Goal: Task Accomplishment & Management: Complete application form

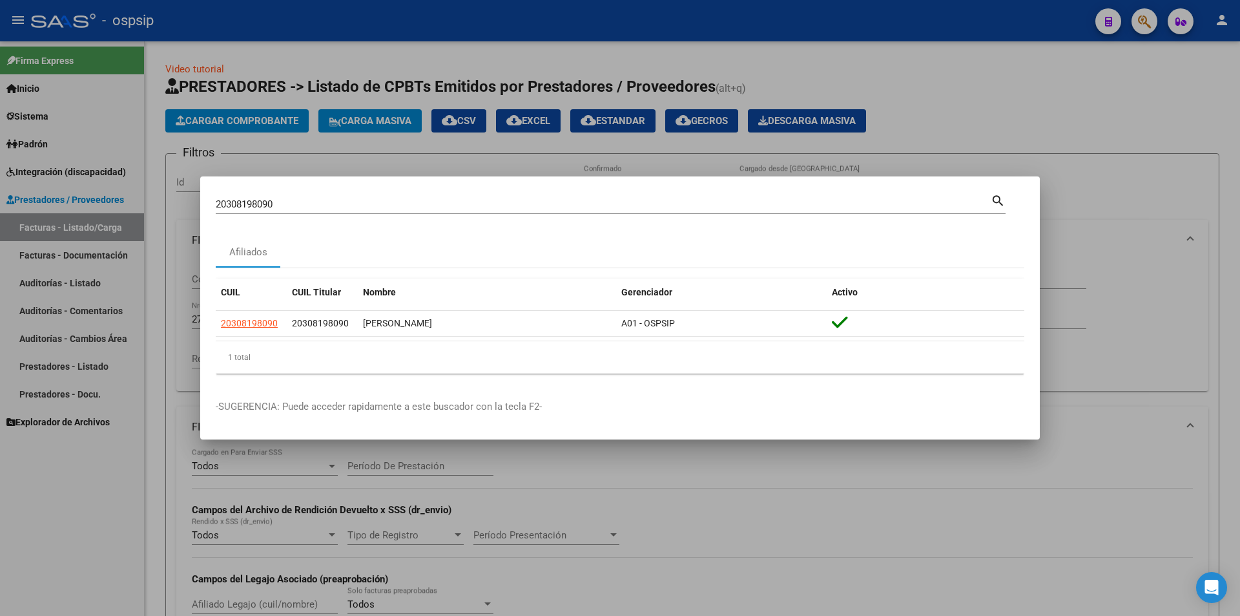
scroll to position [523, 0]
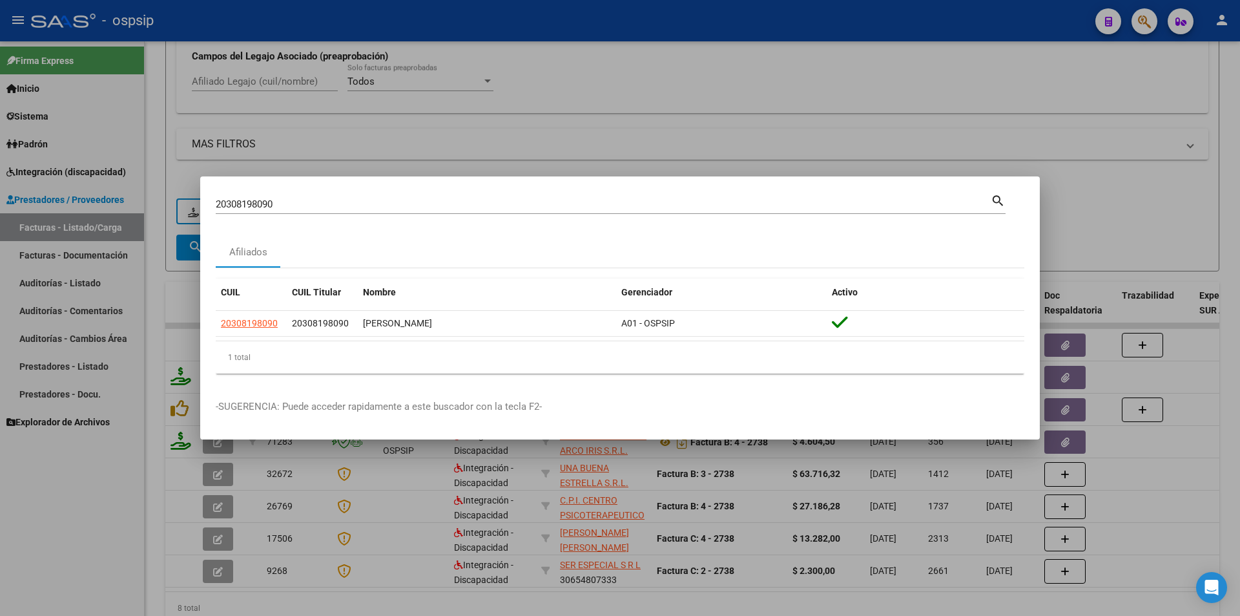
click at [105, 540] on div at bounding box center [620, 308] width 1240 height 616
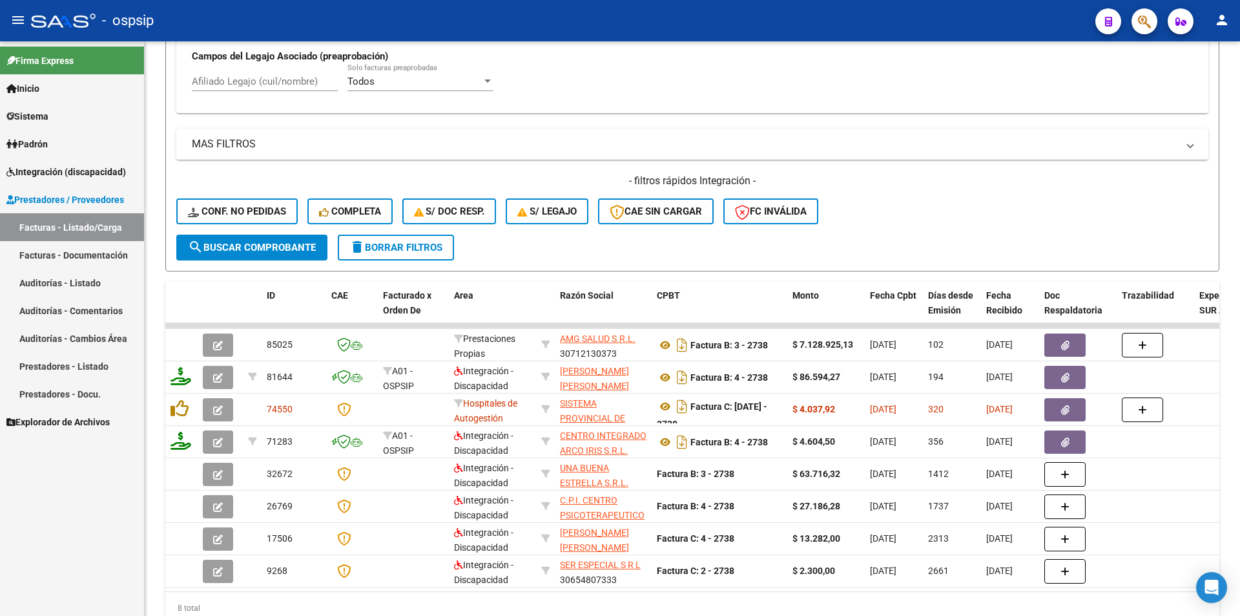
click at [85, 193] on span "Prestadores / Proveedores" at bounding box center [65, 200] width 118 height 14
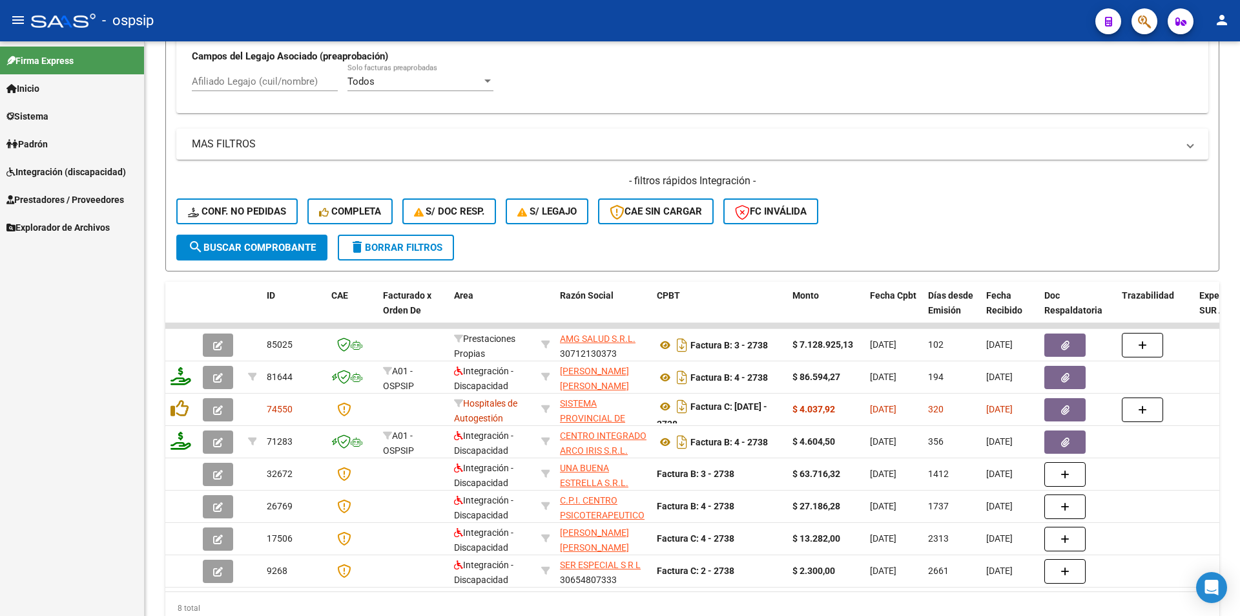
click at [85, 203] on span "Prestadores / Proveedores" at bounding box center [65, 200] width 118 height 14
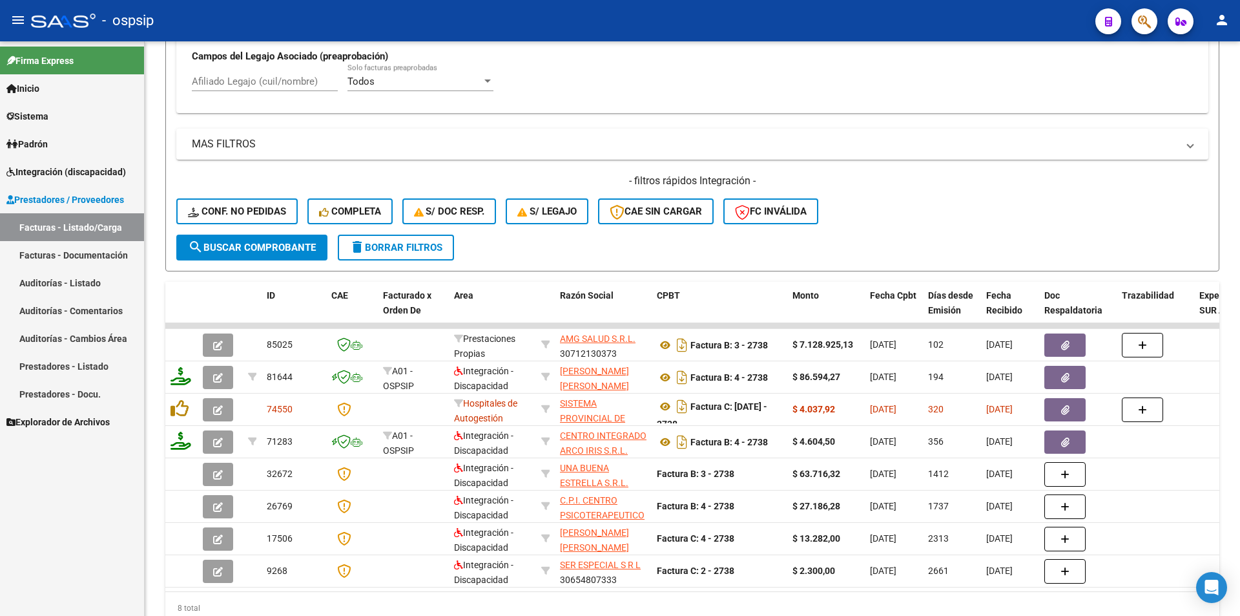
click at [84, 231] on link "Facturas - Listado/Carga" at bounding box center [72, 227] width 144 height 28
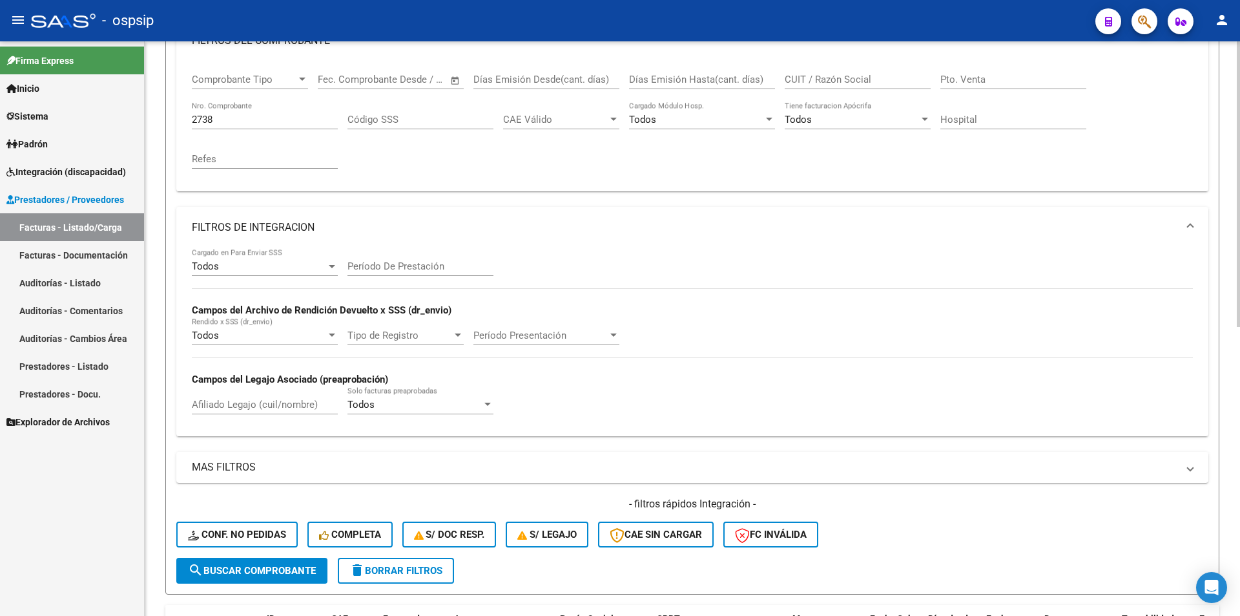
scroll to position [135, 0]
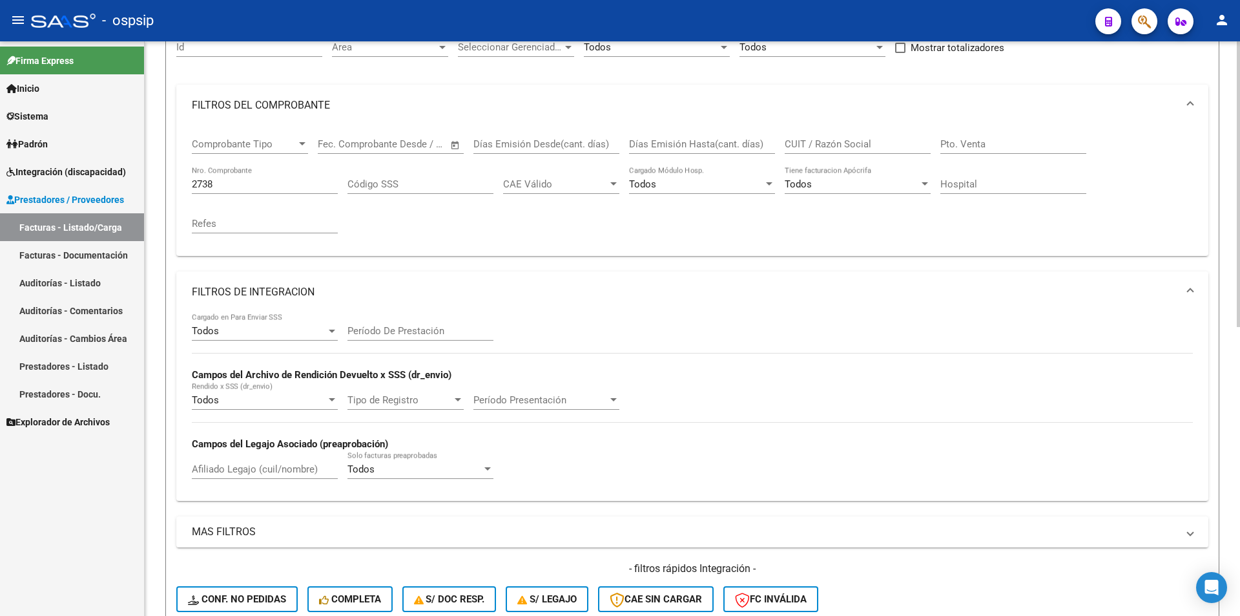
drag, startPoint x: 225, startPoint y: 192, endPoint x: 209, endPoint y: 187, distance: 17.4
click at [209, 187] on div "2738 Nro. Comprobante" at bounding box center [265, 180] width 146 height 28
drag, startPoint x: 224, startPoint y: 182, endPoint x: 193, endPoint y: 176, distance: 30.9
click at [193, 176] on div "2738 Nro. Comprobante" at bounding box center [265, 180] width 146 height 28
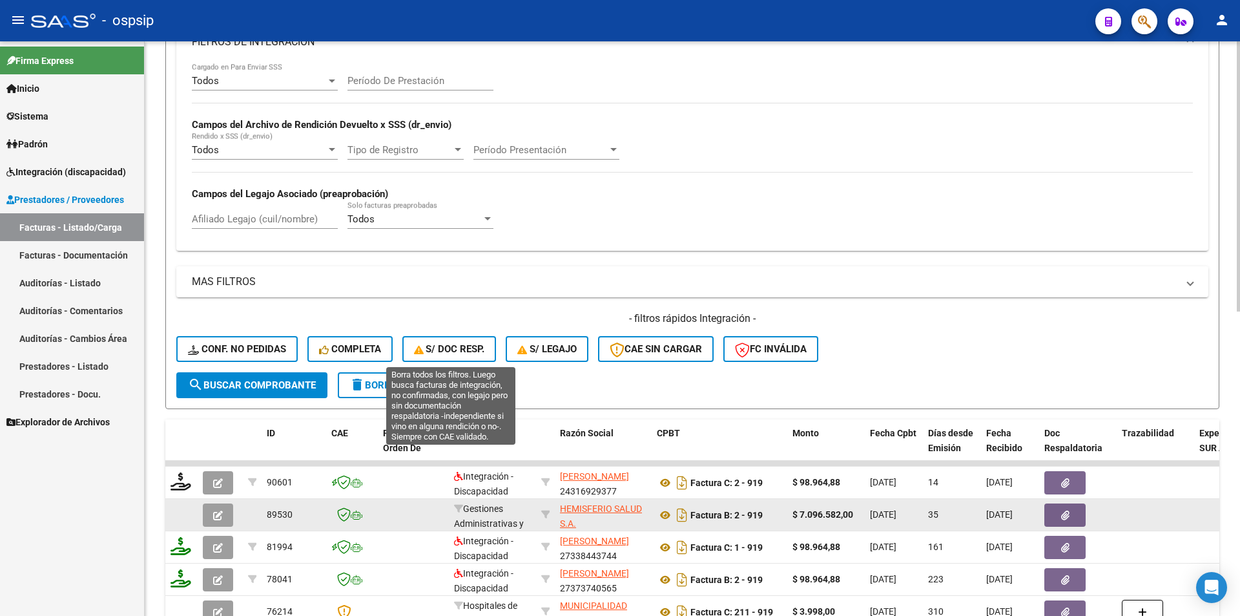
scroll to position [393, 0]
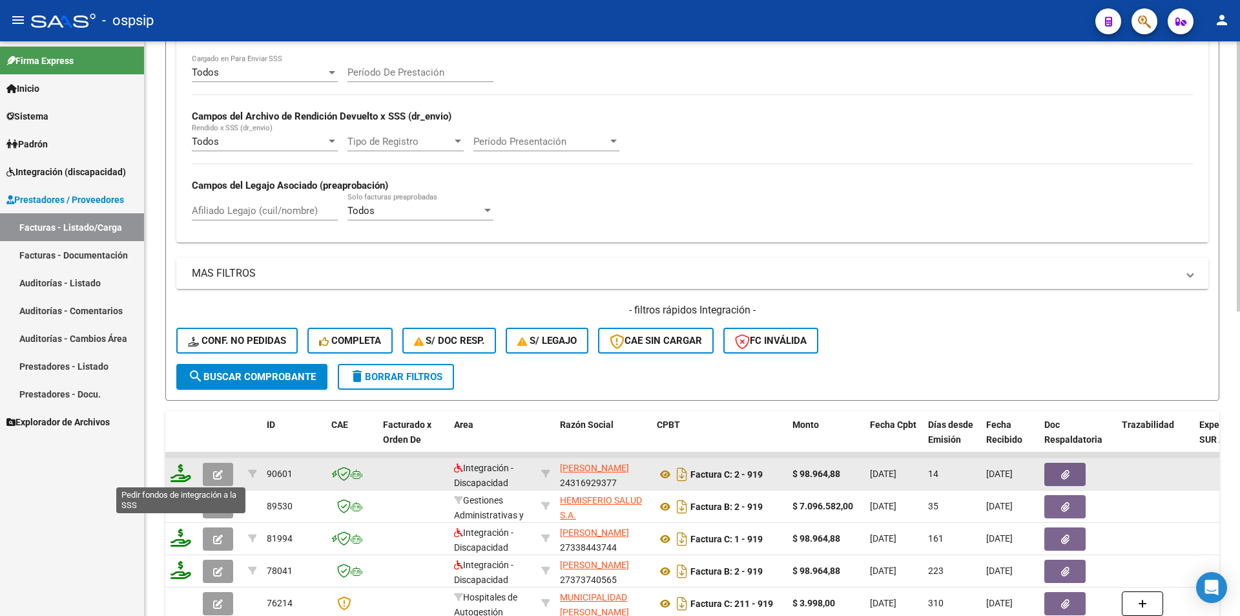
type input "919"
click at [174, 472] on icon at bounding box center [181, 473] width 21 height 18
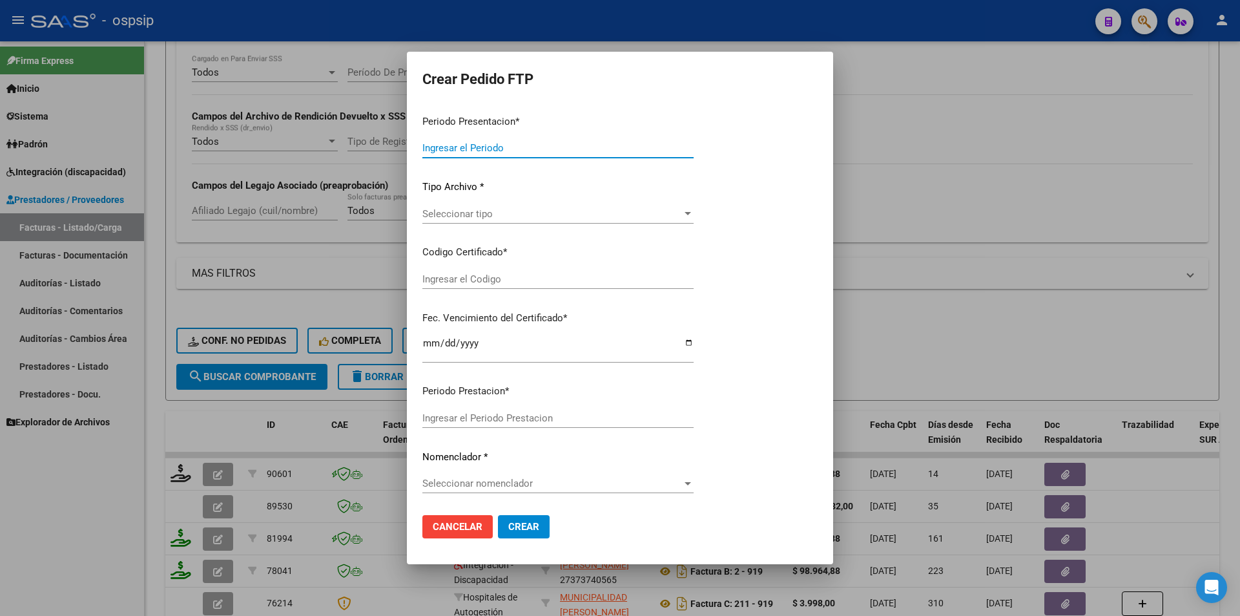
type input "202509"
type input "$ 98.964,88"
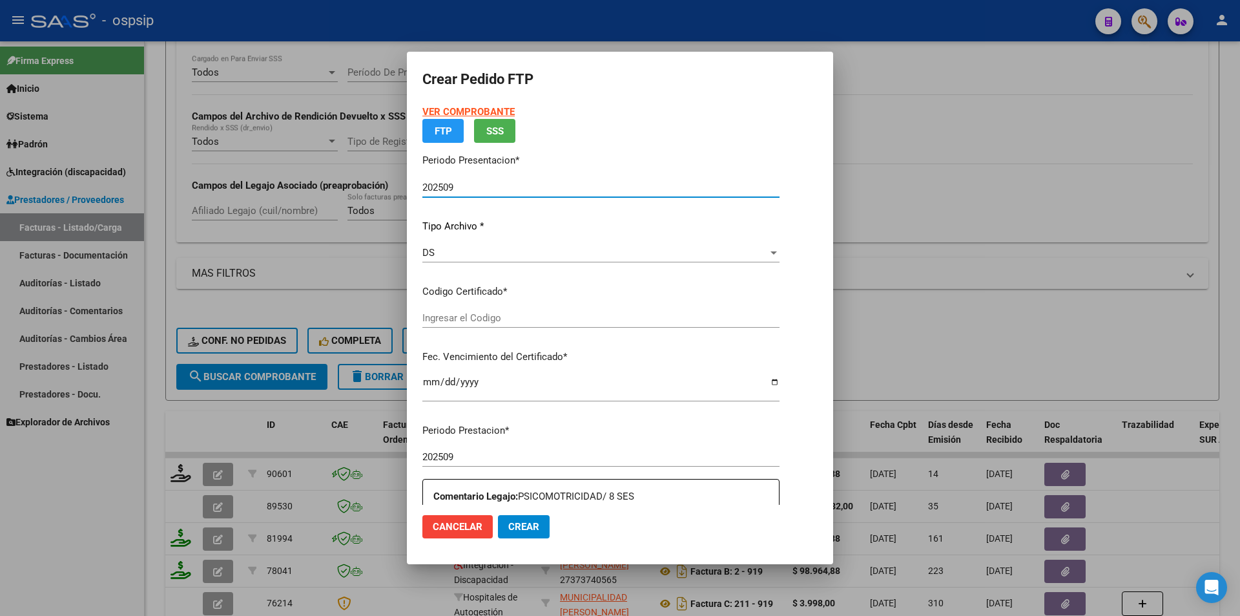
type input "105382695"
type input "2030-01-06"
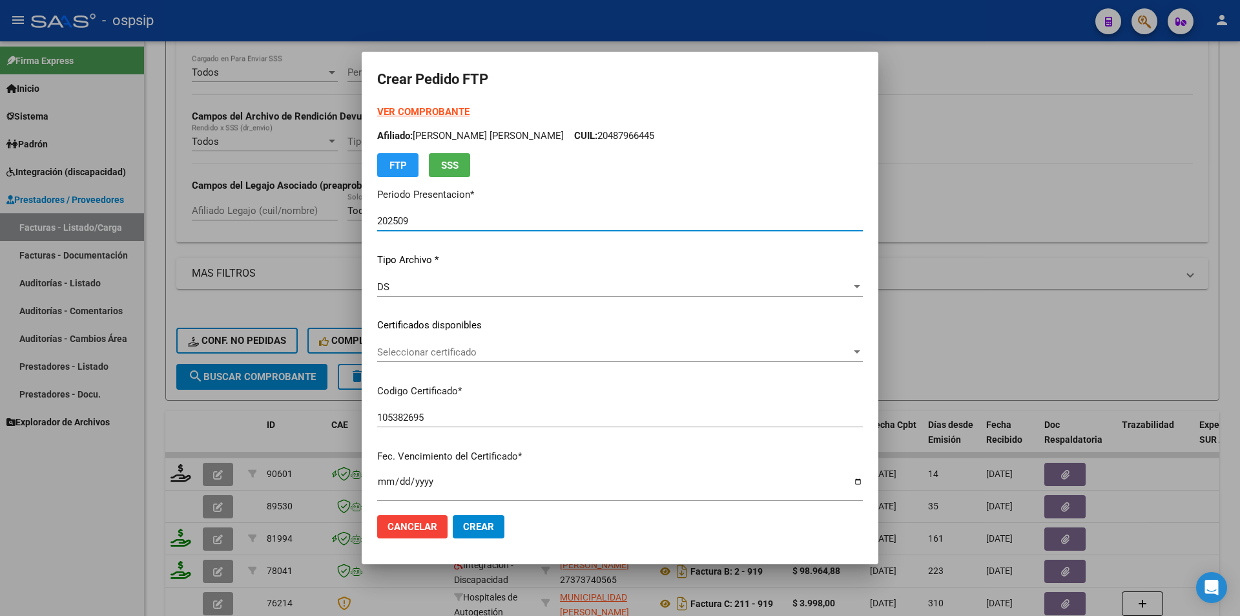
scroll to position [323, 0]
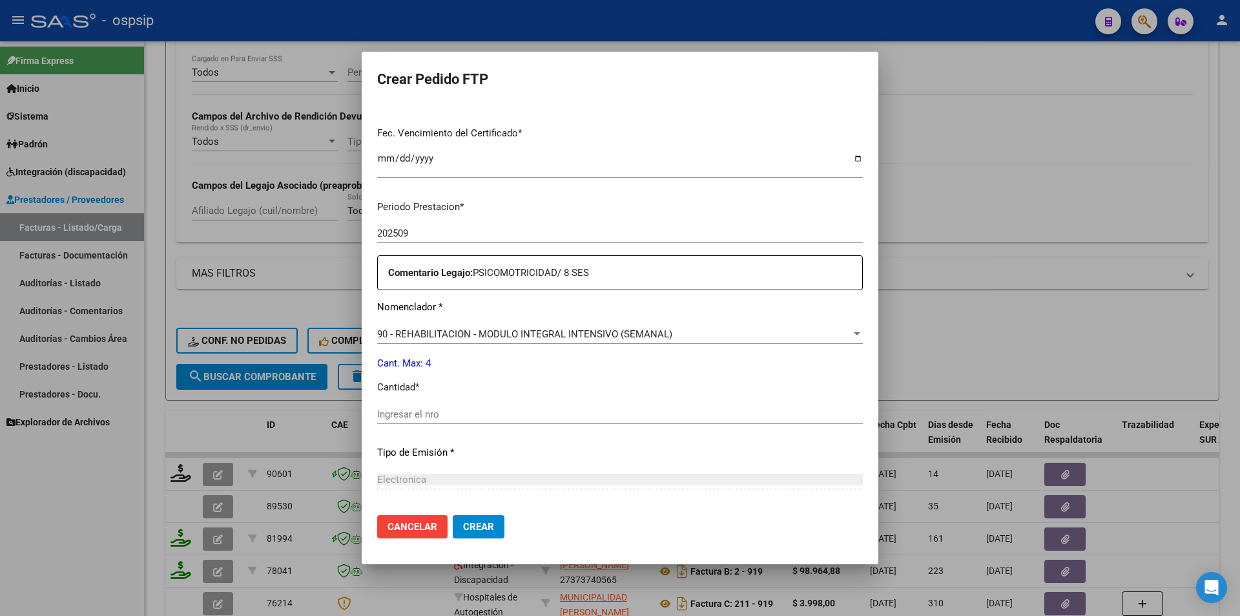
click at [442, 409] on input "Ingresar el nro" at bounding box center [620, 414] width 486 height 12
type input "4"
click at [468, 522] on span "Crear" at bounding box center [478, 527] width 31 height 12
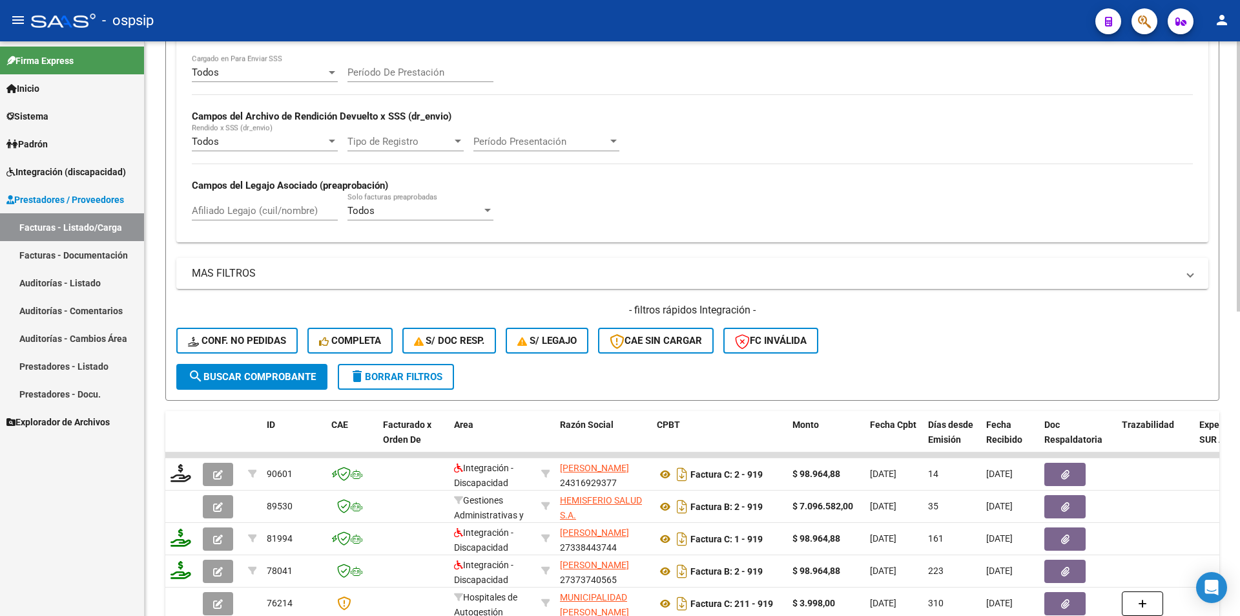
scroll to position [329, 0]
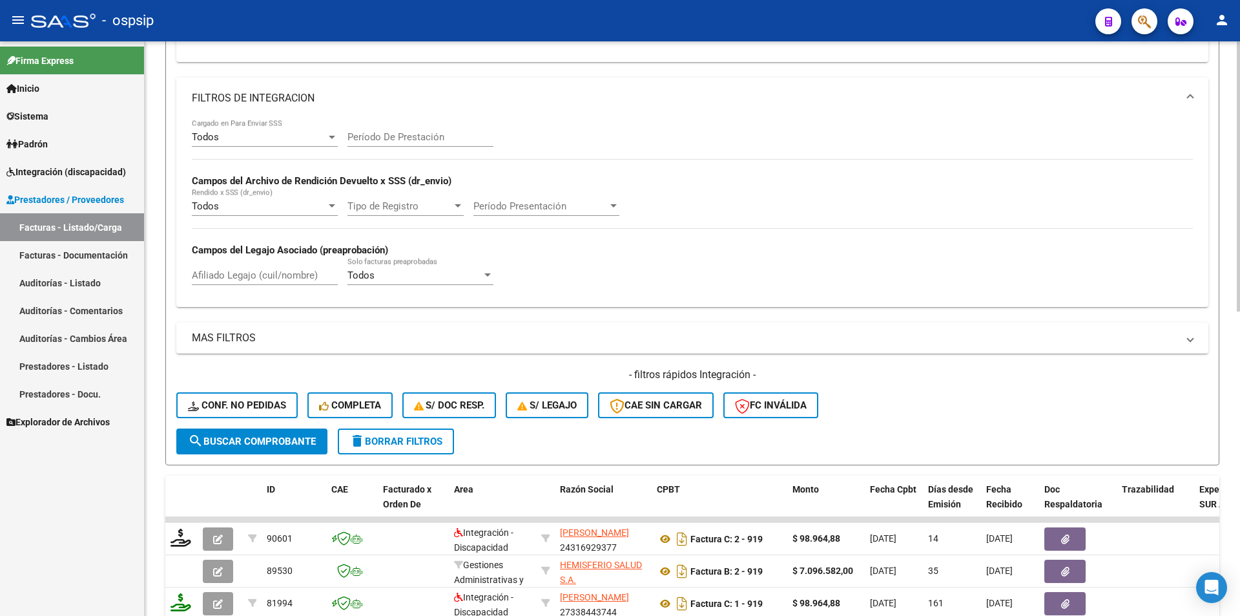
click at [1191, 97] on span at bounding box center [1190, 98] width 5 height 14
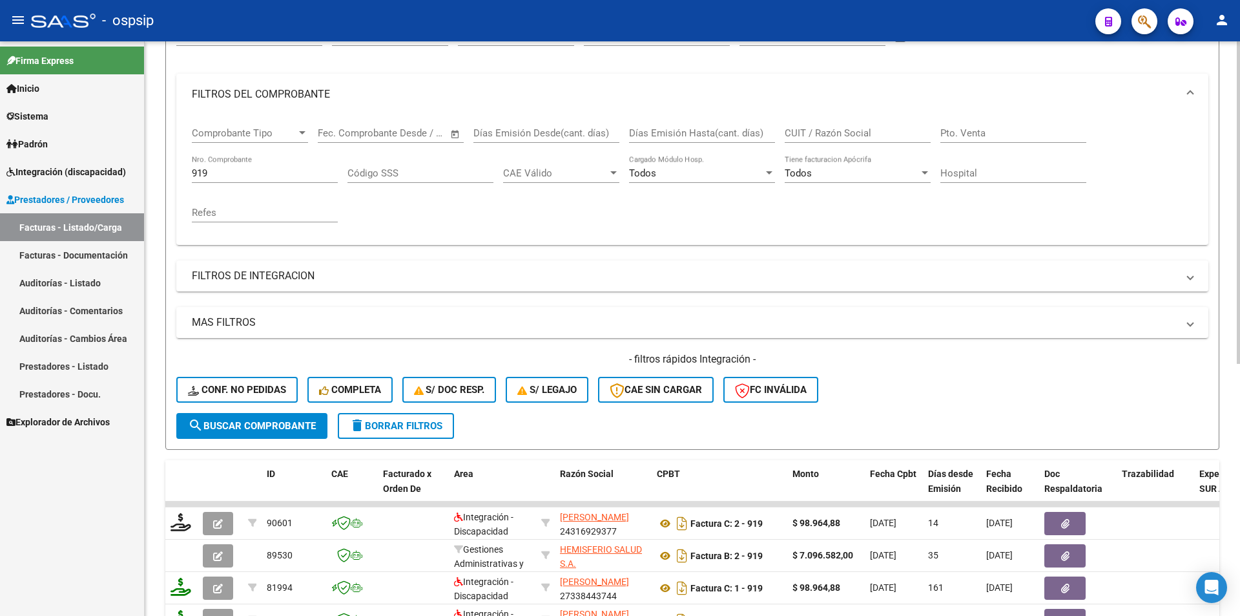
scroll to position [135, 0]
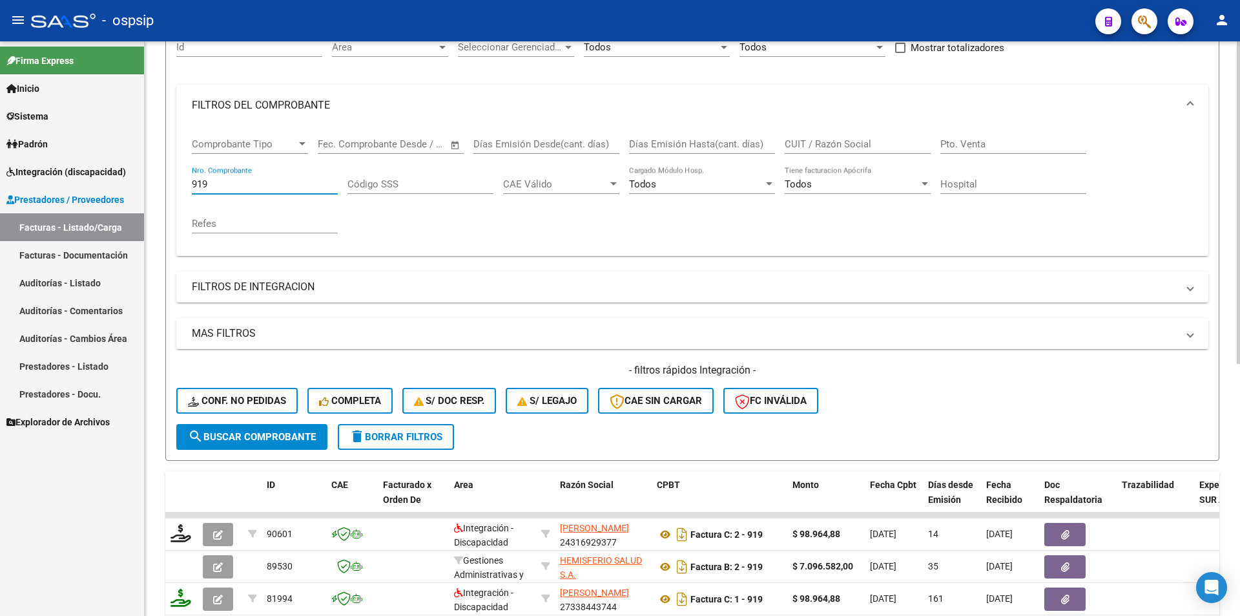
drag, startPoint x: 206, startPoint y: 183, endPoint x: 172, endPoint y: 176, distance: 34.3
click at [172, 176] on form "Filtros Id Area Area Seleccionar Gerenciador Seleccionar Gerenciador Todos Conf…" at bounding box center [692, 239] width 1054 height 442
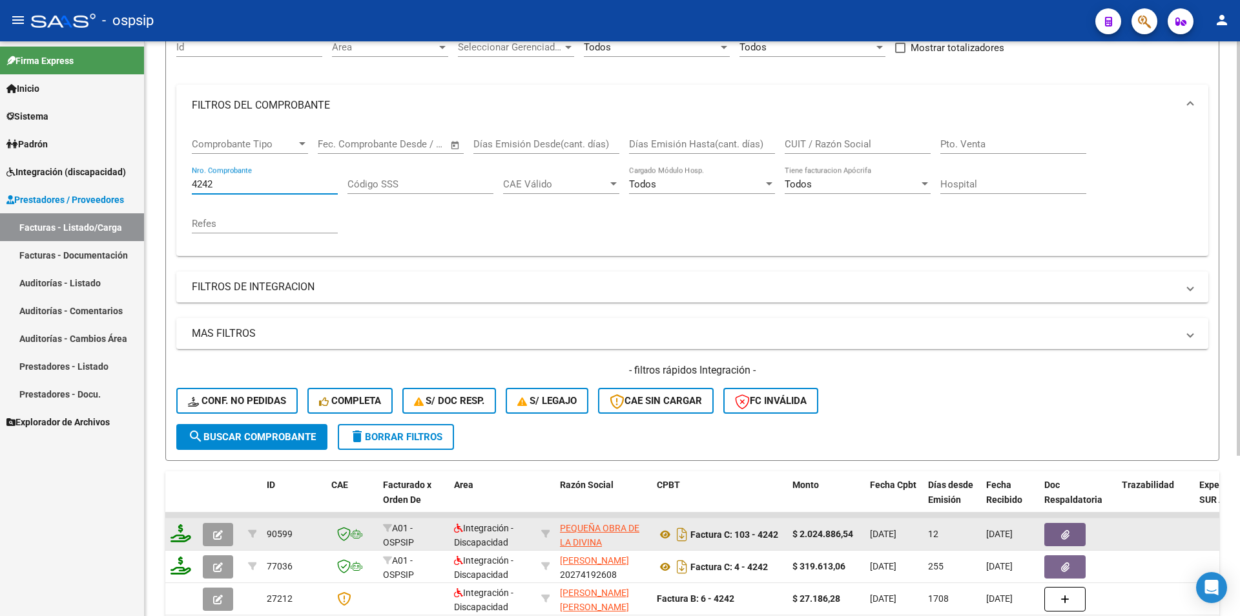
type input "4242"
click at [178, 529] on icon at bounding box center [181, 533] width 21 height 18
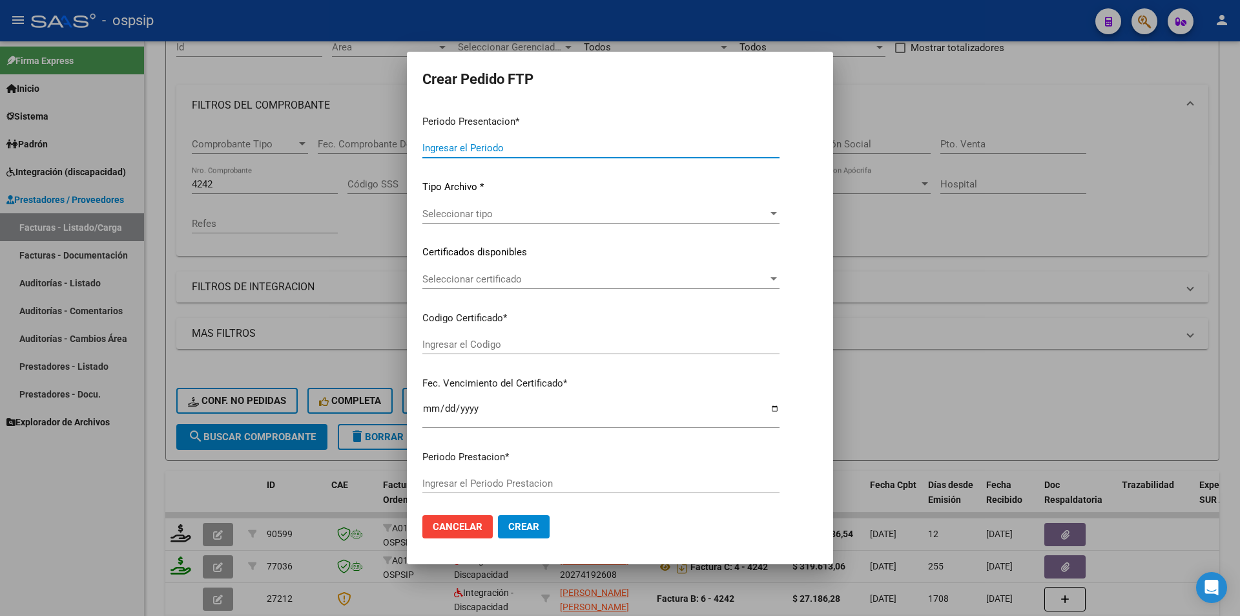
type input "202509"
type input "$ 2.024.886,54"
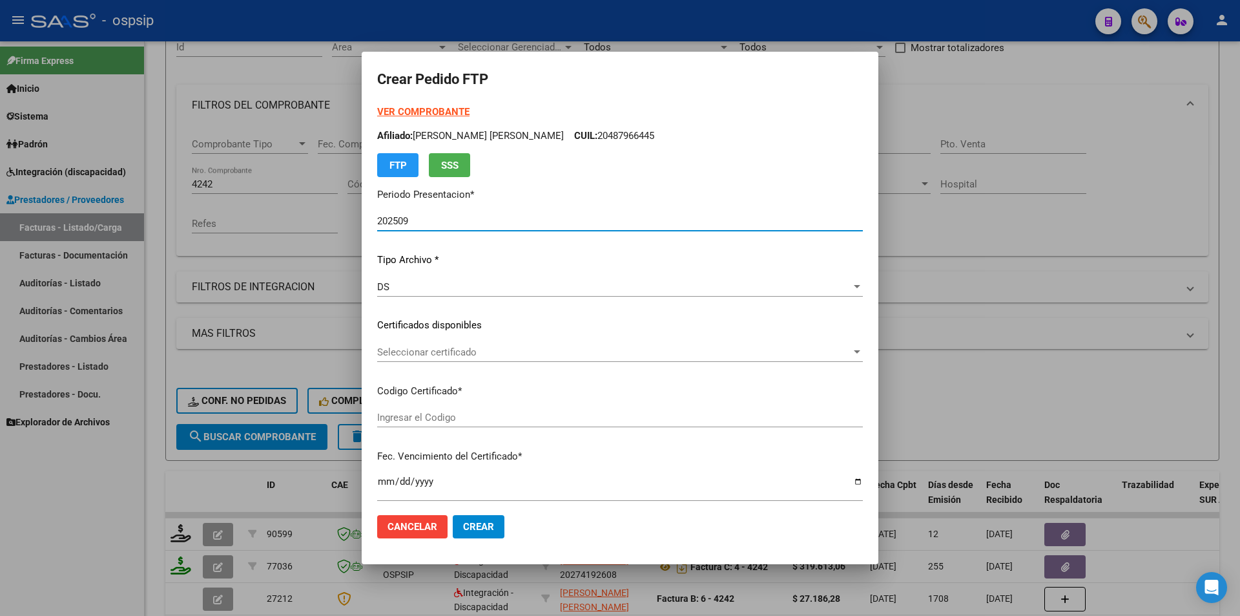
scroll to position [258, 0]
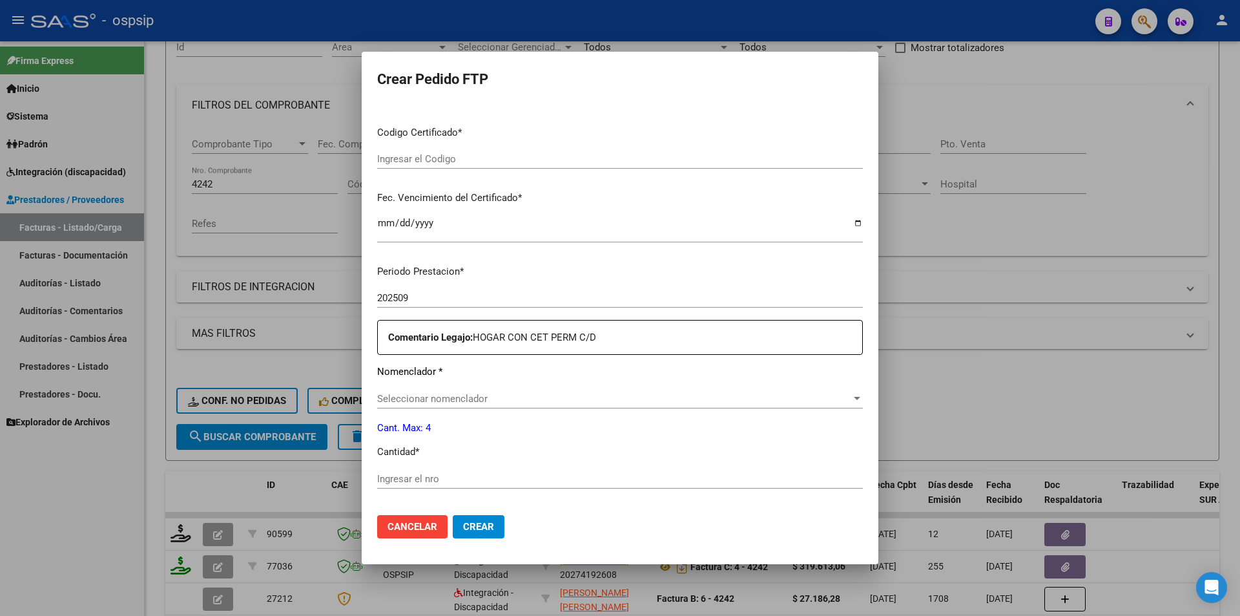
type input "7740260093"
type input "2029-08-28"
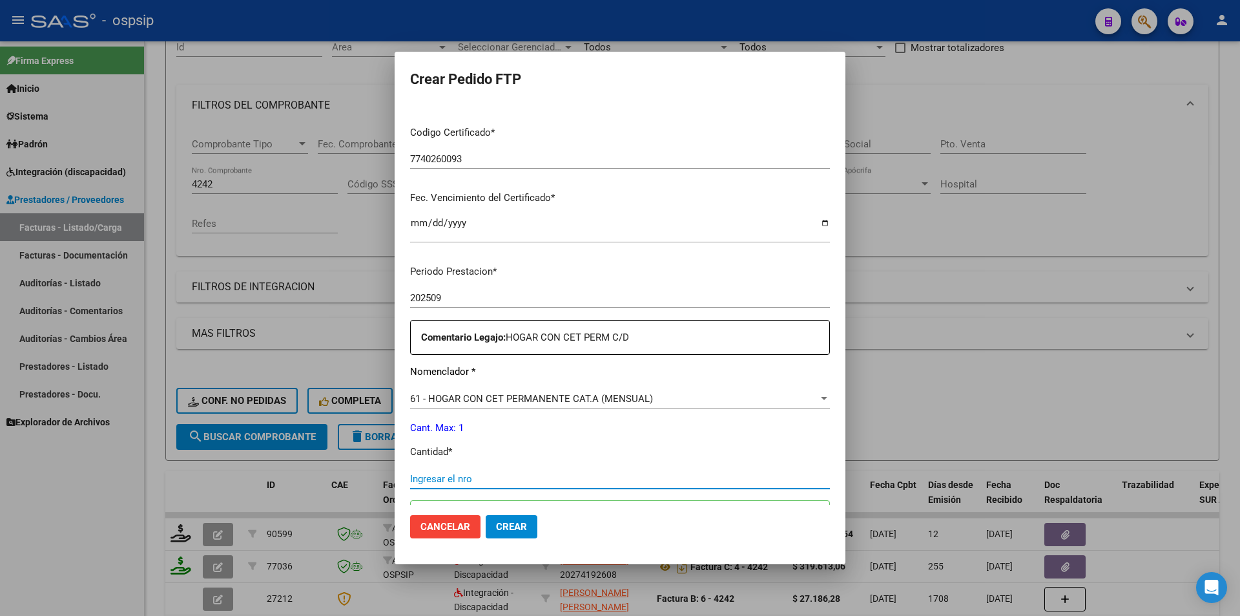
click at [410, 475] on input "Ingresar el nro" at bounding box center [620, 479] width 420 height 12
type input "1"
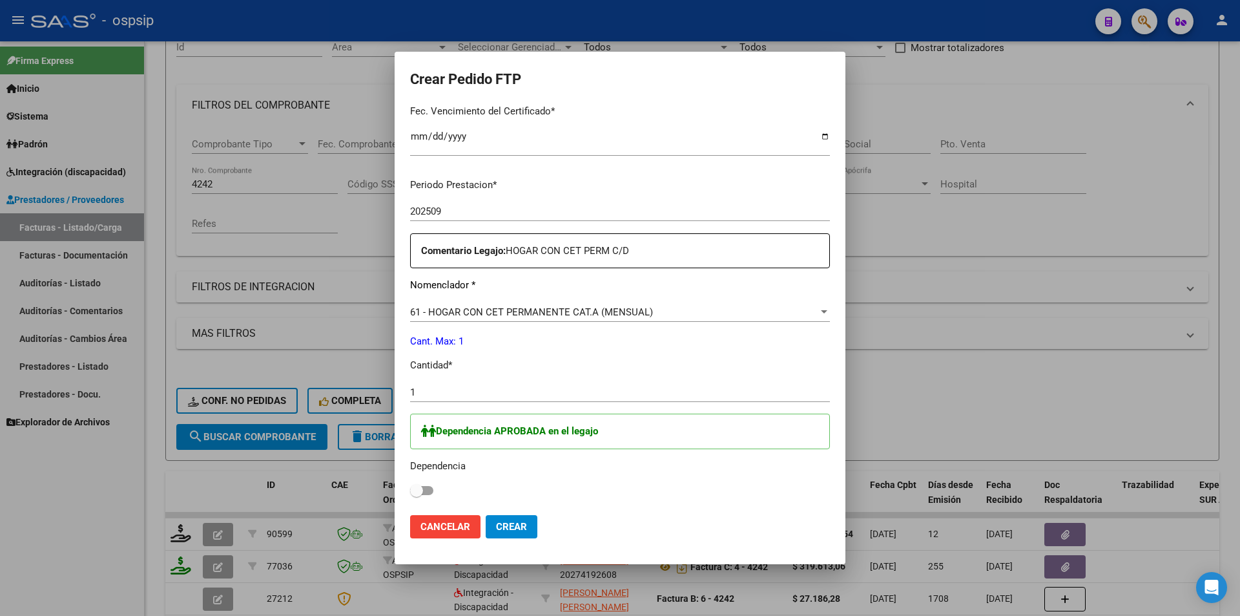
scroll to position [388, 0]
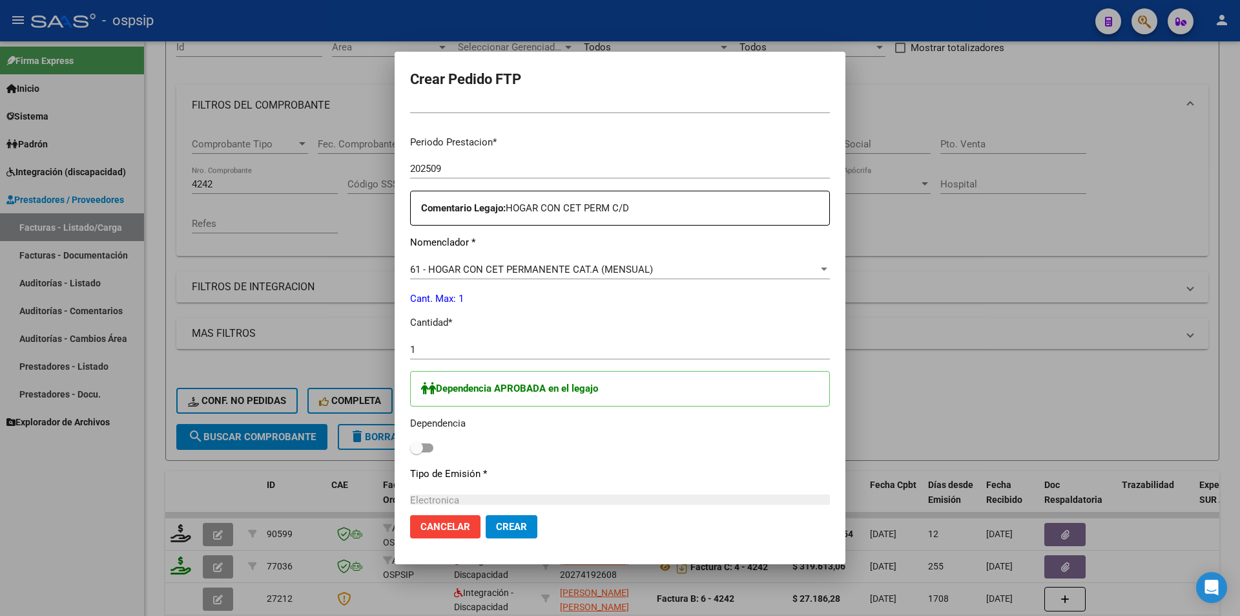
click at [410, 450] on label at bounding box center [421, 448] width 23 height 16
click at [416, 452] on input "checkbox" at bounding box center [416, 452] width 1 height 1
checkbox input "true"
click at [496, 527] on span "Crear" at bounding box center [511, 527] width 31 height 12
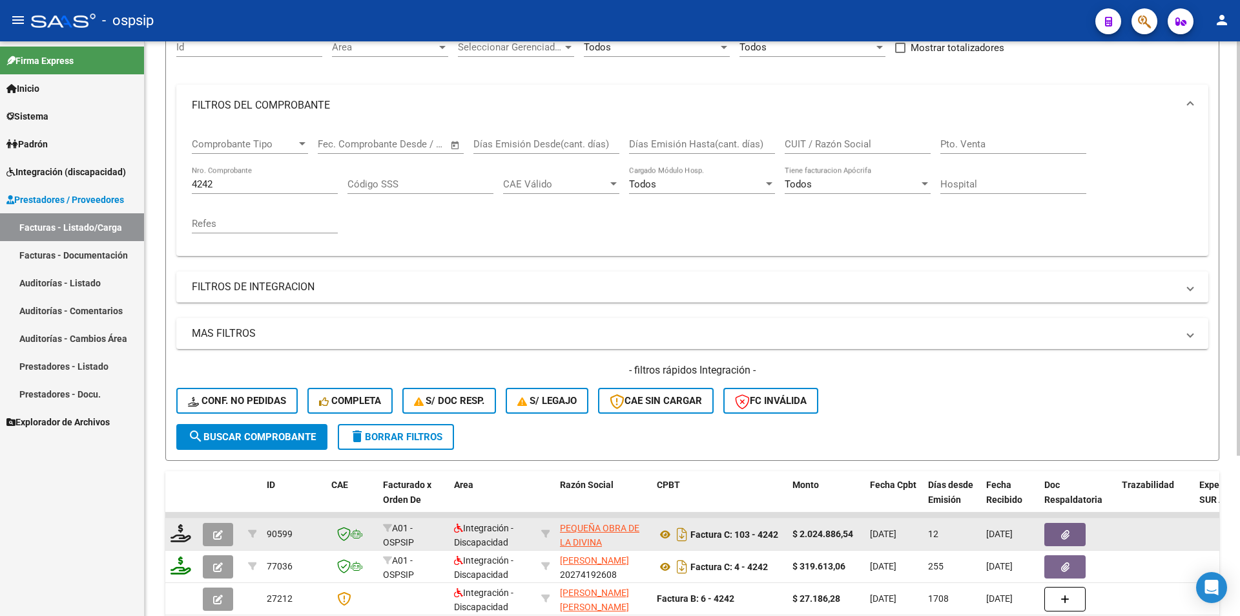
click at [227, 535] on button "button" at bounding box center [218, 534] width 30 height 23
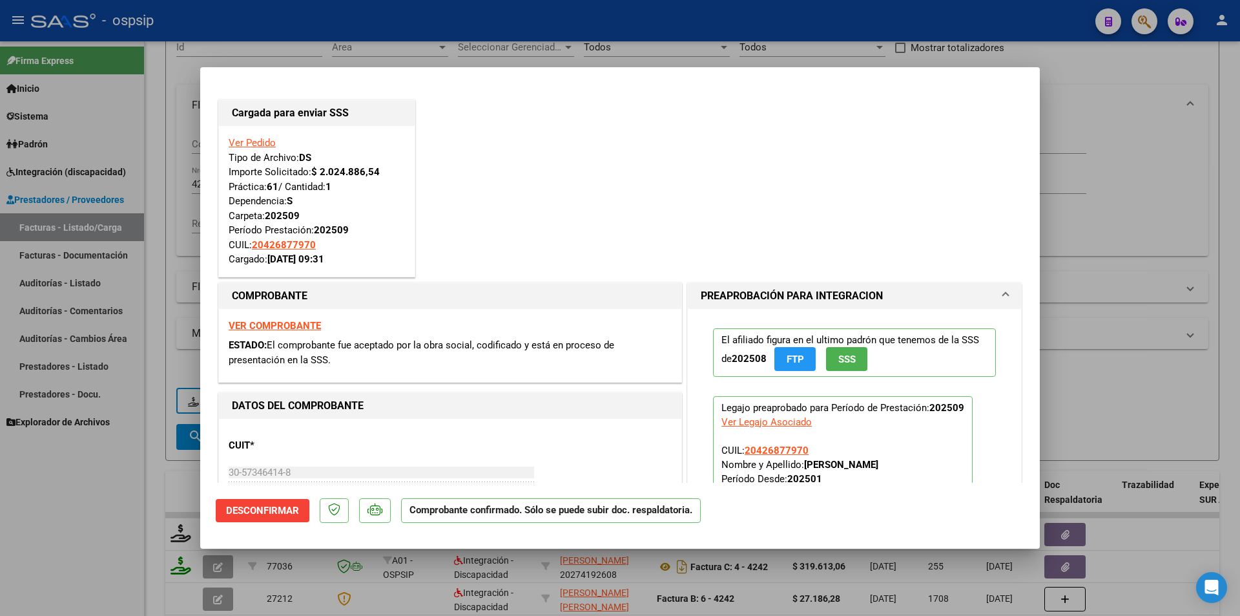
click at [162, 465] on div at bounding box center [620, 308] width 1240 height 616
type input "$ 0,00"
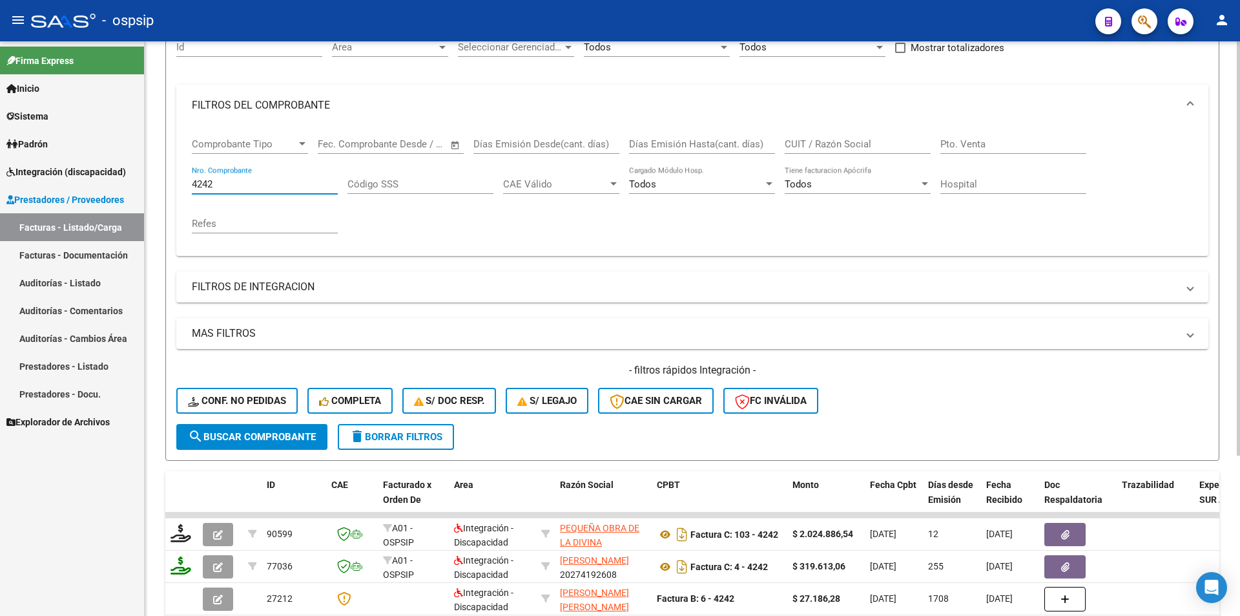
drag, startPoint x: 204, startPoint y: 180, endPoint x: 162, endPoint y: 171, distance: 43.0
click at [162, 171] on div "Video tutorial PRESTADORES -> Listado de CPBTs Emitidos por Prestadores / Prove…" at bounding box center [693, 299] width 1096 height 787
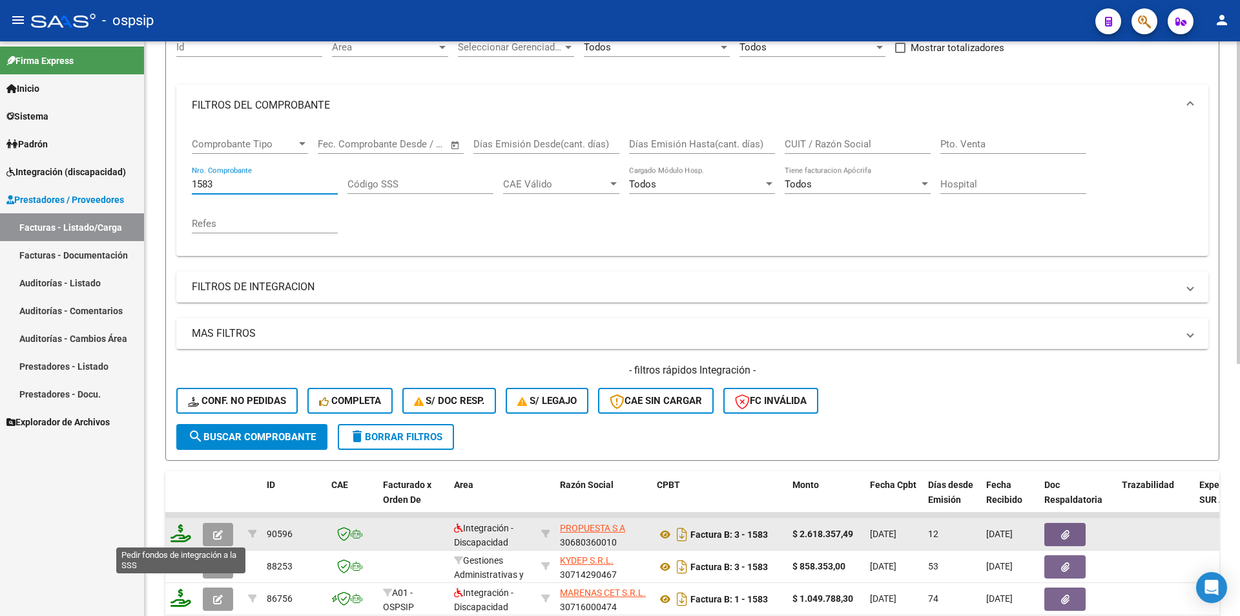
type input "1583"
click at [175, 539] on icon at bounding box center [181, 533] width 21 height 18
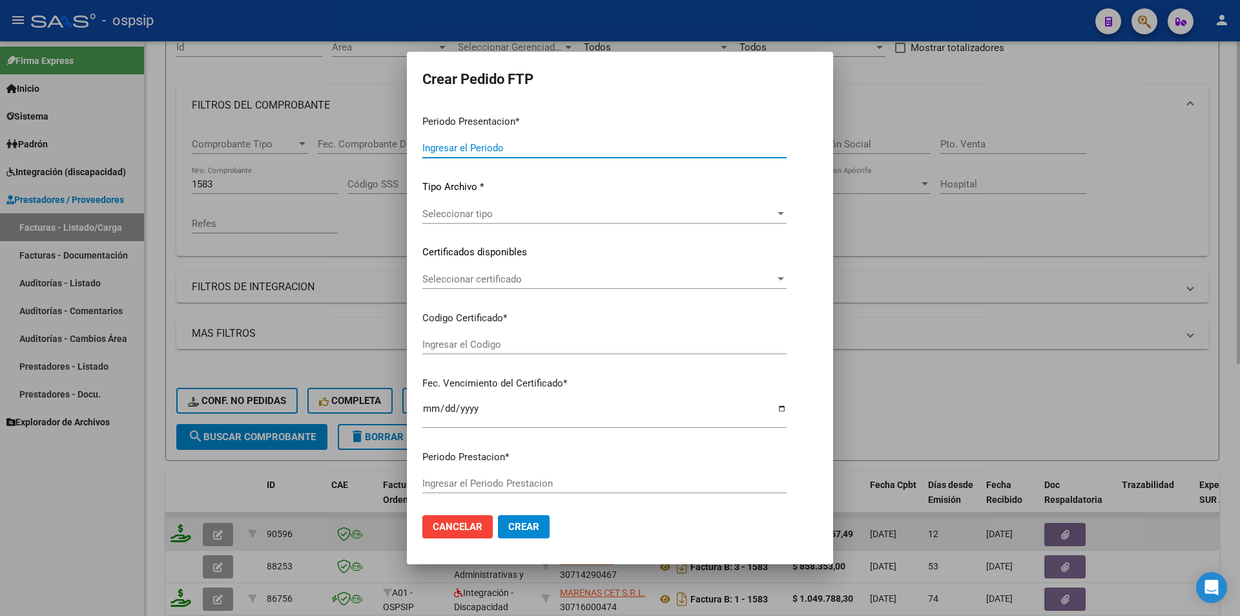
type input "202509"
type input "$ 2.618.357,49"
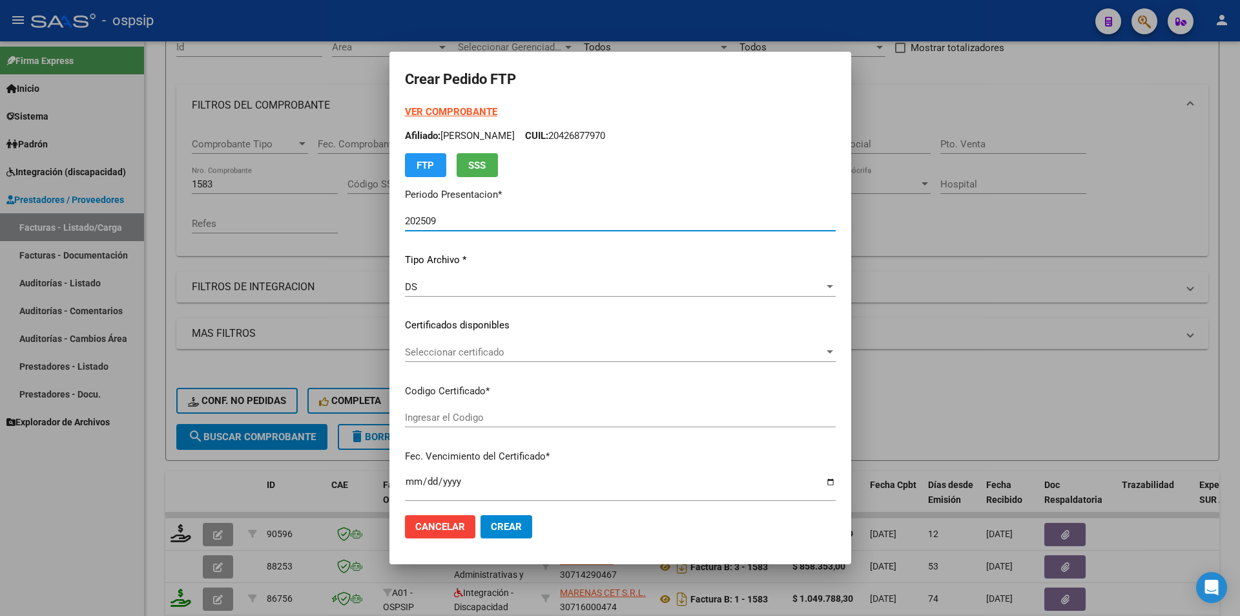
type input "8405561783"
type input "2029-08-21"
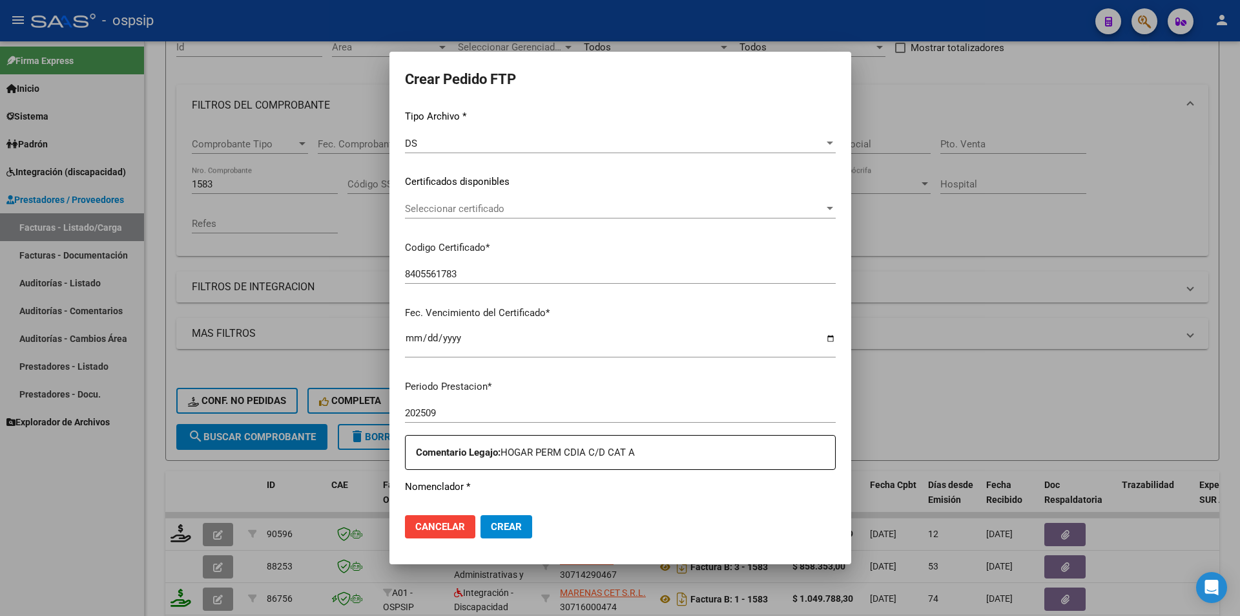
scroll to position [323, 0]
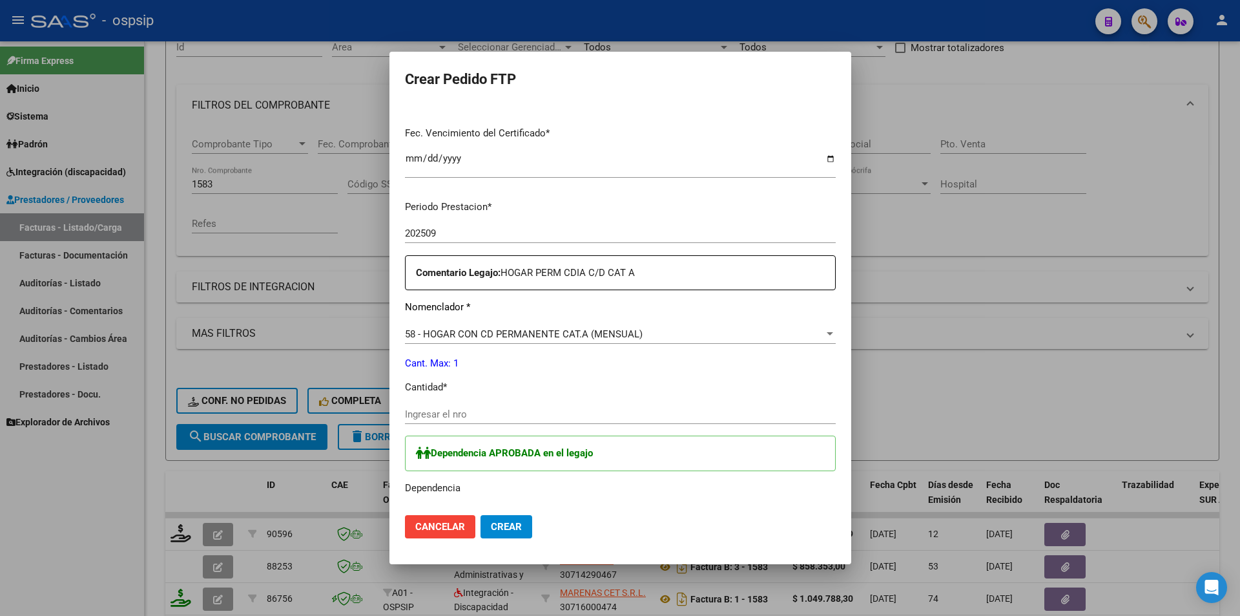
click at [423, 406] on div "Ingresar el nro" at bounding box center [620, 413] width 431 height 19
type input "1"
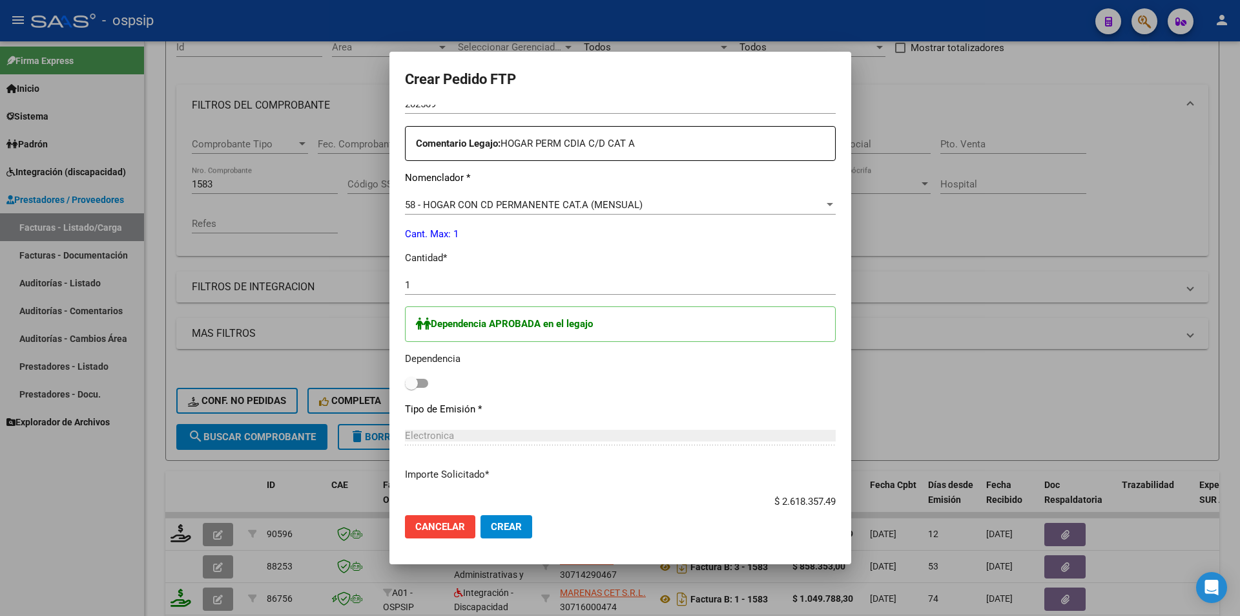
click at [405, 382] on span at bounding box center [416, 383] width 23 height 9
click at [411, 388] on input "checkbox" at bounding box center [411, 388] width 1 height 1
checkbox input "true"
click at [491, 522] on span "Crear" at bounding box center [506, 527] width 31 height 12
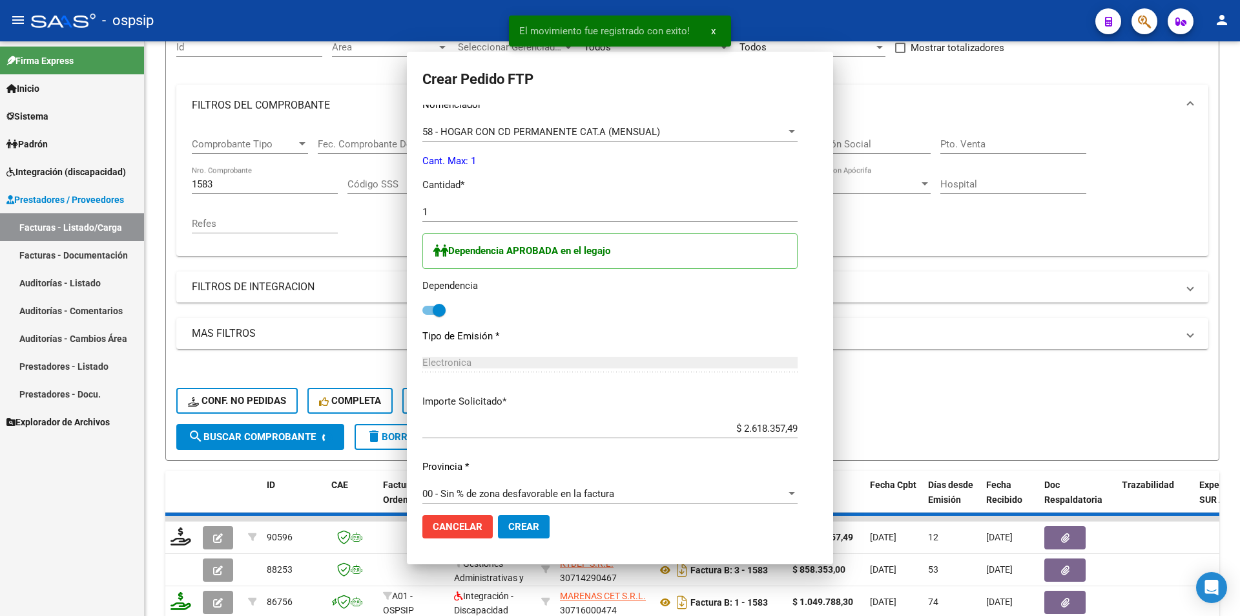
scroll to position [379, 0]
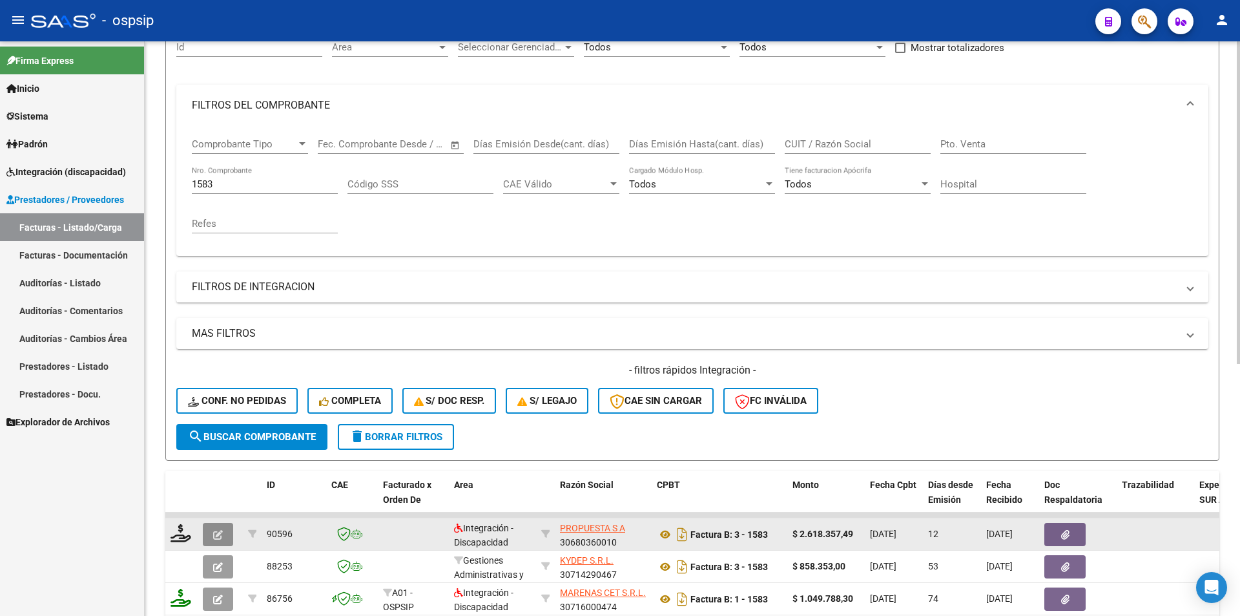
click at [209, 538] on button "button" at bounding box center [218, 534] width 30 height 23
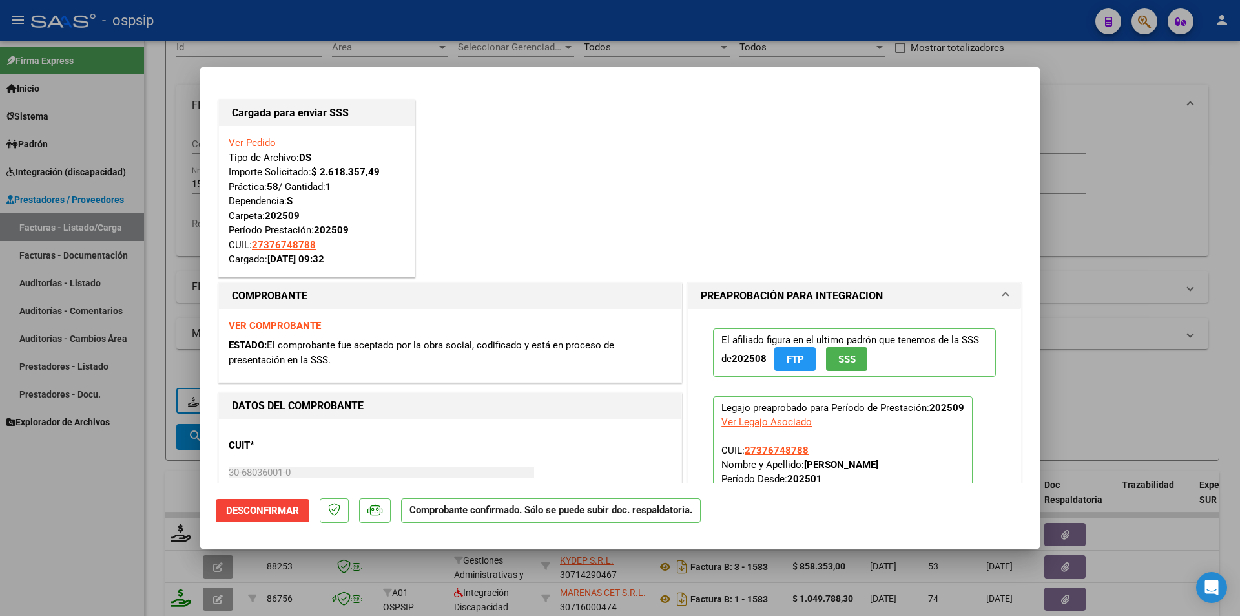
click at [134, 466] on div at bounding box center [620, 308] width 1240 height 616
type input "$ 0,00"
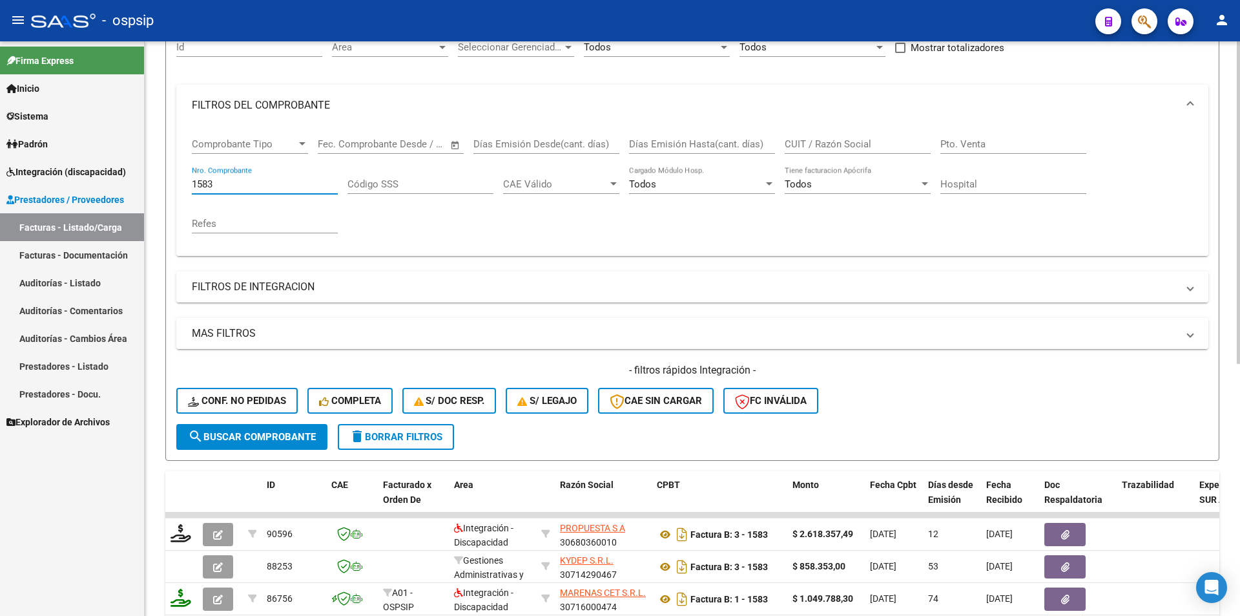
drag, startPoint x: 241, startPoint y: 184, endPoint x: 151, endPoint y: 174, distance: 91.0
click at [152, 172] on div "Video tutorial PRESTADORES -> Listado de CPBTs Emitidos por Prestadores / Prove…" at bounding box center [693, 412] width 1096 height 1013
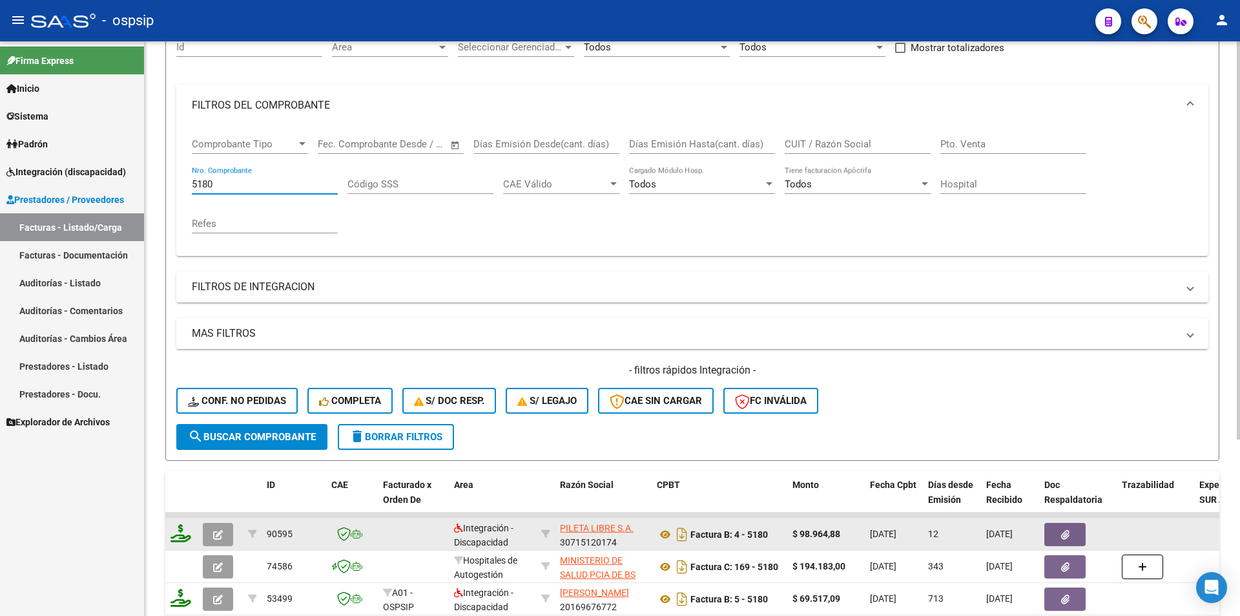
type input "5180"
click at [179, 529] on icon at bounding box center [181, 533] width 21 height 18
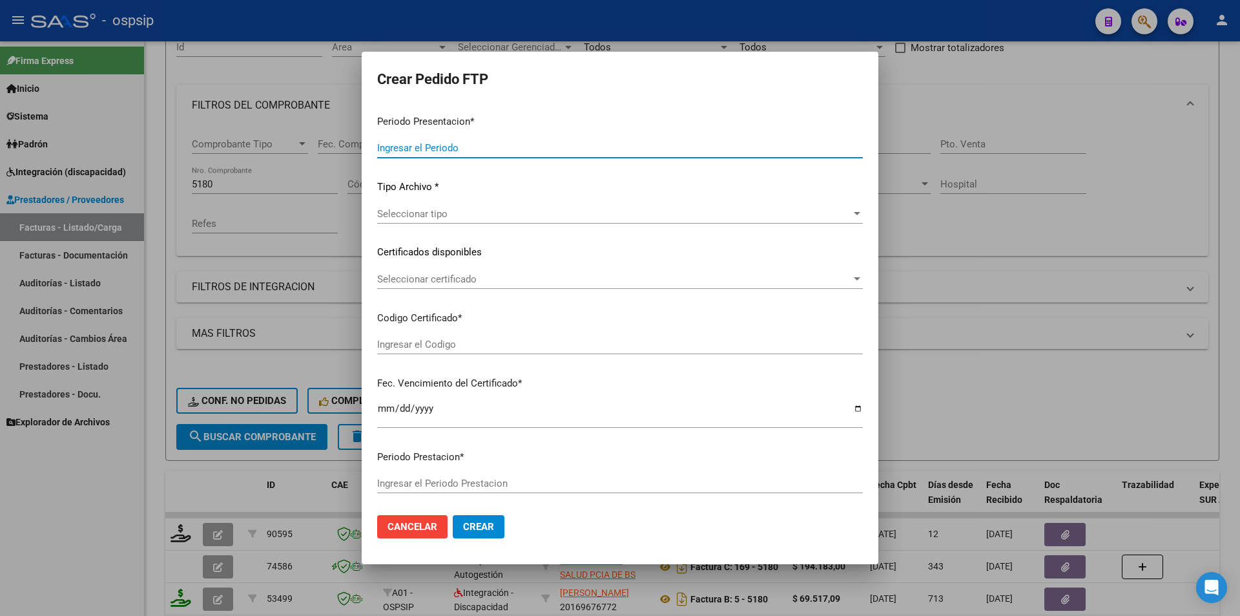
type input "202509"
type input "$ 98.964,88"
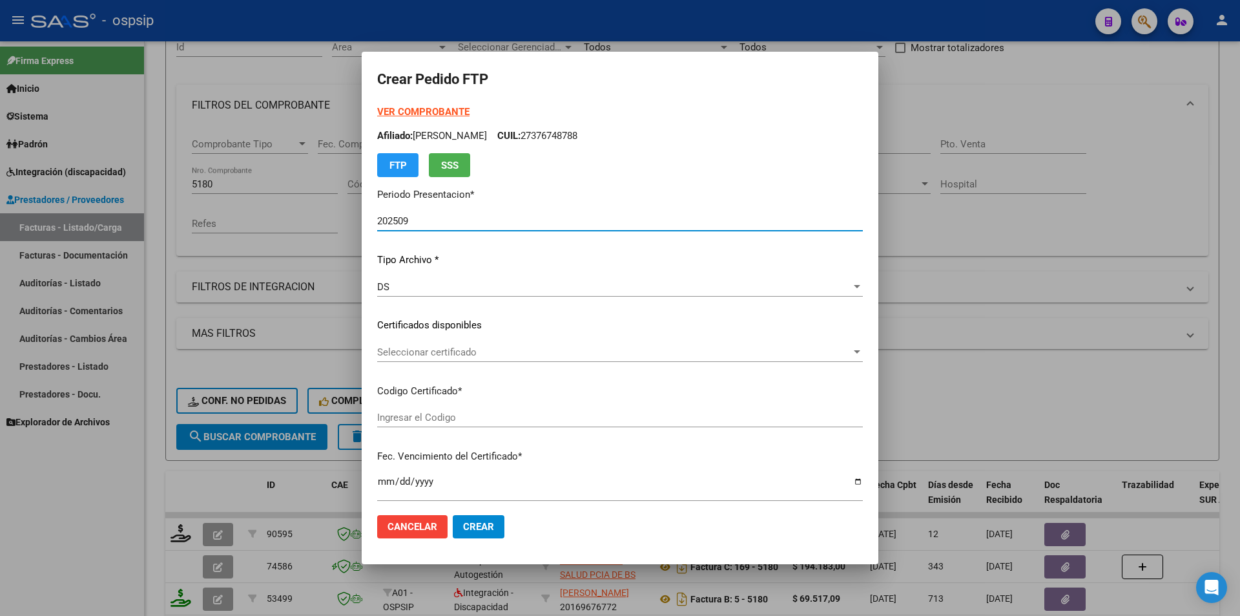
type input "arg0200054224156-20231211-20281211"
type input "2028-12-11"
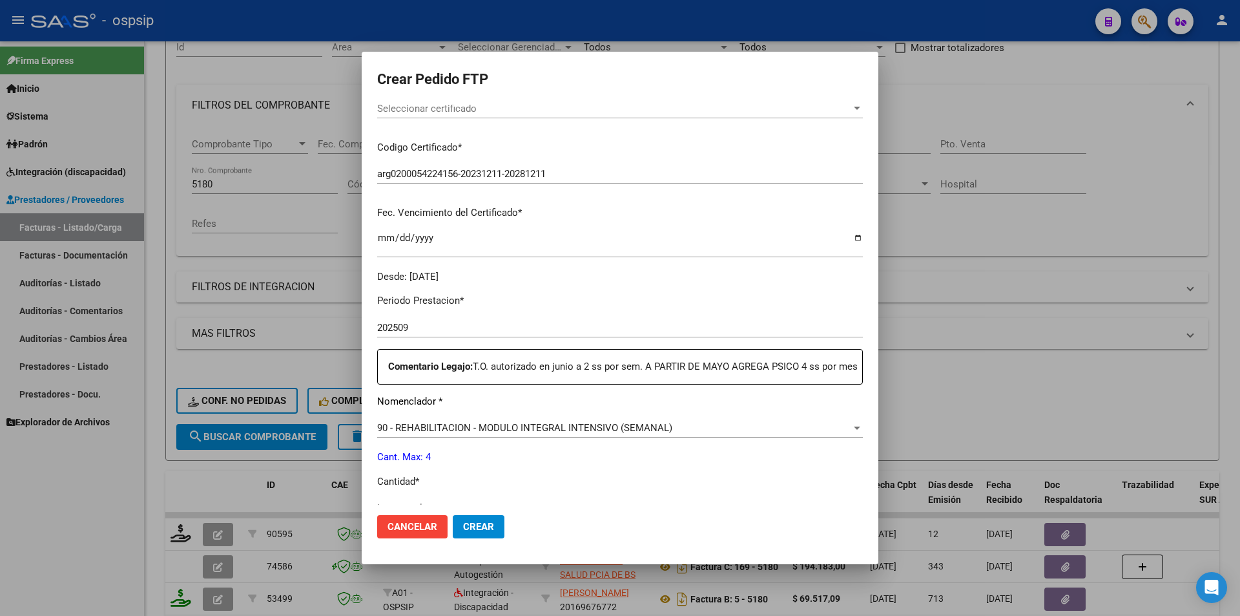
scroll to position [452, 0]
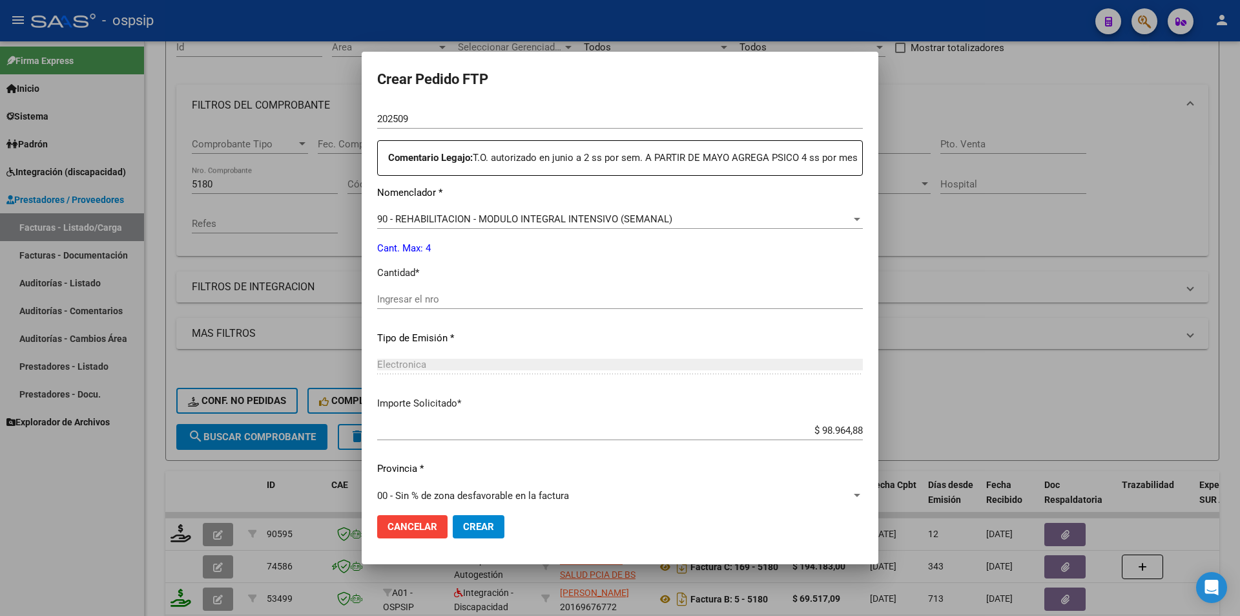
click at [410, 305] on input "Ingresar el nro" at bounding box center [620, 299] width 486 height 12
type input "4"
click at [497, 532] on button "Crear" at bounding box center [479, 526] width 52 height 23
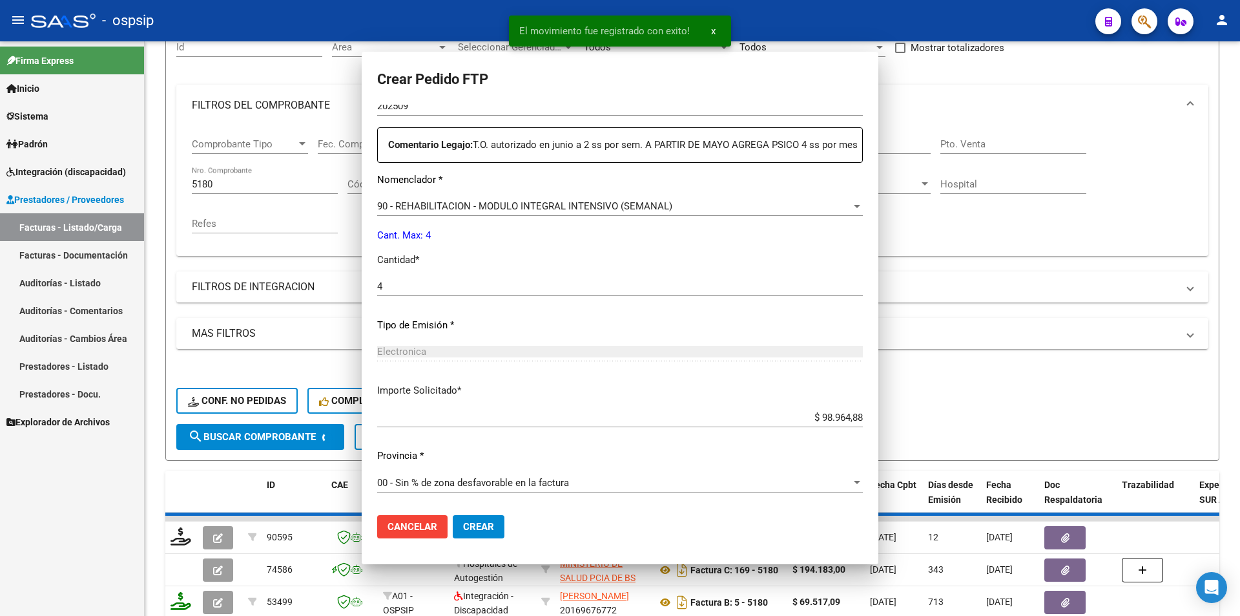
scroll to position [0, 0]
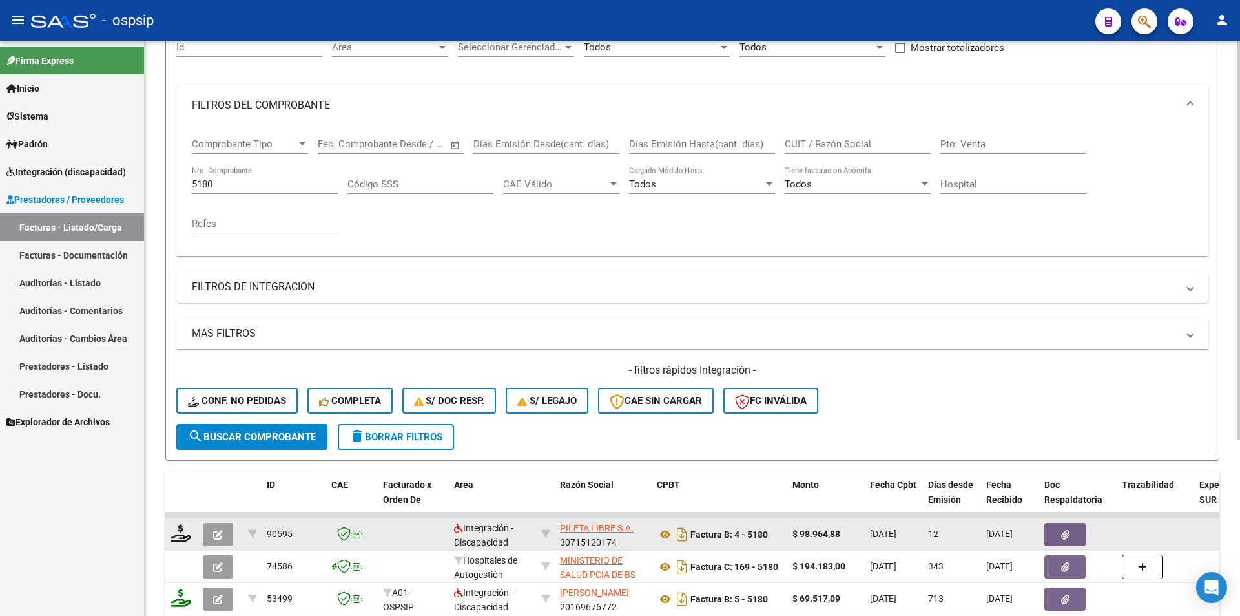
click at [208, 533] on button "button" at bounding box center [218, 534] width 30 height 23
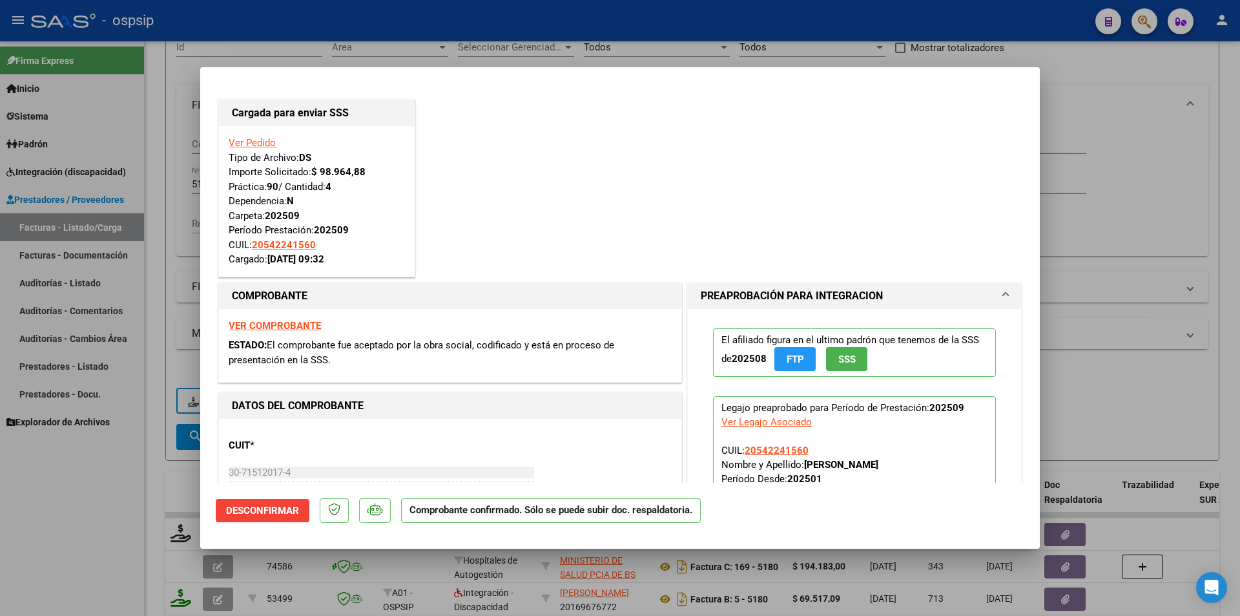
click at [103, 559] on div at bounding box center [620, 308] width 1240 height 616
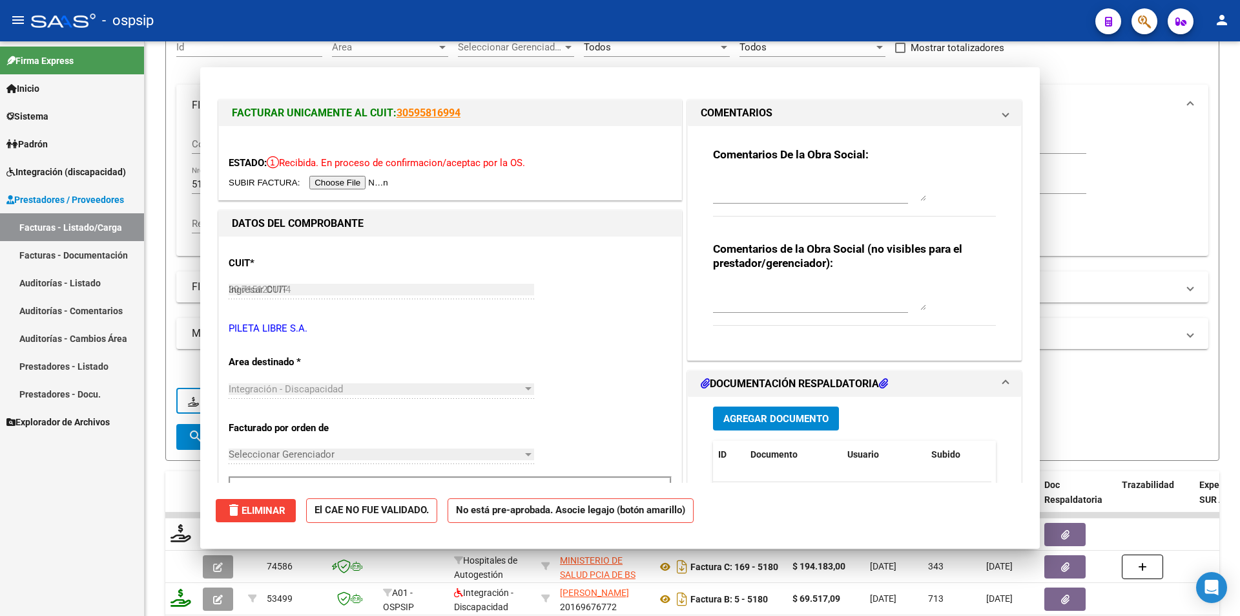
type input "$ 0,00"
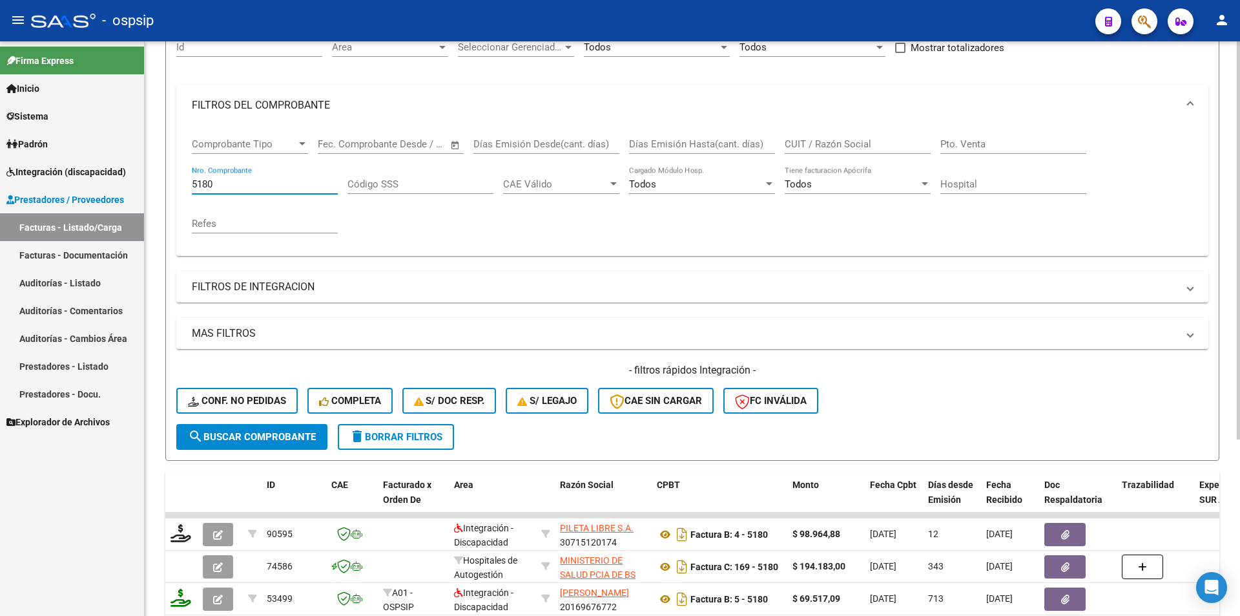
drag, startPoint x: 240, startPoint y: 187, endPoint x: 174, endPoint y: 188, distance: 65.9
click at [174, 188] on form "Filtros Id Area Area Seleccionar Gerenciador Seleccionar Gerenciador Todos Conf…" at bounding box center [692, 239] width 1054 height 442
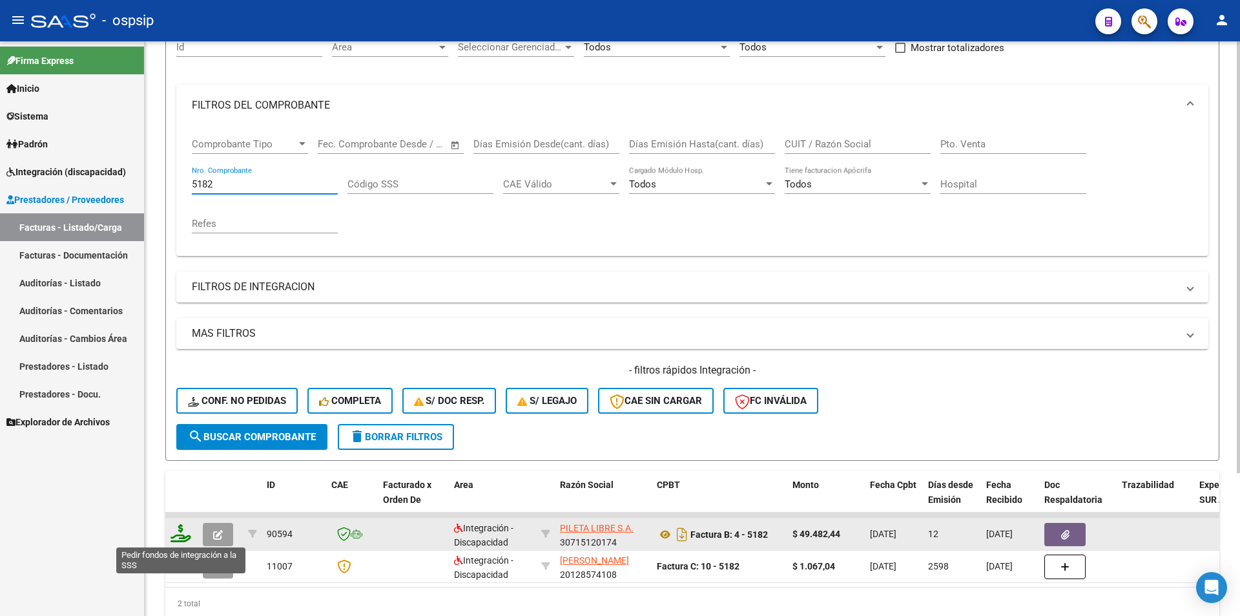
type input "5182"
click at [177, 535] on icon at bounding box center [181, 533] width 21 height 18
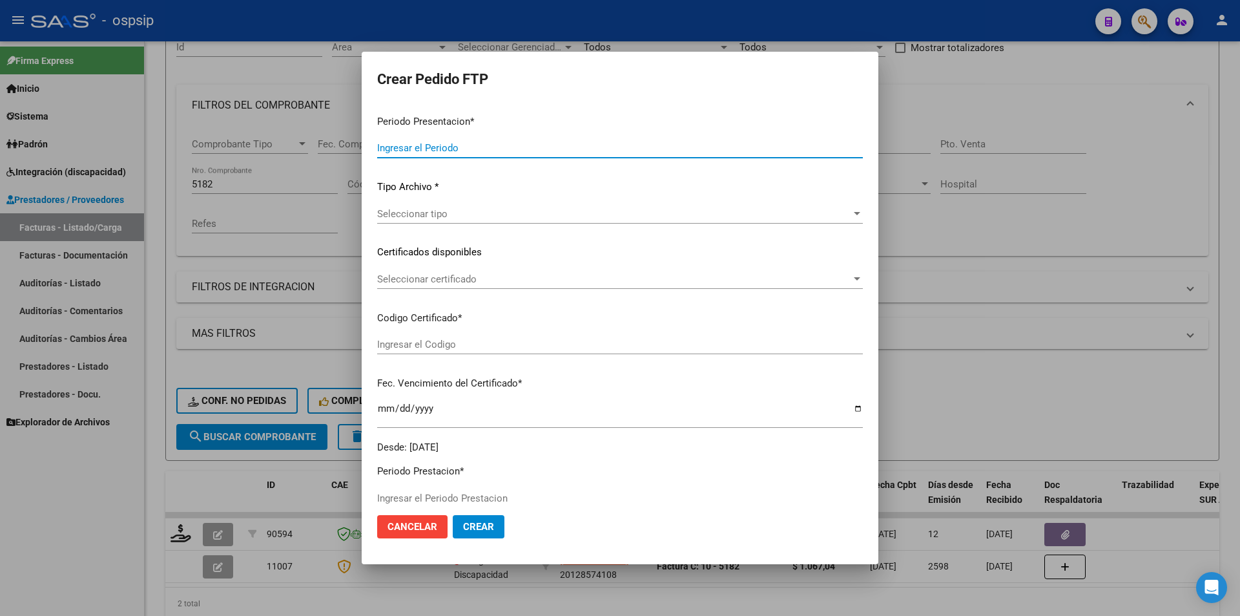
type input "202509"
type input "$ 49.482,44"
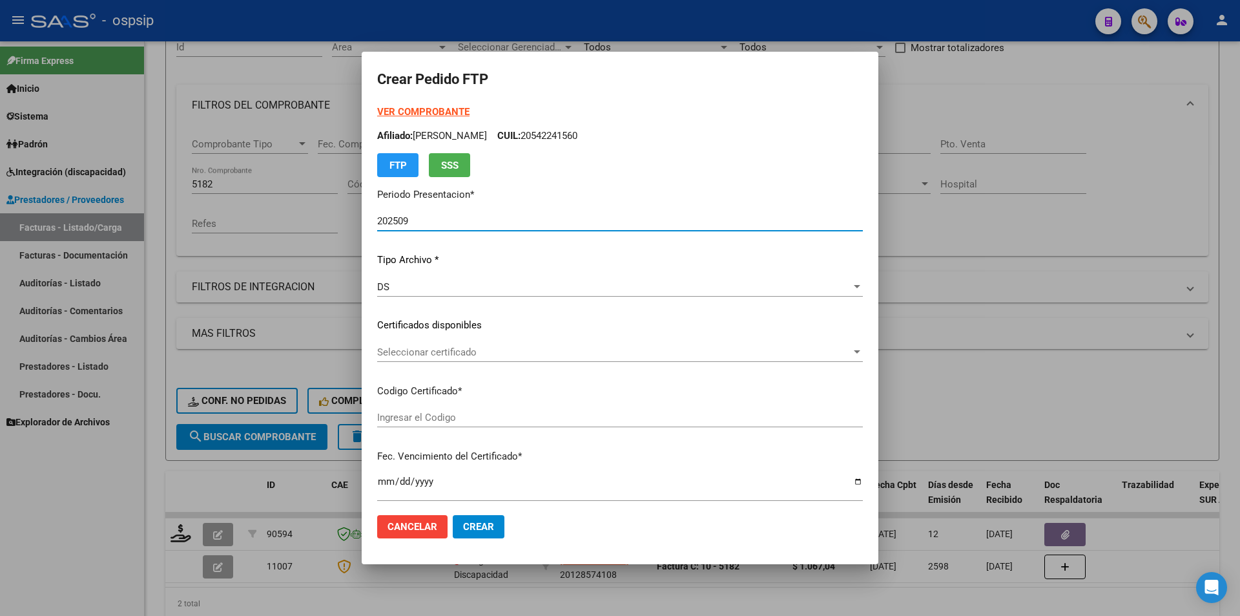
type input "arg0200054224156-20231211-20281211"
type input "2028-12-11"
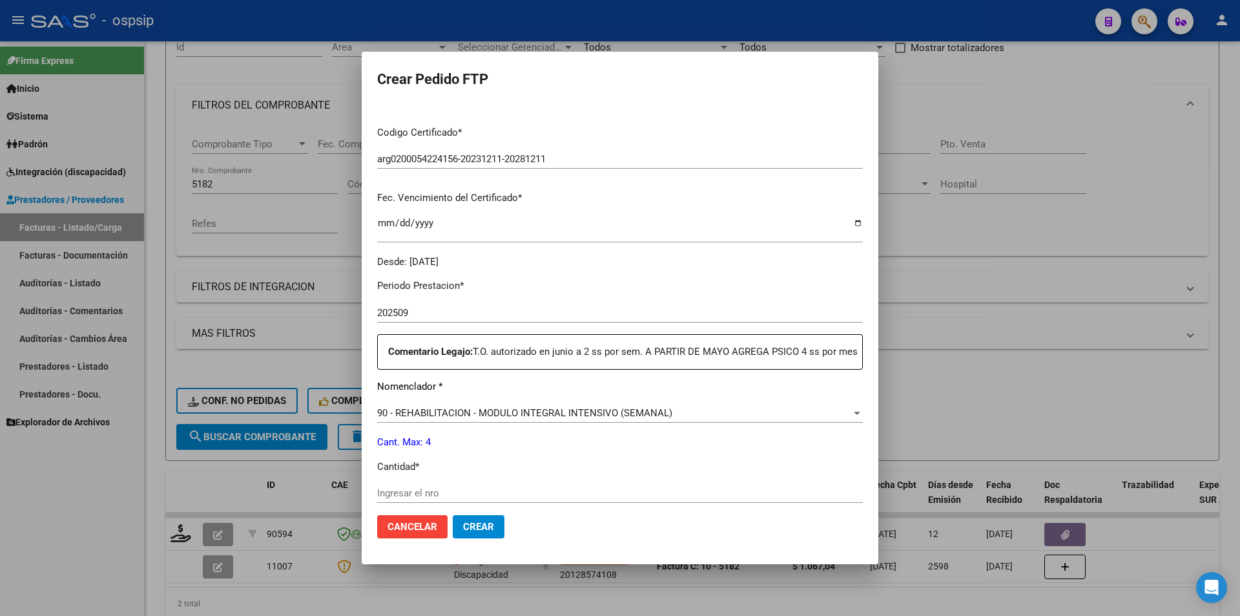
scroll to position [323, 0]
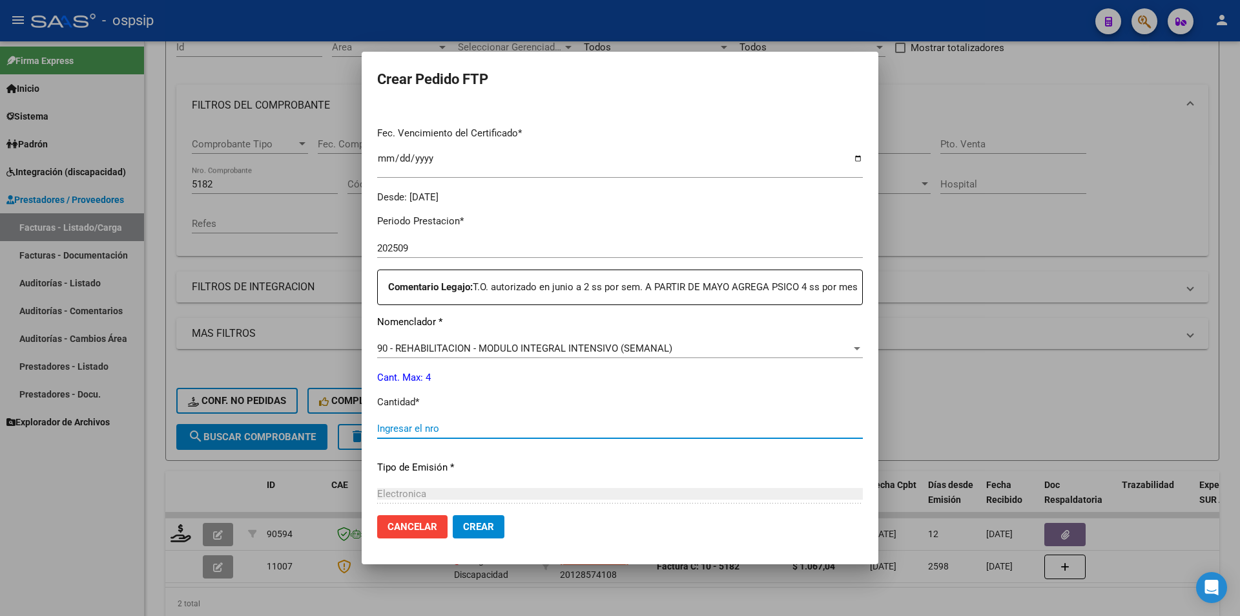
click at [397, 434] on input "Ingresar el nro" at bounding box center [620, 428] width 486 height 12
type input "4"
click at [481, 531] on span "Crear" at bounding box center [478, 527] width 31 height 12
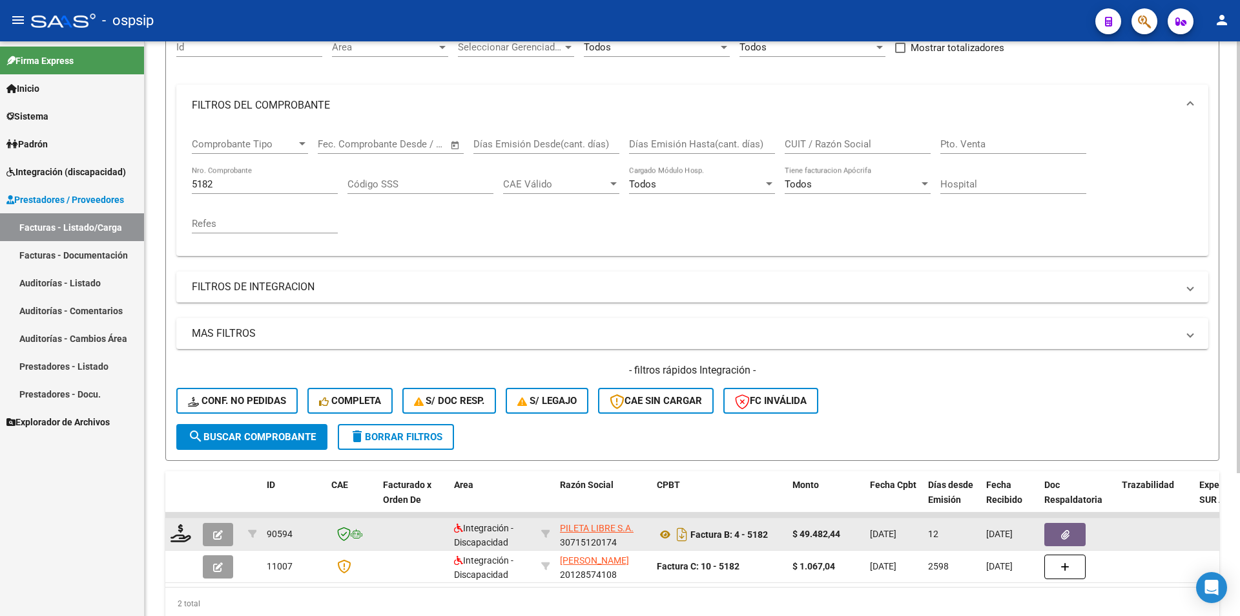
click at [209, 527] on button "button" at bounding box center [218, 534] width 30 height 23
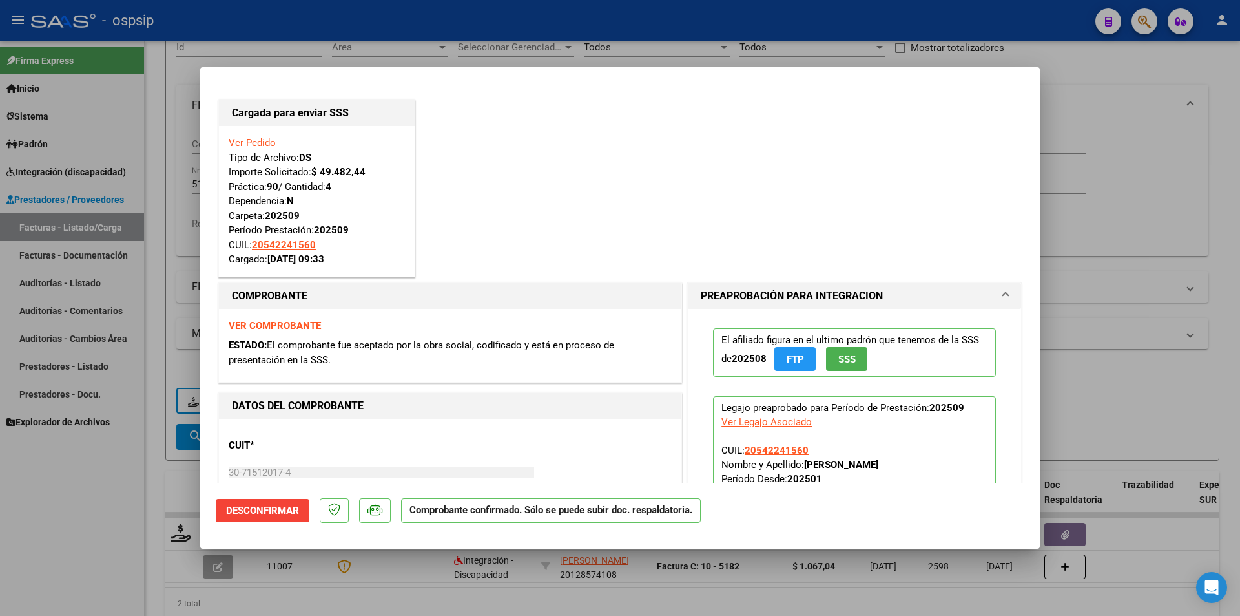
click at [168, 64] on div at bounding box center [620, 308] width 1240 height 616
type input "$ 0,00"
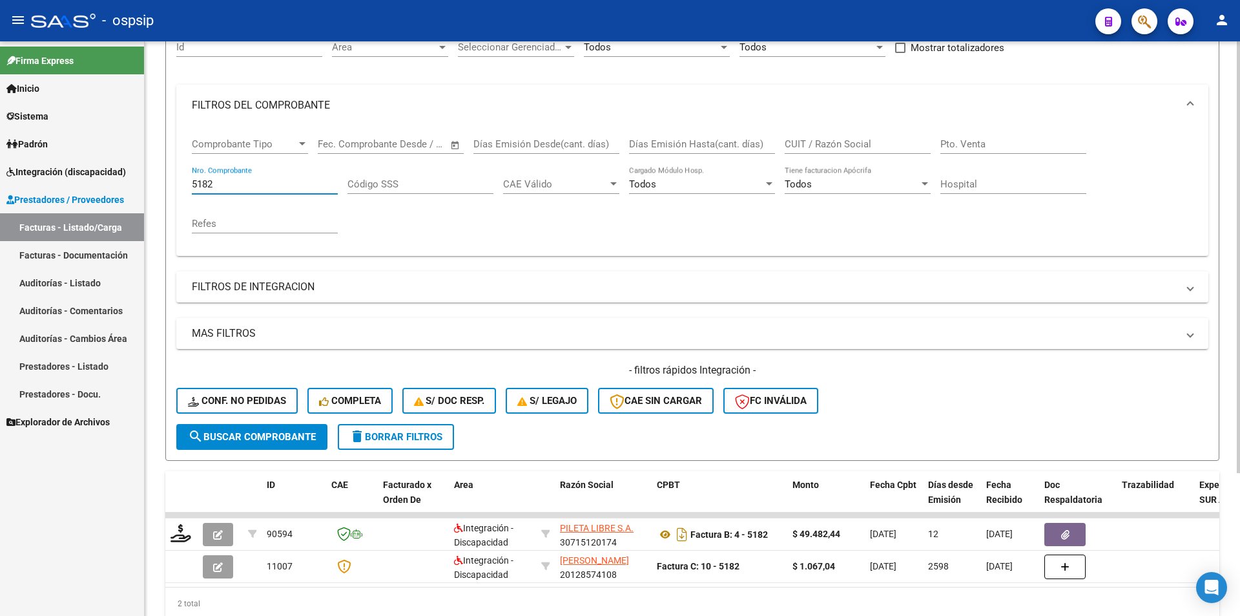
drag, startPoint x: 233, startPoint y: 185, endPoint x: 175, endPoint y: 181, distance: 58.3
click at [175, 181] on form "Filtros Id Area Area Seleccionar Gerenciador Seleccionar Gerenciador Todos Conf…" at bounding box center [692, 239] width 1054 height 442
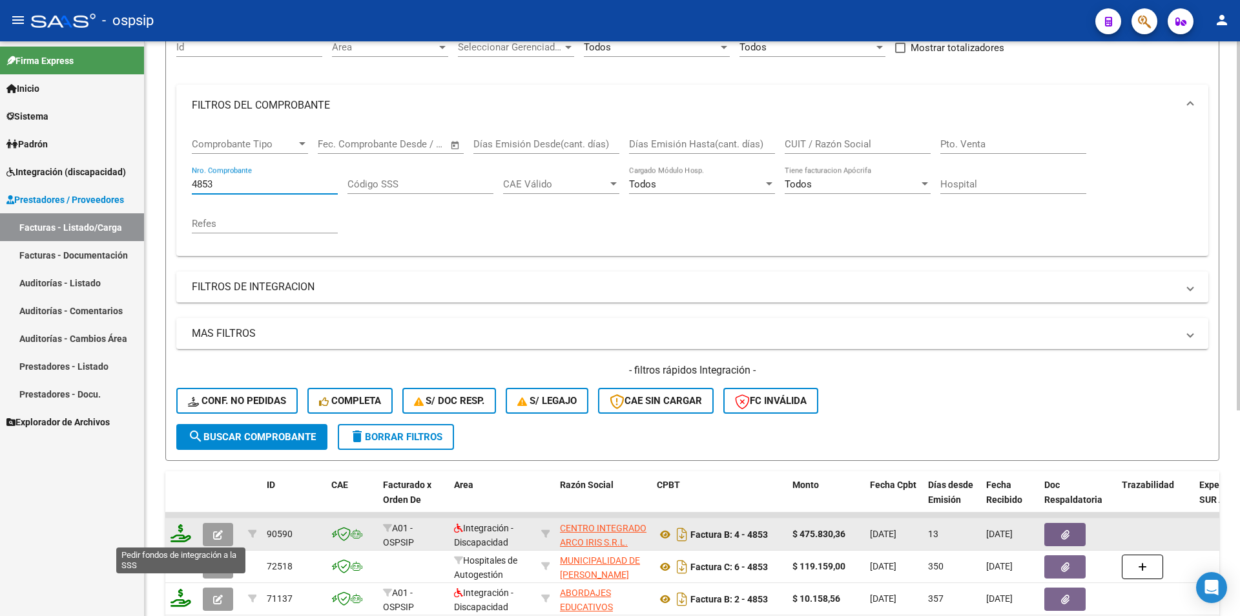
type input "4853"
click at [175, 534] on icon at bounding box center [181, 533] width 21 height 18
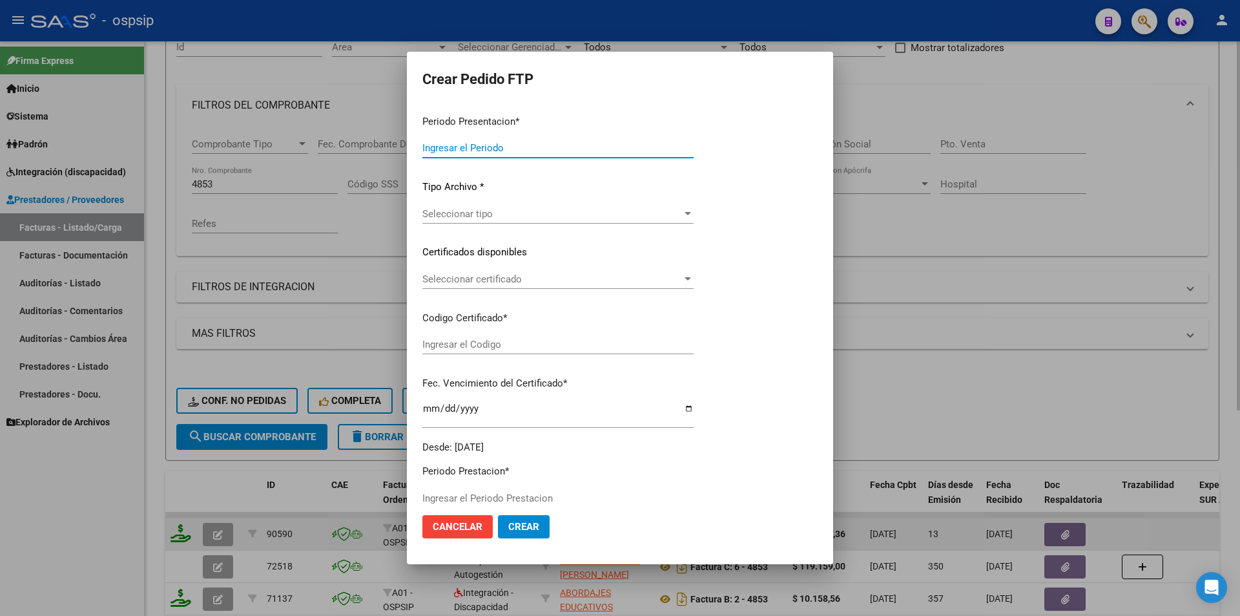
type input "202509"
type input "$ 475.830,36"
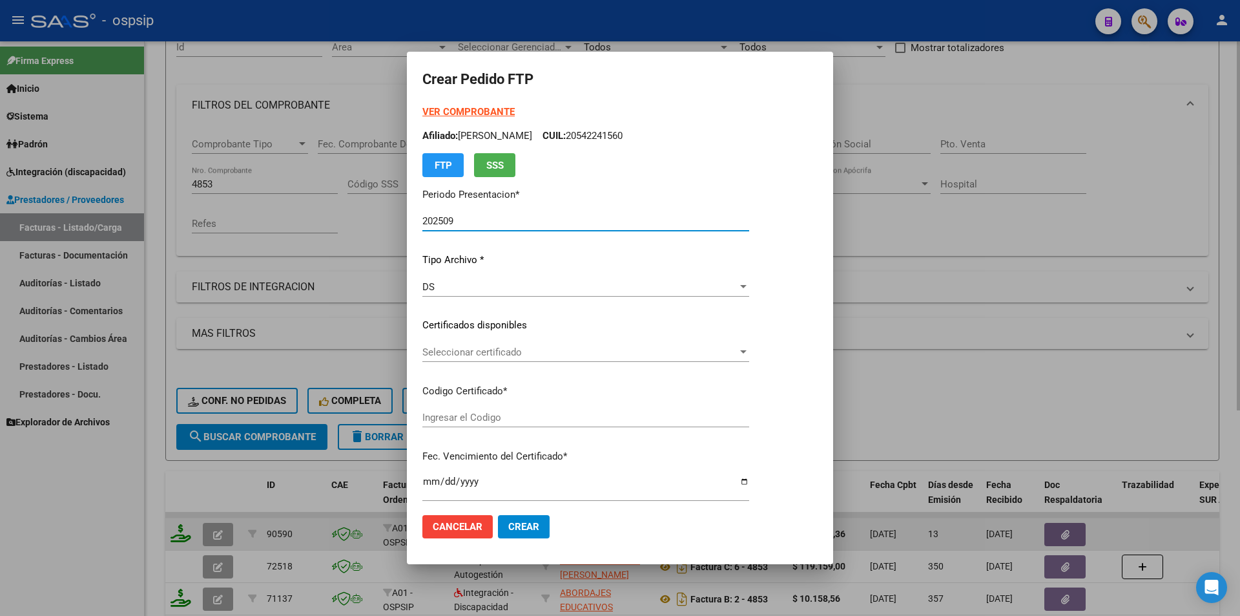
type input "8402654027"
type input "2028-01-11"
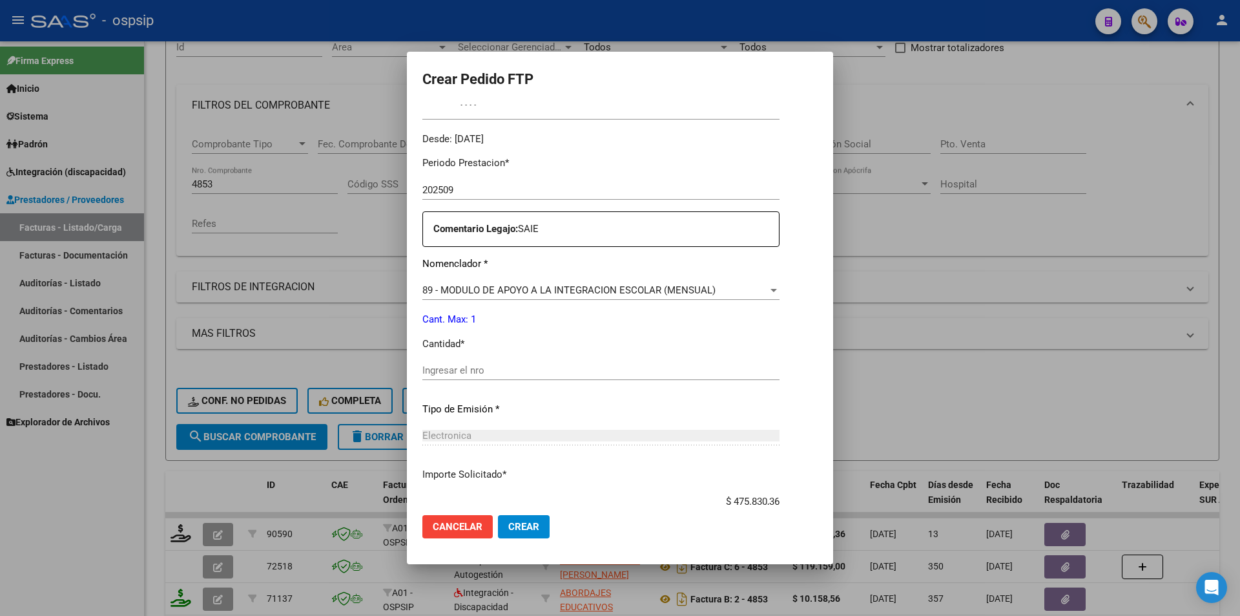
scroll to position [388, 0]
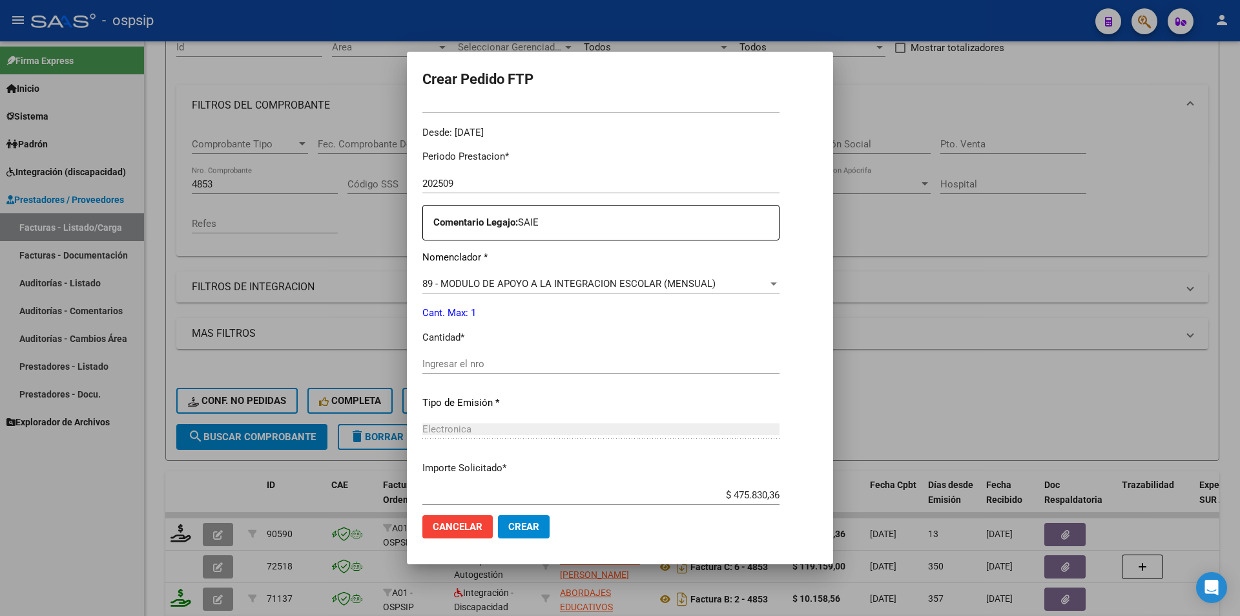
click at [465, 364] on input "Ingresar el nro" at bounding box center [600, 364] width 357 height 12
type input "1"
click at [529, 520] on button "Crear" at bounding box center [524, 526] width 52 height 23
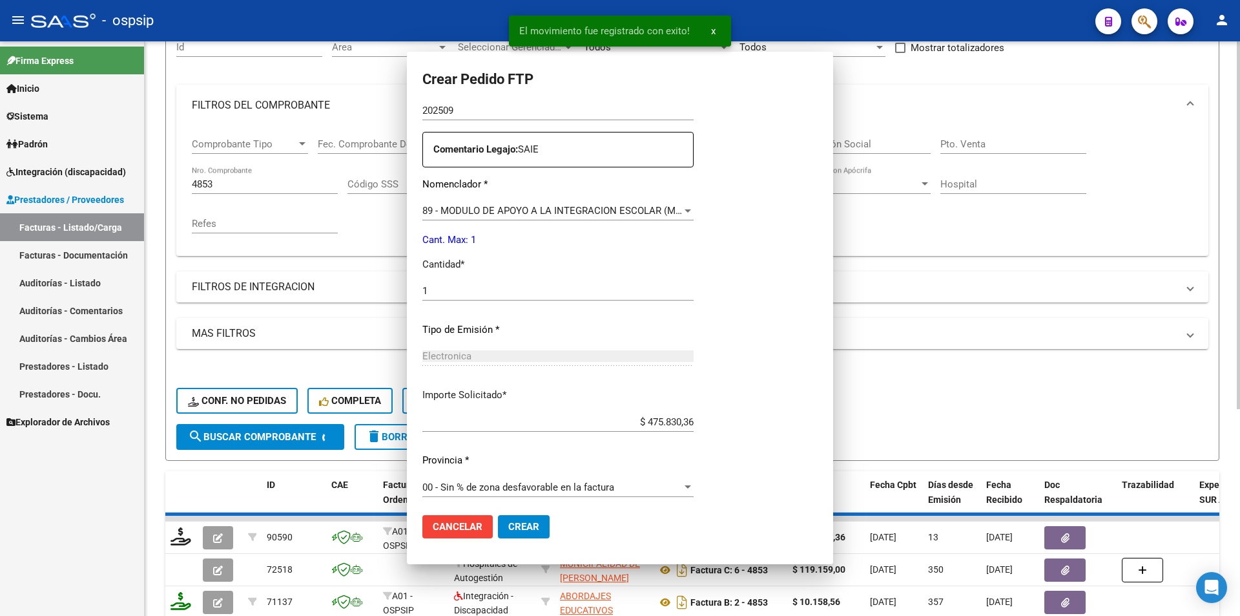
scroll to position [0, 0]
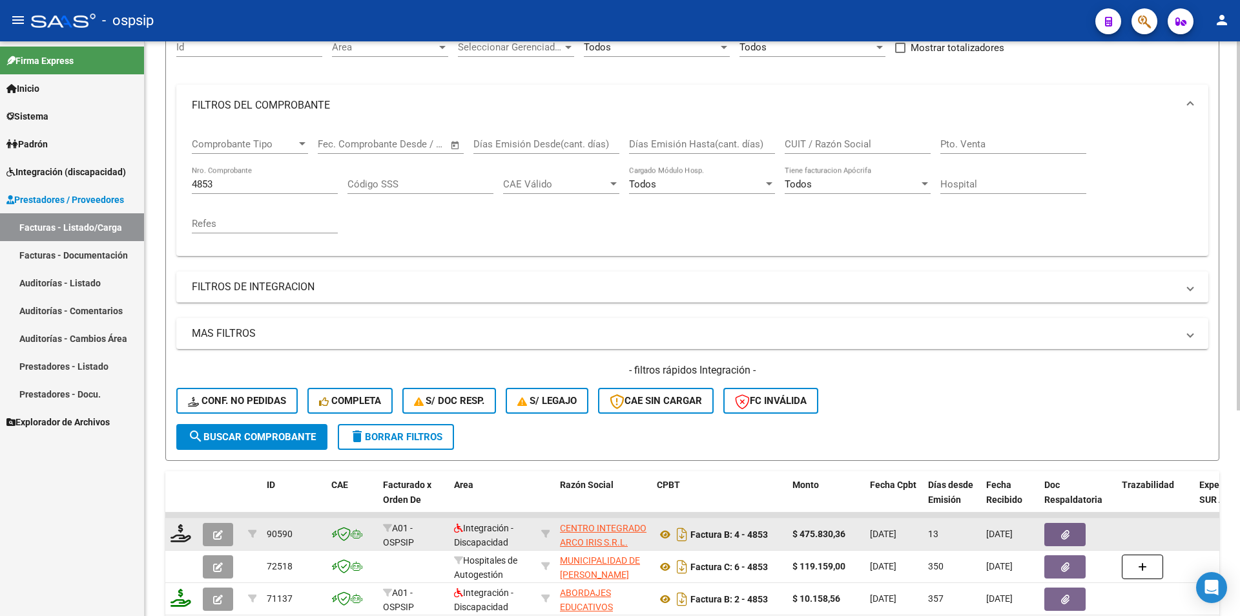
click at [226, 526] on button "button" at bounding box center [218, 534] width 30 height 23
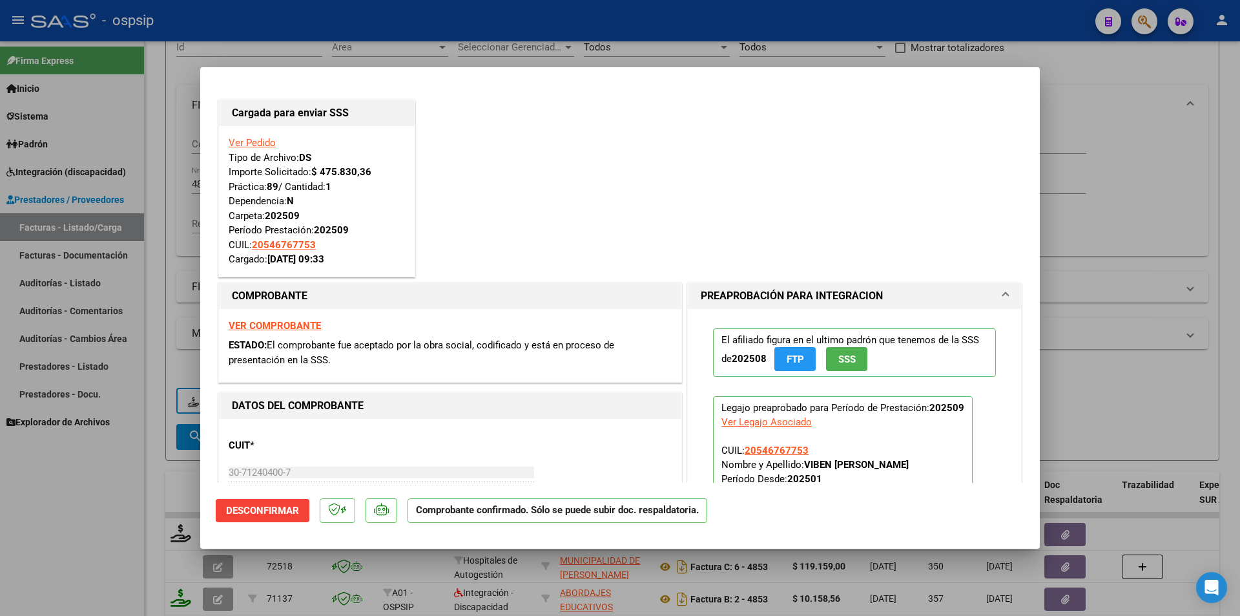
click at [65, 590] on div at bounding box center [620, 308] width 1240 height 616
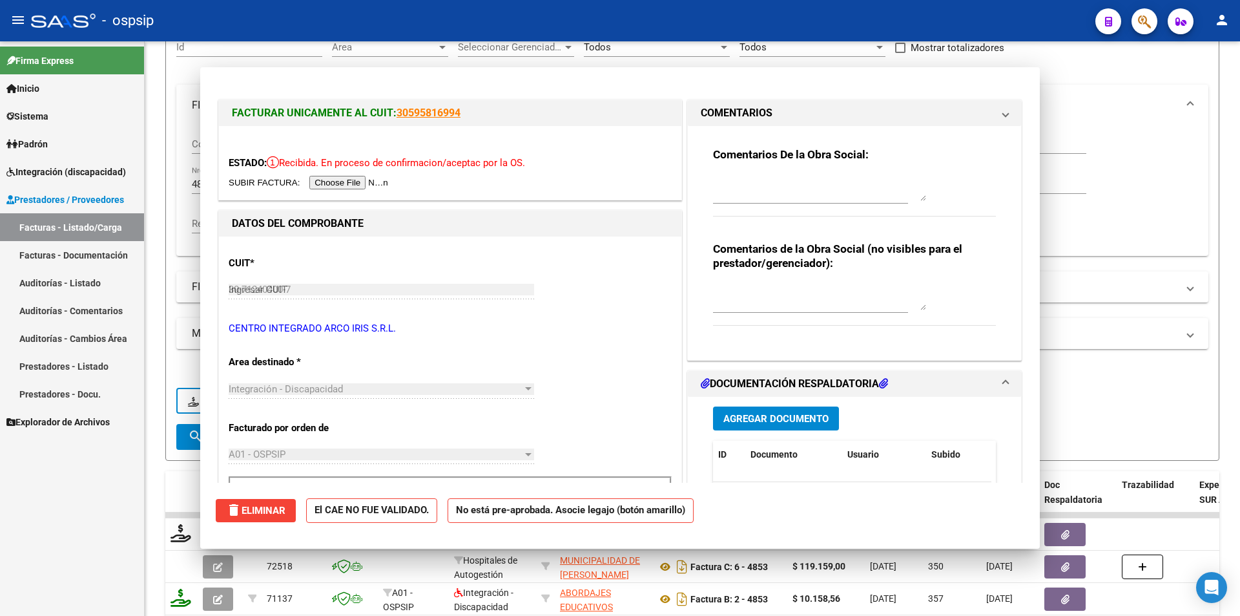
type input "$ 0,00"
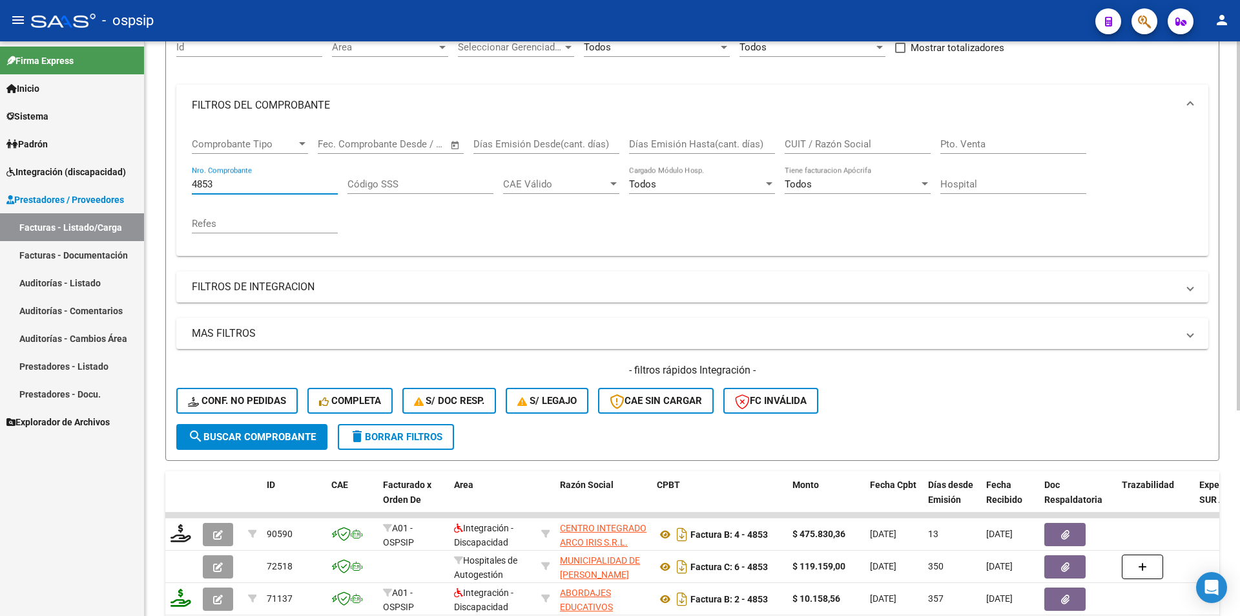
drag, startPoint x: 217, startPoint y: 182, endPoint x: 156, endPoint y: 184, distance: 60.8
click at [156, 184] on div "Video tutorial PRESTADORES -> Listado de CPBTs Emitidos por Prestadores / Prove…" at bounding box center [693, 348] width 1096 height 884
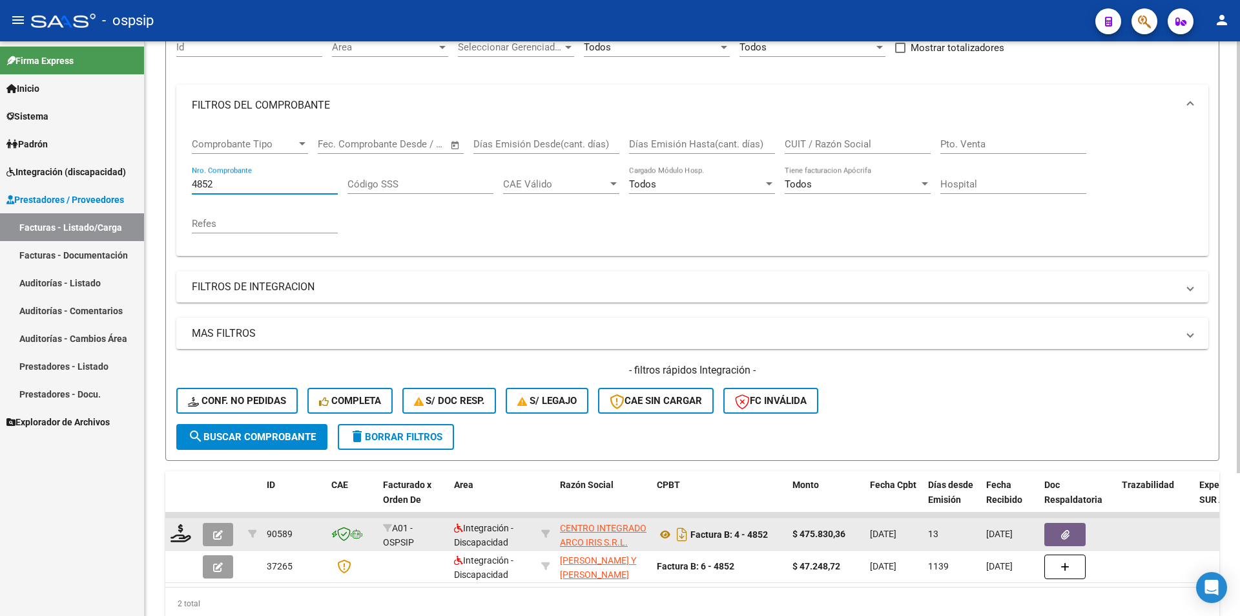
type input "4852"
click at [216, 527] on button "button" at bounding box center [218, 534] width 30 height 23
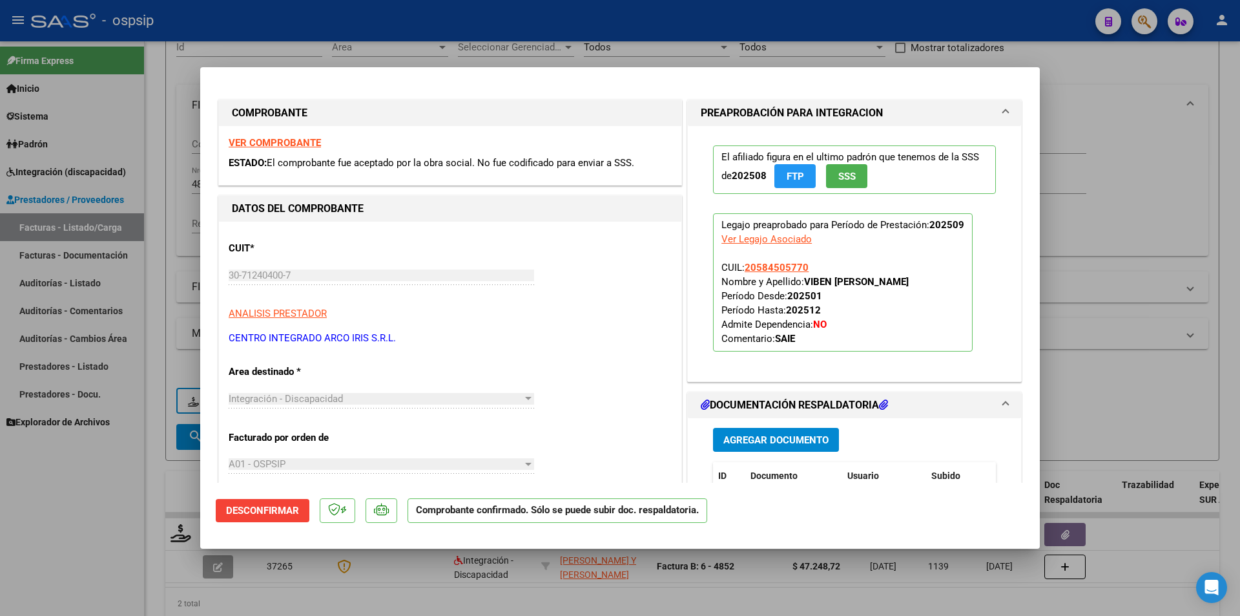
click at [120, 517] on div at bounding box center [620, 308] width 1240 height 616
type input "$ 0,00"
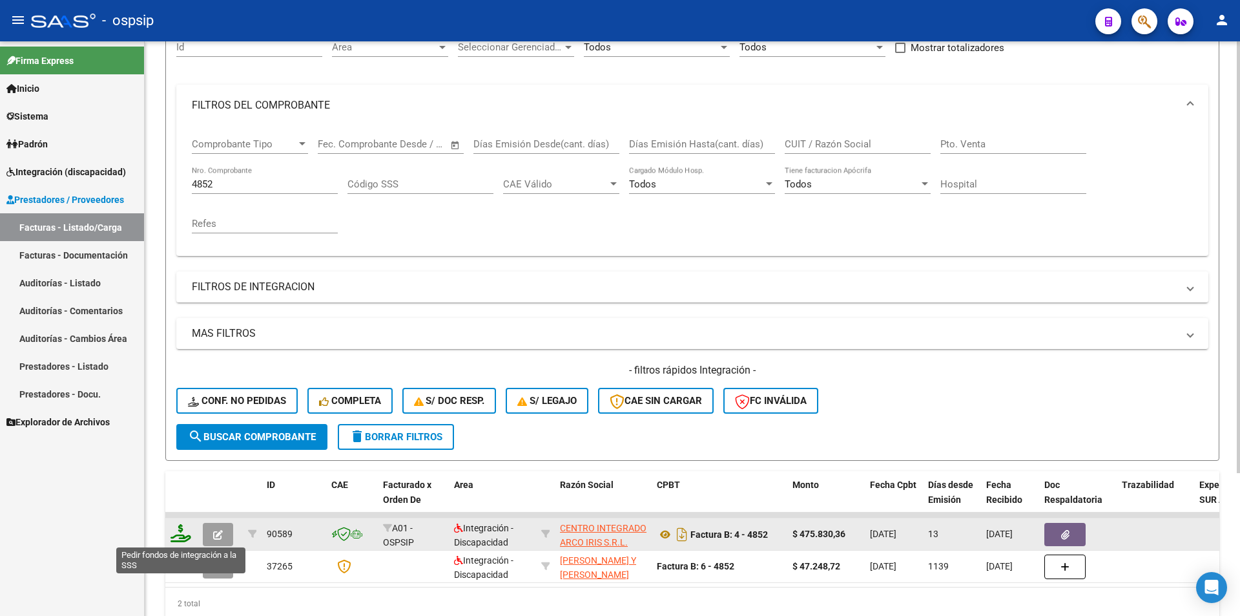
click at [182, 534] on icon at bounding box center [181, 533] width 21 height 18
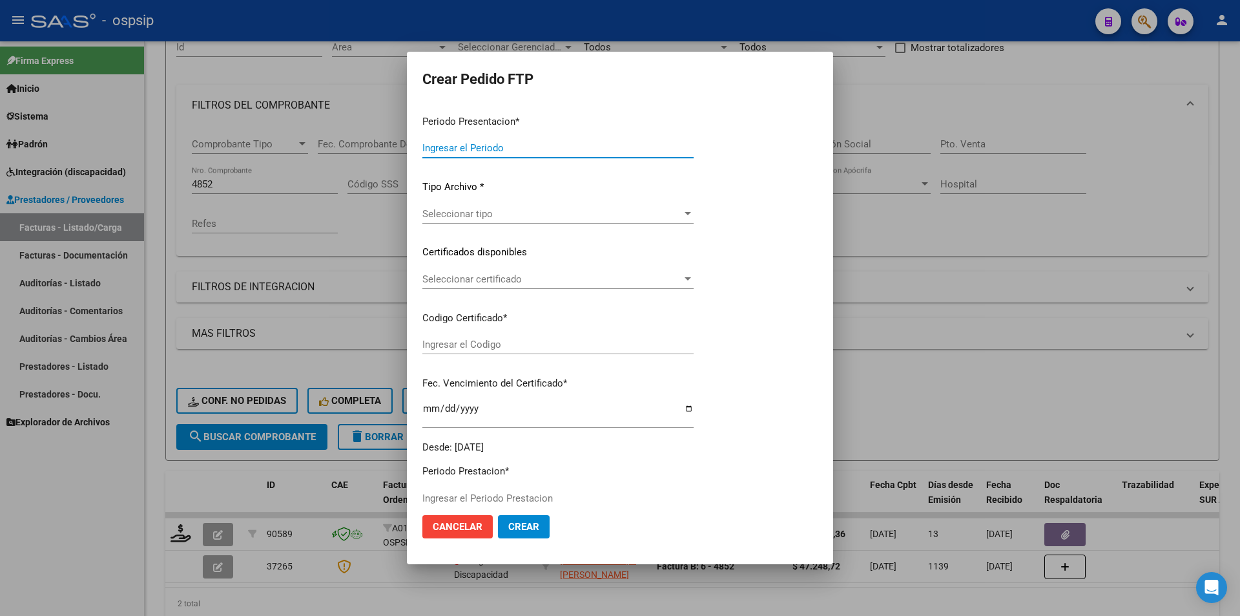
type input "202509"
type input "$ 475.830,36"
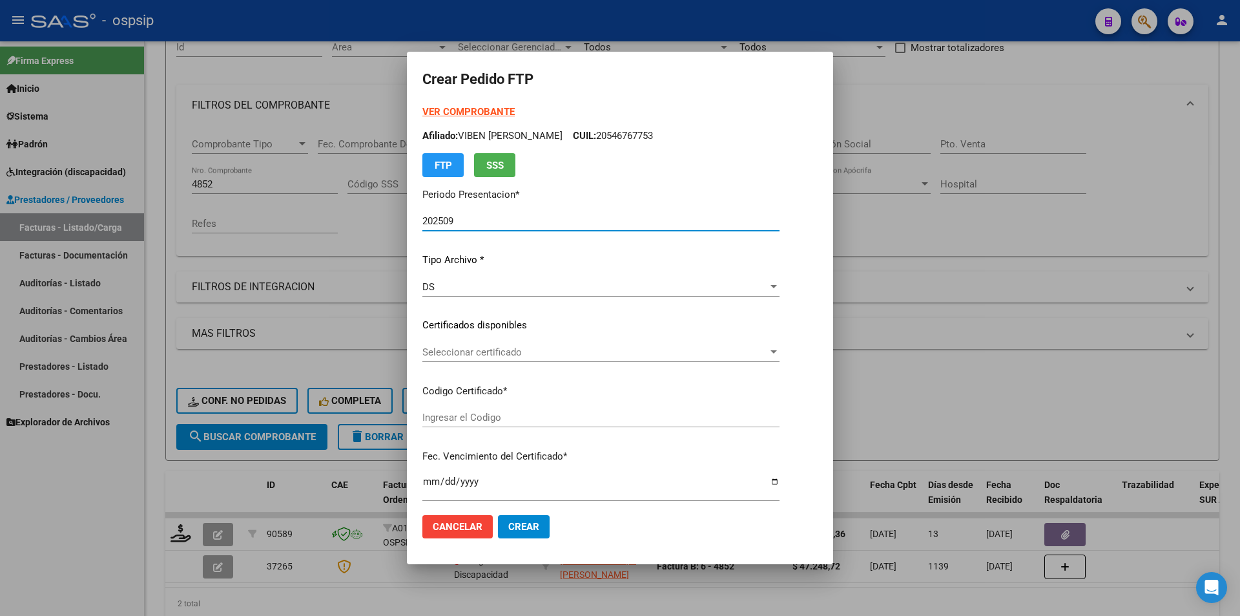
type input "9290498547"
type input "2026-03-01"
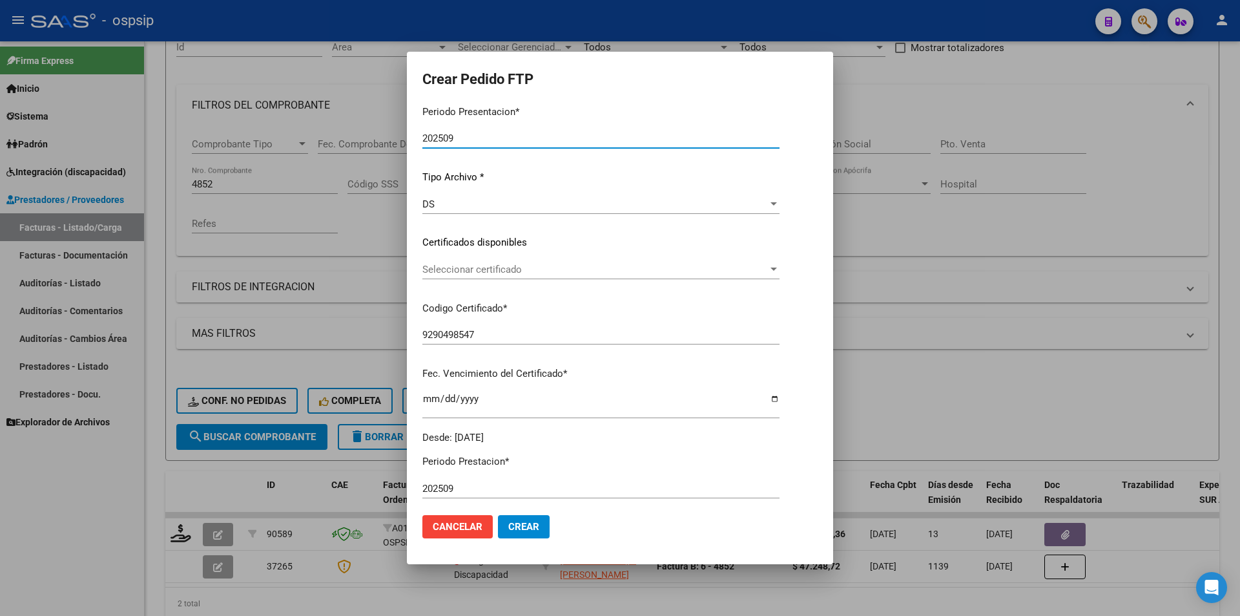
scroll to position [323, 0]
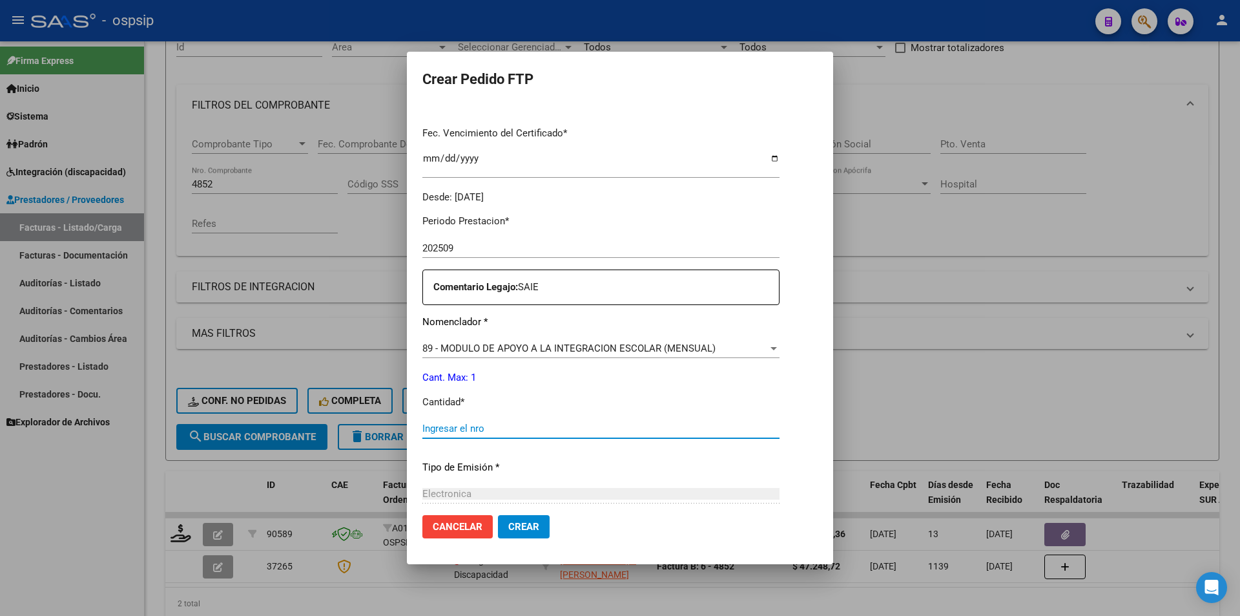
click at [474, 433] on input "Ingresar el nro" at bounding box center [600, 428] width 357 height 12
type input "1"
click at [528, 530] on span "Crear" at bounding box center [523, 527] width 31 height 12
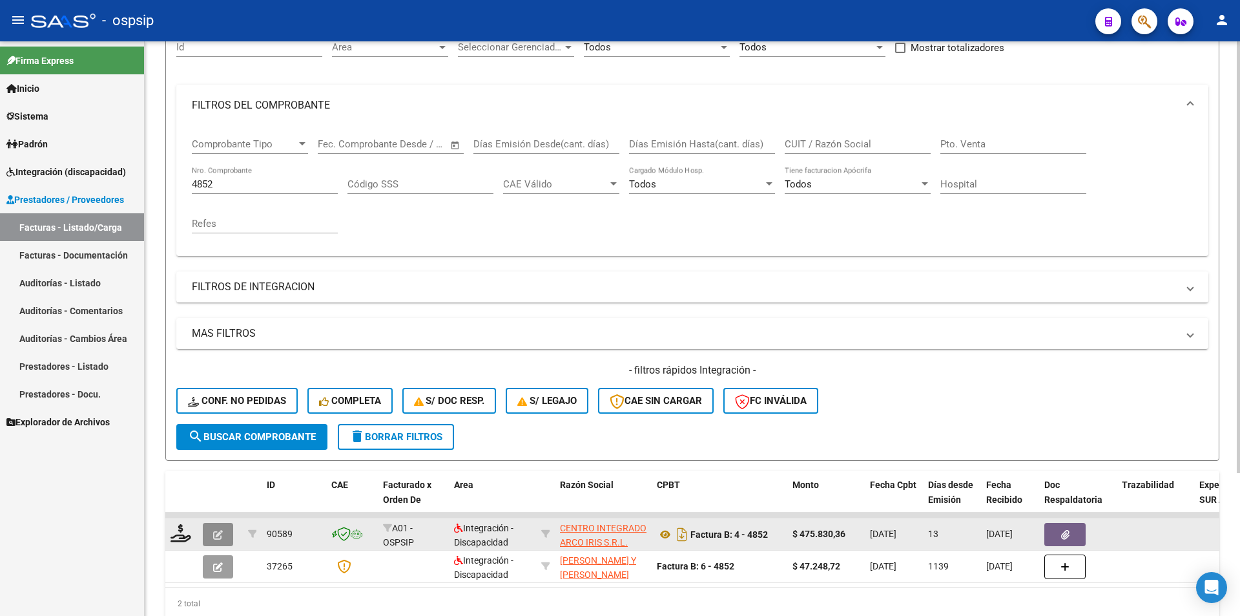
click at [211, 527] on button "button" at bounding box center [218, 534] width 30 height 23
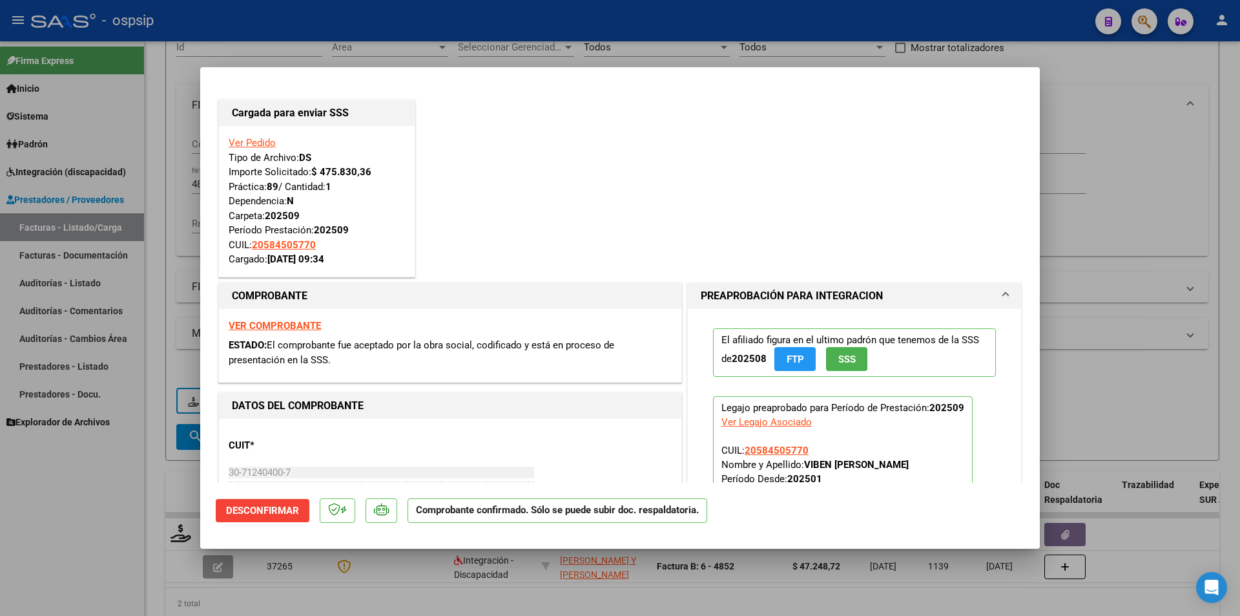
click at [76, 512] on div at bounding box center [620, 308] width 1240 height 616
type input "$ 0,00"
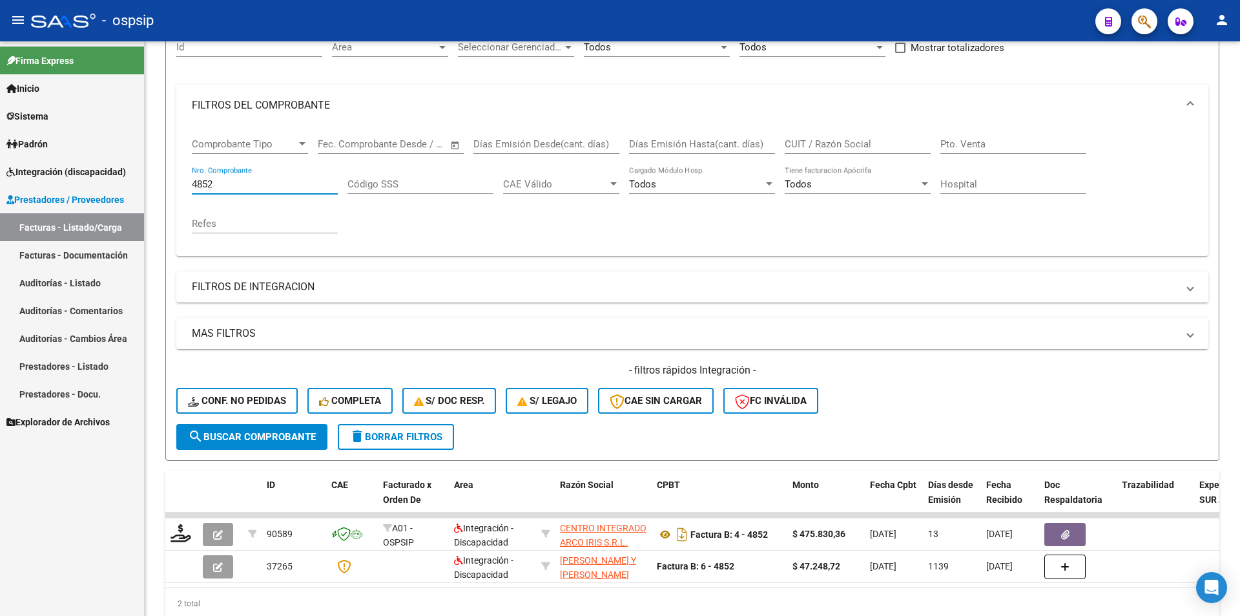
drag, startPoint x: 221, startPoint y: 182, endPoint x: 144, endPoint y: 187, distance: 77.0
click at [144, 187] on mat-sidenav-container "Firma Express Inicio Calendario SSS Instructivos Contacto OS Sistema Usuarios T…" at bounding box center [620, 328] width 1240 height 574
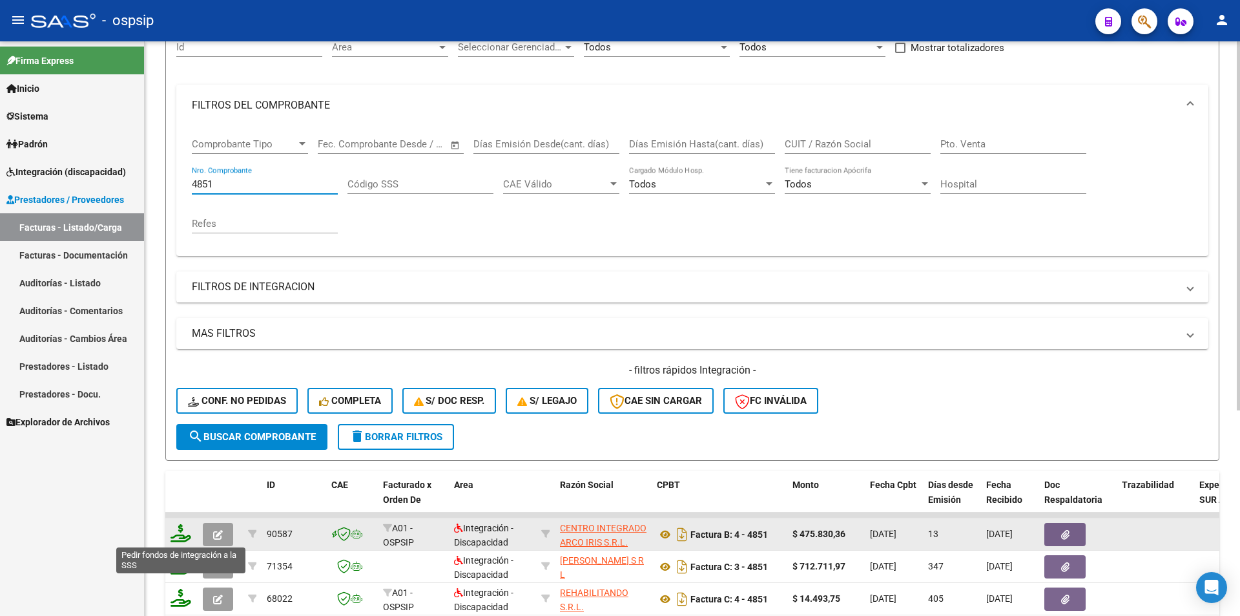
type input "4851"
click at [180, 537] on icon at bounding box center [181, 533] width 21 height 18
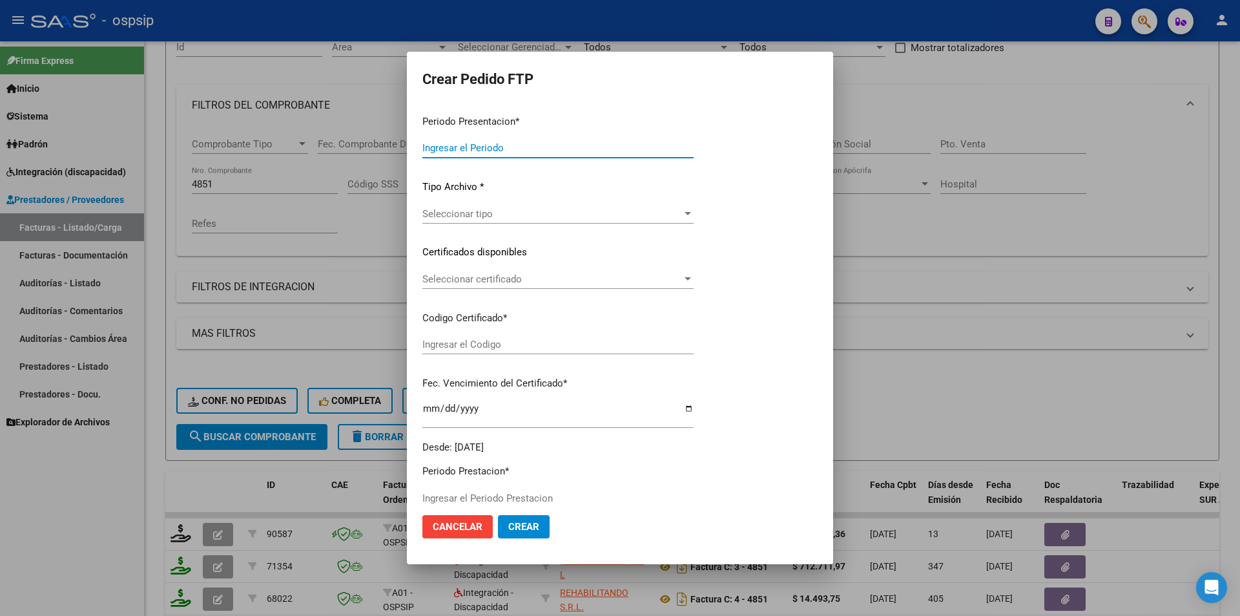
type input "202509"
type input "$ 475.830,36"
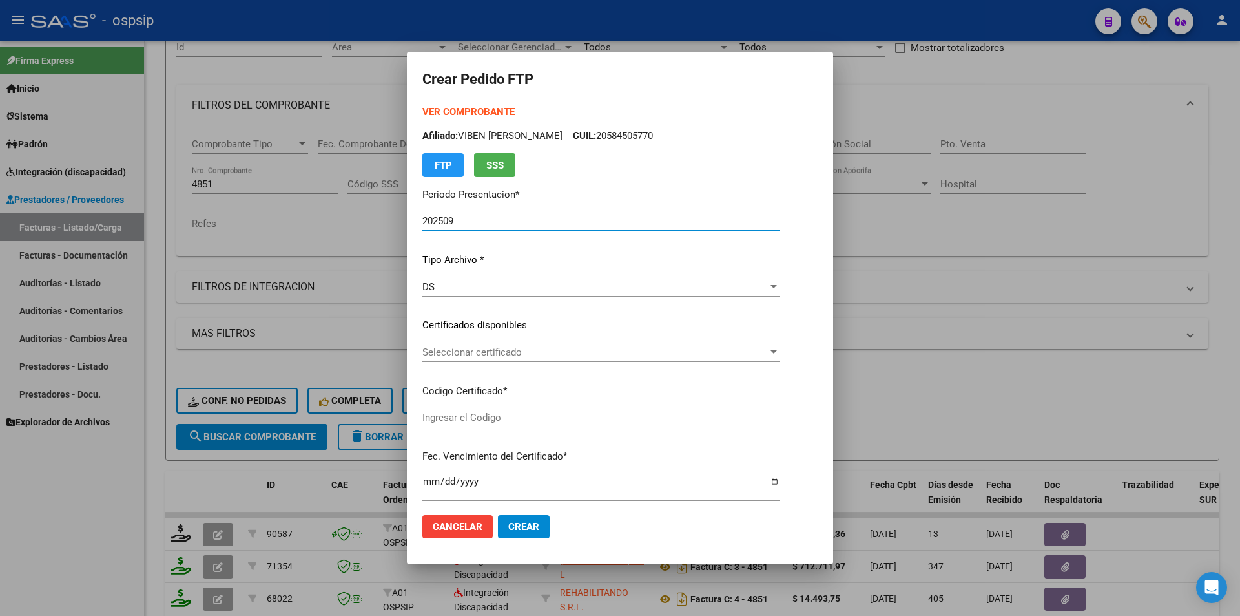
type input "4757447312"
type input "2028-02-26"
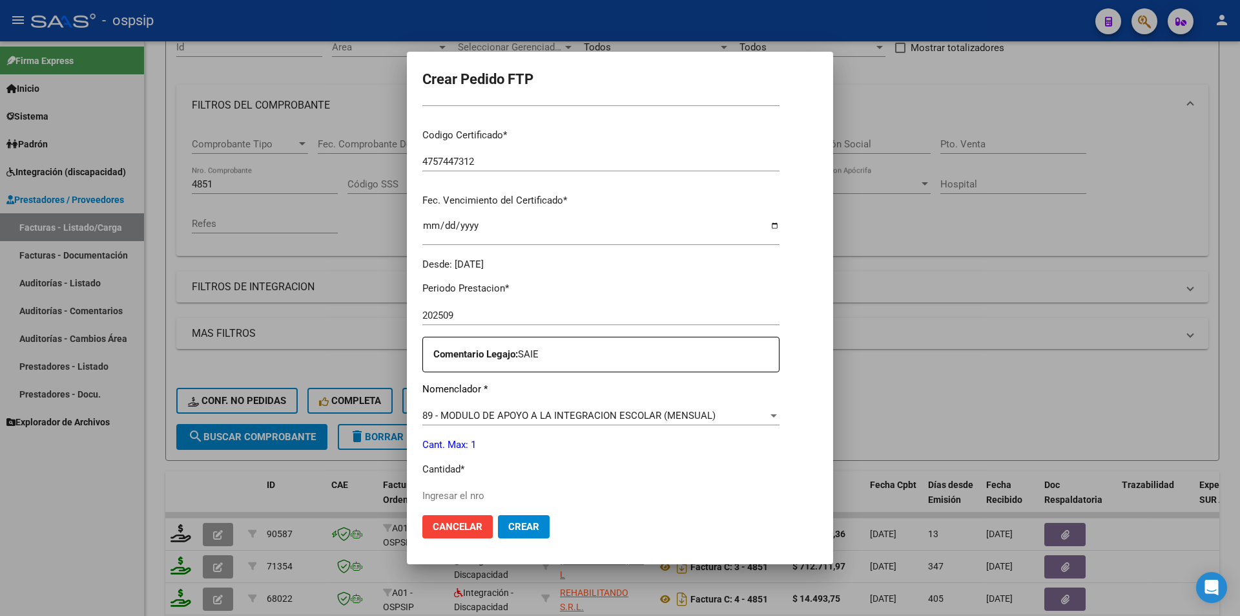
scroll to position [258, 0]
click at [461, 491] on input "Ingresar el nro" at bounding box center [601, 493] width 359 height 12
type input "1"
click at [508, 531] on span "Crear" at bounding box center [523, 527] width 31 height 12
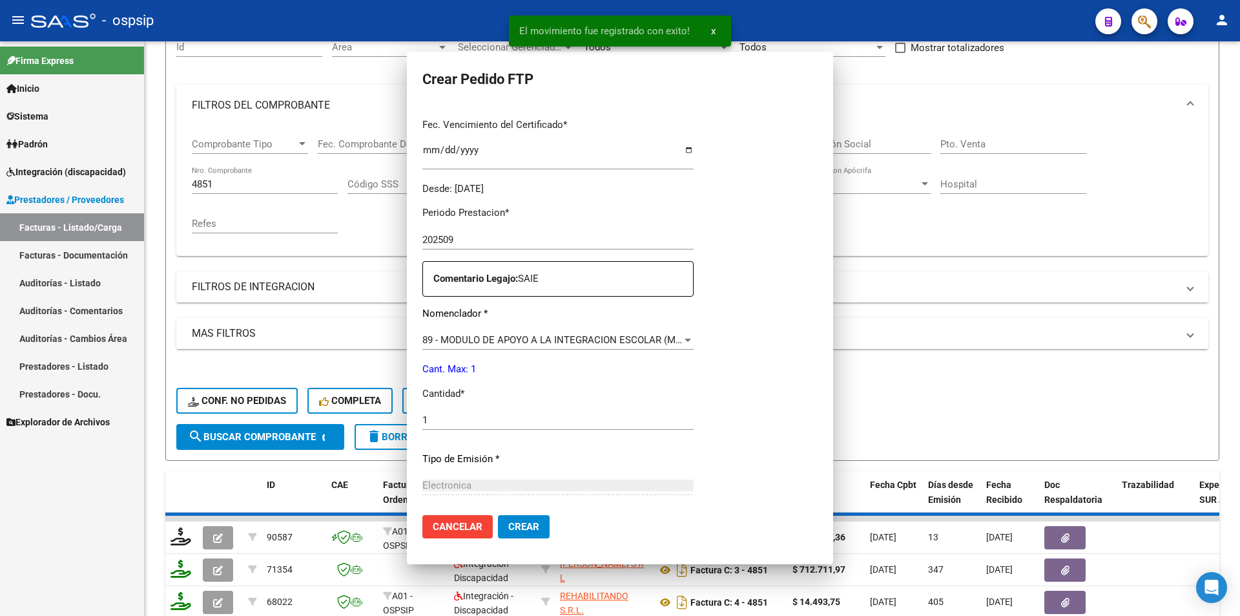
scroll to position [0, 0]
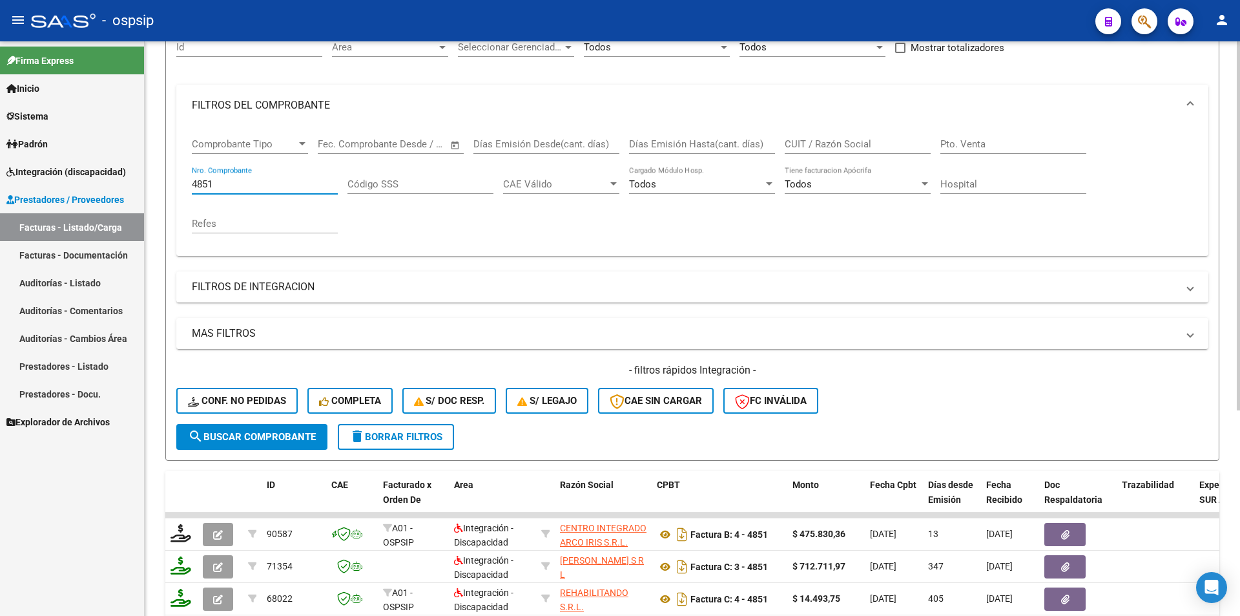
click at [222, 183] on input "4851" at bounding box center [265, 184] width 146 height 12
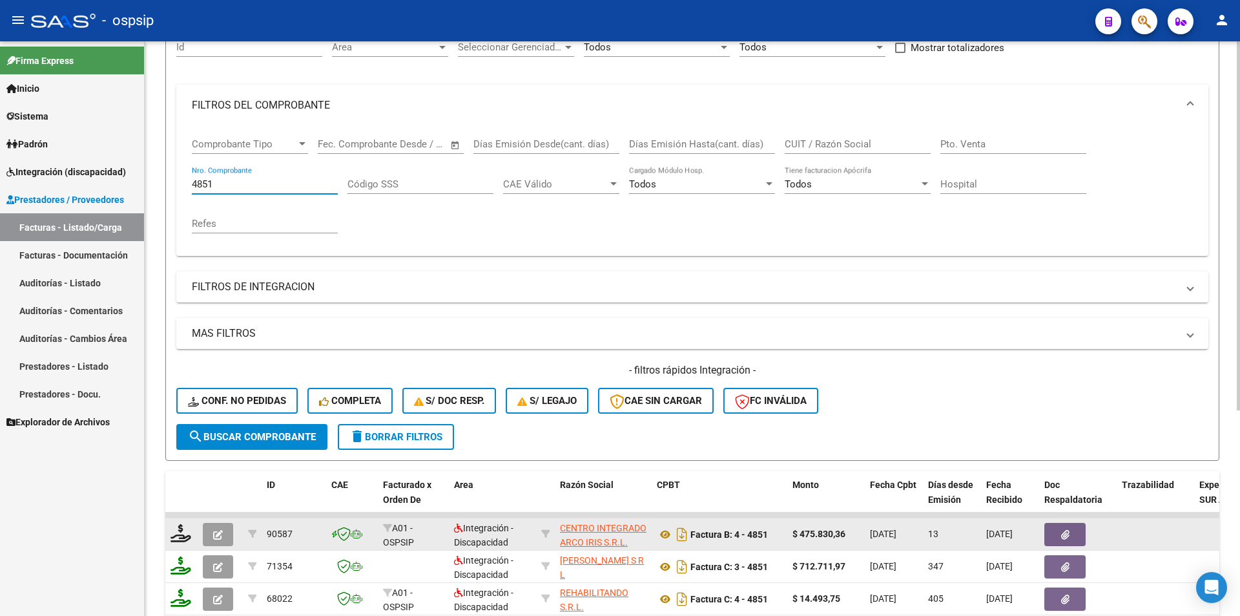
click at [224, 536] on button "button" at bounding box center [218, 534] width 30 height 23
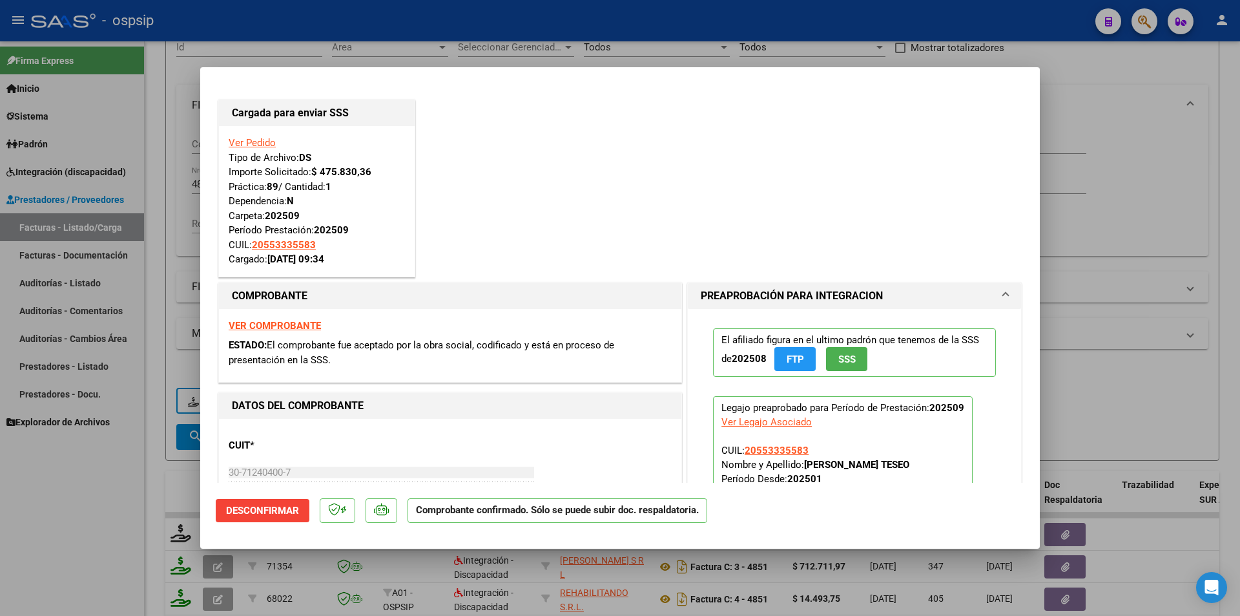
drag, startPoint x: 47, startPoint y: 530, endPoint x: 177, endPoint y: 250, distance: 308.7
click at [47, 527] on div at bounding box center [620, 308] width 1240 height 616
type input "$ 0,00"
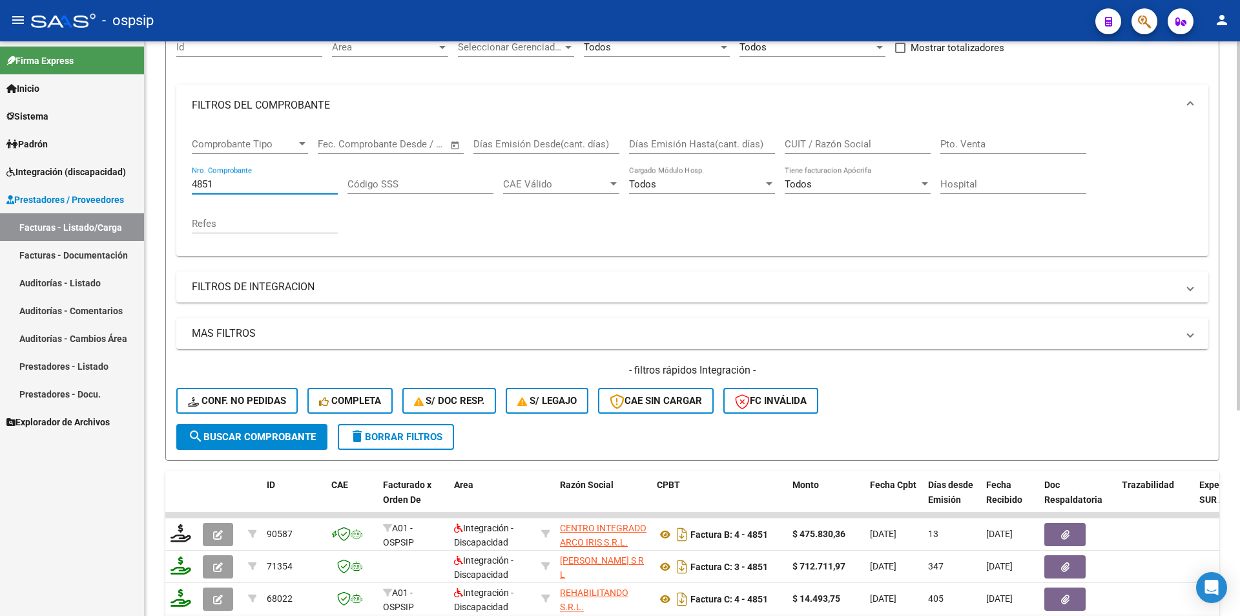
drag, startPoint x: 216, startPoint y: 184, endPoint x: 166, endPoint y: 178, distance: 50.2
click at [166, 178] on form "Filtros Id Area Area Seleccionar Gerenciador Seleccionar Gerenciador Todos Conf…" at bounding box center [692, 239] width 1054 height 442
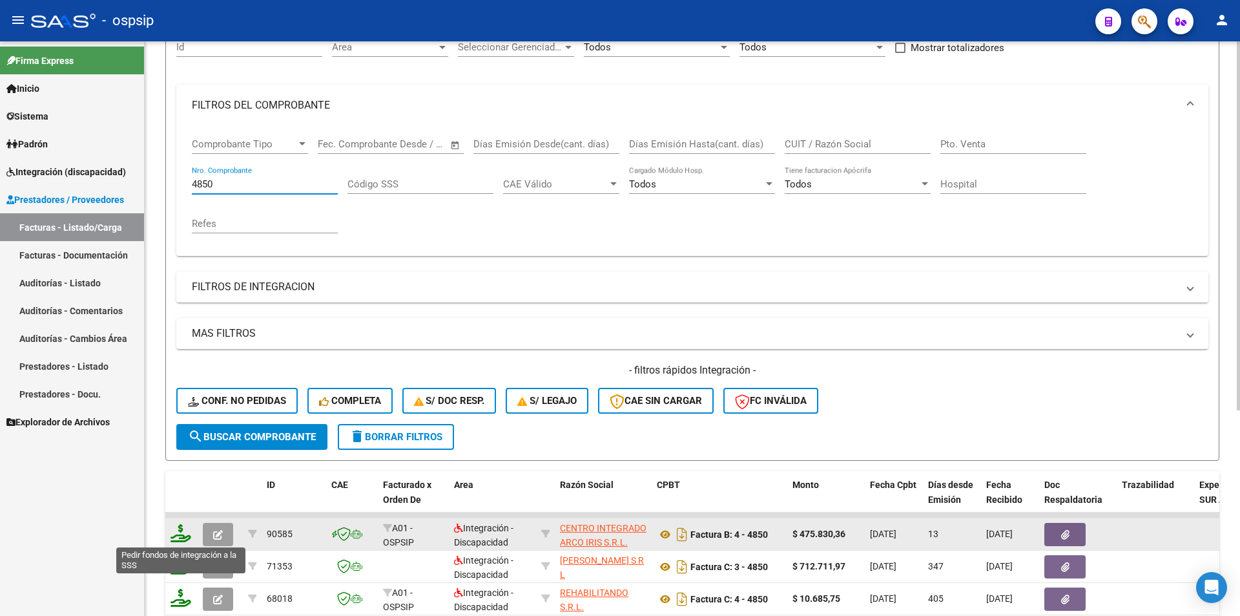
type input "4850"
click at [178, 536] on icon at bounding box center [181, 533] width 21 height 18
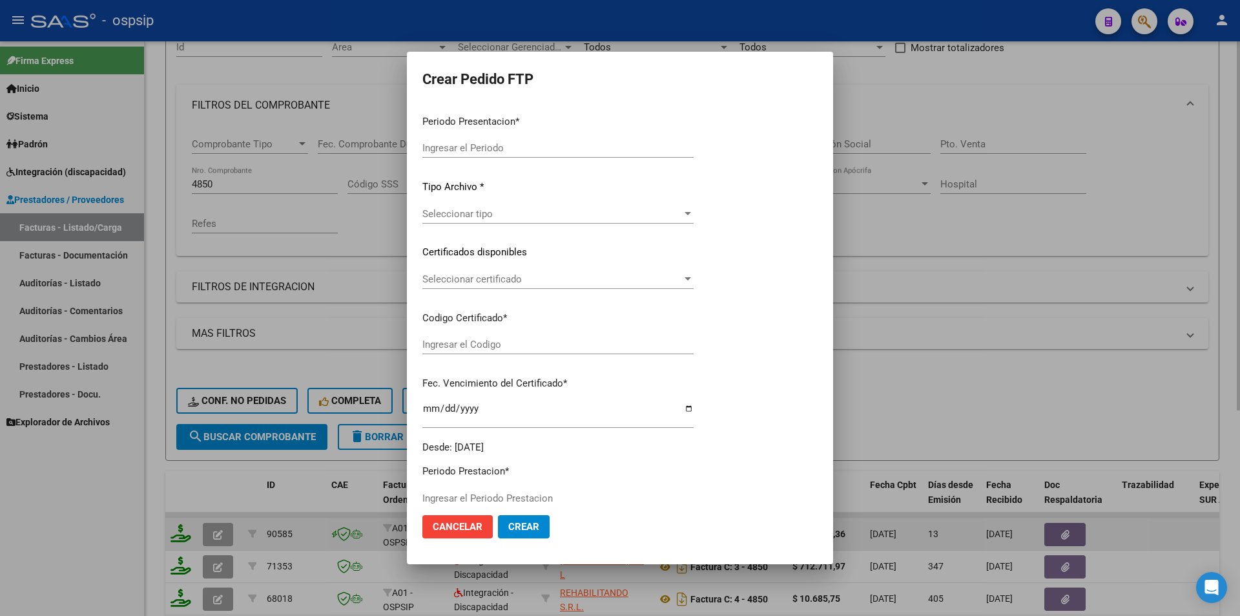
type input "202509"
type input "$ 475.830,36"
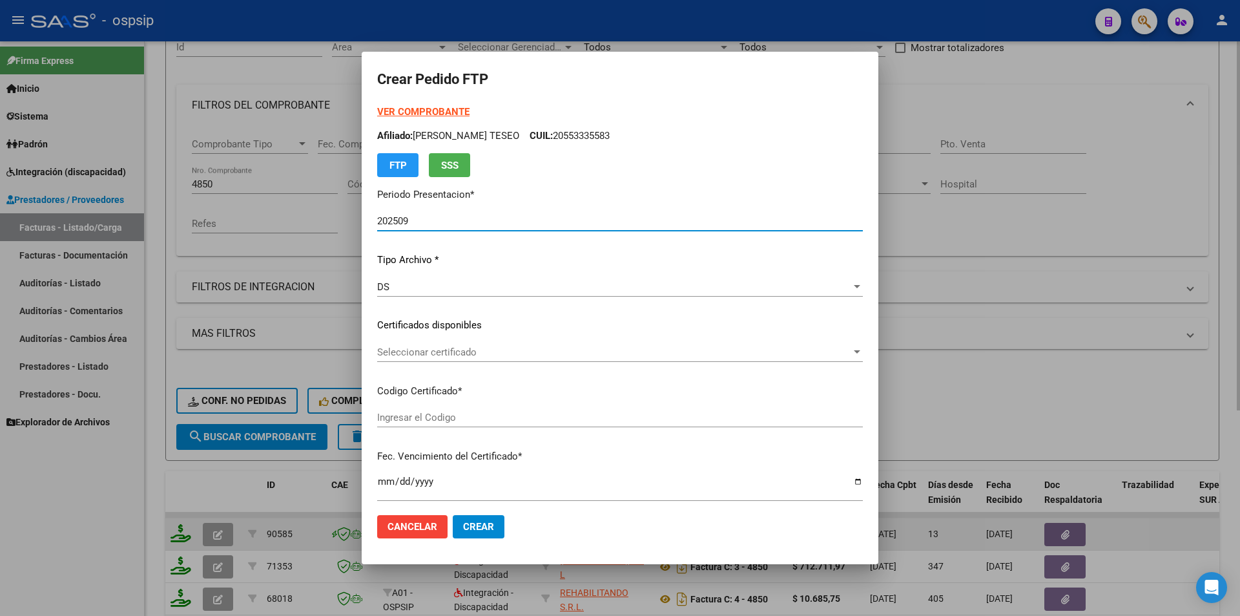
type input "5422166539"
type input "2027-01-05"
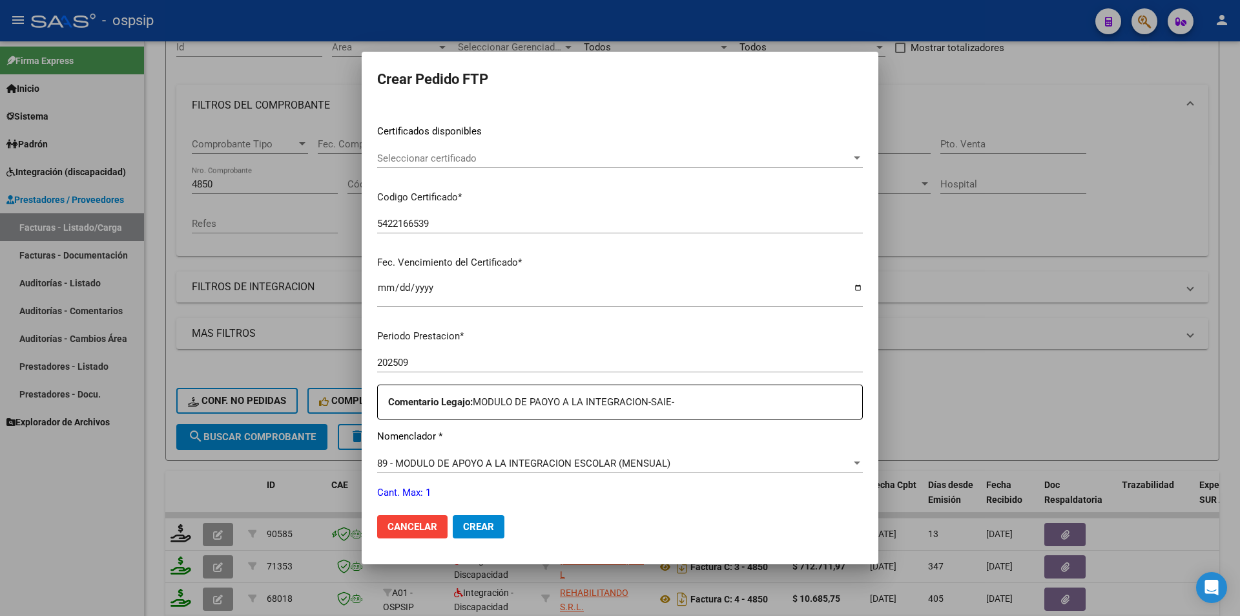
scroll to position [388, 0]
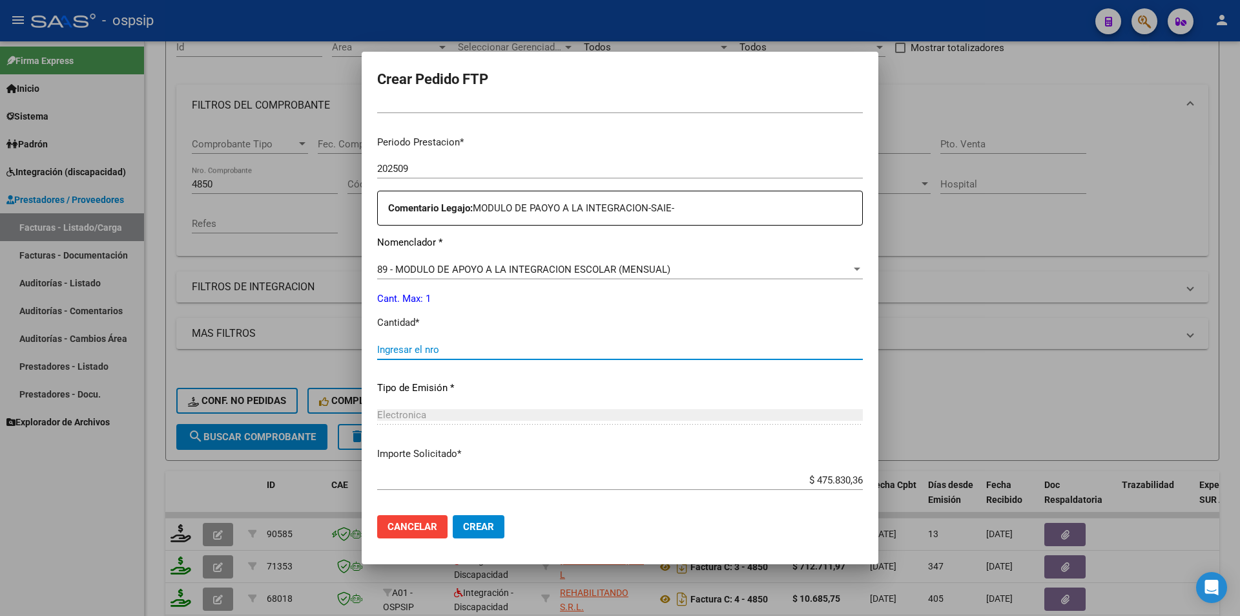
click at [402, 353] on input "Ingresar el nro" at bounding box center [620, 350] width 486 height 12
type input "1"
click at [490, 537] on button "Crear" at bounding box center [479, 526] width 52 height 23
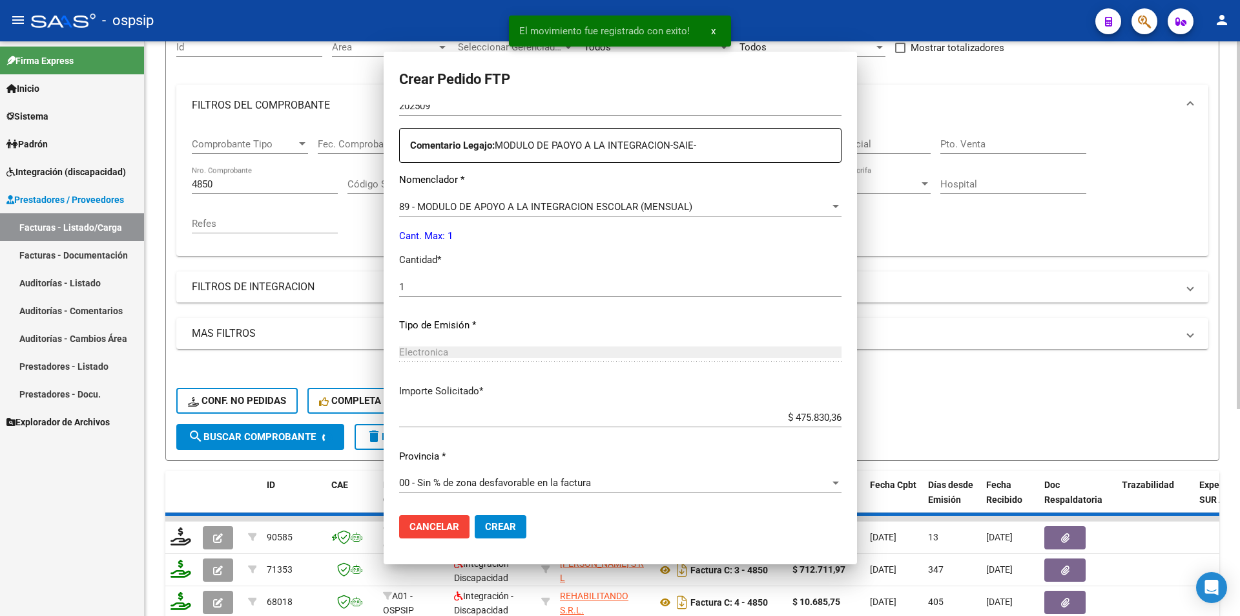
scroll to position [377, 0]
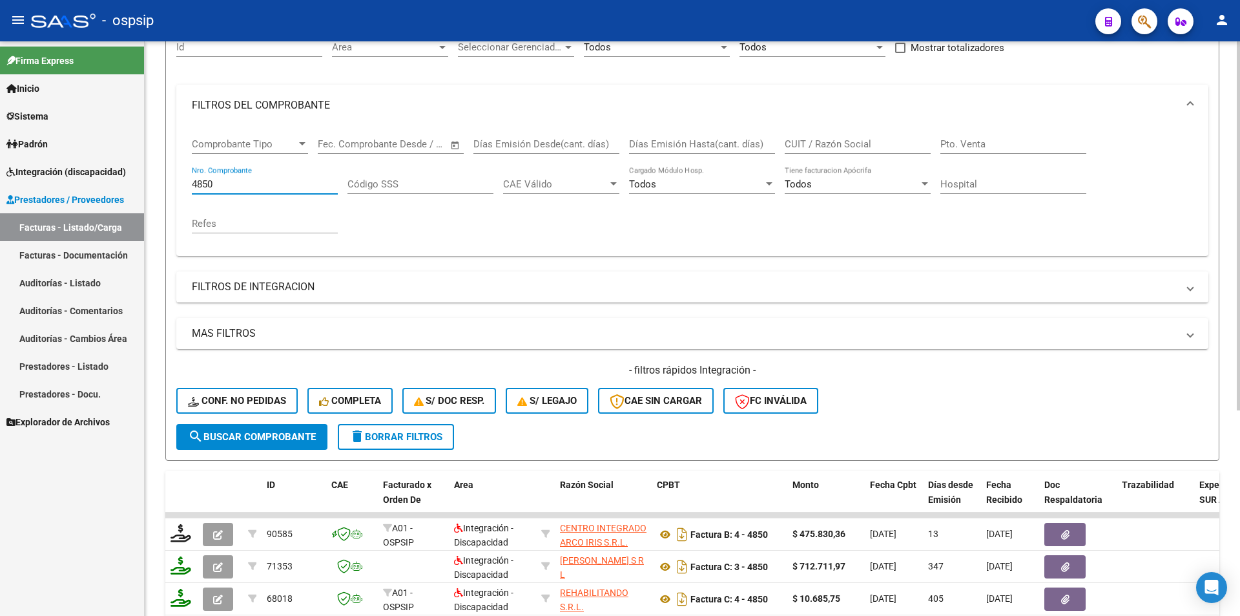
drag, startPoint x: 227, startPoint y: 183, endPoint x: 167, endPoint y: 175, distance: 61.2
click at [168, 175] on form "Filtros Id Area Area Seleccionar Gerenciador Seleccionar Gerenciador Todos Conf…" at bounding box center [692, 239] width 1054 height 442
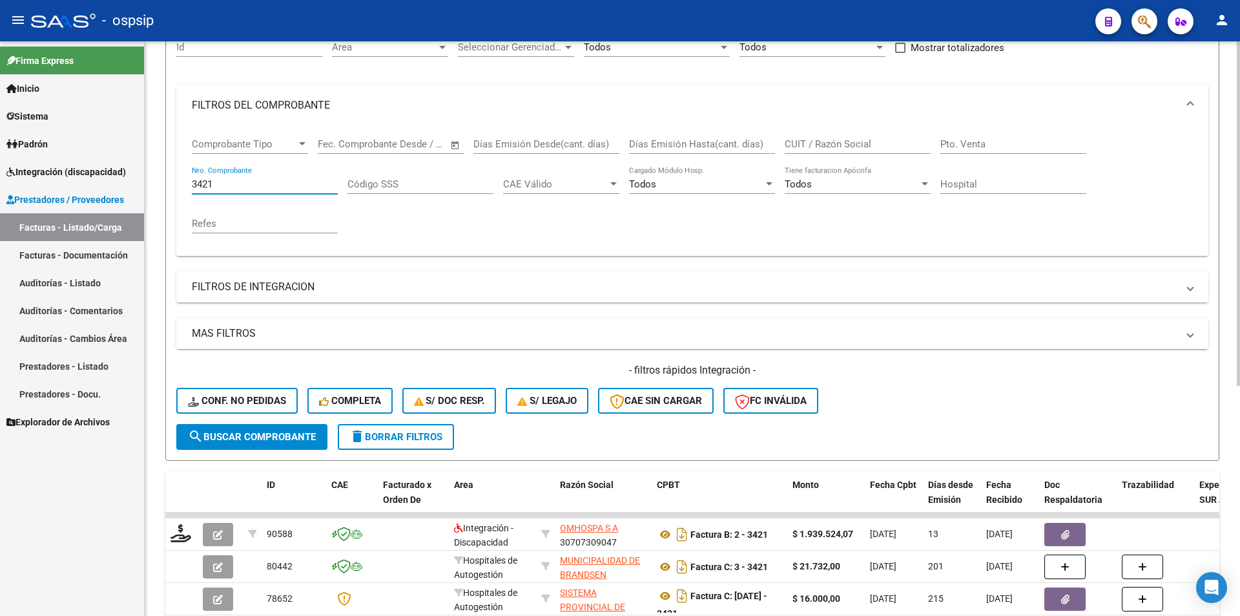
type input "3421"
click at [303, 433] on span "search Buscar Comprobante" at bounding box center [252, 437] width 128 height 12
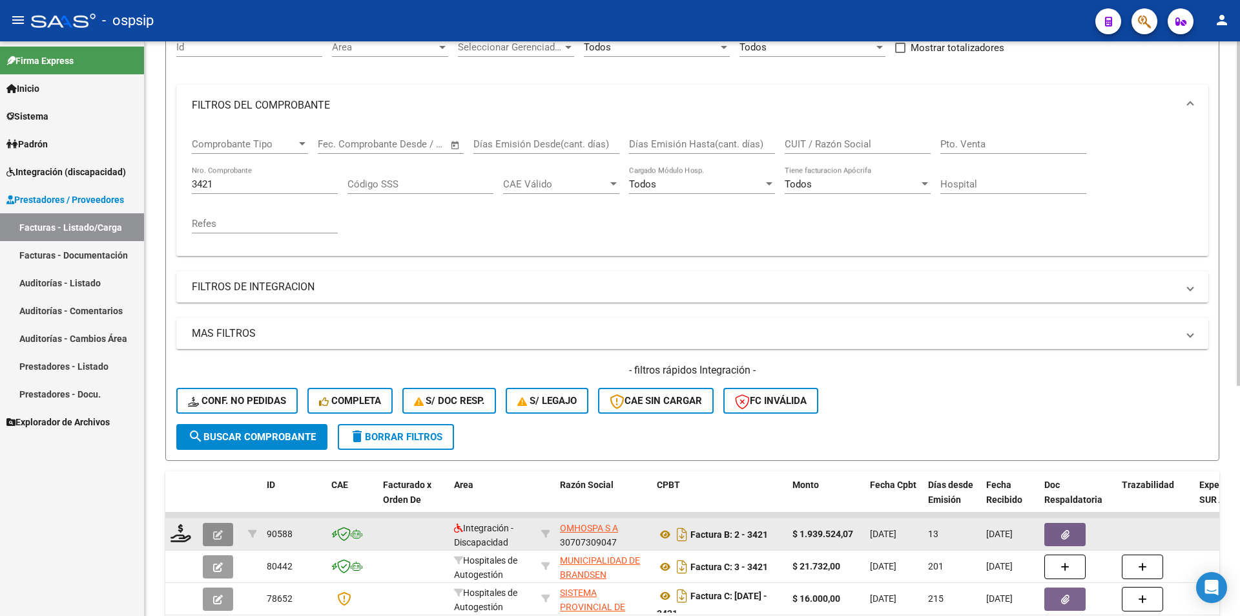
click at [222, 532] on icon "button" at bounding box center [218, 535] width 10 height 10
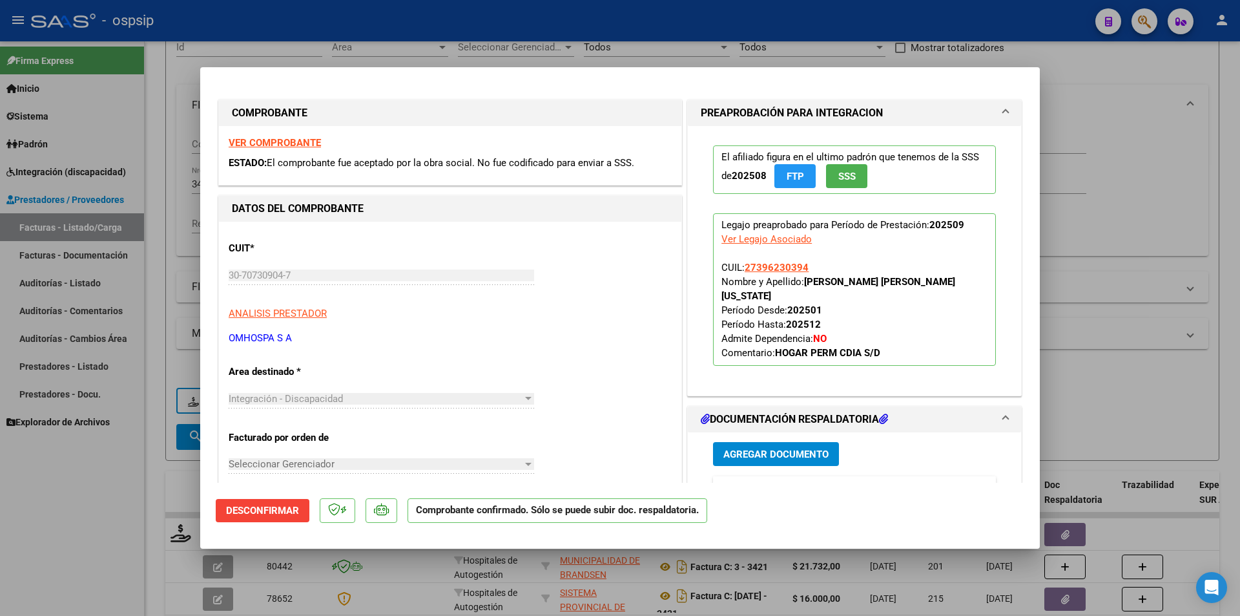
click at [76, 537] on div at bounding box center [620, 308] width 1240 height 616
type input "$ 0,00"
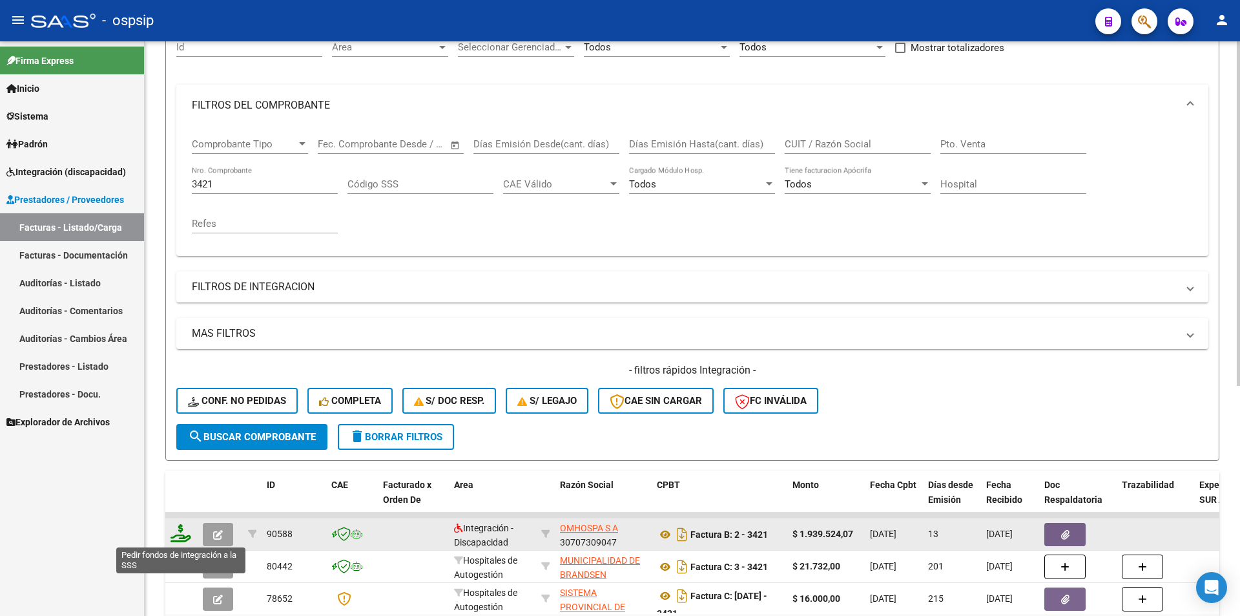
click at [177, 534] on icon at bounding box center [181, 533] width 21 height 18
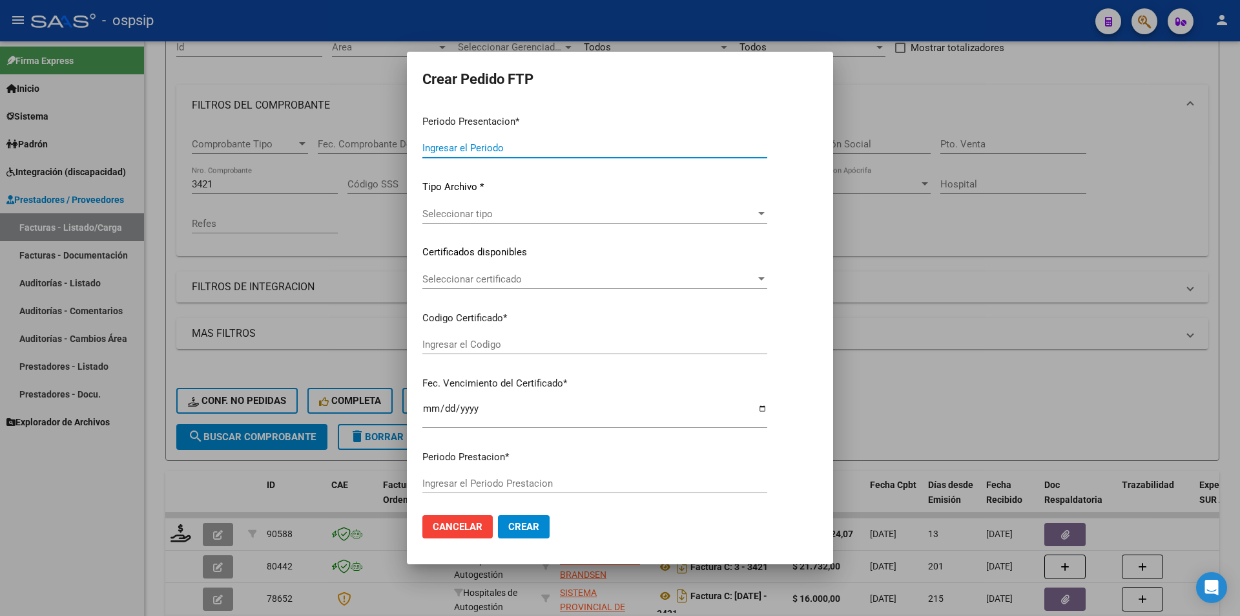
type input "202509"
type input "$ 1.939.524,07"
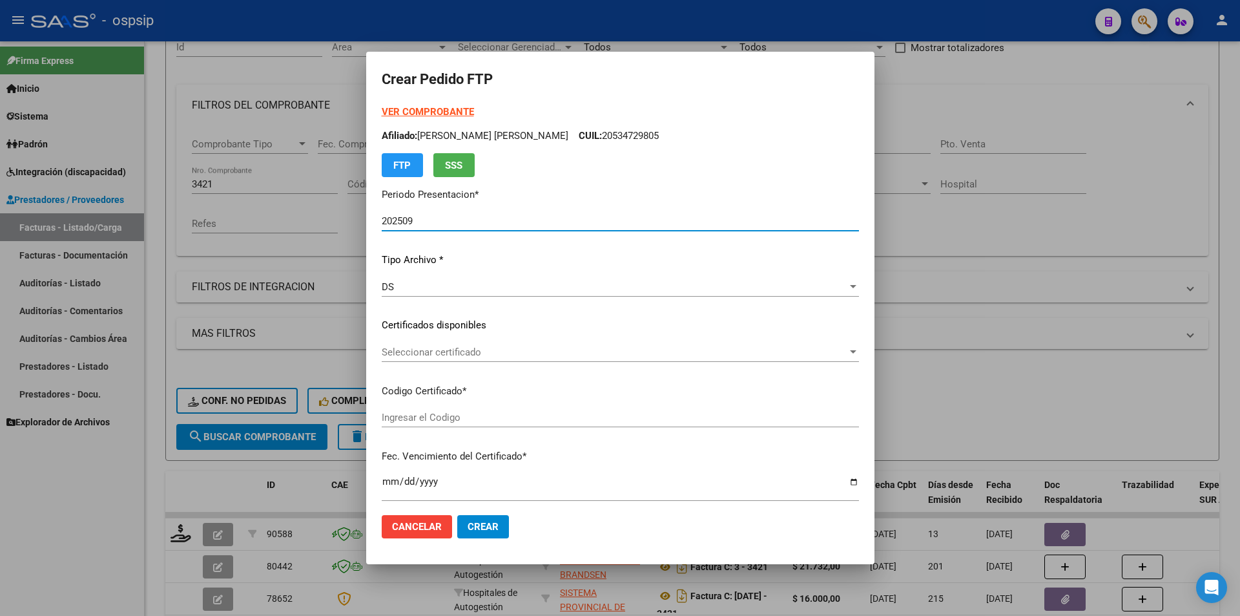
type input "arg01000396230392016042120260421bsas437"
type input "2026-04-21"
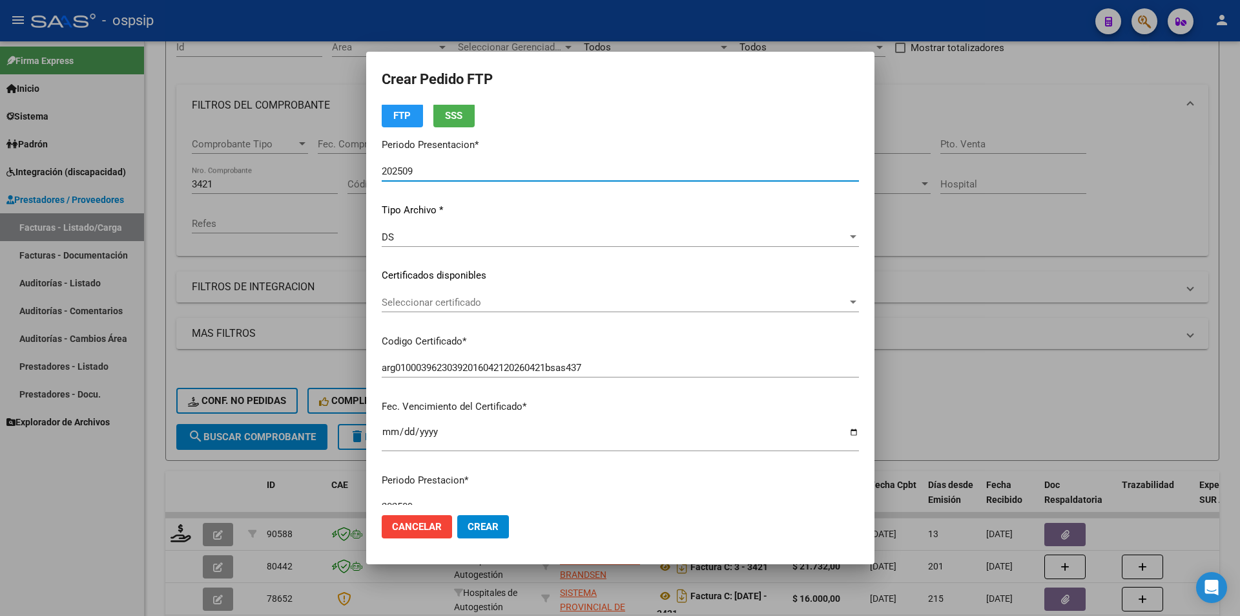
scroll to position [388, 0]
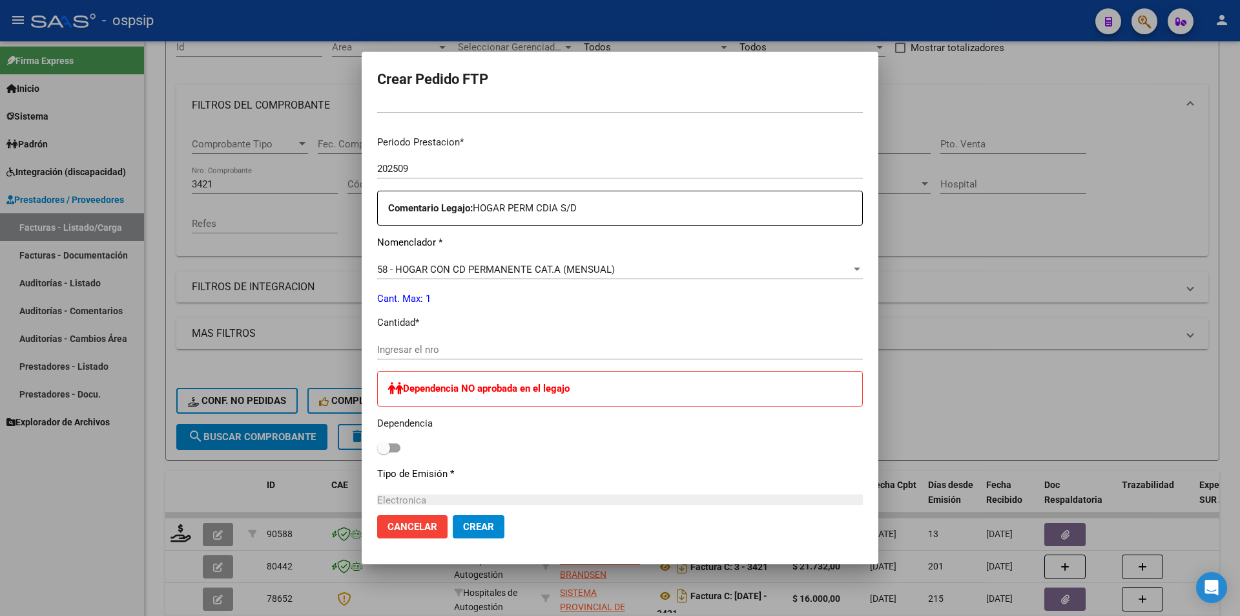
click at [386, 356] on div "Ingresar el nro" at bounding box center [620, 349] width 486 height 19
type input "1"
click at [486, 523] on span "Crear" at bounding box center [478, 527] width 31 height 12
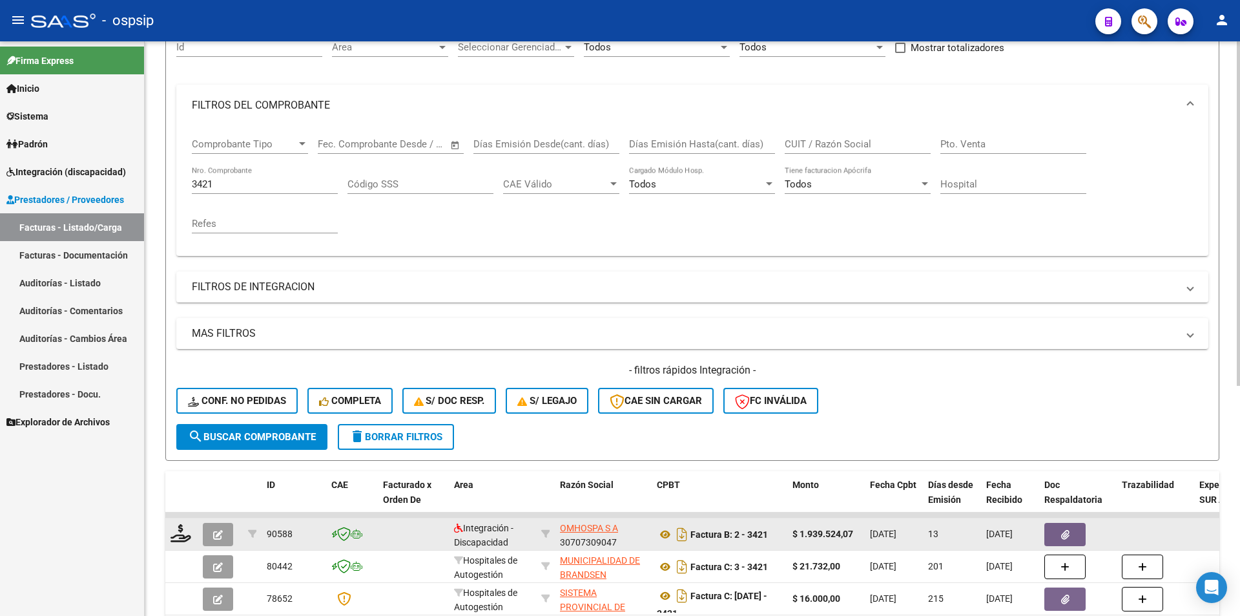
click at [217, 535] on icon "button" at bounding box center [218, 535] width 10 height 10
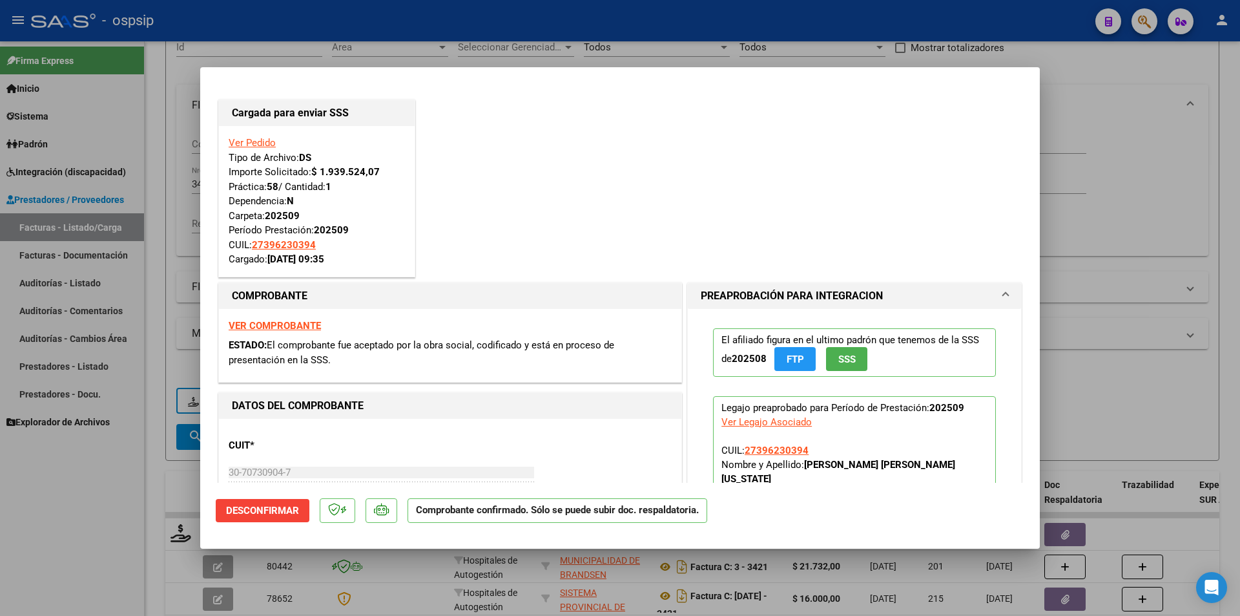
click at [119, 531] on div at bounding box center [620, 308] width 1240 height 616
type input "$ 0,00"
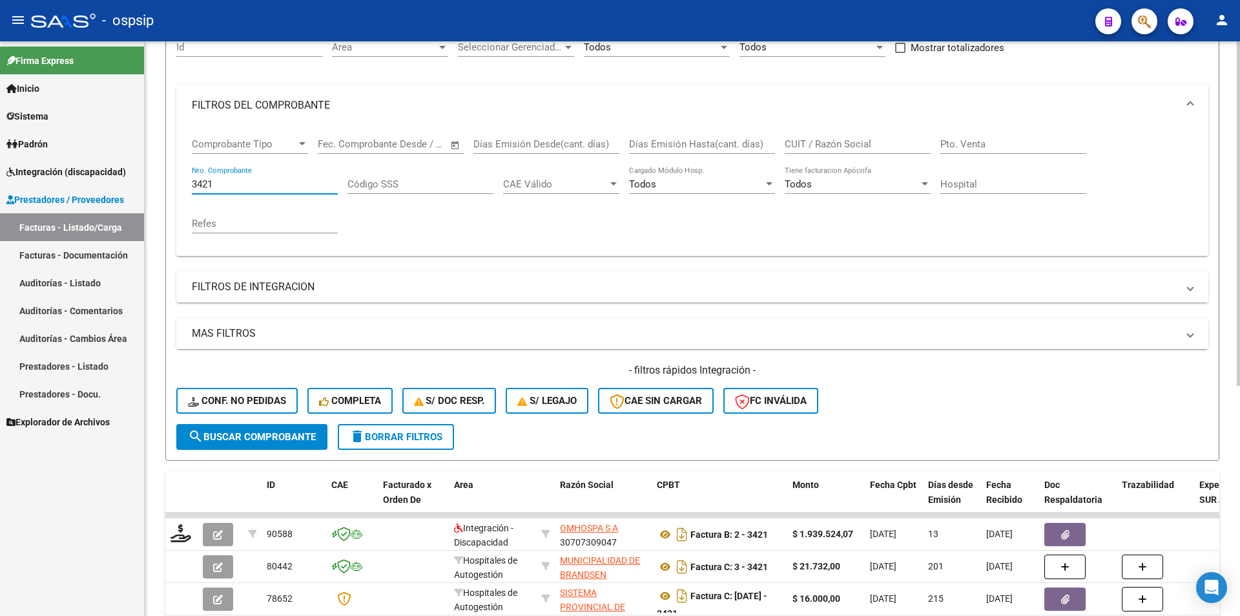
drag, startPoint x: 217, startPoint y: 187, endPoint x: 155, endPoint y: 173, distance: 63.5
click at [155, 173] on div "Video tutorial PRESTADORES -> Listado de CPBTs Emitidos por Prestadores / Prove…" at bounding box center [693, 380] width 1096 height 948
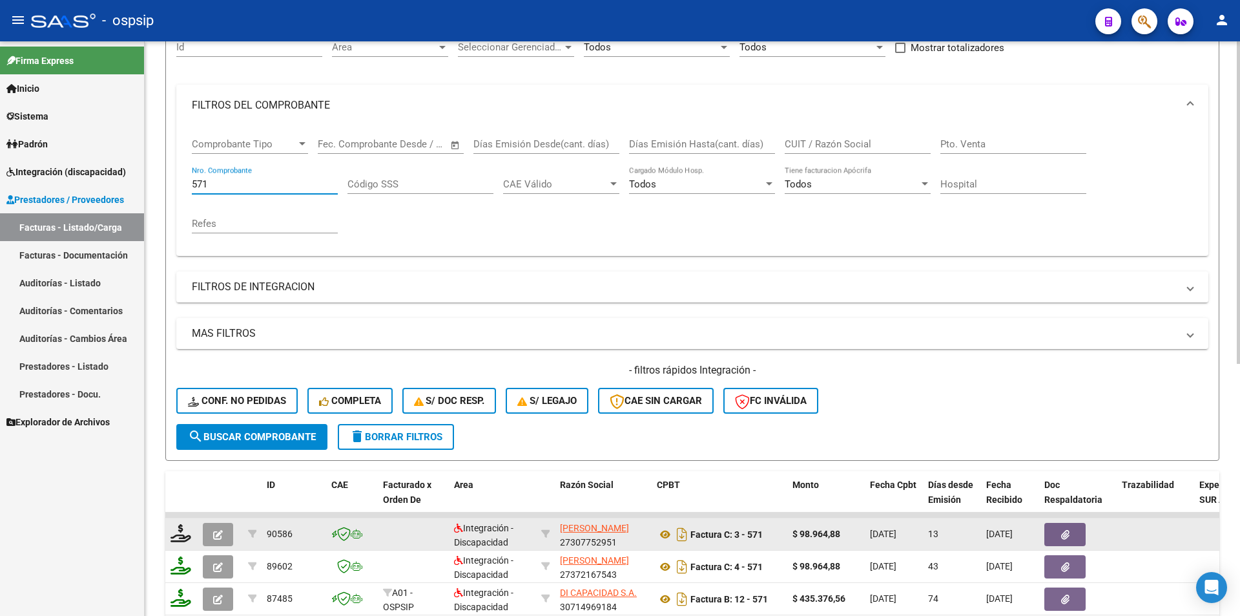
type input "571"
click at [183, 543] on div at bounding box center [182, 534] width 22 height 20
click at [181, 535] on icon at bounding box center [181, 533] width 21 height 18
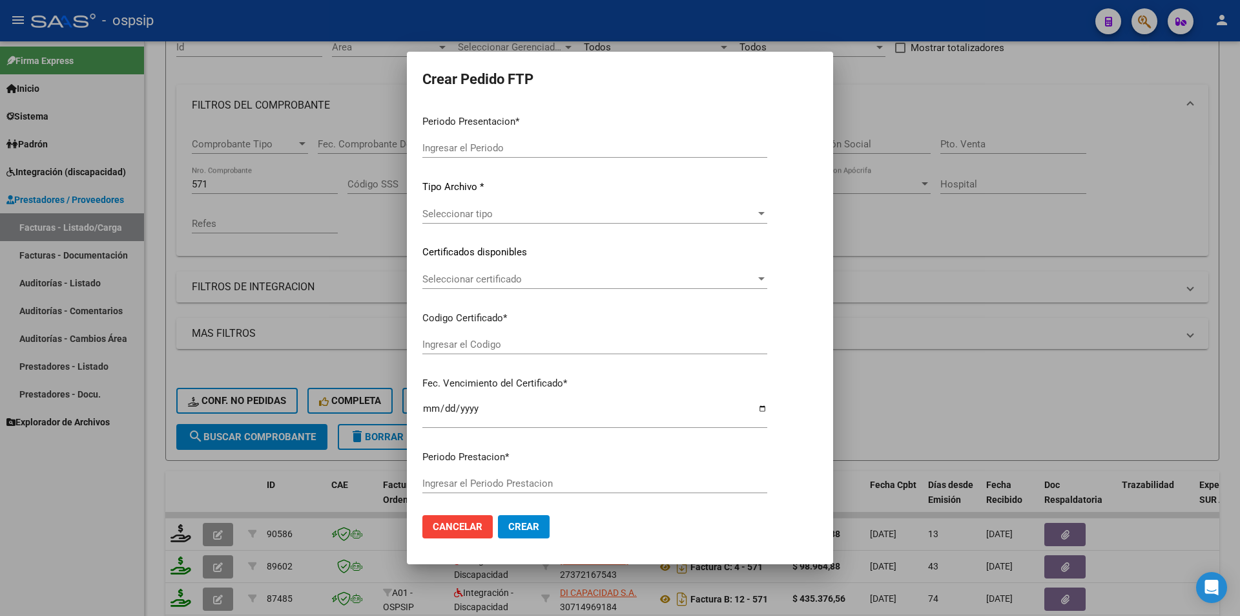
type input "202509"
type input "$ 98.964,88"
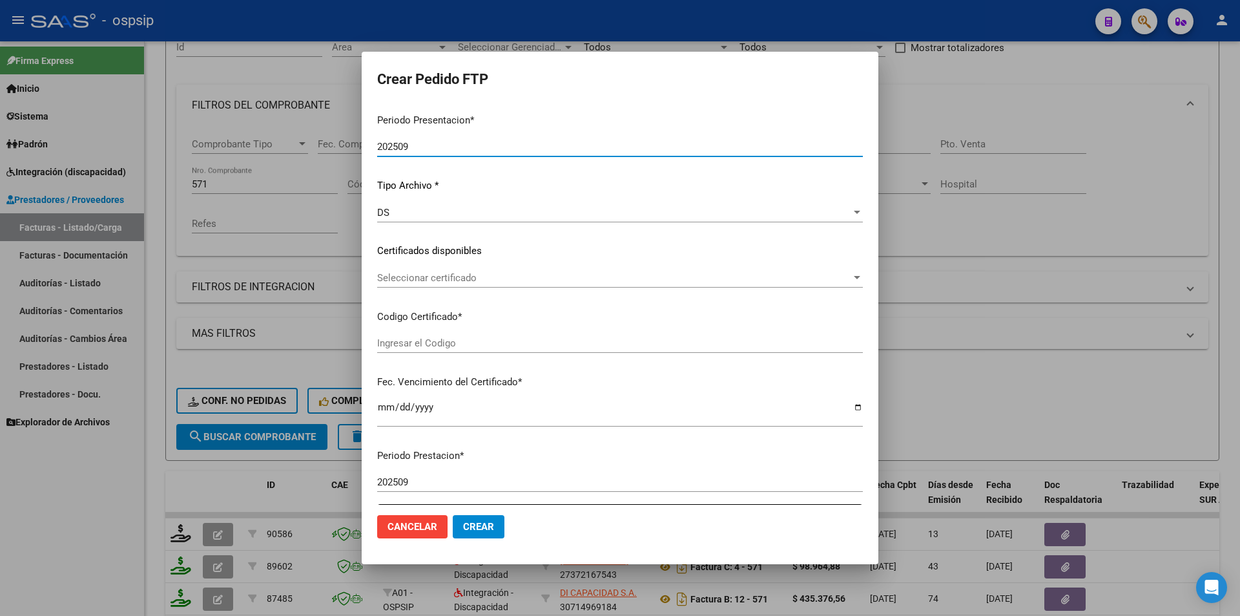
type input "105382695"
type input "2030-01-06"
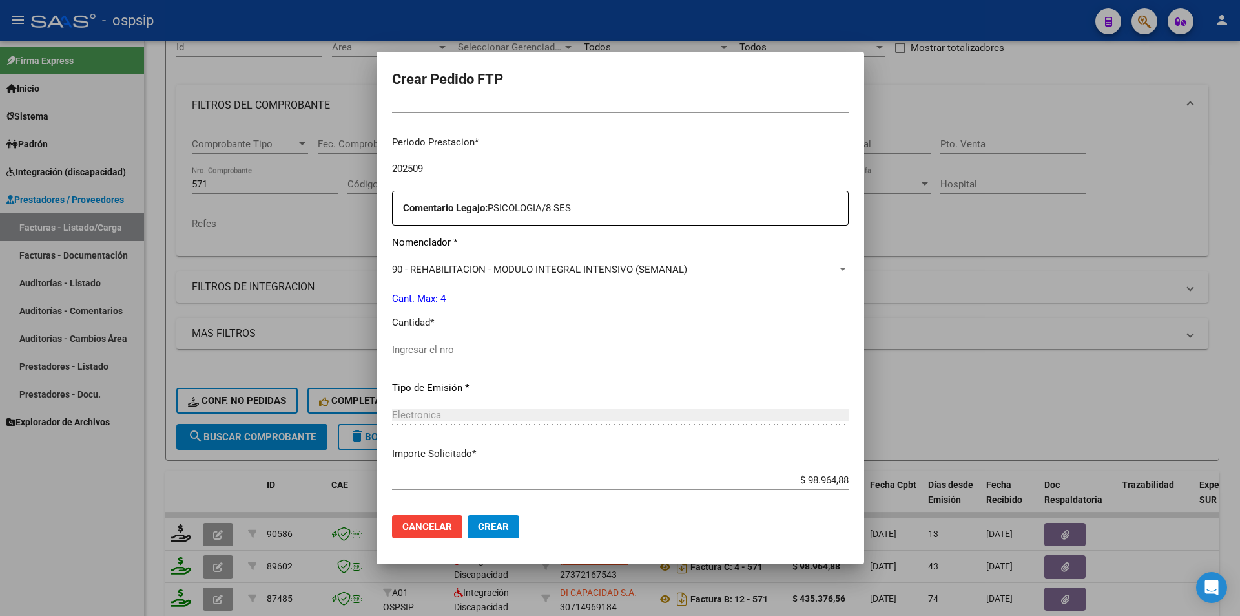
click at [392, 355] on input "Ingresar el nro" at bounding box center [620, 350] width 457 height 12
type input "4"
click at [489, 525] on span "Crear" at bounding box center [493, 527] width 31 height 12
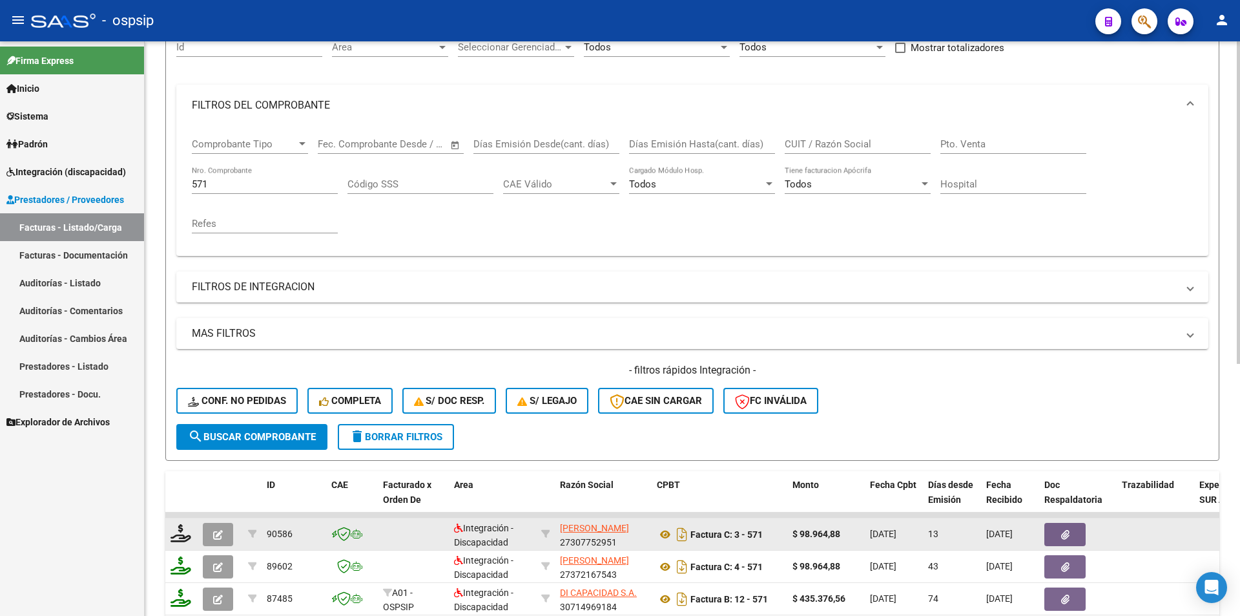
click at [213, 542] on button "button" at bounding box center [218, 534] width 30 height 23
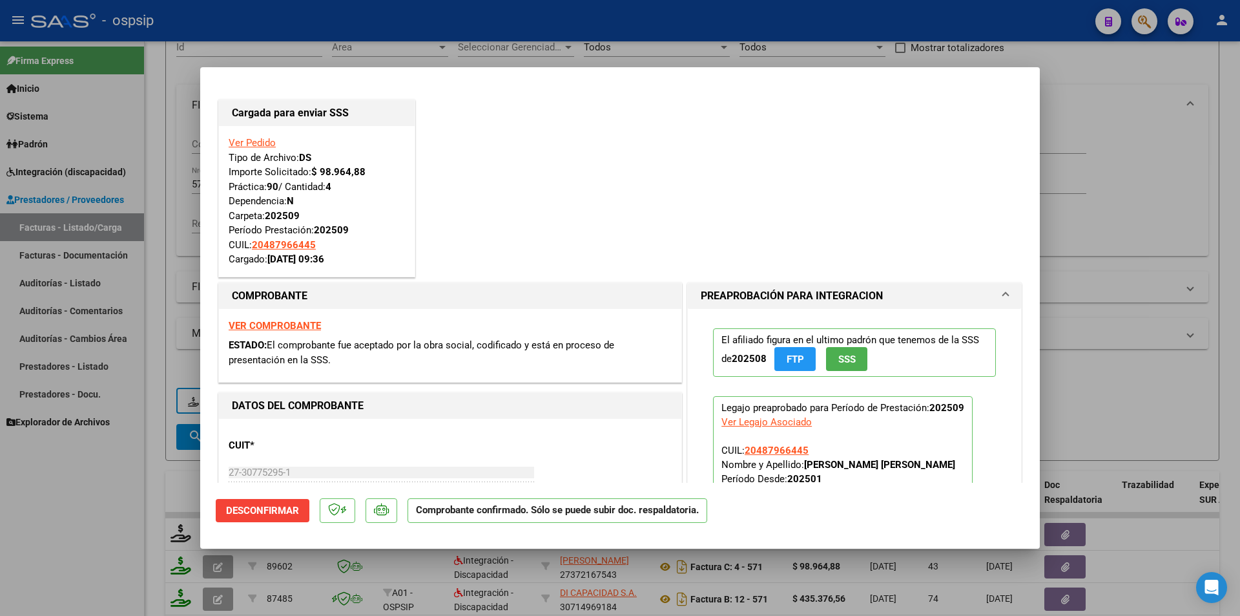
click at [126, 548] on div at bounding box center [620, 308] width 1240 height 616
type input "$ 0,00"
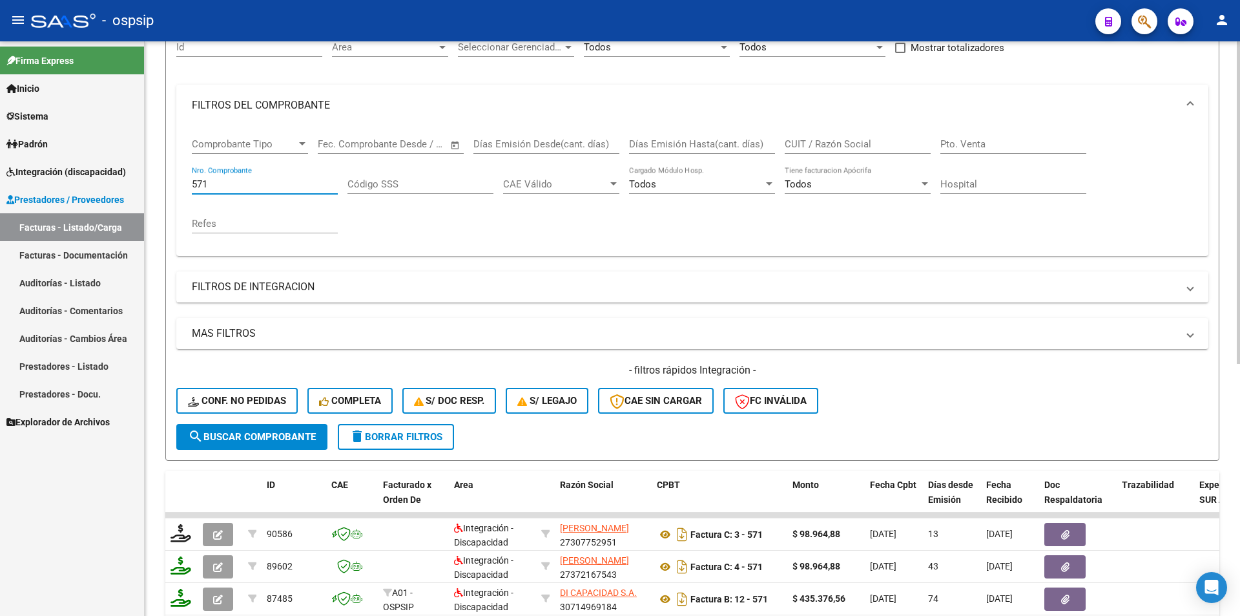
drag, startPoint x: 209, startPoint y: 186, endPoint x: 163, endPoint y: 189, distance: 45.9
click at [170, 178] on form "Filtros Id Area Area Seleccionar Gerenciador Seleccionar Gerenciador Todos Conf…" at bounding box center [692, 239] width 1054 height 442
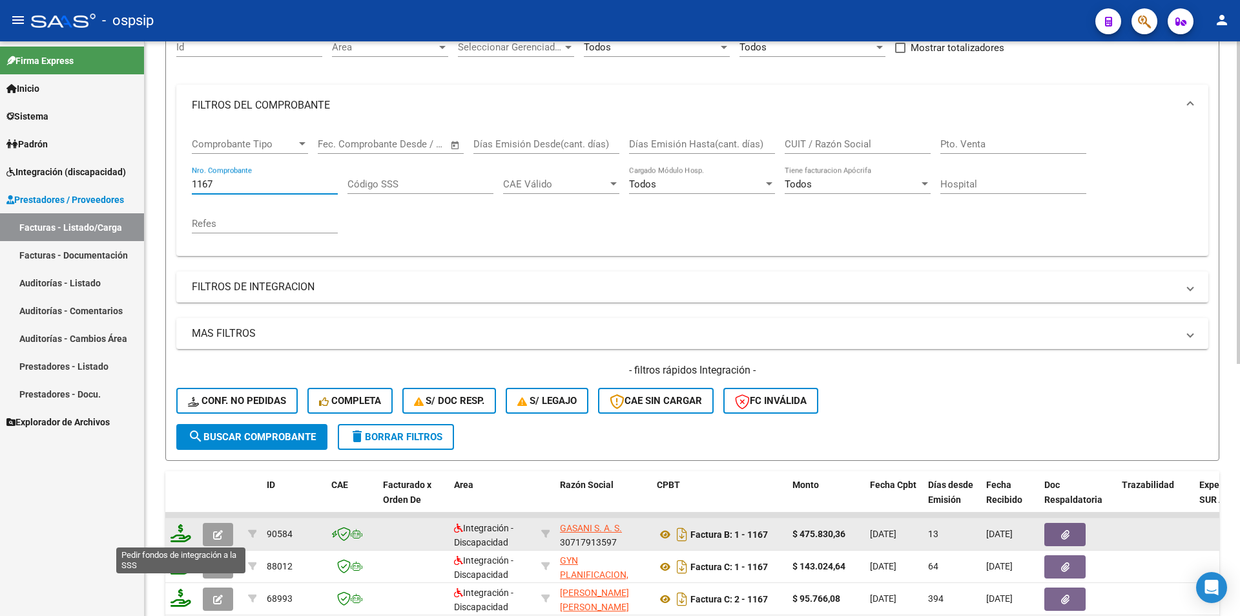
type input "1167"
click at [175, 533] on icon at bounding box center [181, 533] width 21 height 18
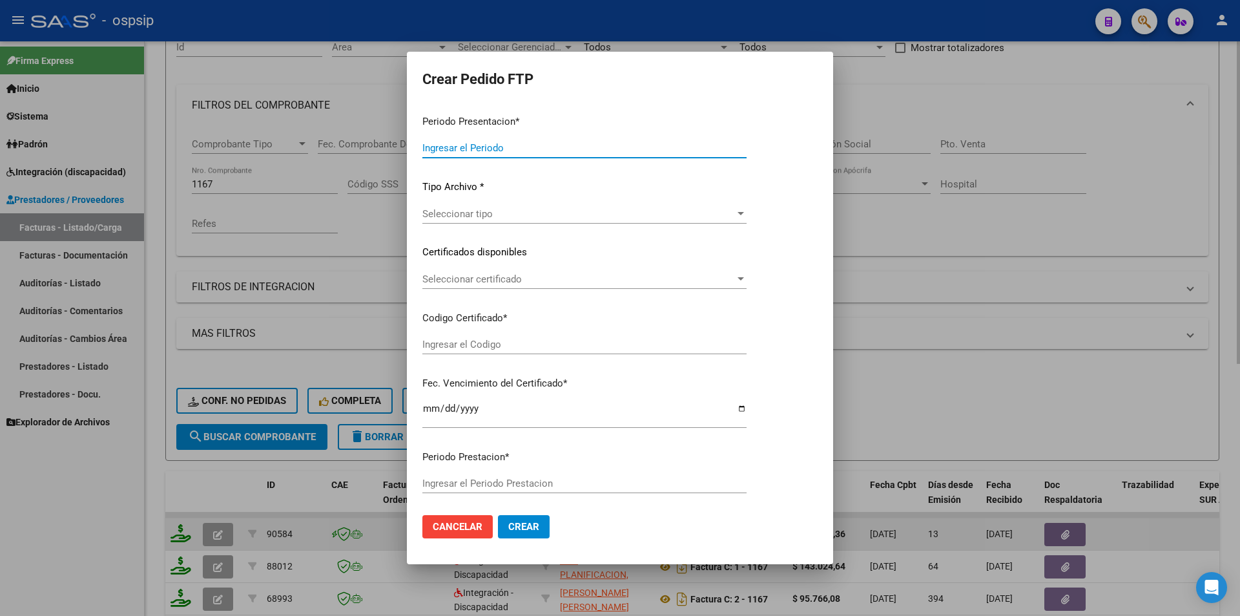
type input "202509"
type input "$ 475.830,36"
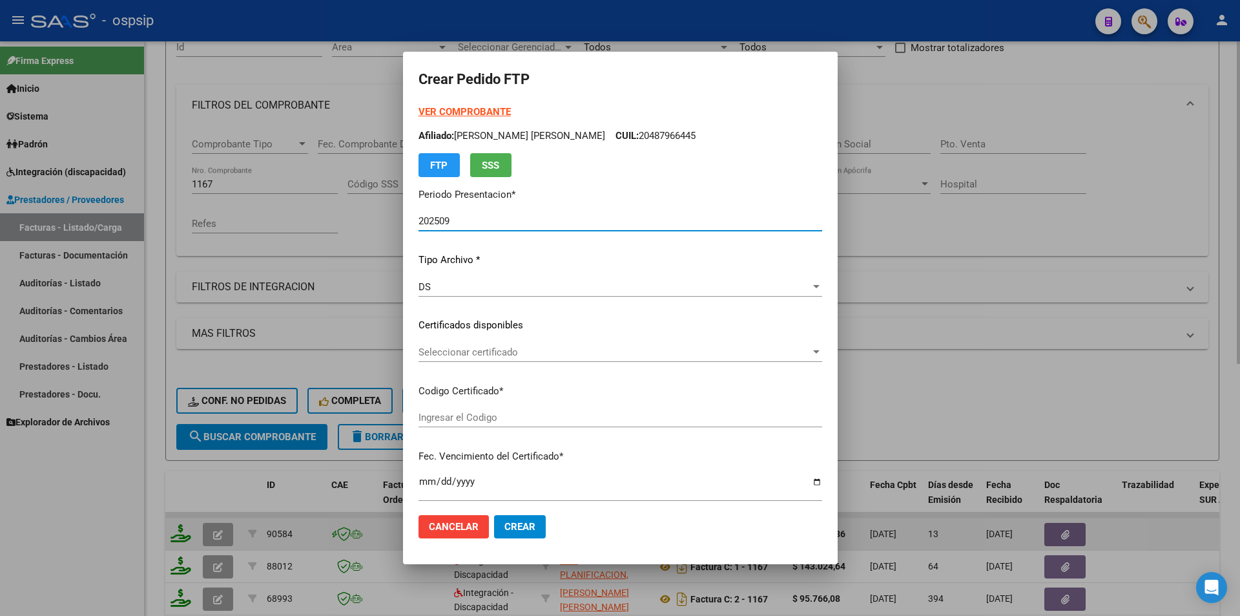
type input "ARG010005300176942022050220270502SGO116"
type input "2027-05-02"
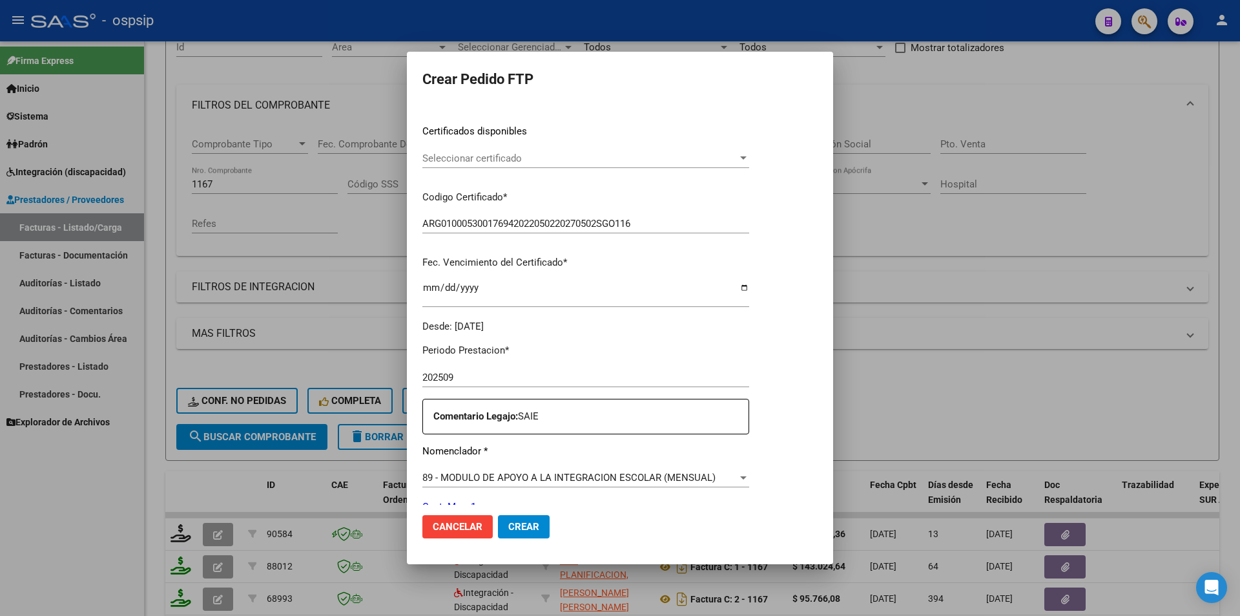
scroll to position [388, 0]
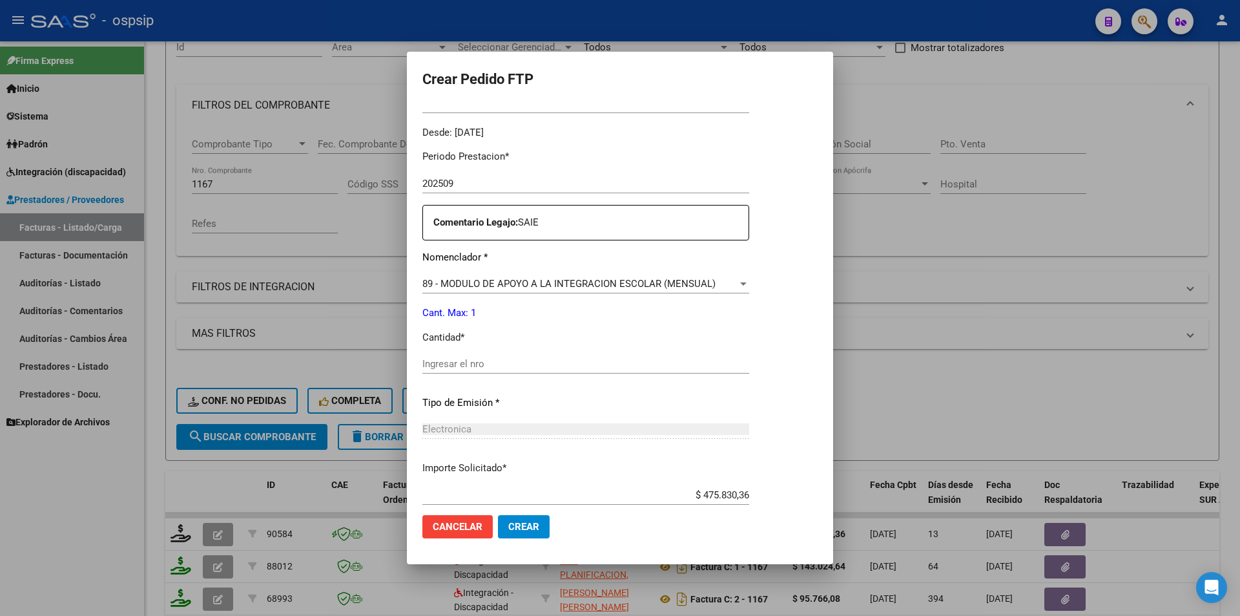
click at [445, 371] on div "Ingresar el nro" at bounding box center [585, 363] width 327 height 19
type input "1"
click at [510, 525] on span "Crear" at bounding box center [523, 527] width 31 height 12
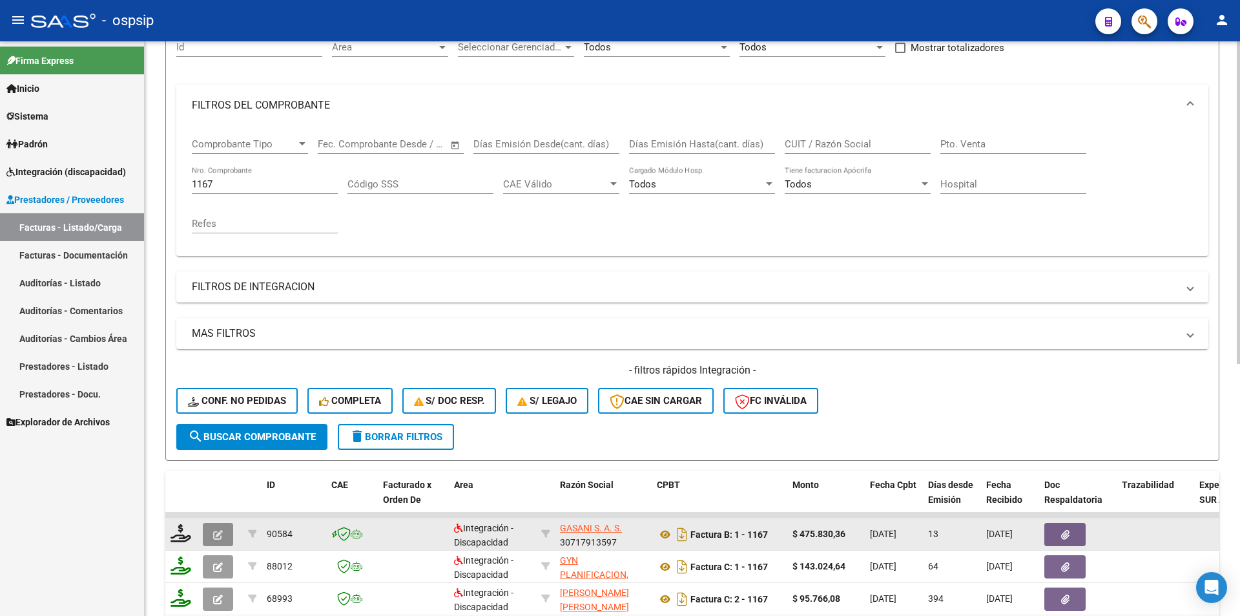
click at [216, 536] on icon "button" at bounding box center [218, 535] width 10 height 10
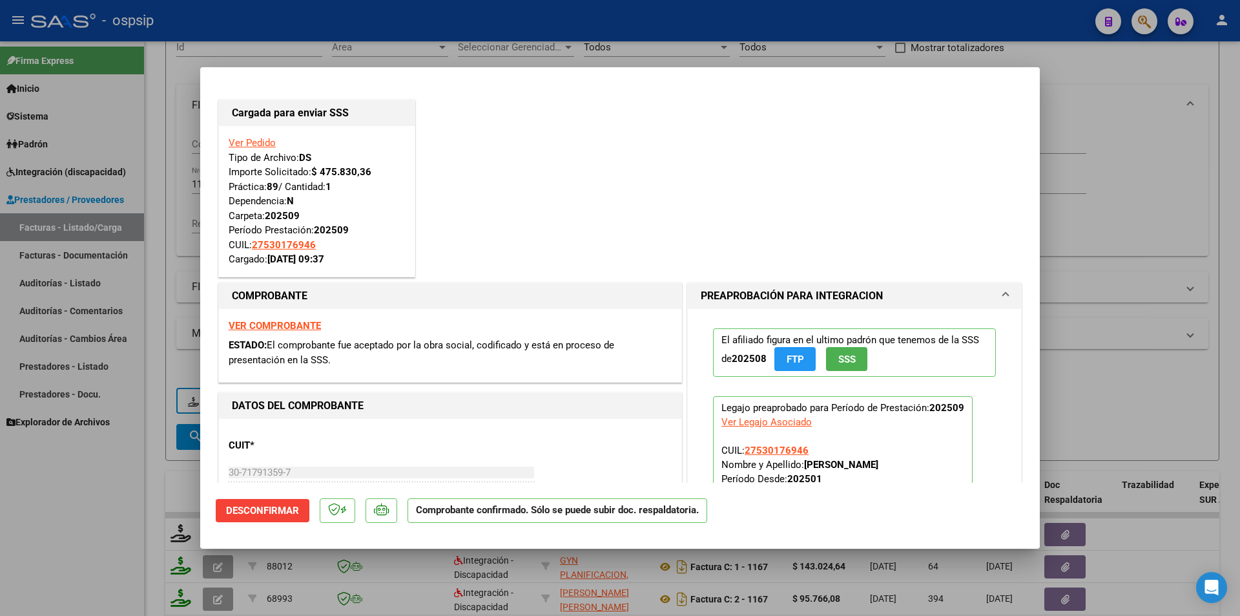
click at [140, 534] on div at bounding box center [620, 308] width 1240 height 616
type input "$ 0,00"
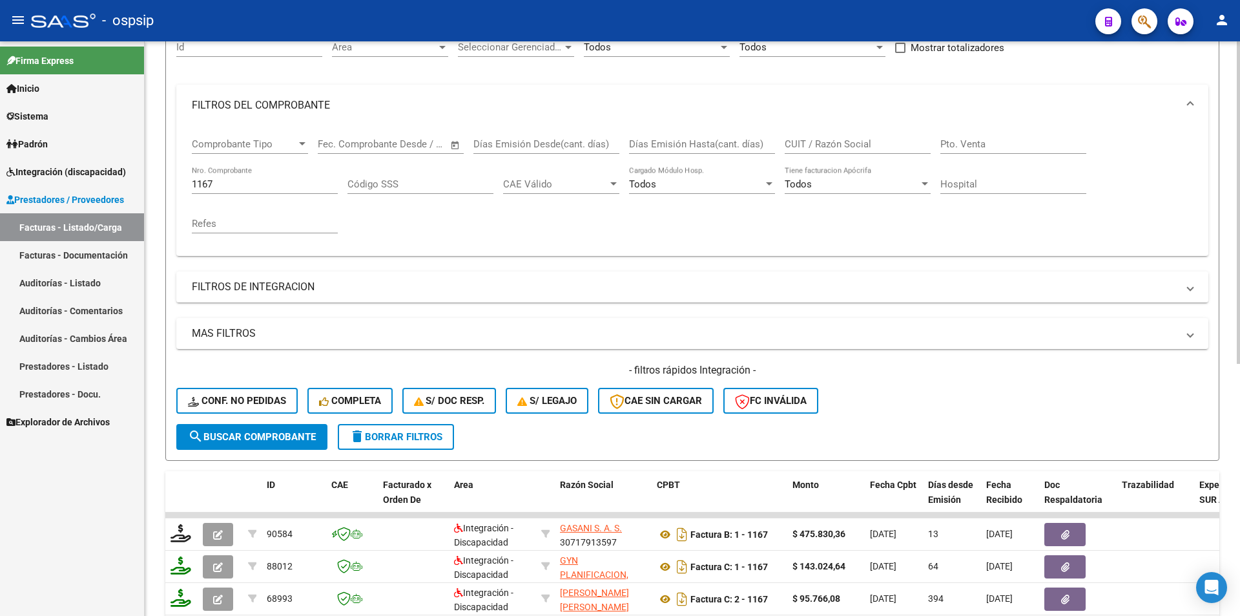
drag, startPoint x: 227, startPoint y: 174, endPoint x: 222, endPoint y: 190, distance: 16.3
click at [222, 187] on div "1167 Nro. Comprobante" at bounding box center [265, 180] width 146 height 28
drag, startPoint x: 219, startPoint y: 186, endPoint x: 178, endPoint y: 186, distance: 41.3
click at [178, 186] on div "Comprobante Tipo Comprobante Tipo Fecha inicio – Fecha fin Fec. Comprobante Des…" at bounding box center [692, 191] width 1032 height 130
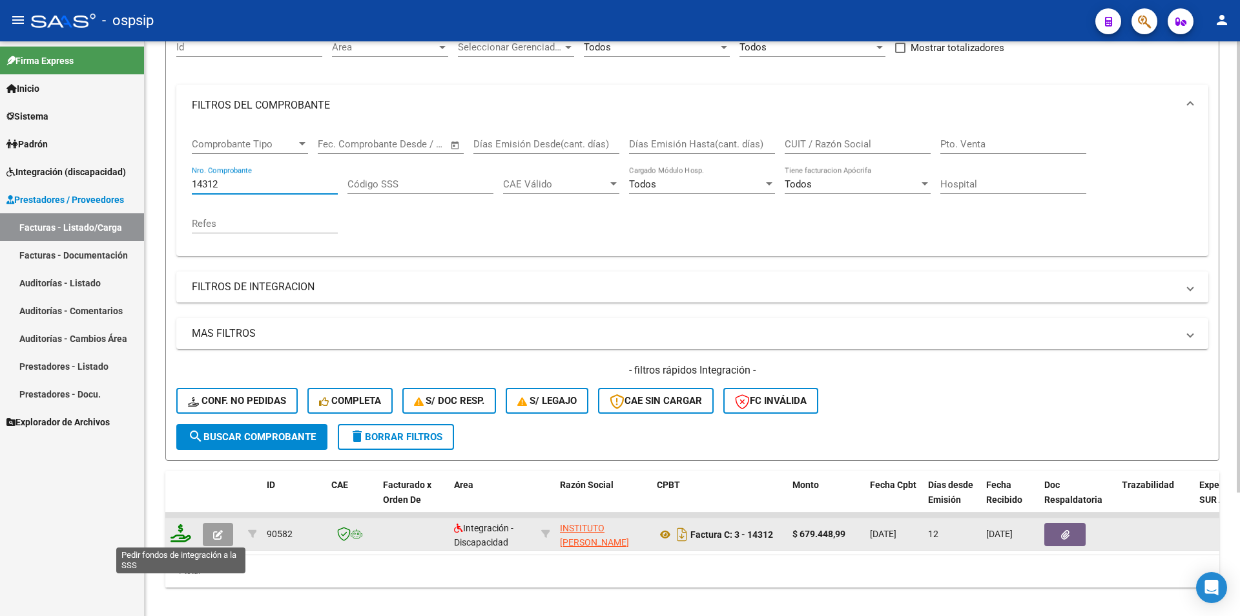
type input "14312"
click at [174, 537] on icon at bounding box center [181, 533] width 21 height 18
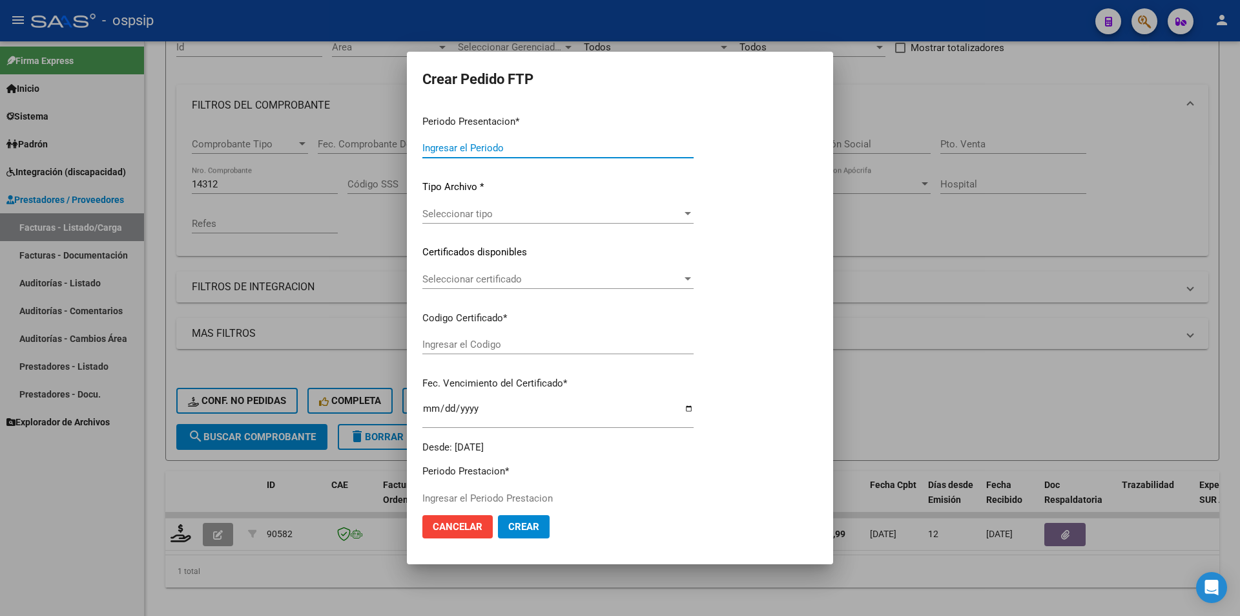
type input "202509"
type input "$ 679.448,99"
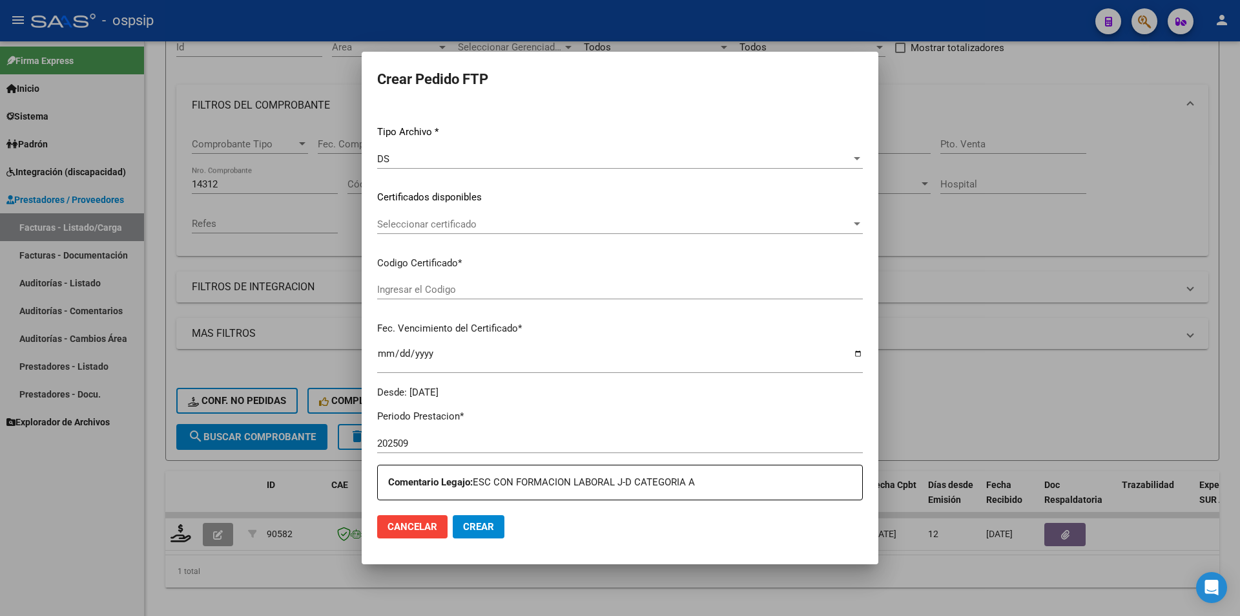
type input "3343592108"
type input "2025-12-14"
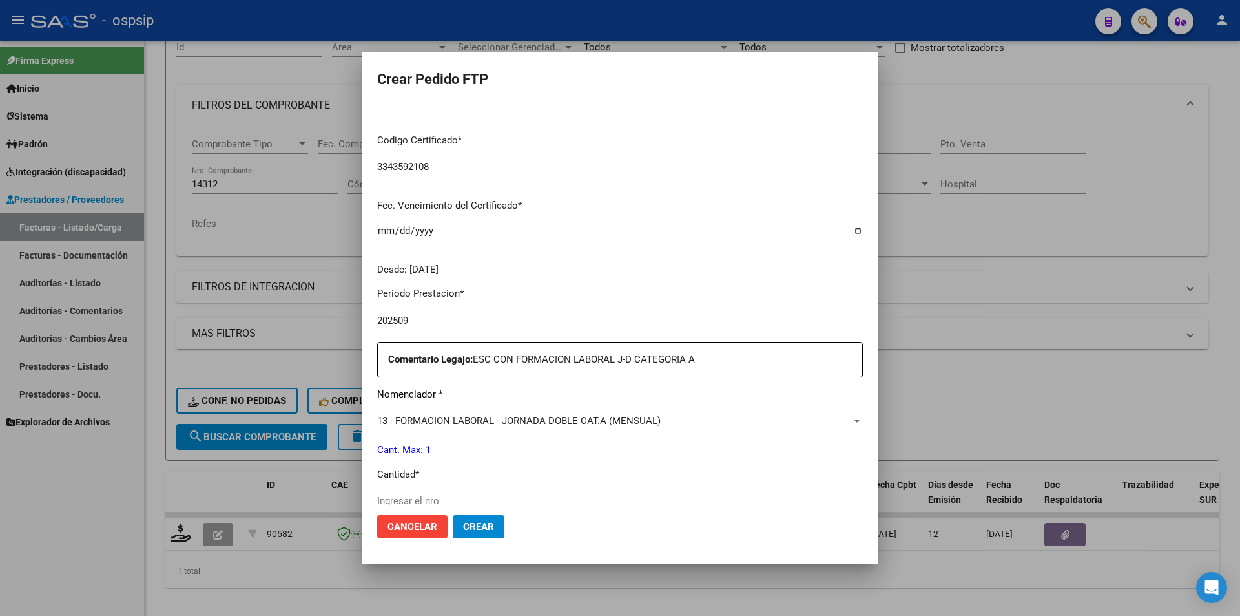
scroll to position [258, 0]
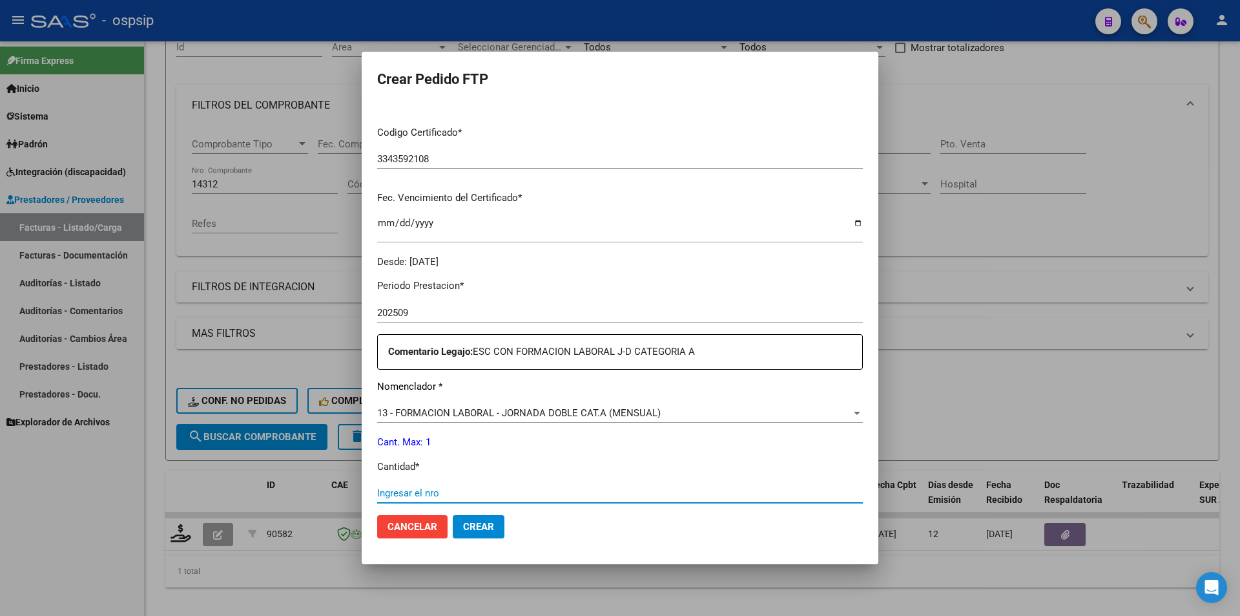
click at [440, 488] on input "Ingresar el nro" at bounding box center [620, 493] width 486 height 12
type input "1"
click at [467, 523] on span "Crear" at bounding box center [478, 527] width 31 height 12
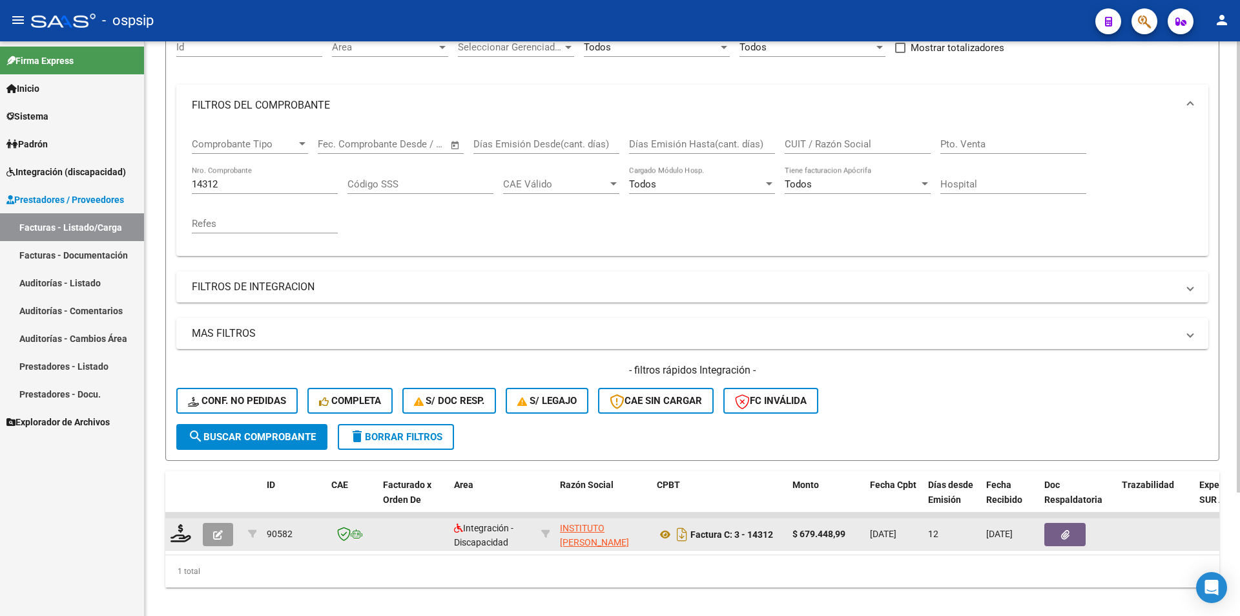
click at [220, 526] on button "button" at bounding box center [218, 534] width 30 height 23
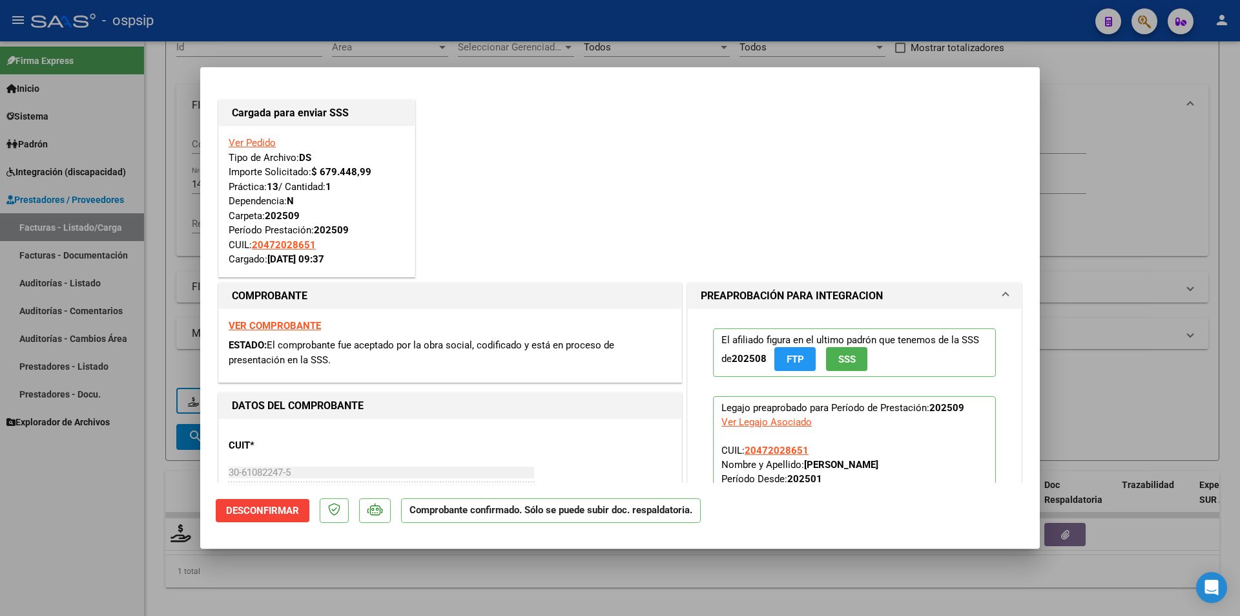
click at [31, 565] on div at bounding box center [620, 308] width 1240 height 616
type input "$ 0,00"
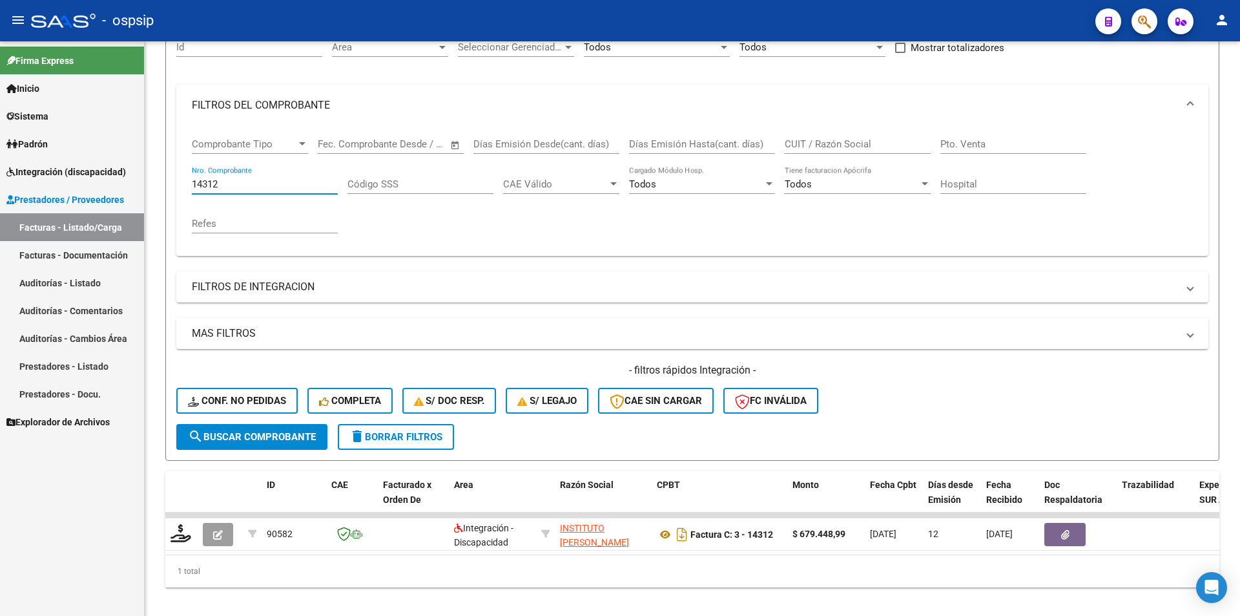
drag, startPoint x: 223, startPoint y: 179, endPoint x: 125, endPoint y: 175, distance: 97.6
click at [125, 175] on mat-sidenav-container "Firma Express Inicio Calendario SSS Instructivos Contacto OS Sistema Usuarios T…" at bounding box center [620, 328] width 1240 height 574
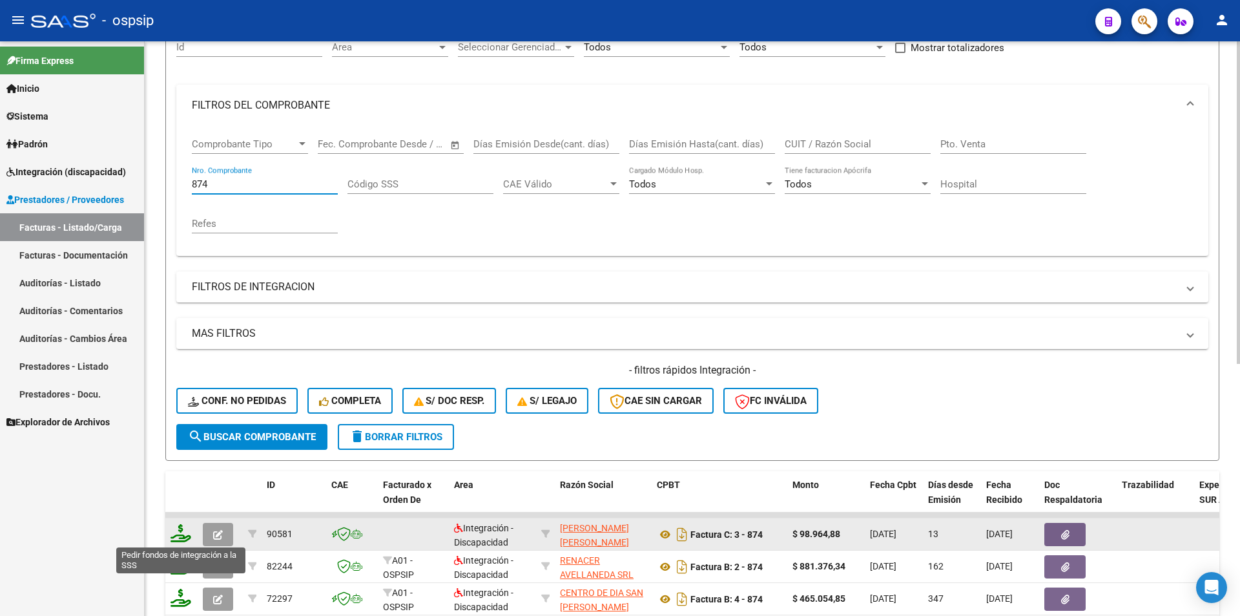
type input "874"
click at [181, 534] on icon at bounding box center [181, 533] width 21 height 18
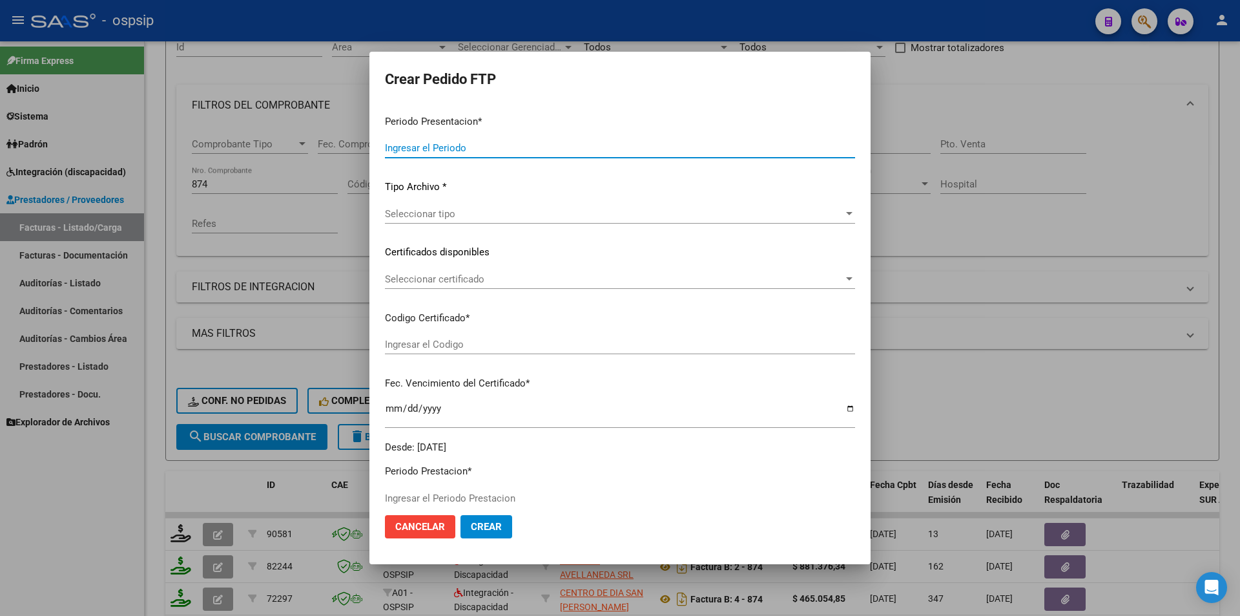
type input "202509"
type input "$ 98.964,88"
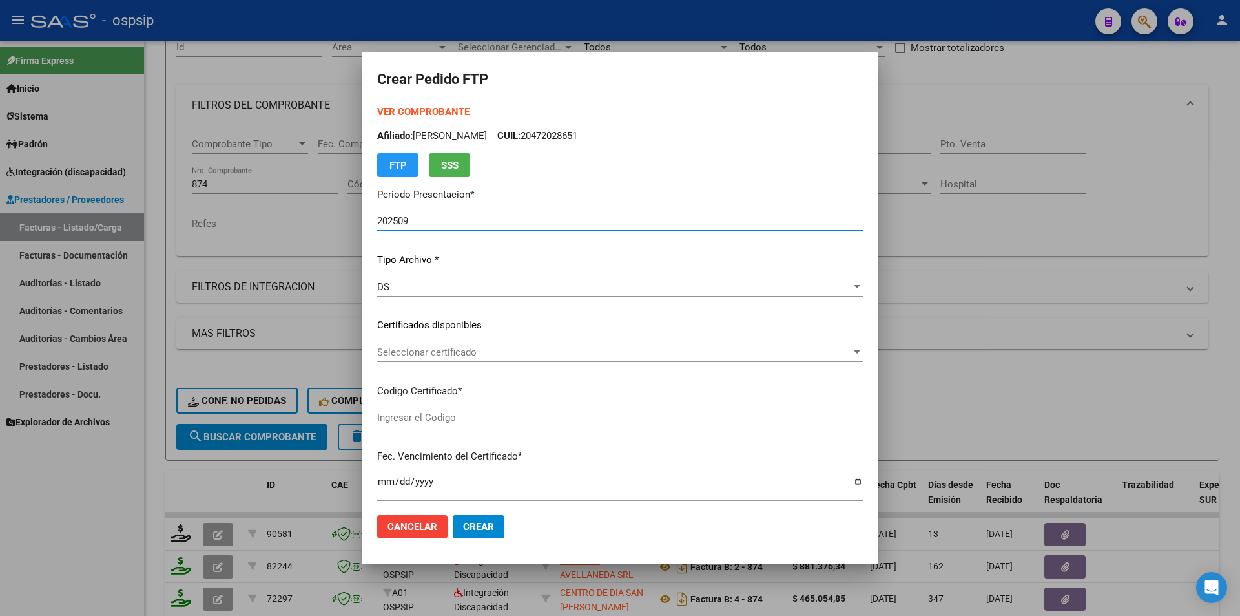
scroll to position [323, 0]
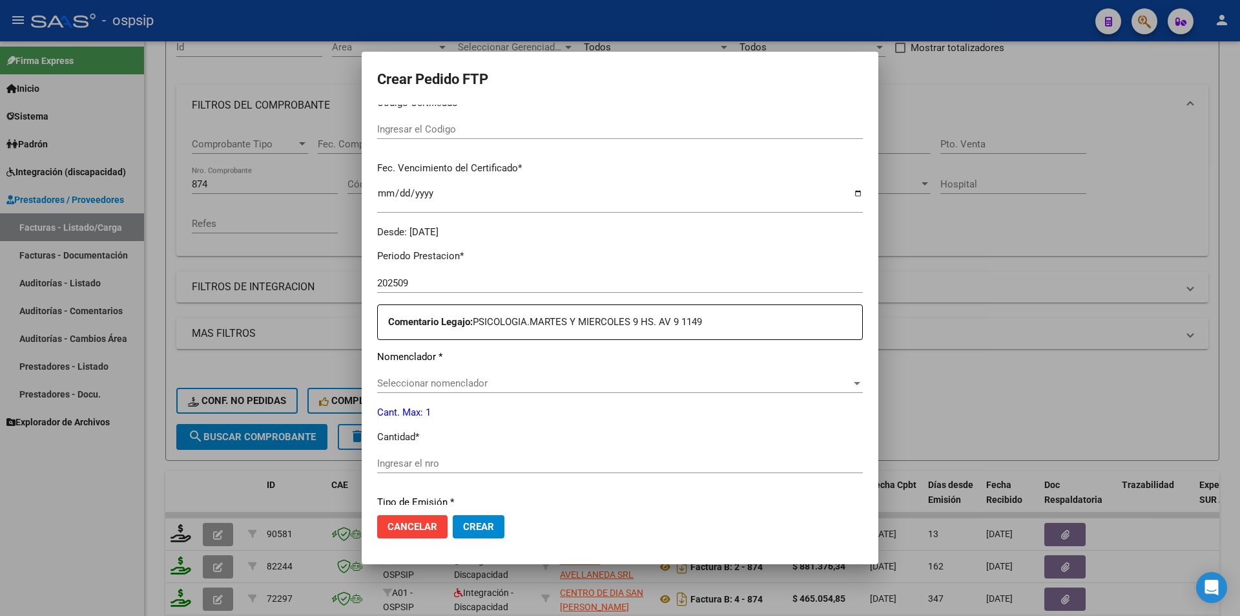
type input "ARG02000443517532023103120331031BS359"
type input "2033-11-06"
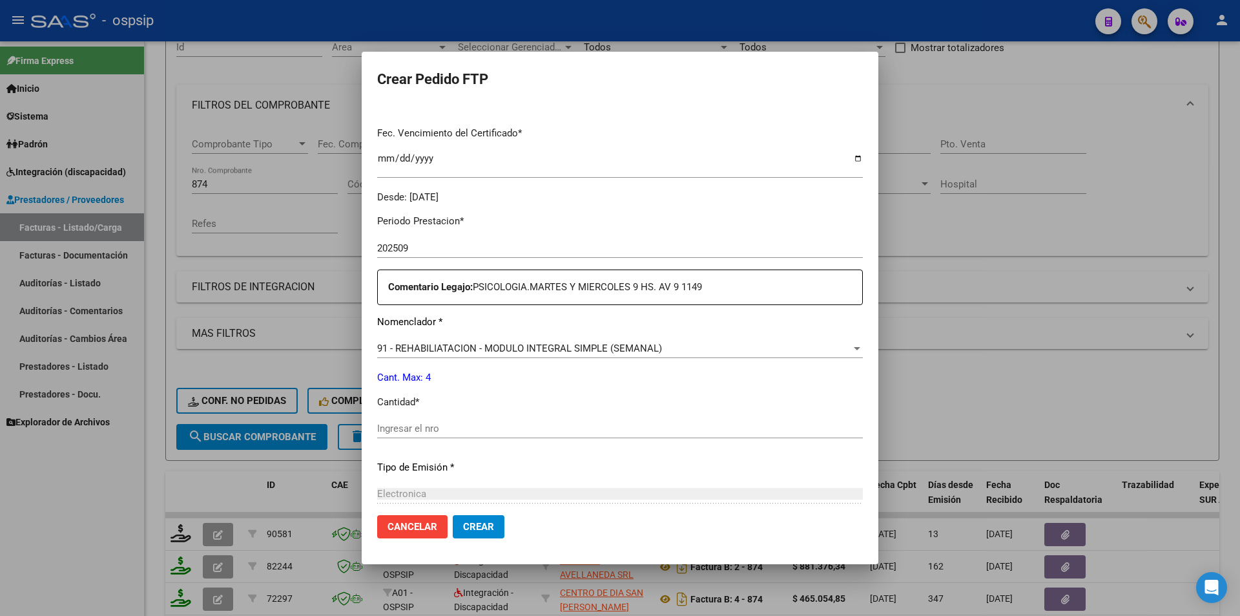
click at [401, 424] on input "Ingresar el nro" at bounding box center [620, 428] width 486 height 12
type input "4"
click at [482, 534] on button "Crear" at bounding box center [479, 526] width 52 height 23
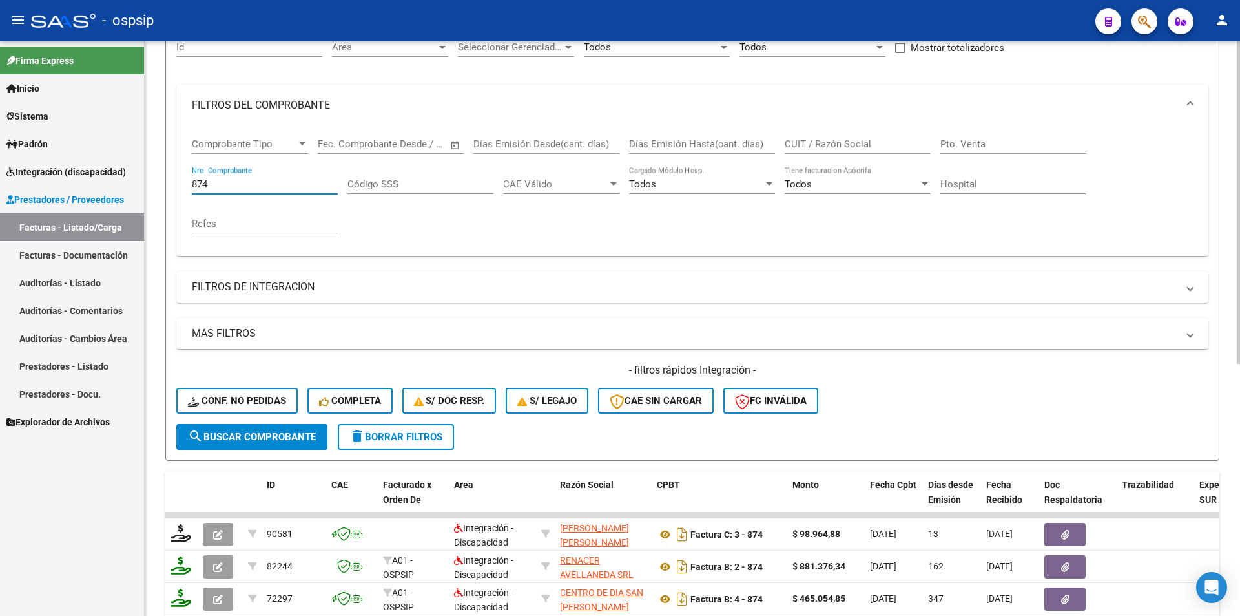
drag, startPoint x: 213, startPoint y: 185, endPoint x: 182, endPoint y: 181, distance: 30.7
click at [182, 181] on div "Comprobante Tipo Comprobante Tipo Fecha inicio – Fecha fin Fec. Comprobante Des…" at bounding box center [692, 191] width 1032 height 130
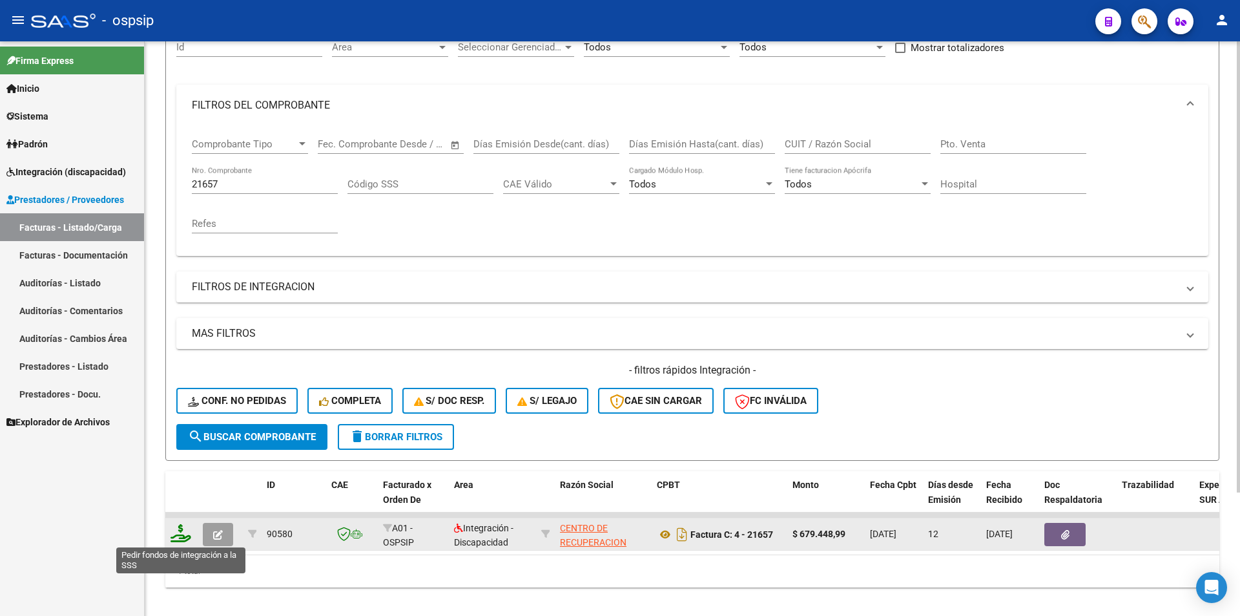
click at [183, 532] on icon at bounding box center [181, 533] width 21 height 18
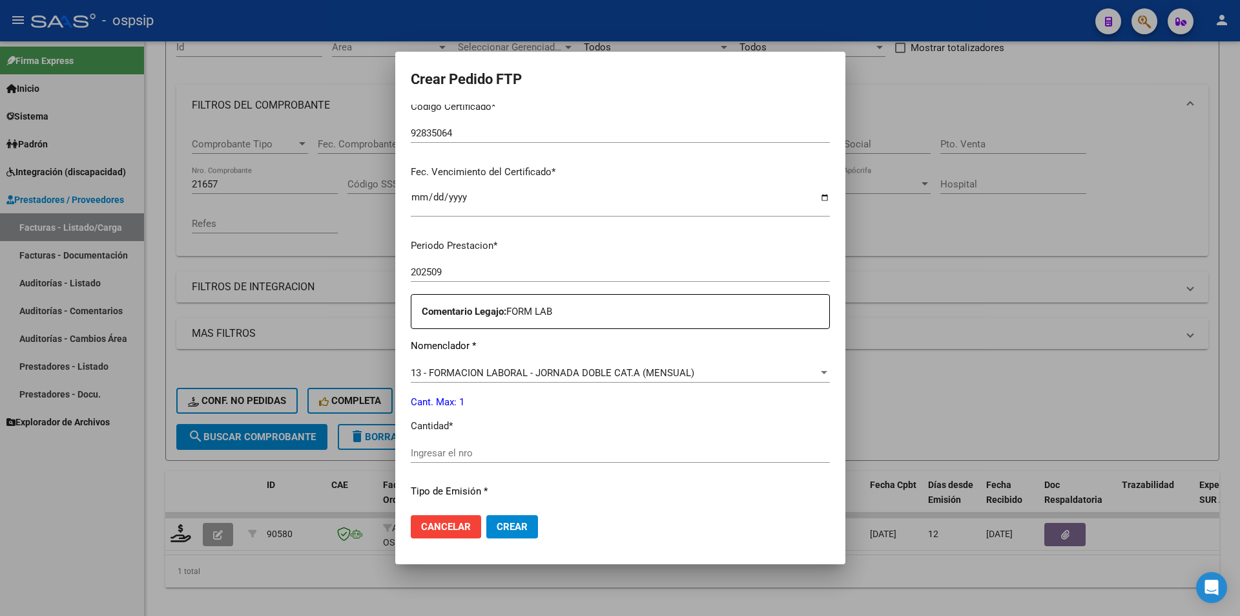
scroll to position [388, 0]
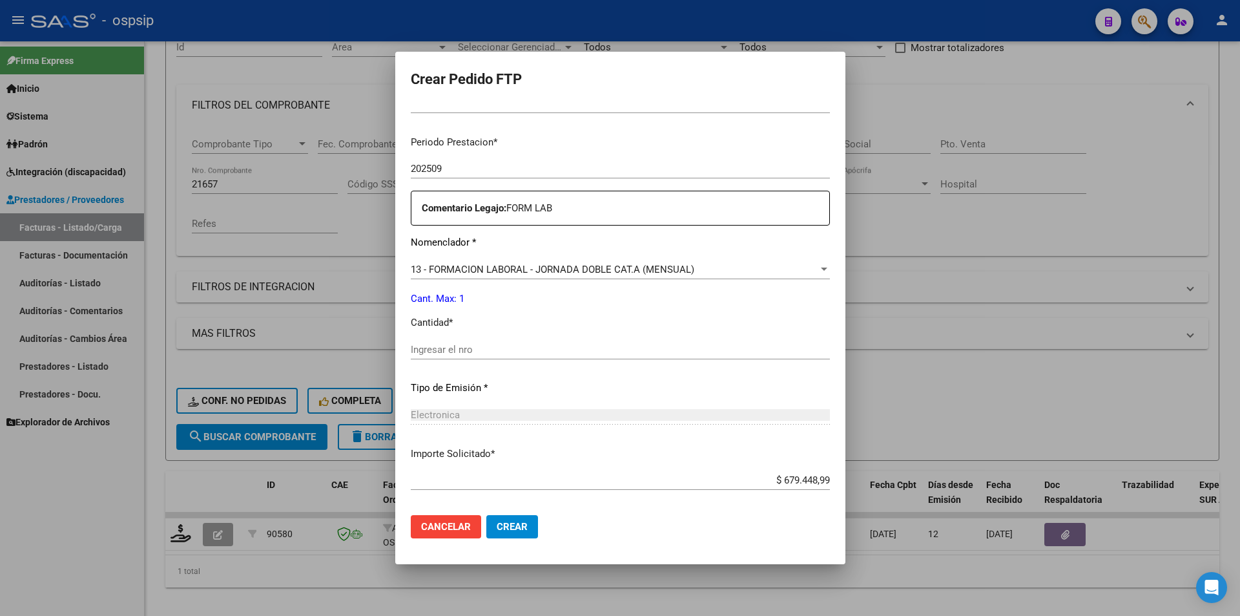
click at [411, 348] on input "Ingresar el nro" at bounding box center [620, 350] width 419 height 12
click at [507, 530] on button "Crear" at bounding box center [512, 526] width 52 height 23
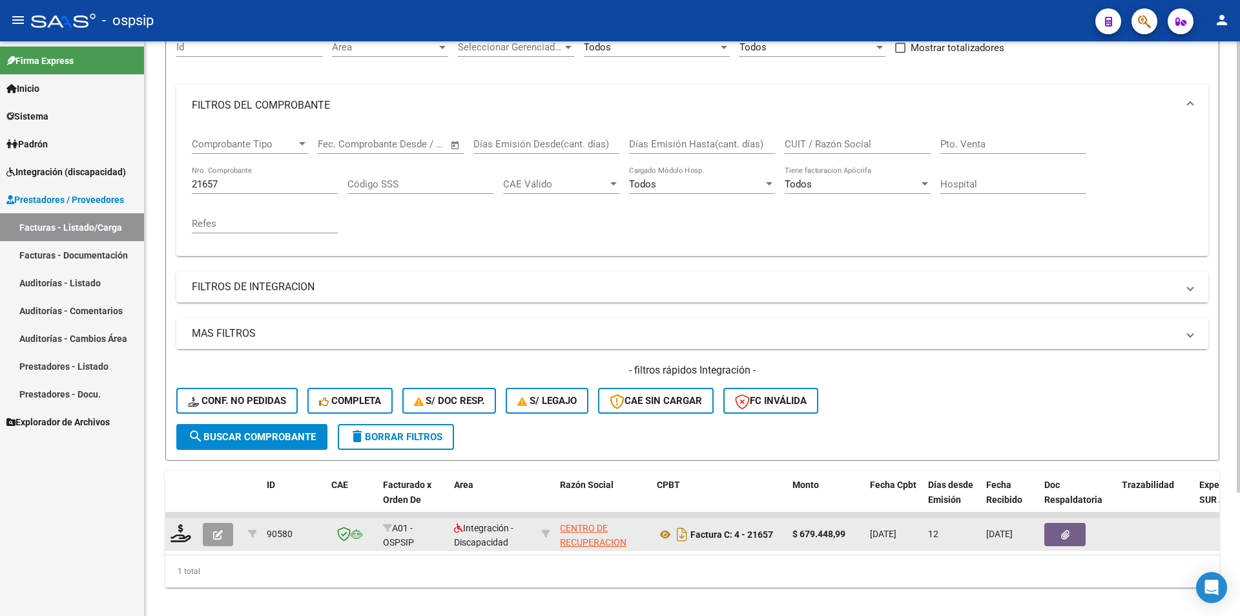
click at [220, 528] on span "button" at bounding box center [218, 534] width 10 height 12
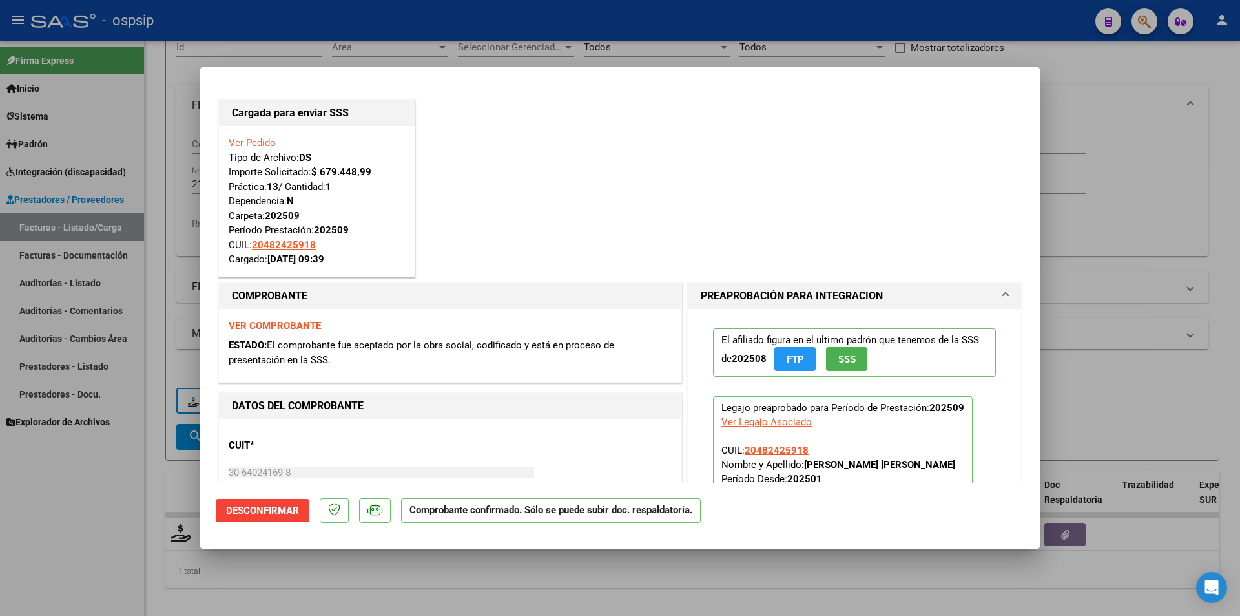
click at [49, 441] on div at bounding box center [620, 308] width 1240 height 616
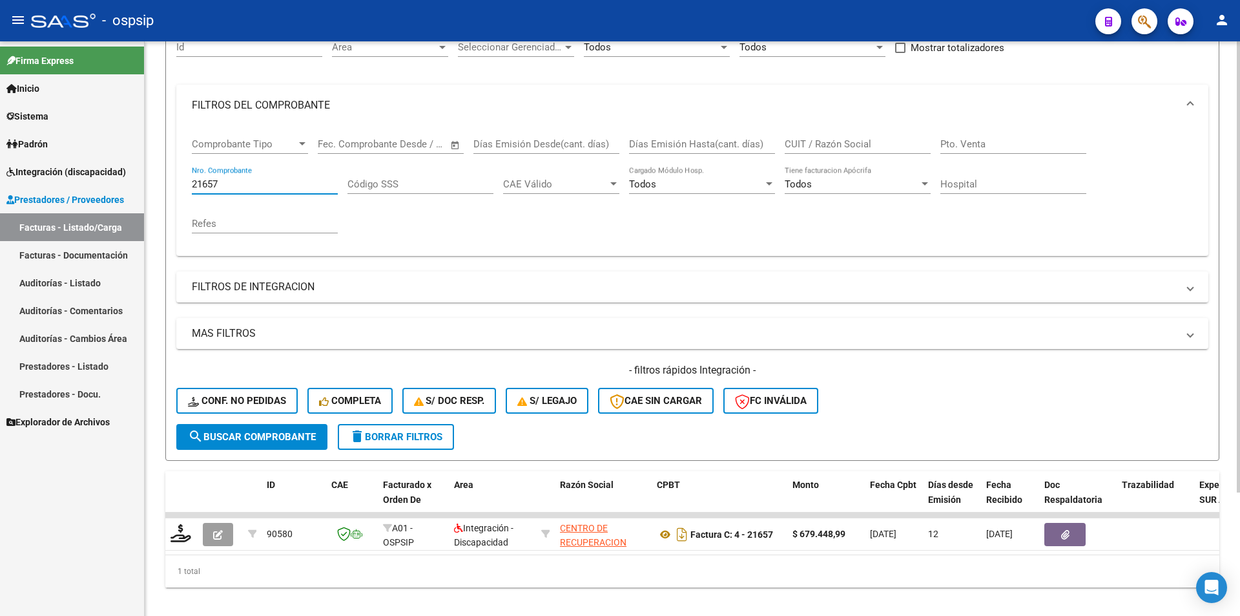
drag, startPoint x: 225, startPoint y: 179, endPoint x: 160, endPoint y: 170, distance: 65.9
click at [160, 170] on div "Video tutorial PRESTADORES -> Listado de CPBTs Emitidos por Prestadores / Prove…" at bounding box center [693, 267] width 1096 height 722
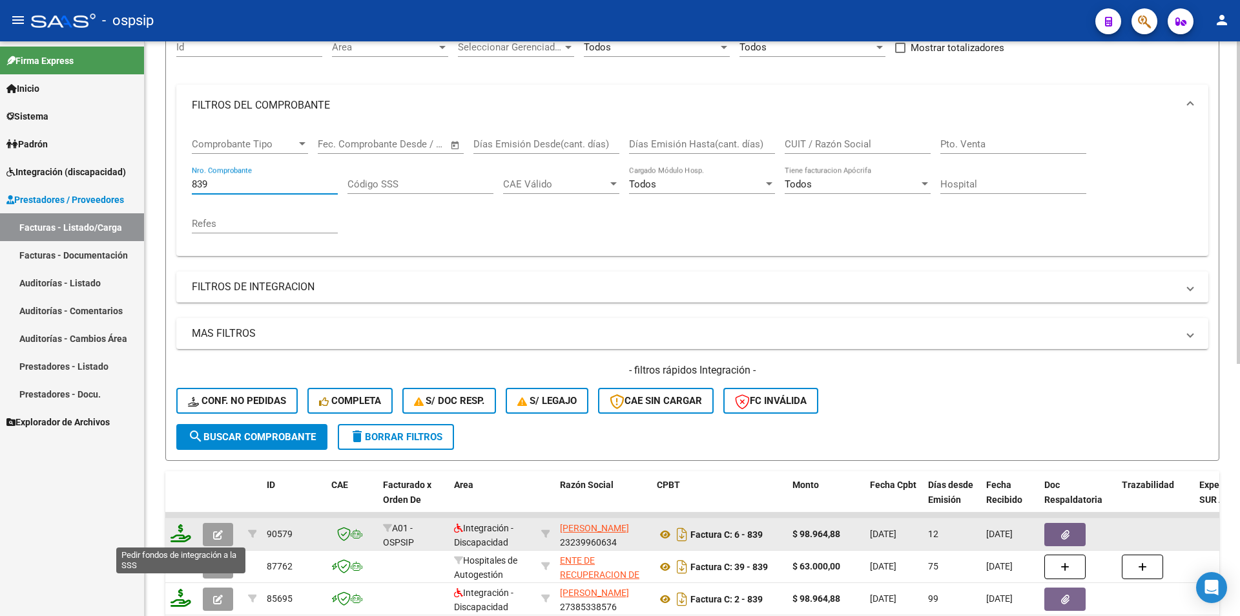
click at [178, 536] on icon at bounding box center [181, 533] width 21 height 18
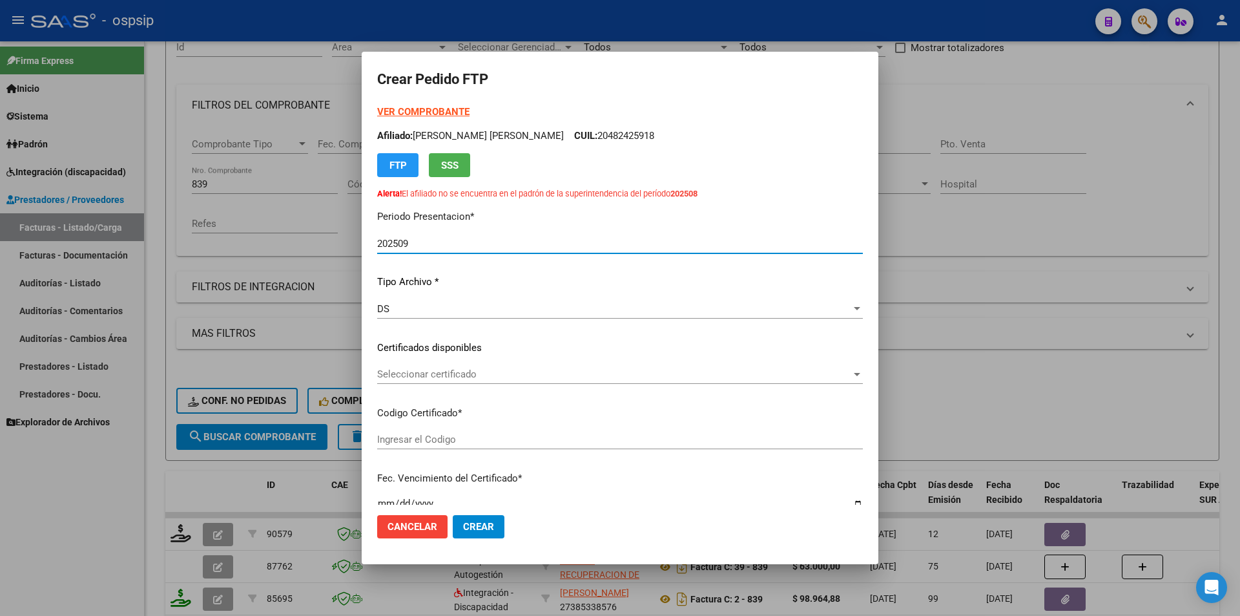
scroll to position [377, 0]
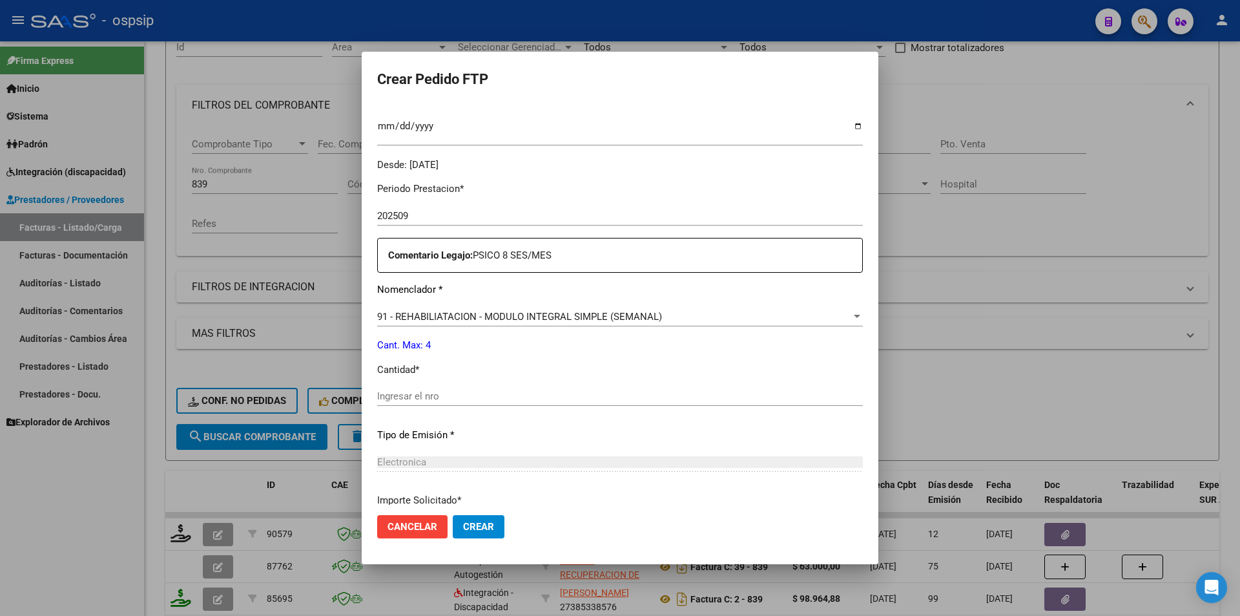
click at [433, 406] on div "Ingresar el nro" at bounding box center [620, 402] width 486 height 32
click at [389, 398] on input "Ingresar el nro" at bounding box center [620, 396] width 486 height 12
click at [472, 527] on span "Crear" at bounding box center [478, 527] width 31 height 12
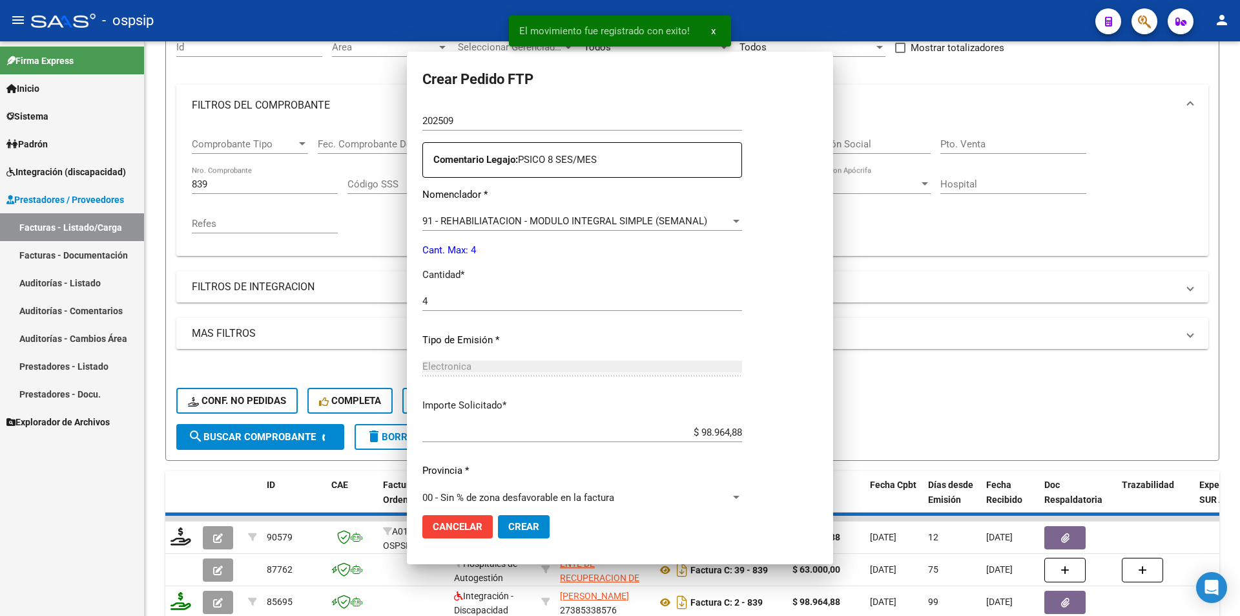
scroll to position [0, 0]
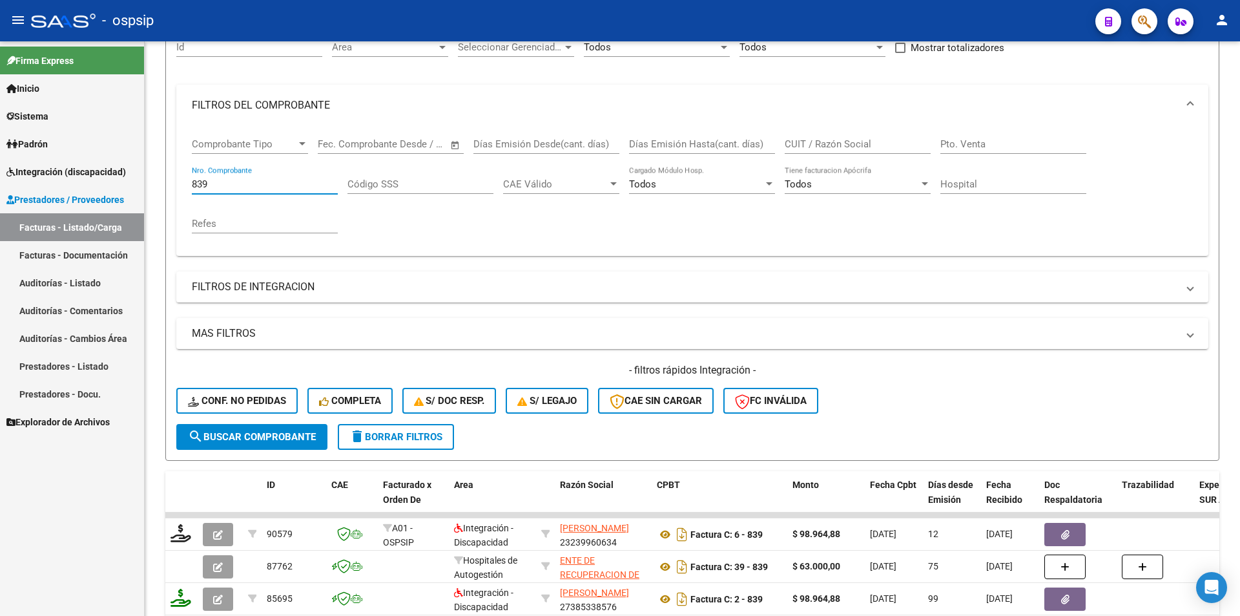
drag, startPoint x: 206, startPoint y: 181, endPoint x: 138, endPoint y: 178, distance: 68.5
click at [138, 178] on mat-sidenav-container "Firma Express Inicio Calendario SSS Instructivos Contacto OS Sistema Usuarios T…" at bounding box center [620, 328] width 1240 height 574
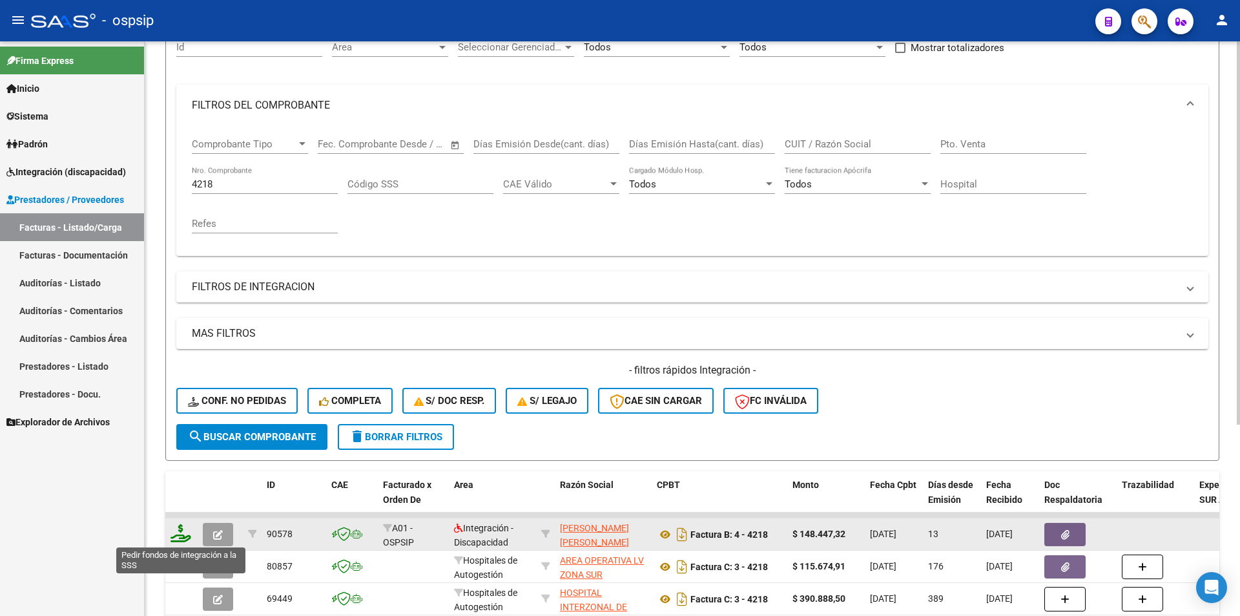
click at [178, 535] on icon at bounding box center [181, 533] width 21 height 18
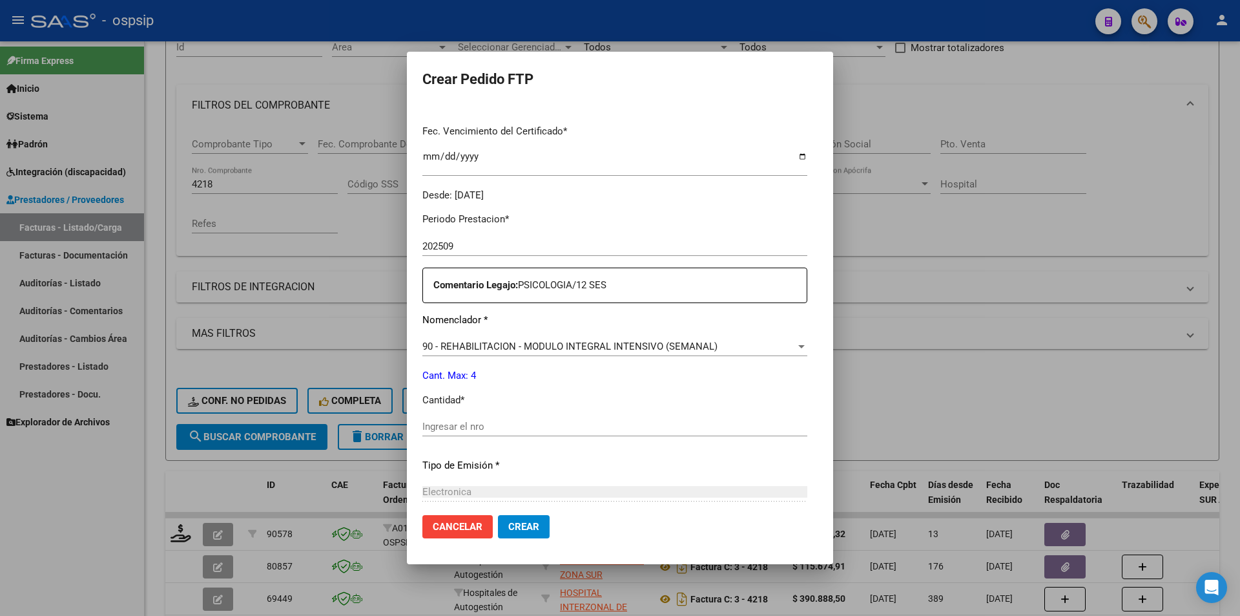
scroll to position [388, 0]
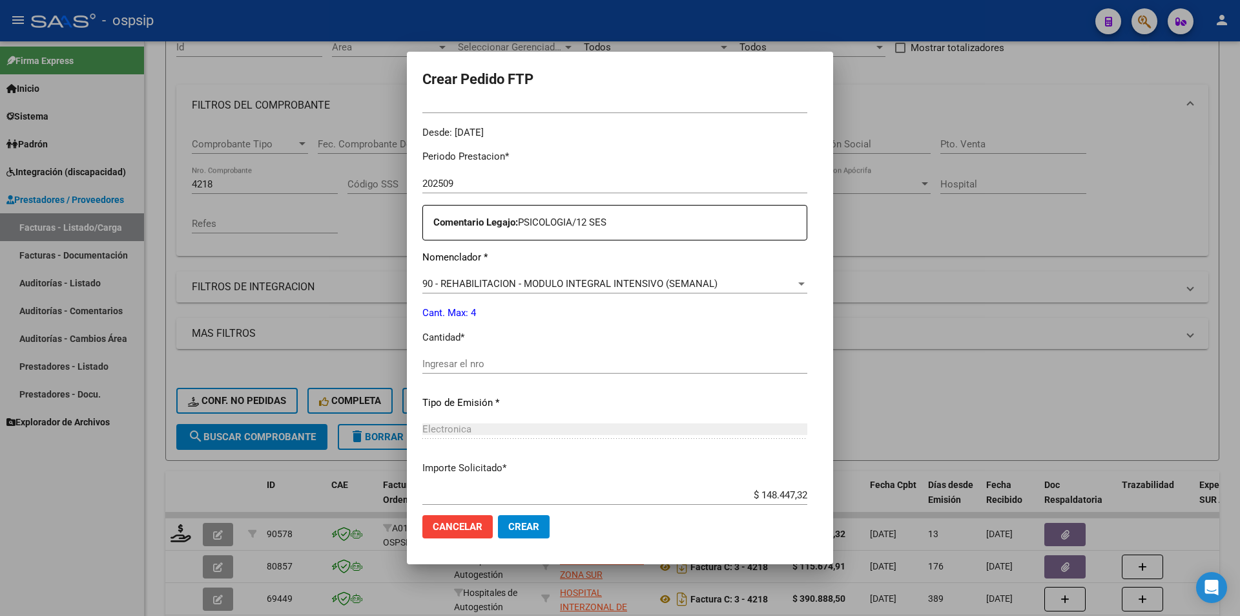
click at [422, 370] on input "Ingresar el nro" at bounding box center [614, 364] width 385 height 12
click at [508, 527] on span "Crear" at bounding box center [523, 527] width 31 height 12
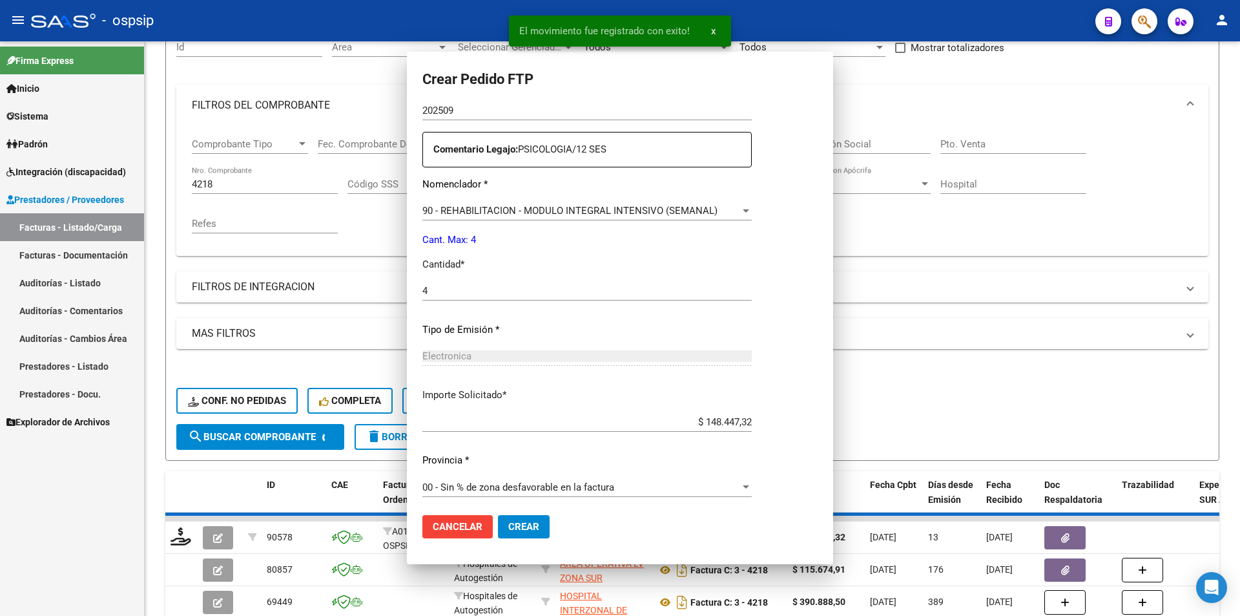
scroll to position [315, 0]
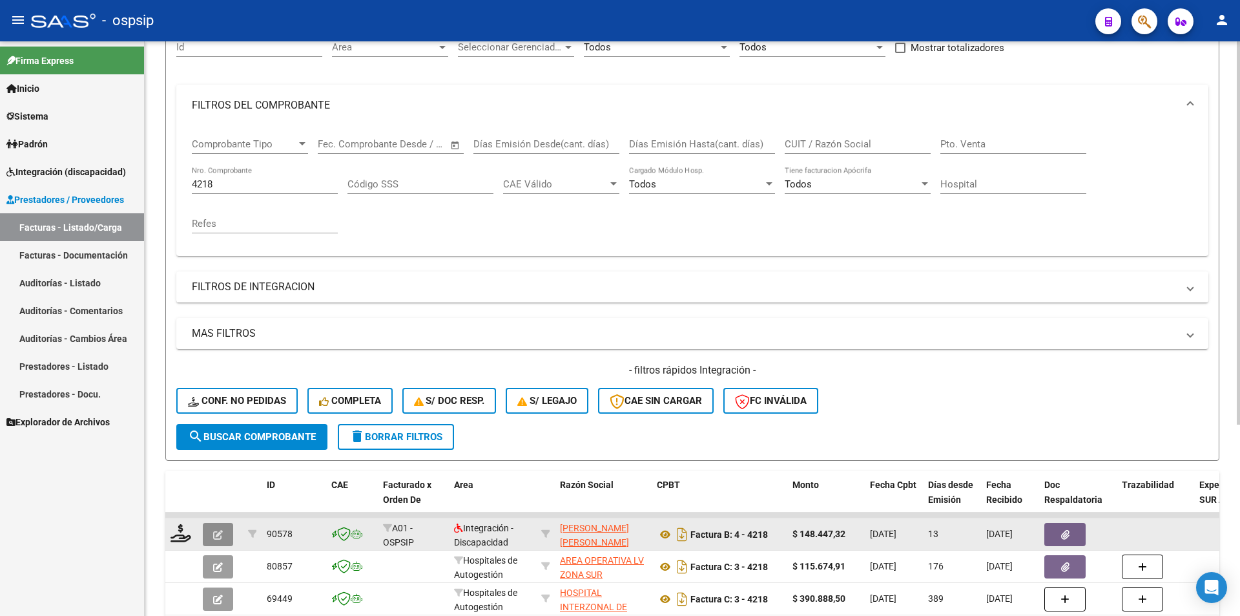
click at [221, 535] on icon "button" at bounding box center [218, 535] width 10 height 10
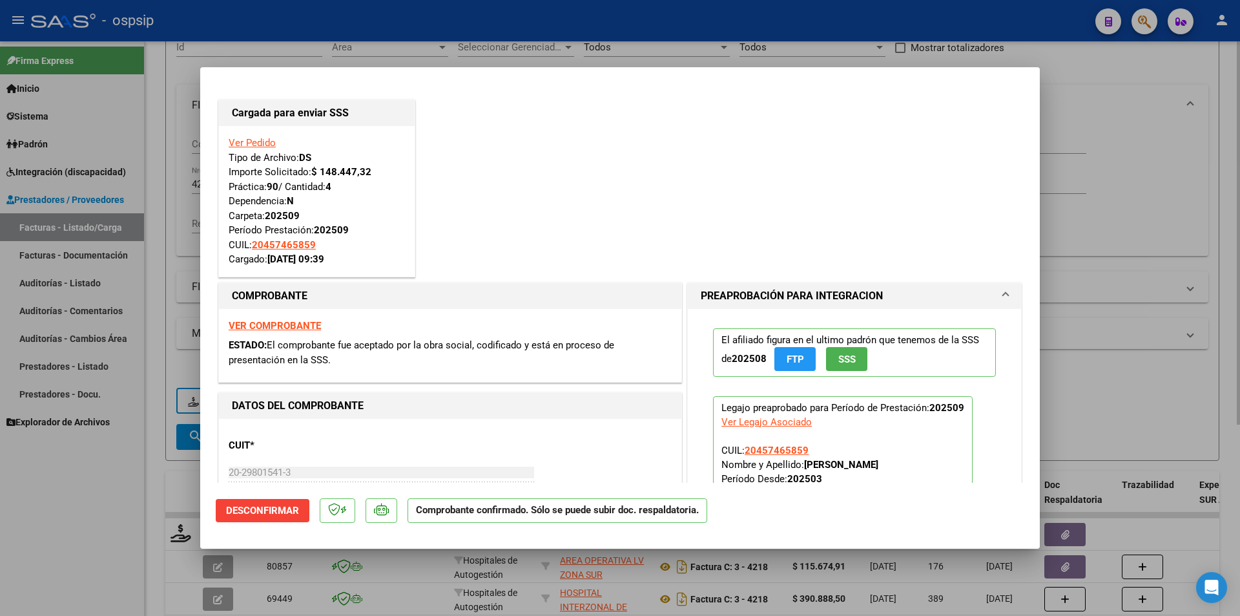
click at [141, 209] on div at bounding box center [620, 308] width 1240 height 616
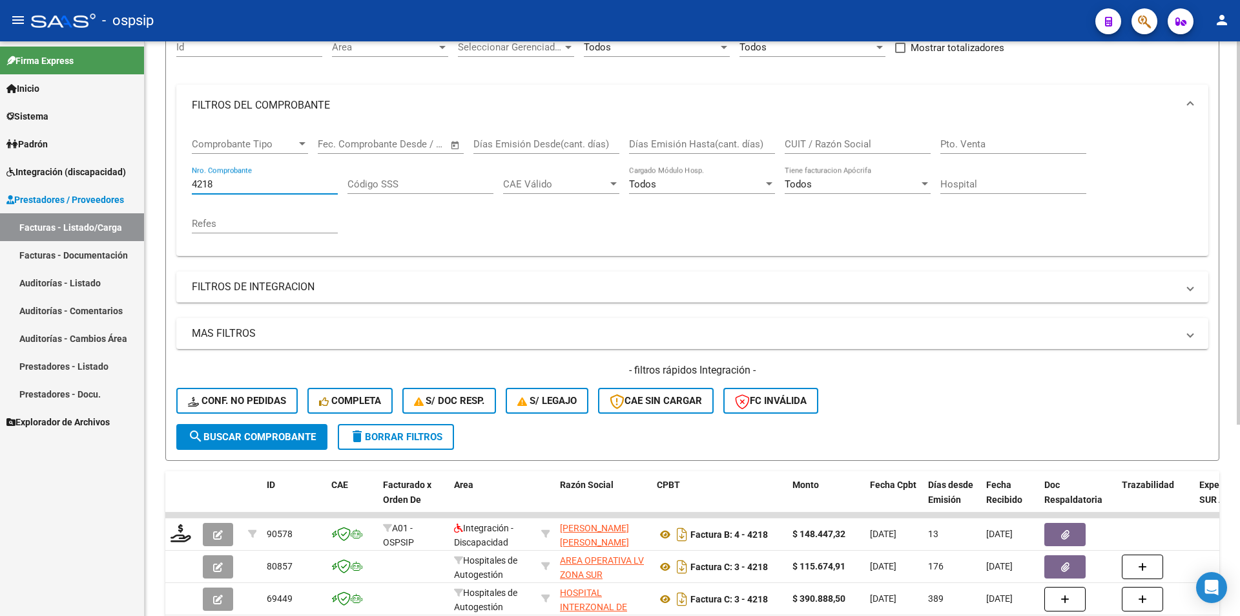
drag, startPoint x: 220, startPoint y: 180, endPoint x: 178, endPoint y: 182, distance: 41.4
click at [178, 182] on div "Comprobante Tipo Comprobante Tipo Fecha inicio – Fecha fin Fec. Comprobante Des…" at bounding box center [692, 191] width 1032 height 130
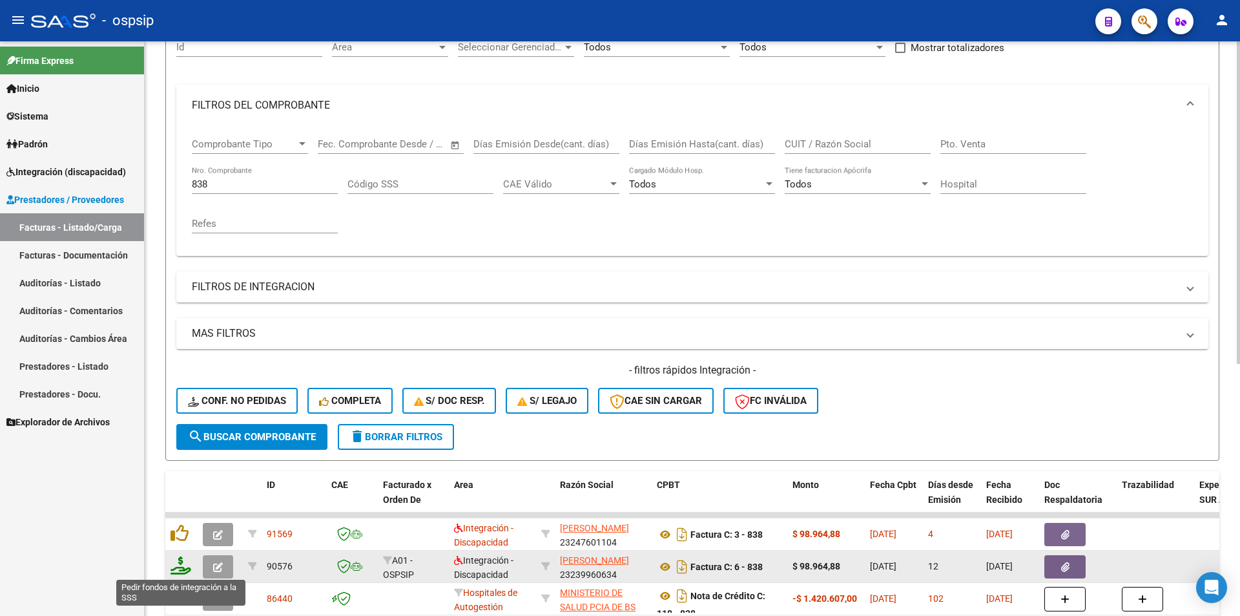
click at [177, 569] on icon at bounding box center [181, 565] width 21 height 18
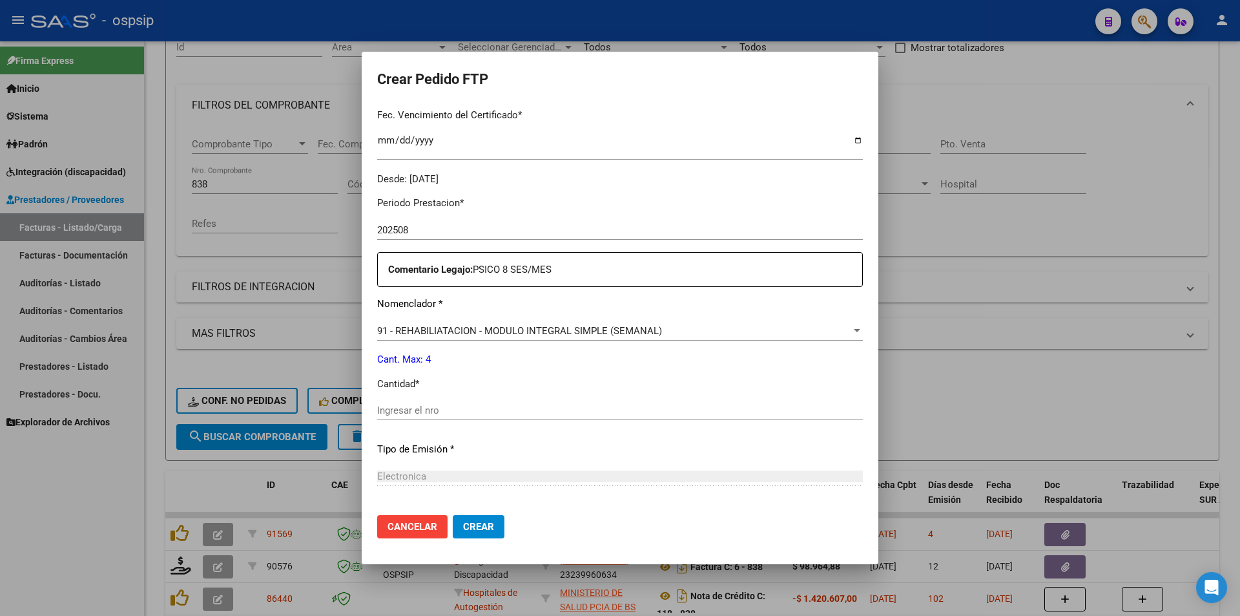
scroll to position [397, 0]
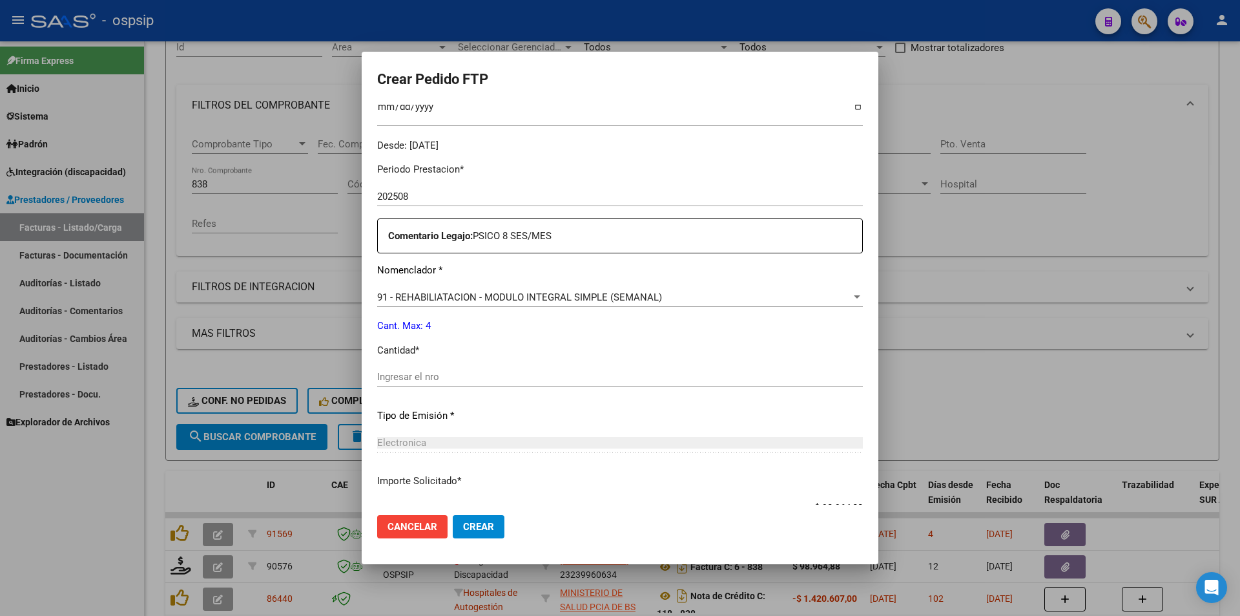
click at [393, 366] on div "Periodo Prestacion * 202508 Ingresar el Periodo Prestacion Comentario Legajo: P…" at bounding box center [620, 373] width 486 height 442
click at [392, 382] on input "Ingresar el nro" at bounding box center [620, 377] width 486 height 12
click at [472, 526] on span "Crear" at bounding box center [478, 527] width 31 height 12
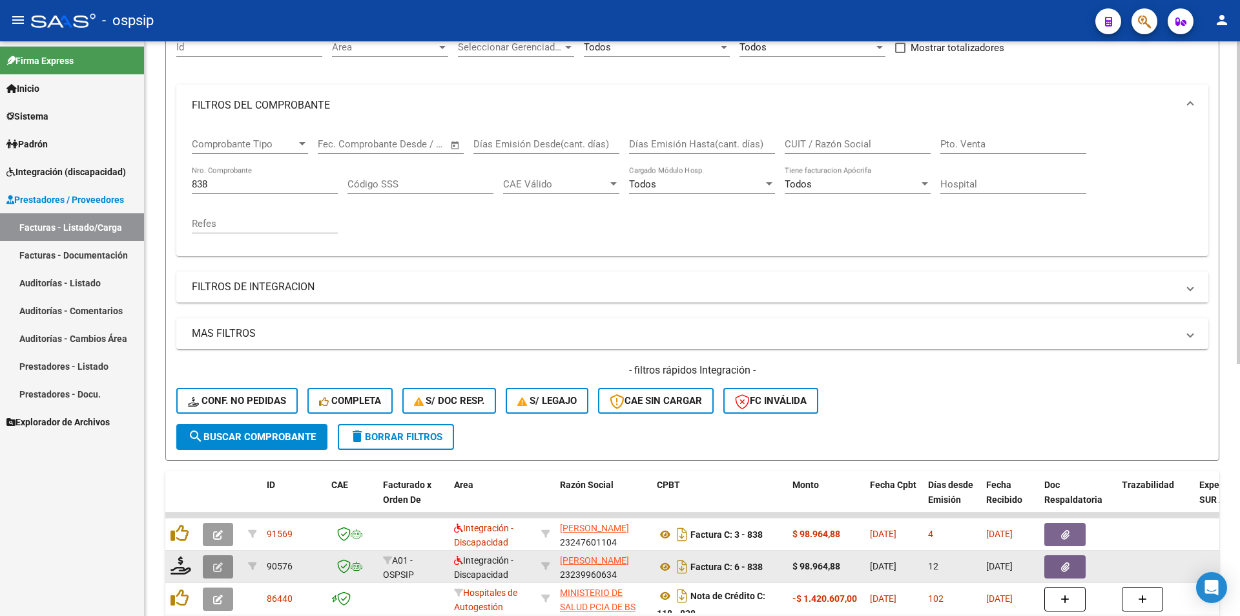
click at [215, 568] on icon "button" at bounding box center [218, 567] width 10 height 10
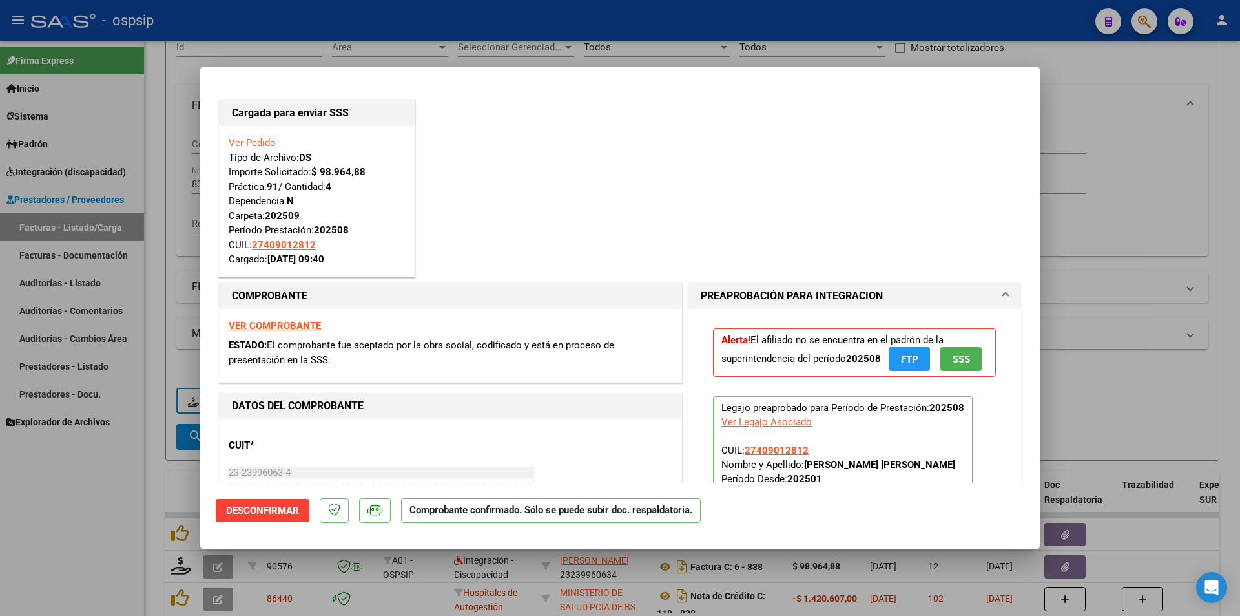
click at [73, 576] on div at bounding box center [620, 308] width 1240 height 616
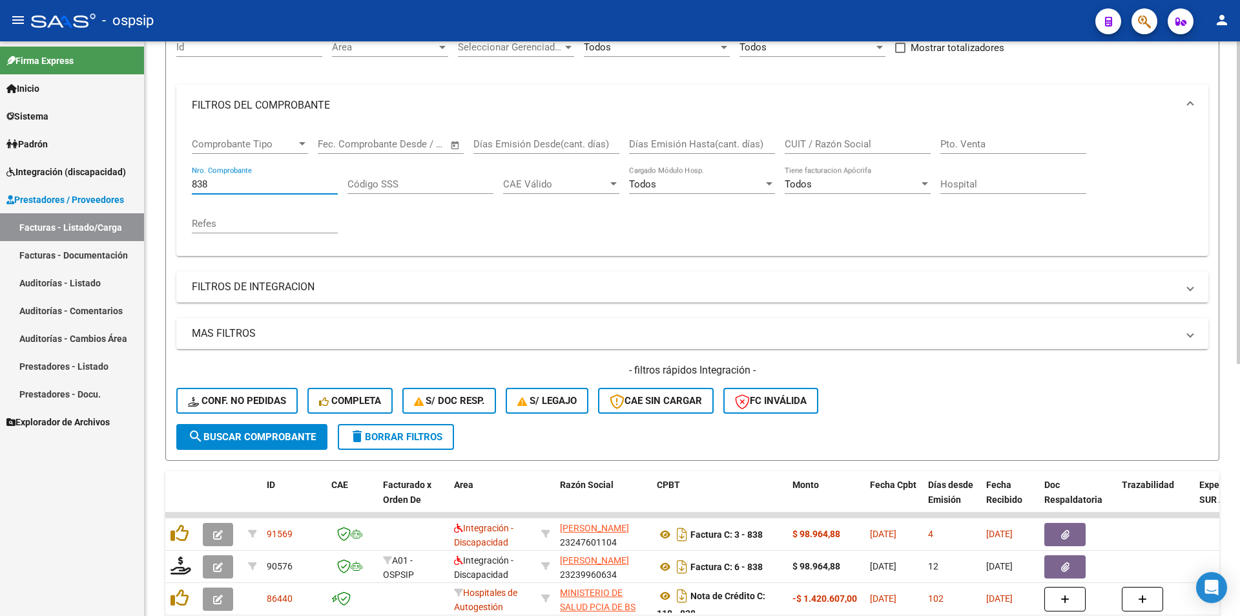
drag, startPoint x: 214, startPoint y: 181, endPoint x: 149, endPoint y: 180, distance: 65.2
click at [149, 180] on div "Video tutorial PRESTADORES -> Listado de CPBTs Emitidos por Prestadores / Prove…" at bounding box center [693, 412] width 1096 height 1013
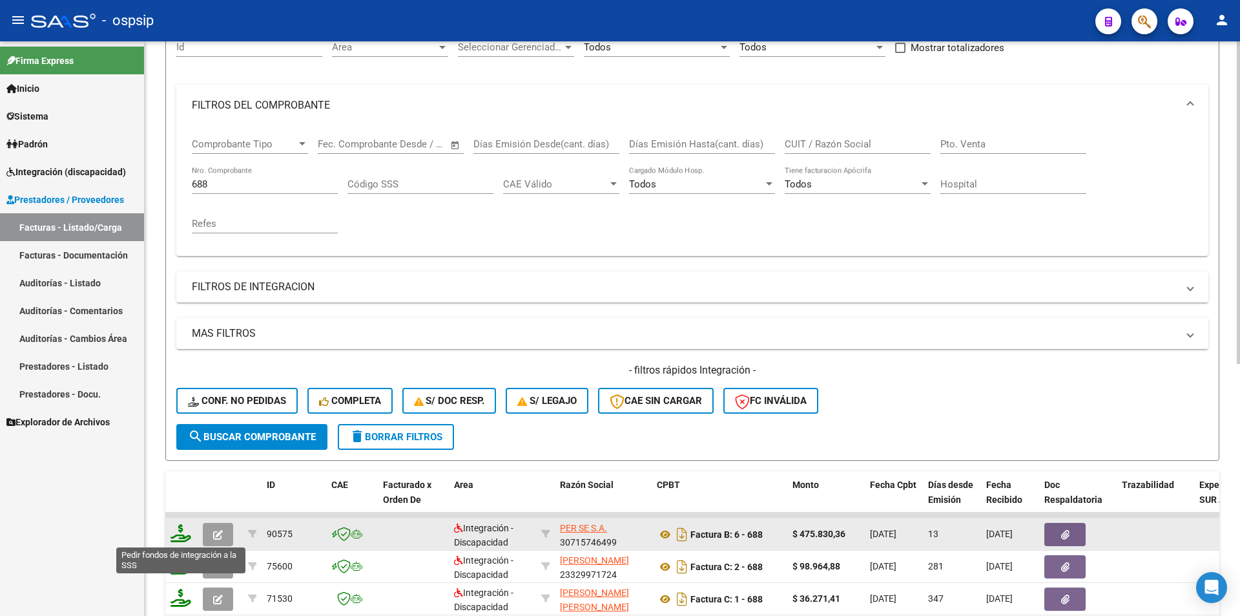
click at [181, 539] on icon at bounding box center [181, 533] width 21 height 18
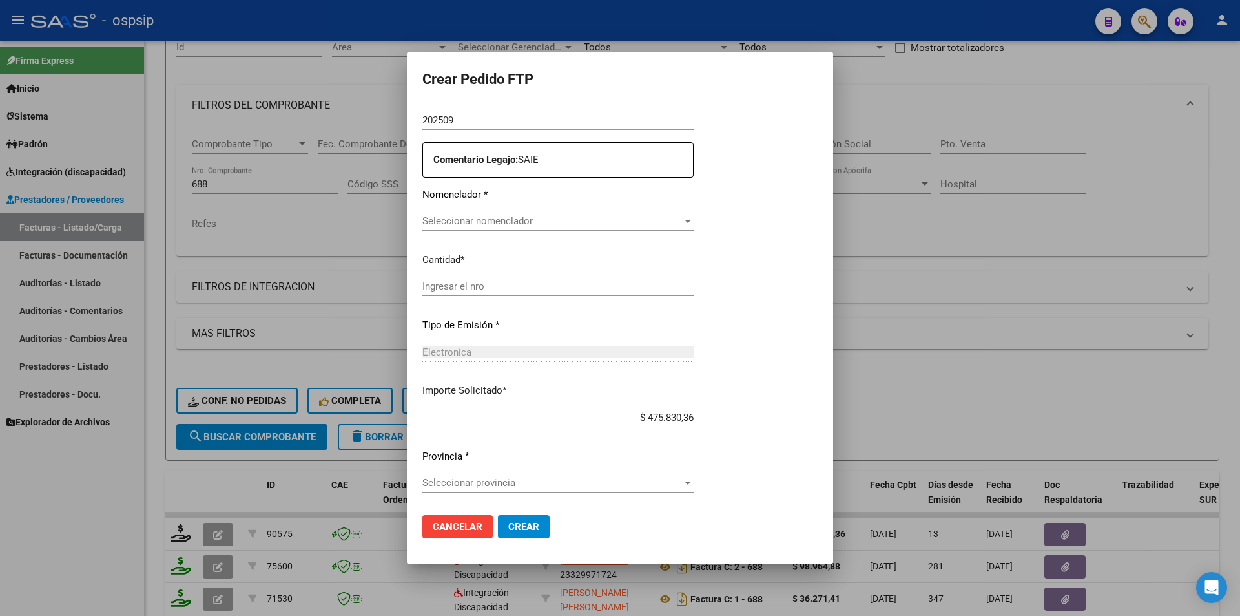
scroll to position [436, 0]
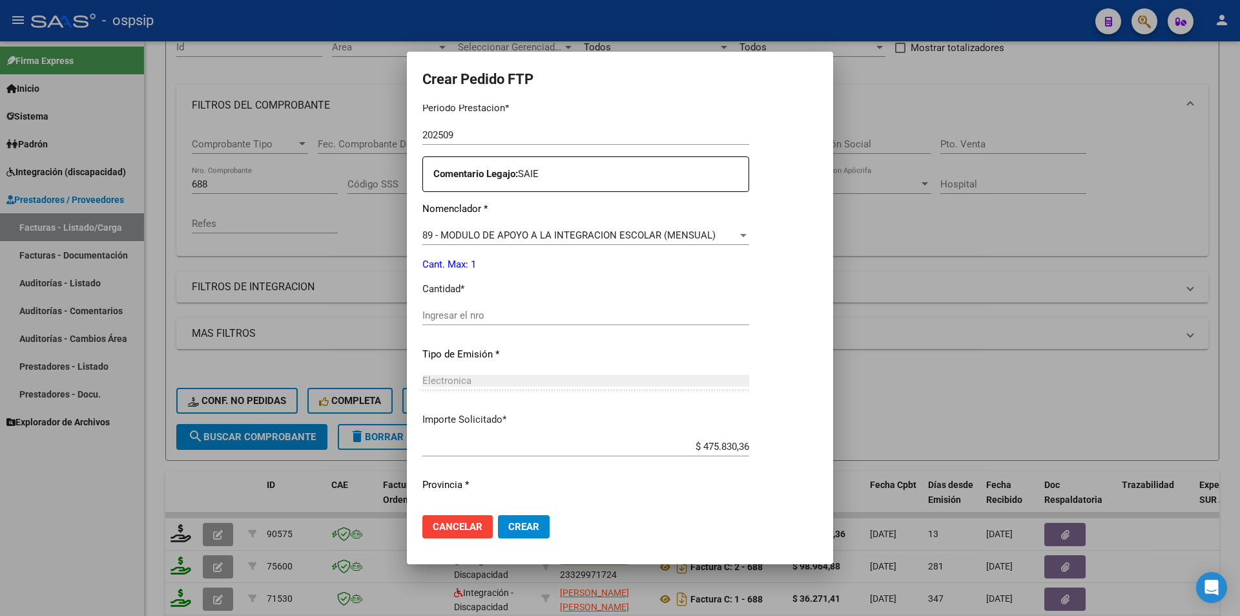
click at [422, 311] on input "Ingresar el nro" at bounding box center [585, 315] width 327 height 12
click at [521, 528] on span "Crear" at bounding box center [523, 527] width 31 height 12
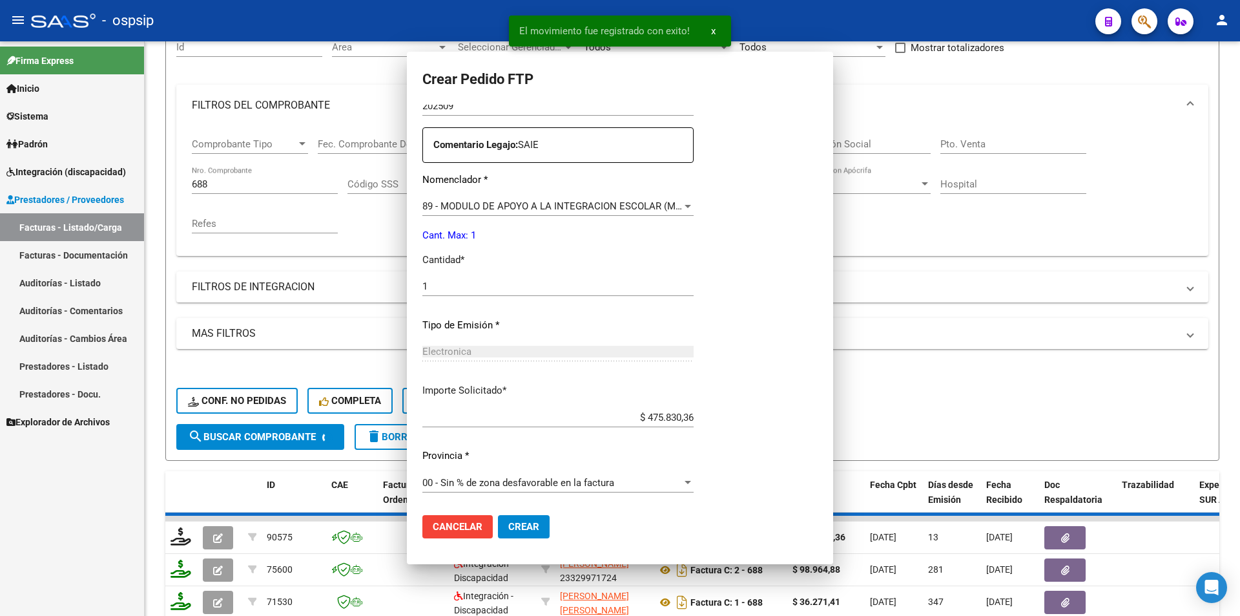
scroll to position [0, 0]
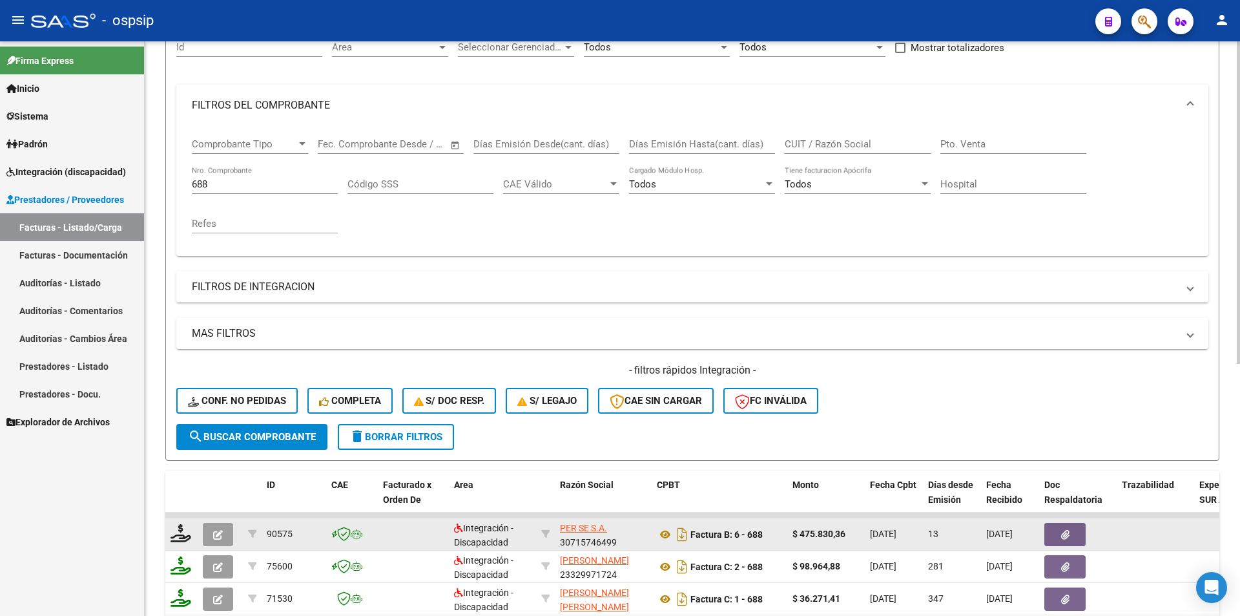
click at [218, 530] on icon "button" at bounding box center [218, 535] width 10 height 10
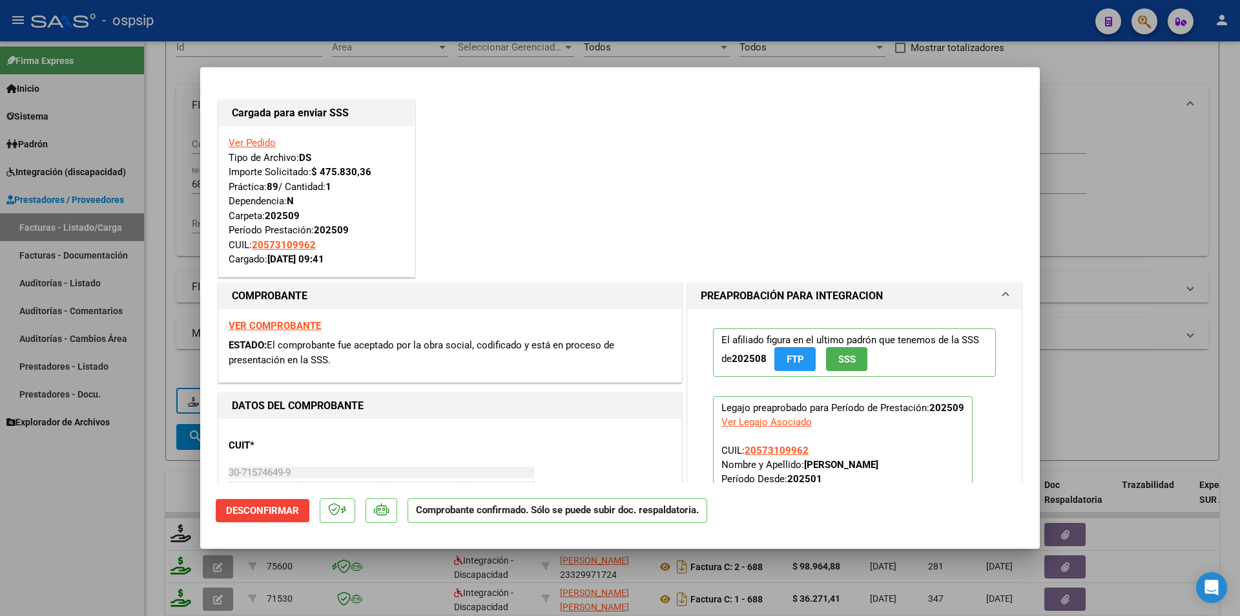
click at [153, 449] on div at bounding box center [620, 308] width 1240 height 616
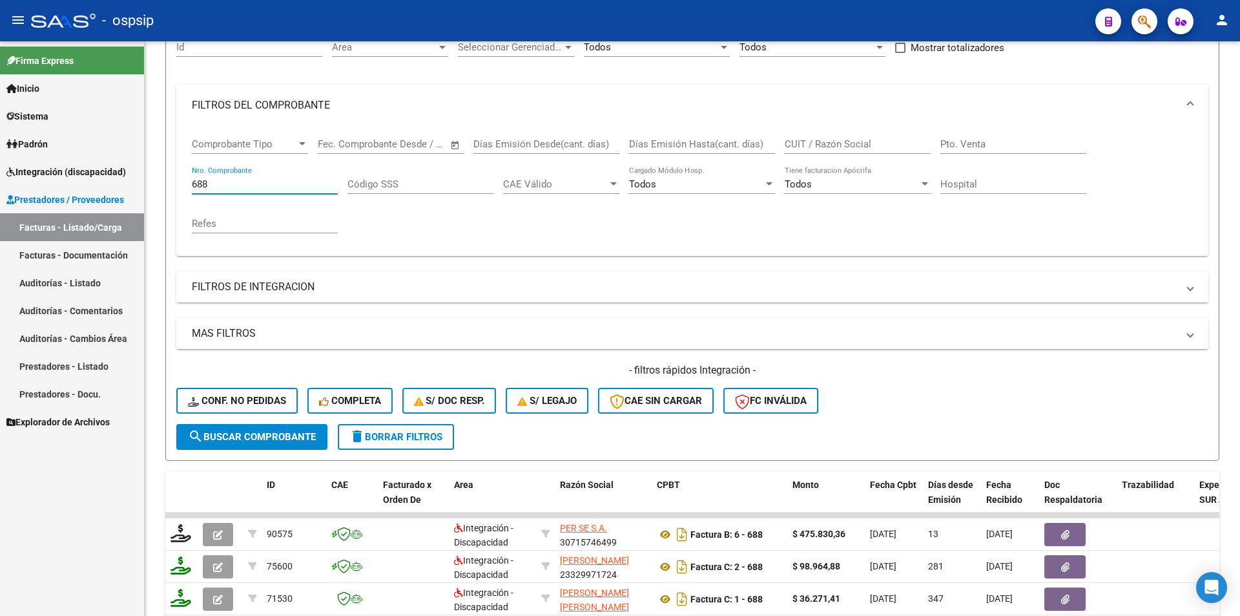
drag, startPoint x: 225, startPoint y: 183, endPoint x: 142, endPoint y: 173, distance: 84.0
click at [142, 173] on mat-sidenav-container "Firma Express Inicio Calendario SSS Instructivos Contacto OS Sistema Usuarios T…" at bounding box center [620, 328] width 1240 height 574
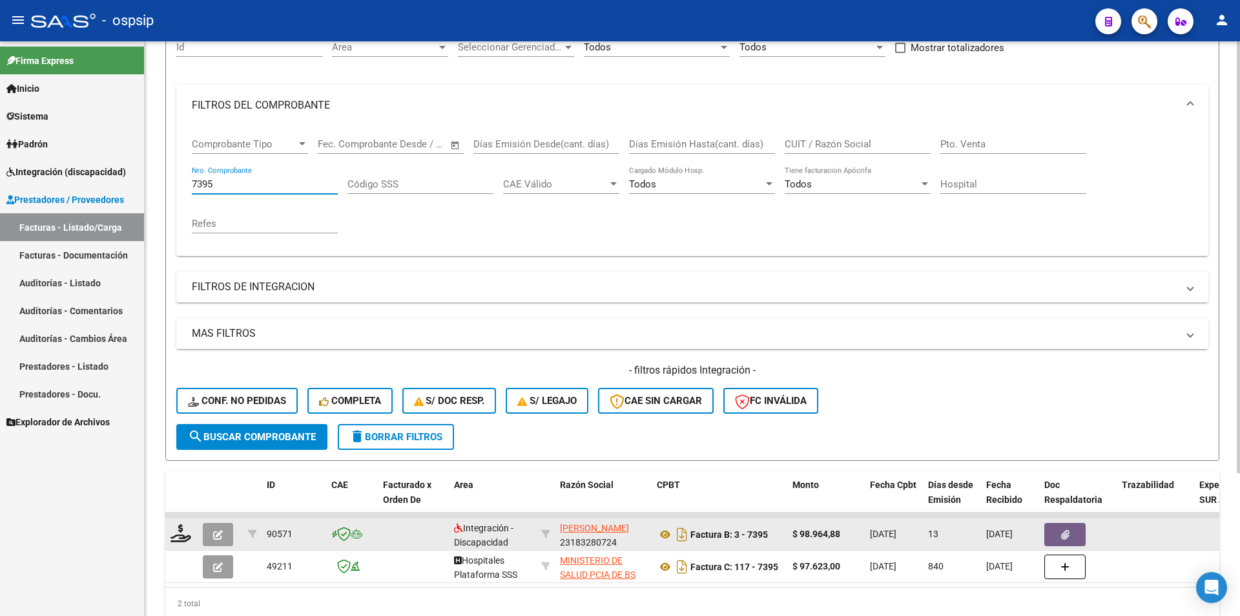
click at [216, 533] on icon "button" at bounding box center [218, 535] width 10 height 10
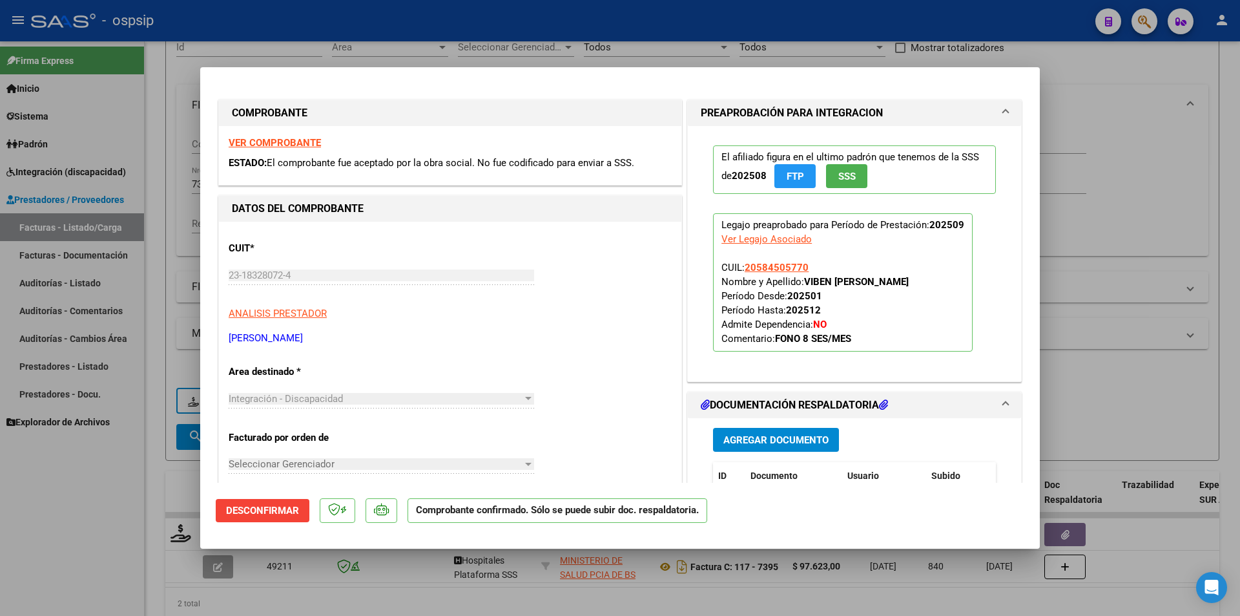
click at [128, 522] on div at bounding box center [620, 308] width 1240 height 616
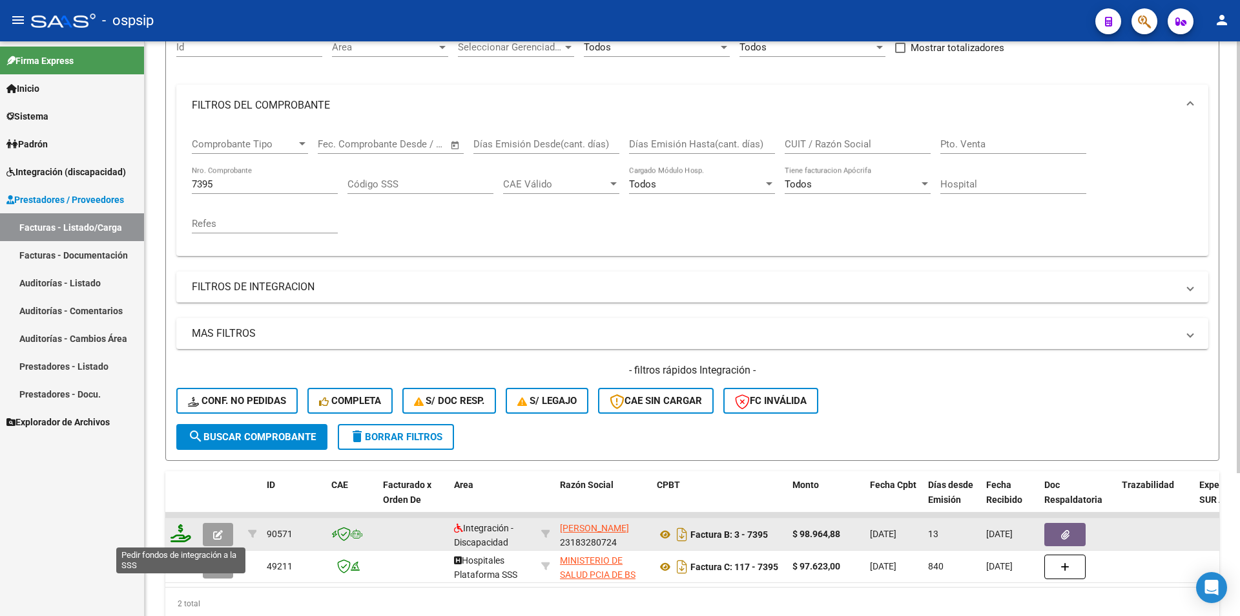
click at [177, 536] on icon at bounding box center [181, 533] width 21 height 18
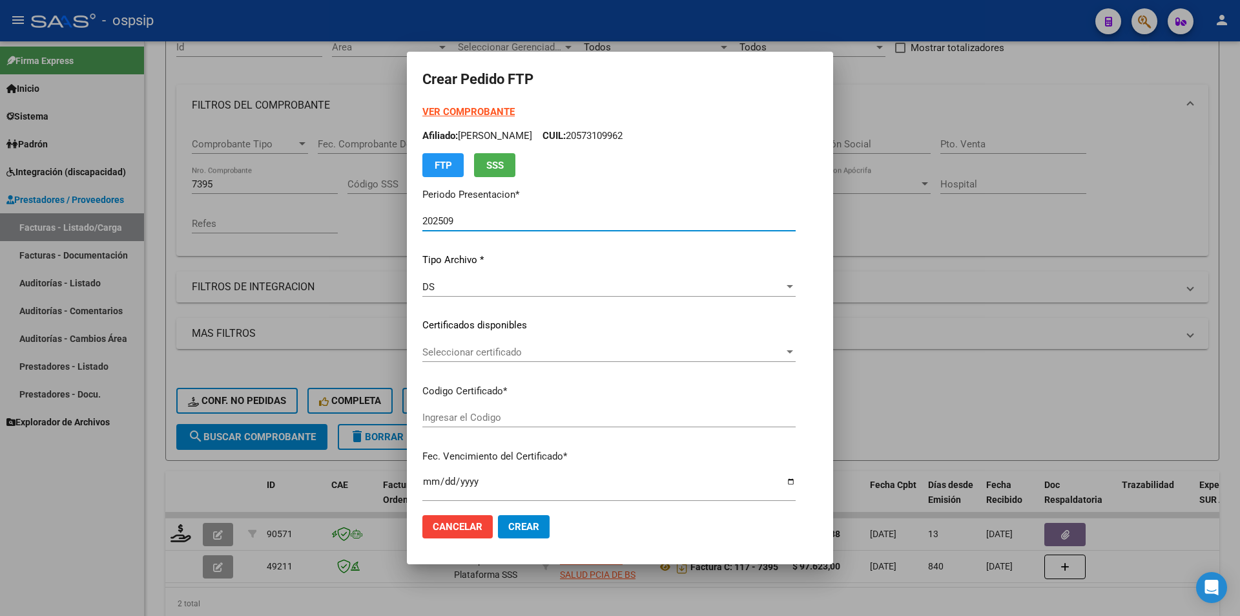
scroll to position [388, 0]
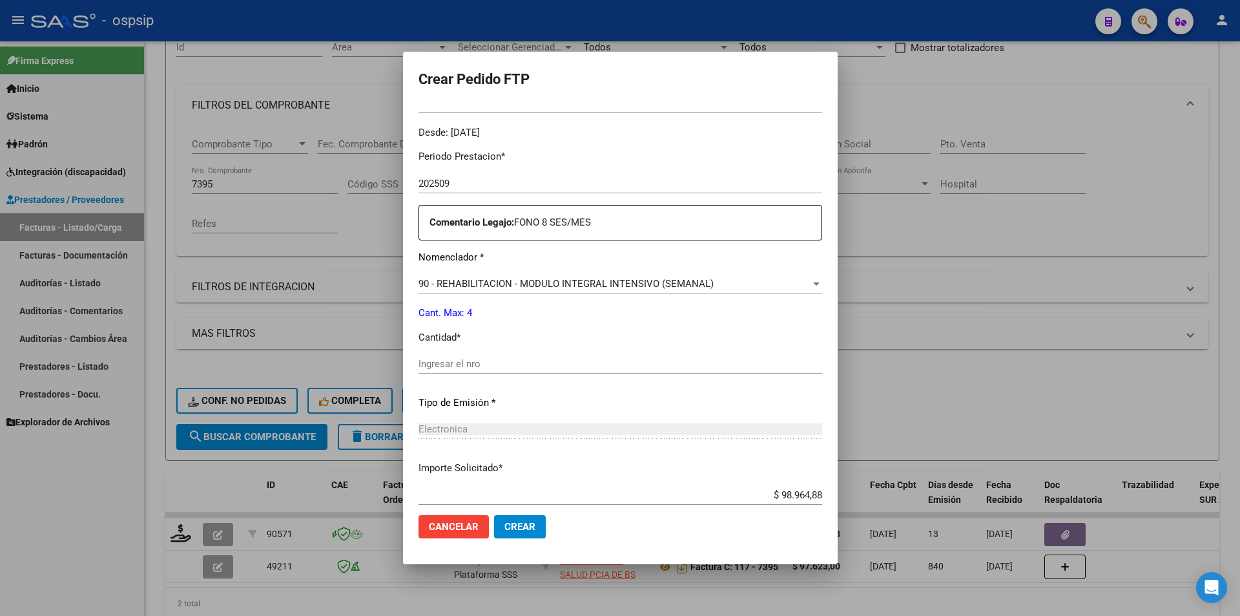
click at [432, 367] on input "Ingresar el nro" at bounding box center [621, 364] width 404 height 12
click at [514, 529] on span "Crear" at bounding box center [520, 527] width 31 height 12
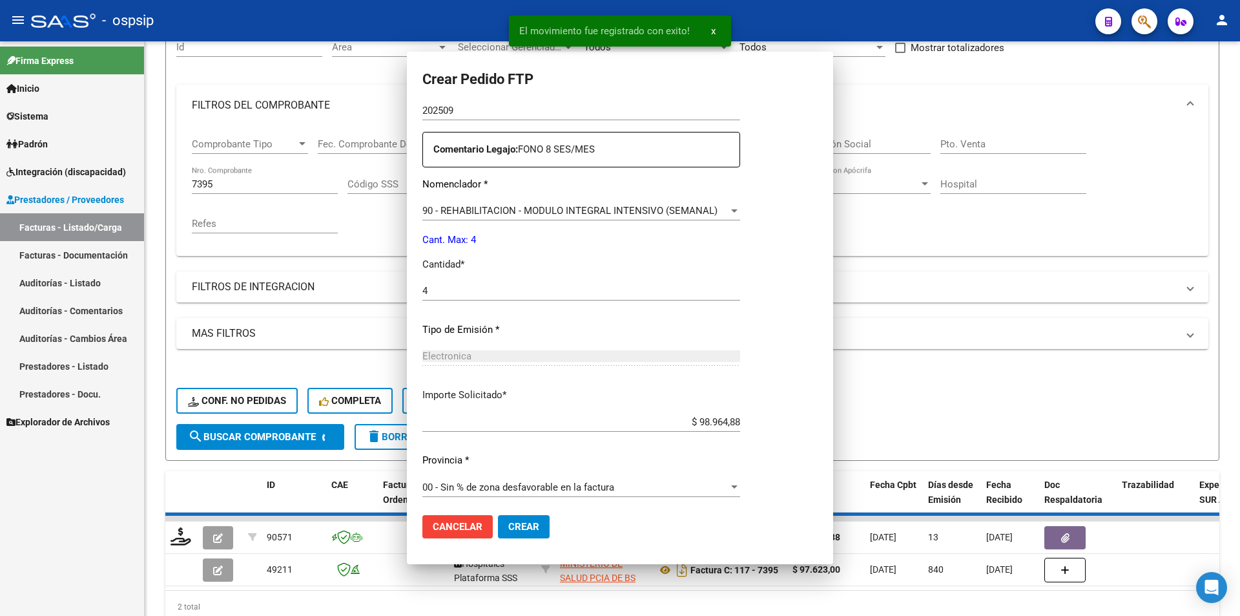
scroll to position [0, 0]
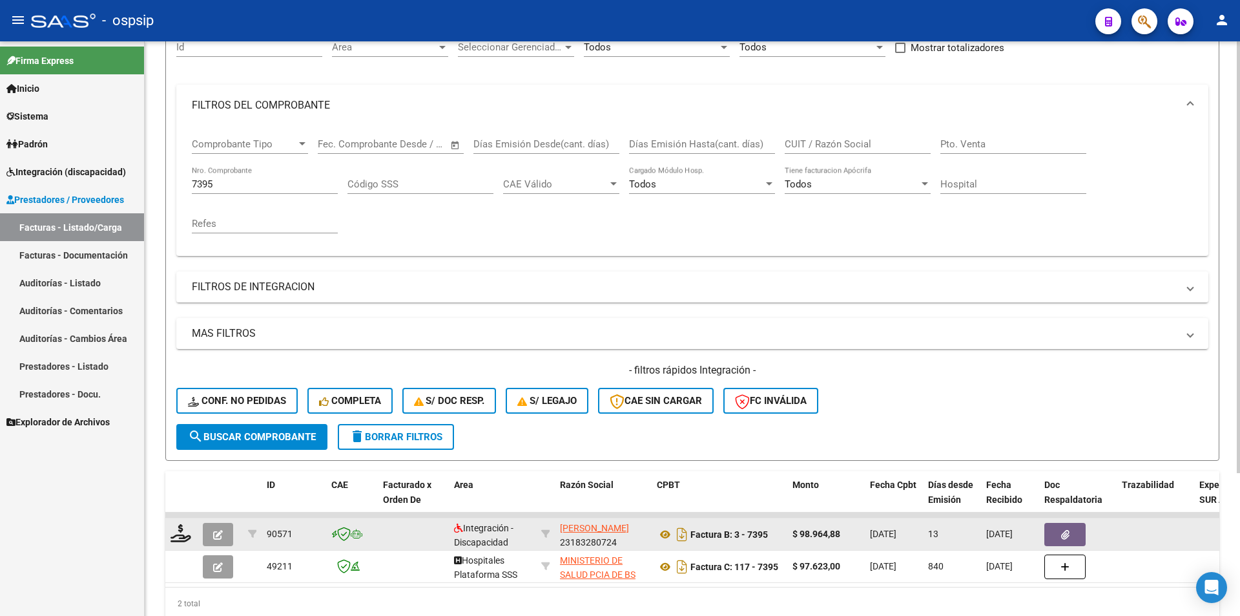
click at [220, 536] on icon "button" at bounding box center [218, 535] width 10 height 10
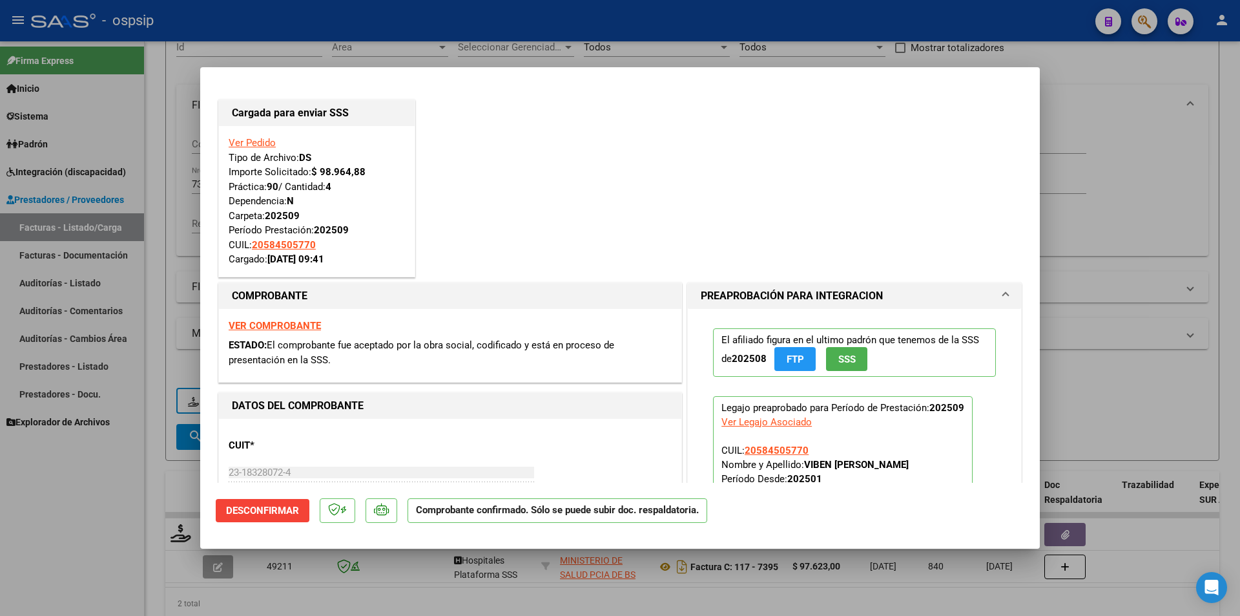
click at [62, 536] on div at bounding box center [620, 308] width 1240 height 616
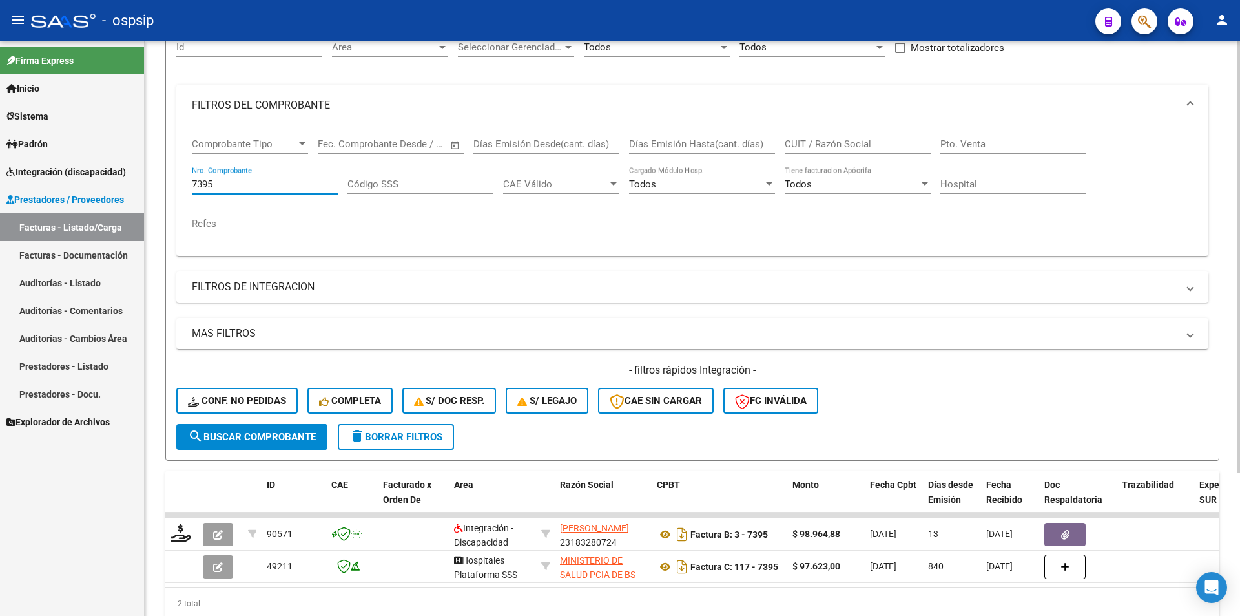
drag, startPoint x: 223, startPoint y: 187, endPoint x: 206, endPoint y: 189, distance: 16.8
click at [206, 189] on input "7395" at bounding box center [265, 184] width 146 height 12
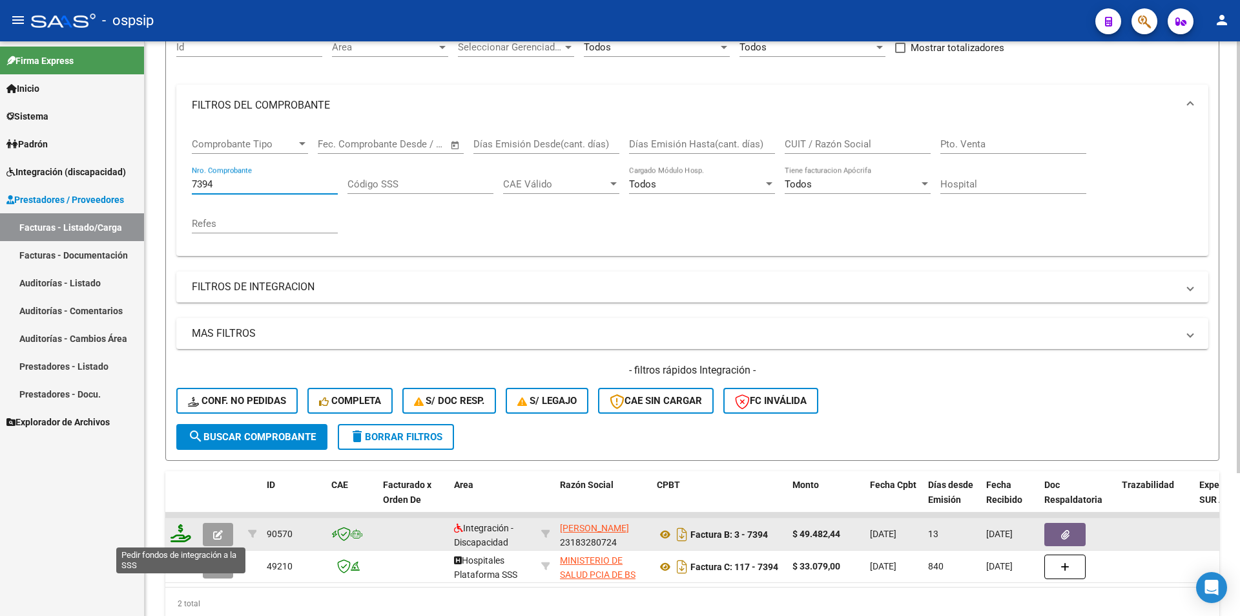
click at [172, 531] on icon at bounding box center [181, 533] width 21 height 18
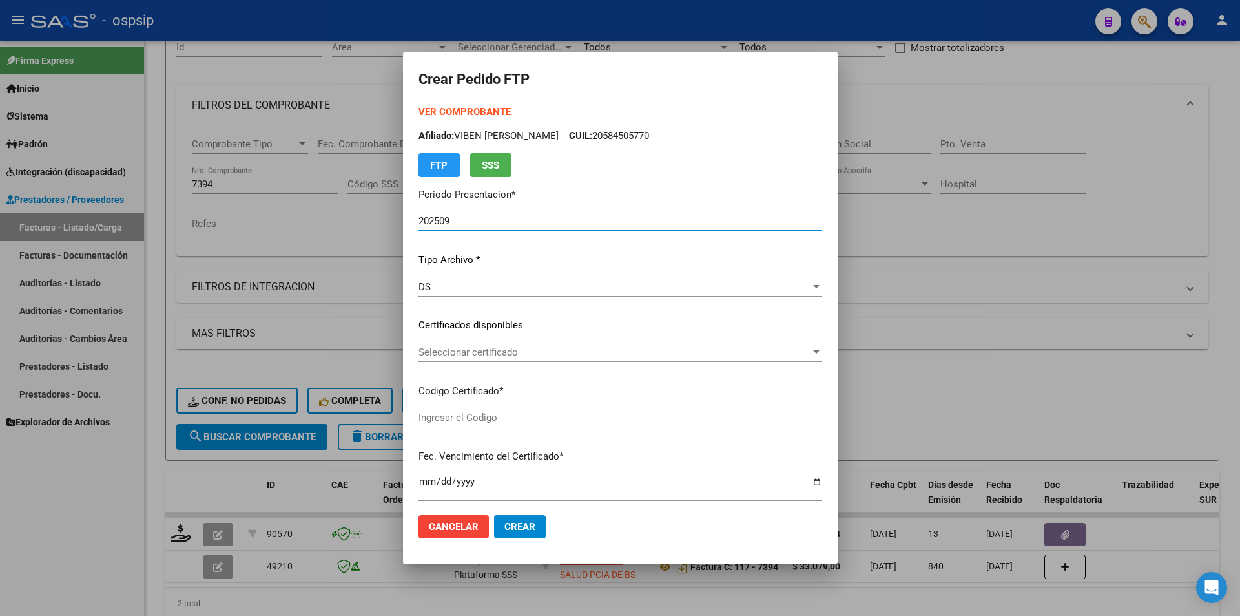
scroll to position [388, 0]
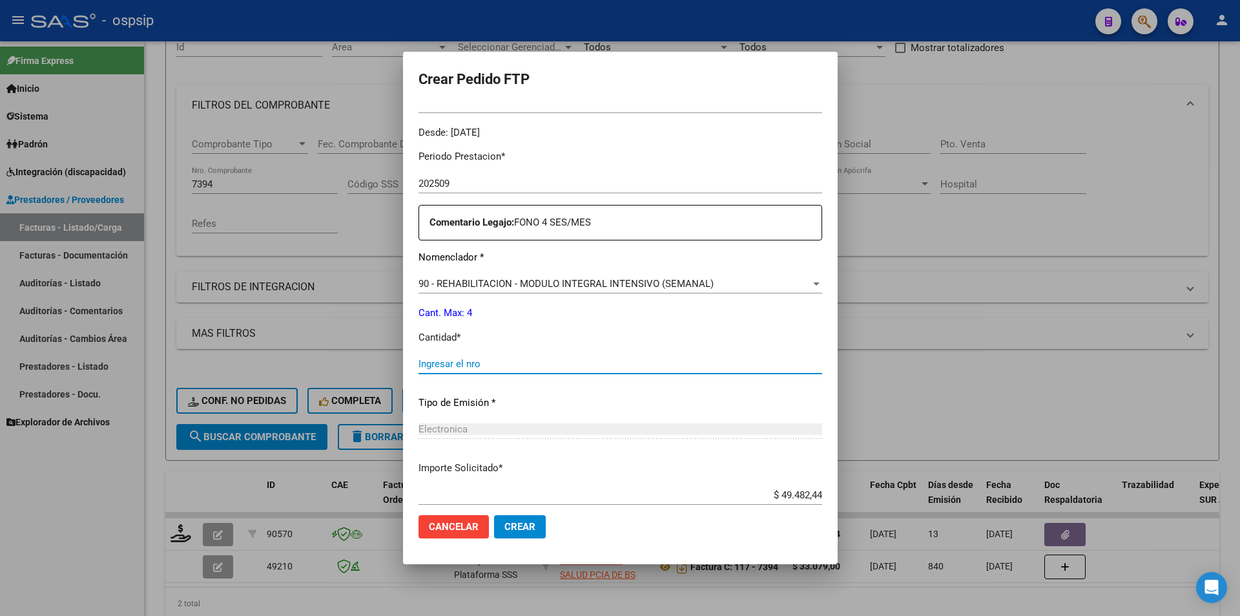
click at [454, 366] on input "Ingresar el nro" at bounding box center [621, 364] width 404 height 12
click at [506, 509] on mat-dialog-actions "Cancelar Crear" at bounding box center [621, 527] width 404 height 44
click at [510, 521] on span "Crear" at bounding box center [520, 527] width 31 height 12
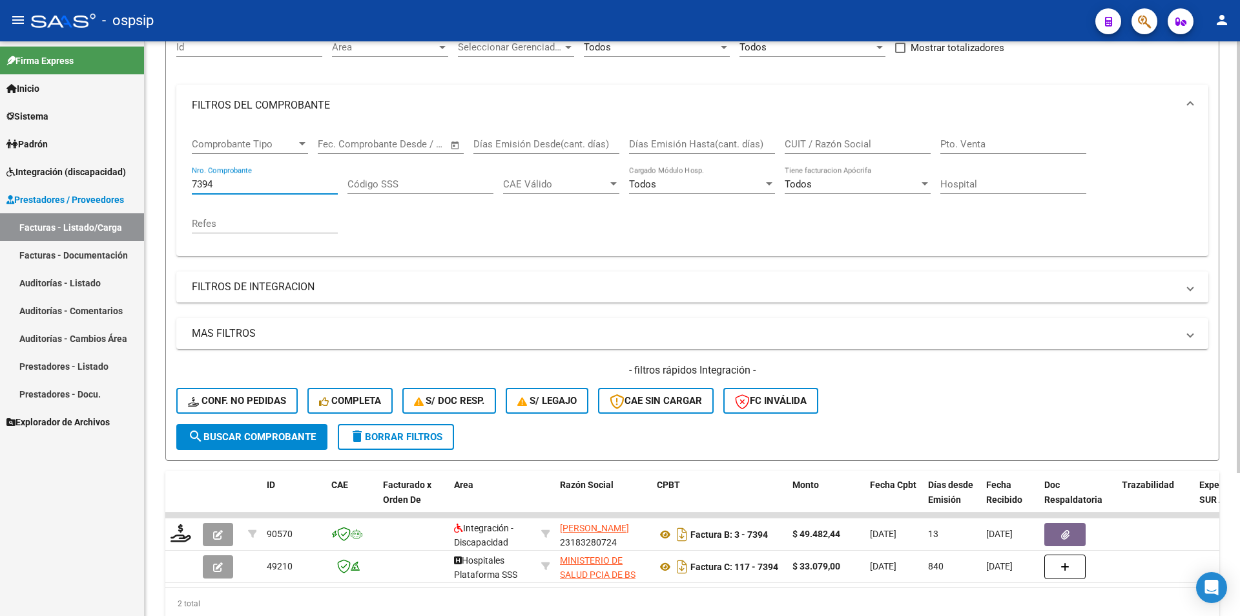
drag, startPoint x: 256, startPoint y: 185, endPoint x: 156, endPoint y: 183, distance: 100.2
click at [156, 183] on div "Video tutorial PRESTADORES -> Listado de CPBTs Emitidos por Prestadores / Prove…" at bounding box center [693, 283] width 1096 height 755
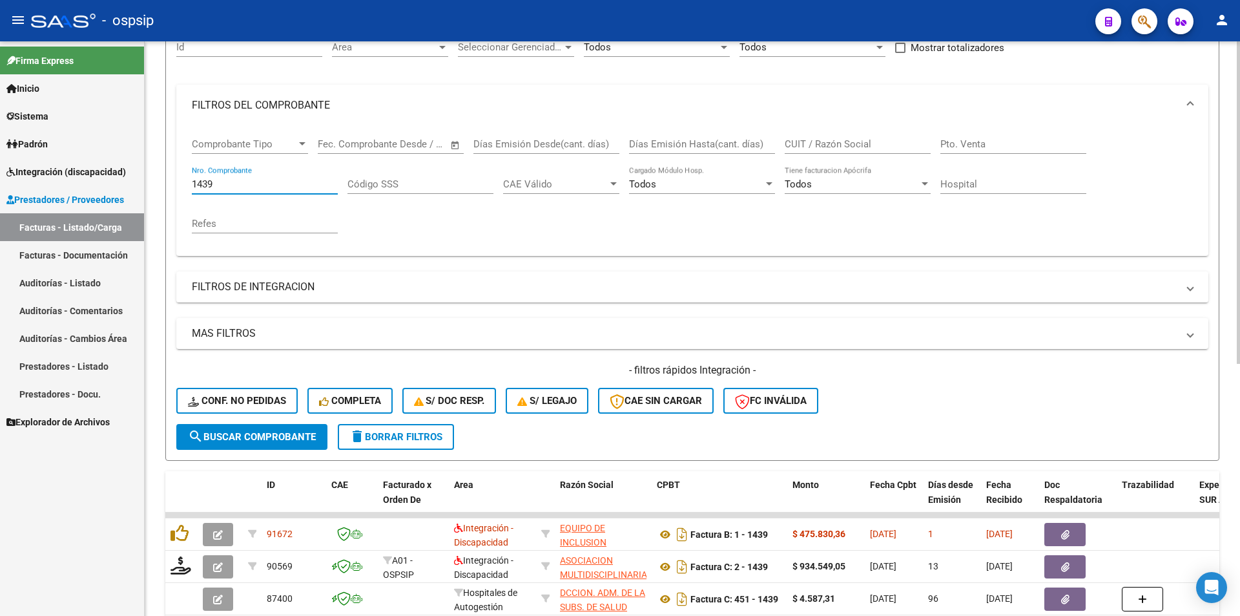
click at [288, 441] on span "search Buscar Comprobante" at bounding box center [252, 437] width 128 height 12
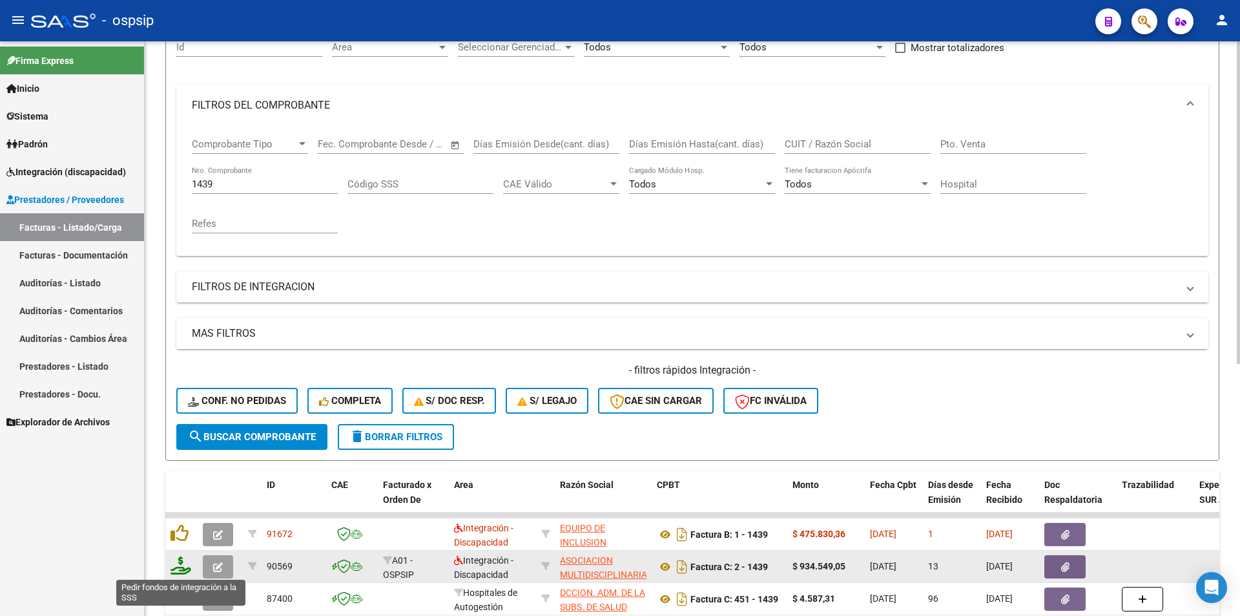
click at [176, 567] on icon at bounding box center [181, 565] width 21 height 18
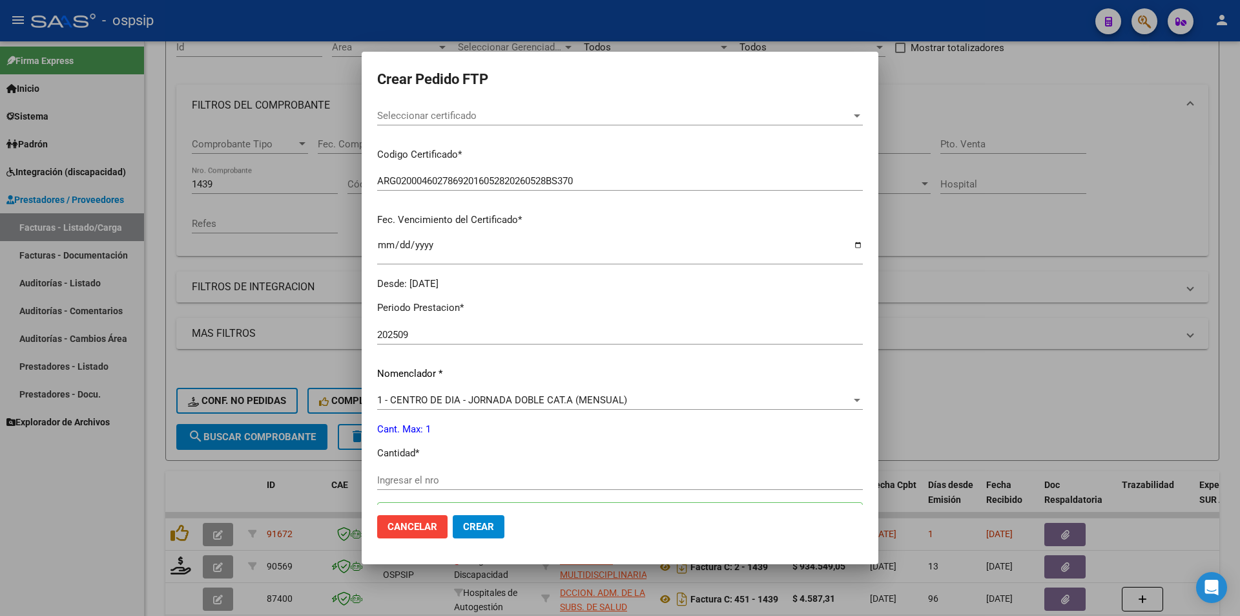
scroll to position [452, 0]
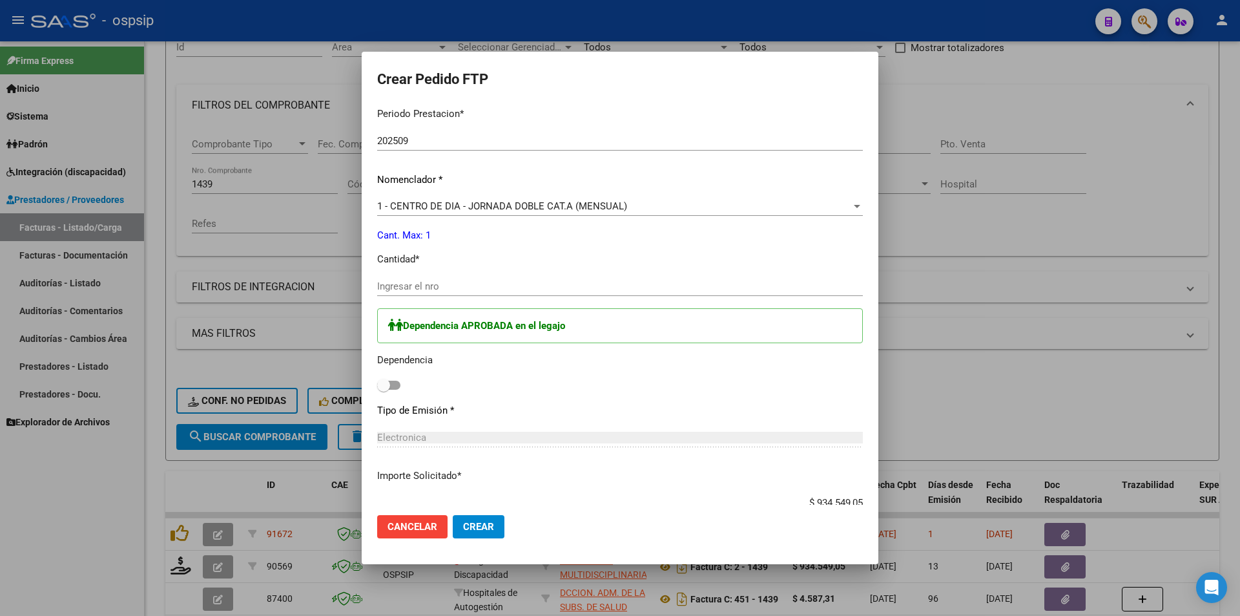
click at [395, 282] on input "Ingresar el nro" at bounding box center [620, 286] width 486 height 12
click at [395, 388] on span at bounding box center [388, 384] width 23 height 9
click at [384, 390] on input "checkbox" at bounding box center [383, 390] width 1 height 1
click at [466, 529] on span "Crear" at bounding box center [478, 527] width 31 height 12
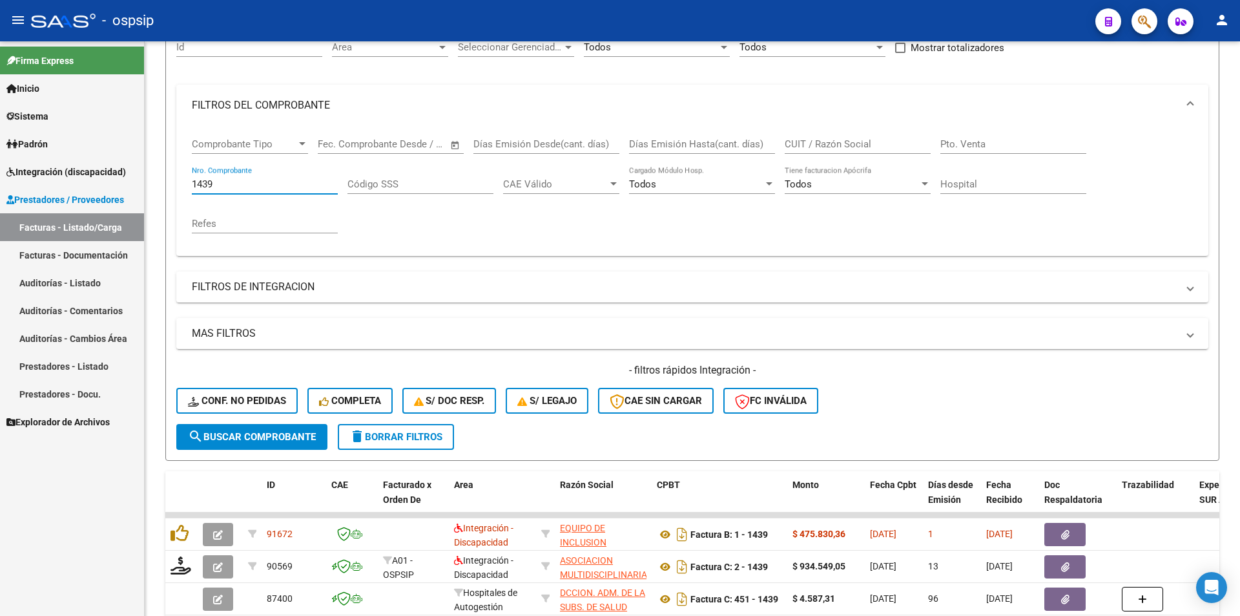
drag, startPoint x: 256, startPoint y: 183, endPoint x: 94, endPoint y: 175, distance: 163.0
click at [94, 175] on mat-sidenav-container "Firma Express Inicio Calendario SSS Instructivos Contacto OS Sistema Usuarios T…" at bounding box center [620, 328] width 1240 height 574
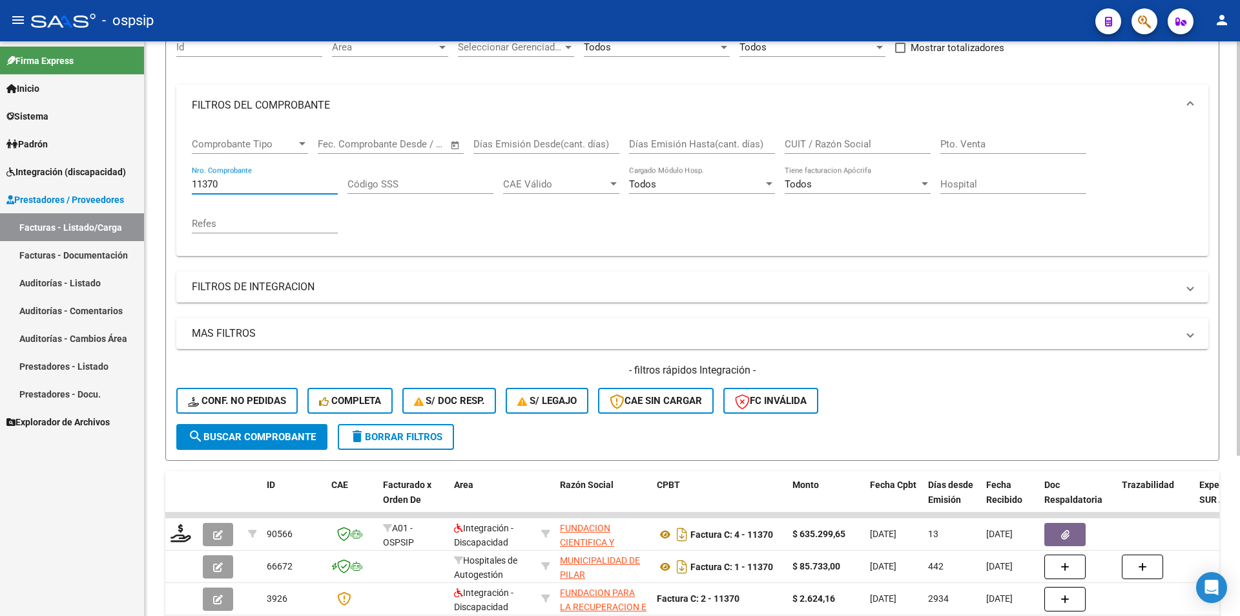
click at [253, 444] on button "search Buscar Comprobante" at bounding box center [251, 437] width 151 height 26
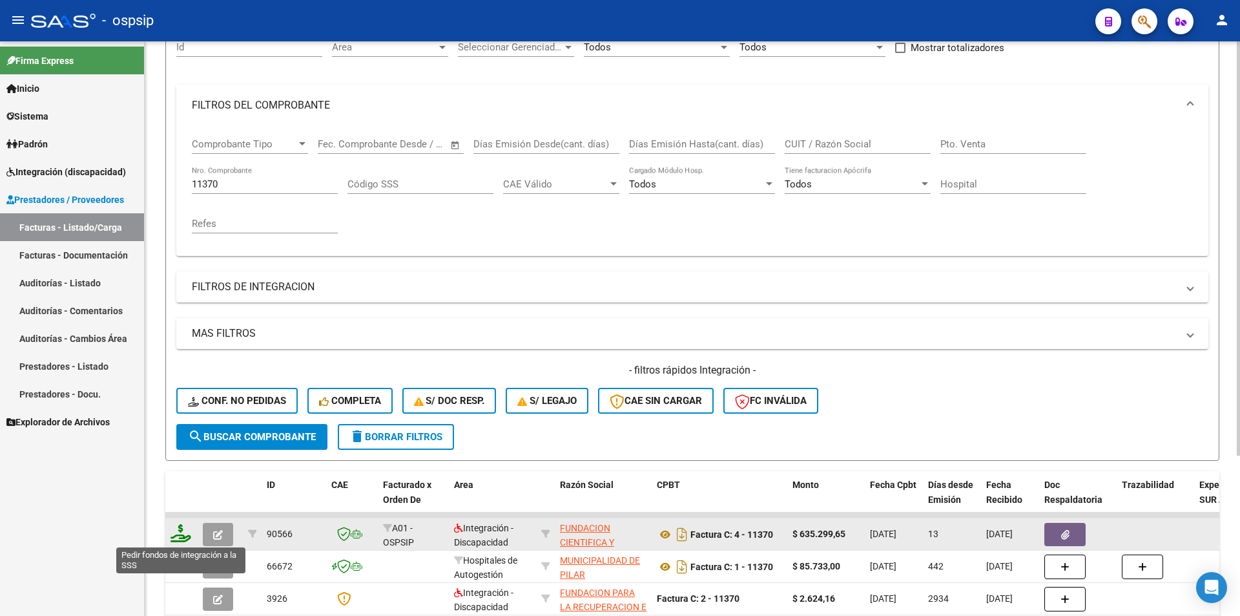
click at [182, 535] on icon at bounding box center [181, 533] width 21 height 18
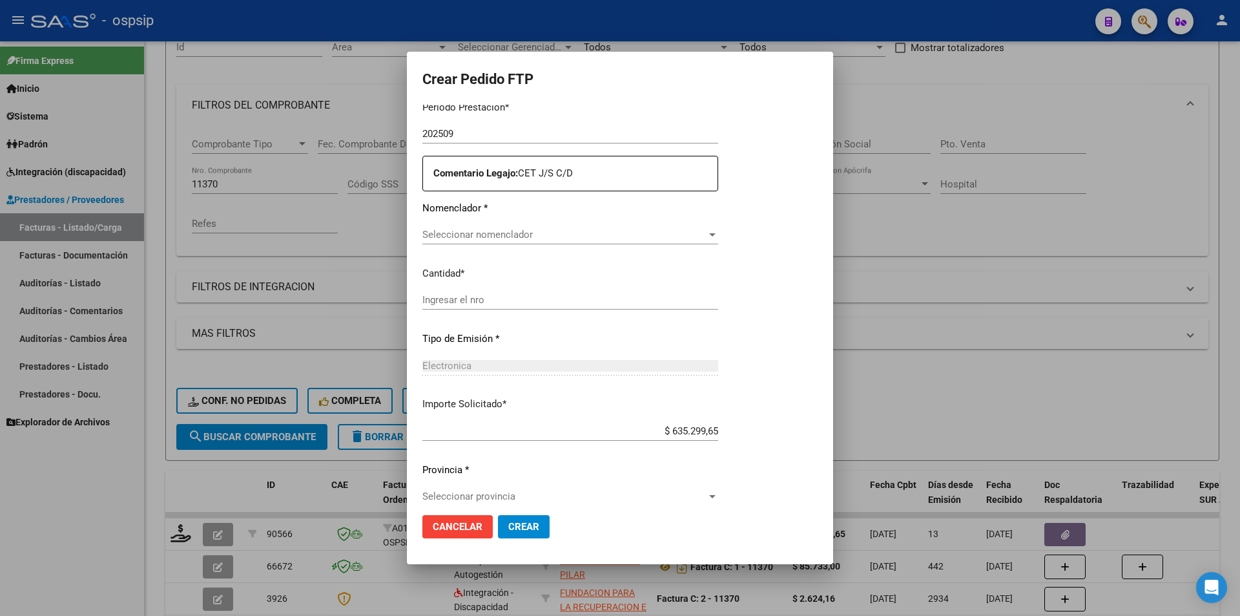
scroll to position [437, 0]
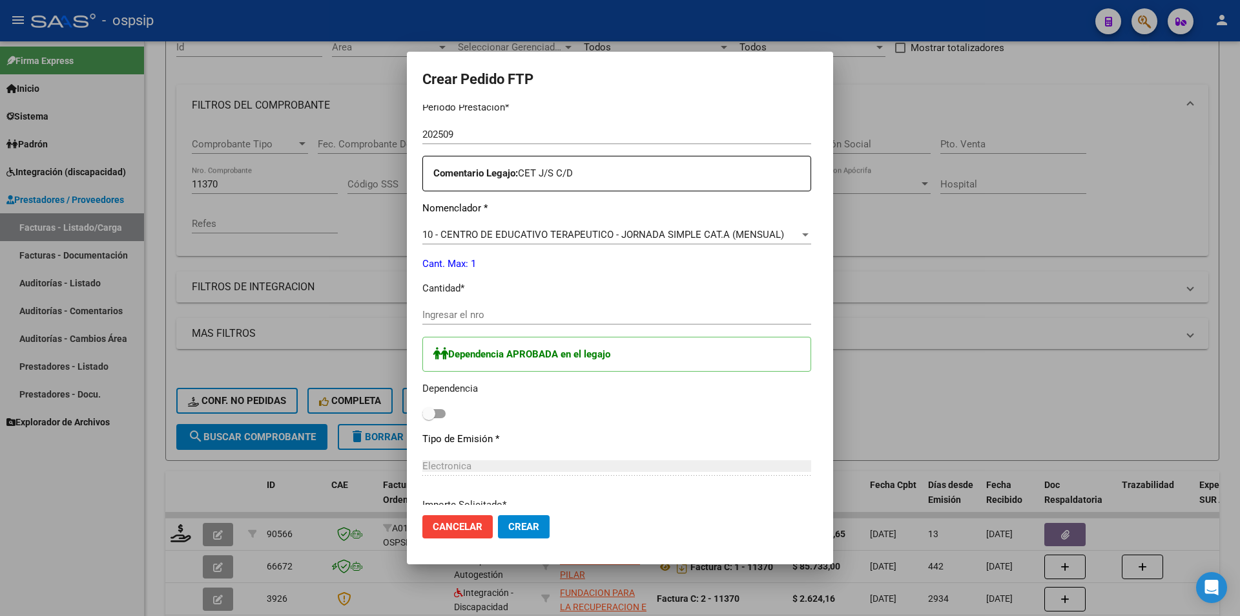
click at [431, 311] on input "Ingresar el nro" at bounding box center [616, 315] width 389 height 12
click at [422, 416] on span at bounding box center [433, 413] width 23 height 9
click at [428, 418] on input "checkbox" at bounding box center [428, 418] width 1 height 1
click at [508, 525] on span "Crear" at bounding box center [523, 527] width 31 height 12
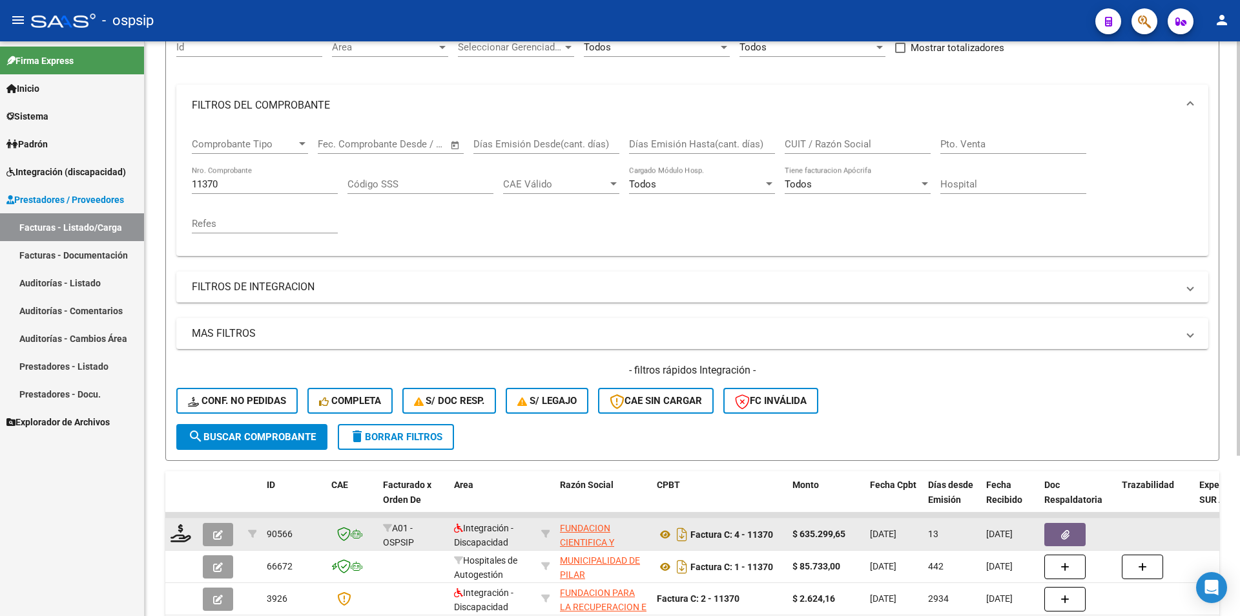
click at [220, 532] on icon "button" at bounding box center [218, 535] width 10 height 10
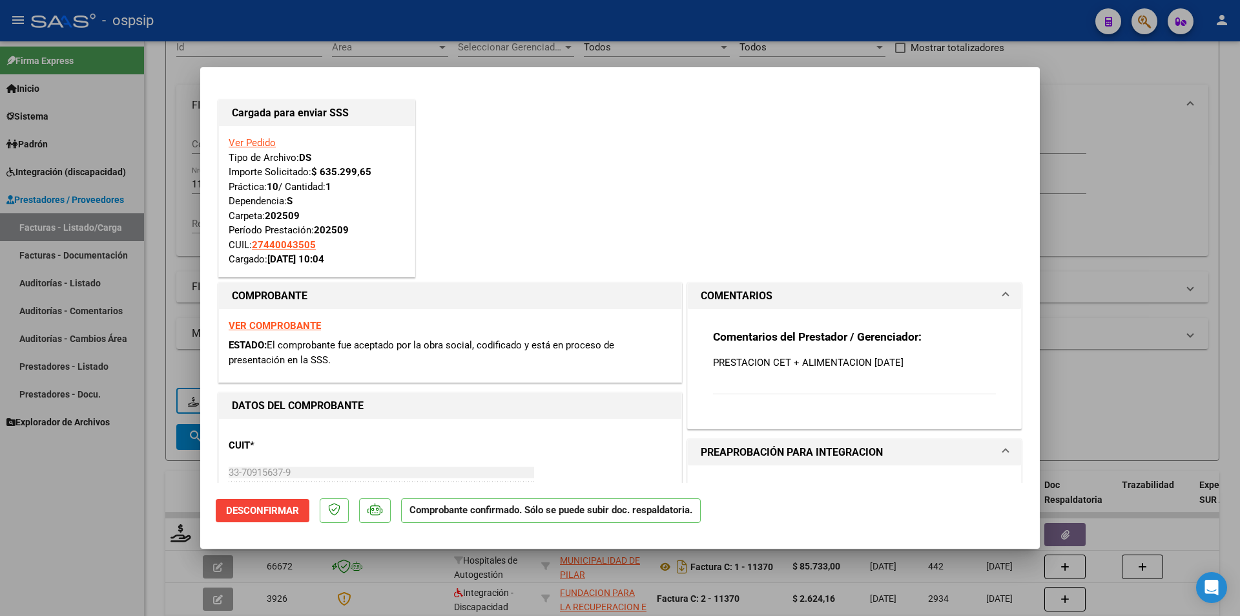
click at [50, 554] on div at bounding box center [620, 308] width 1240 height 616
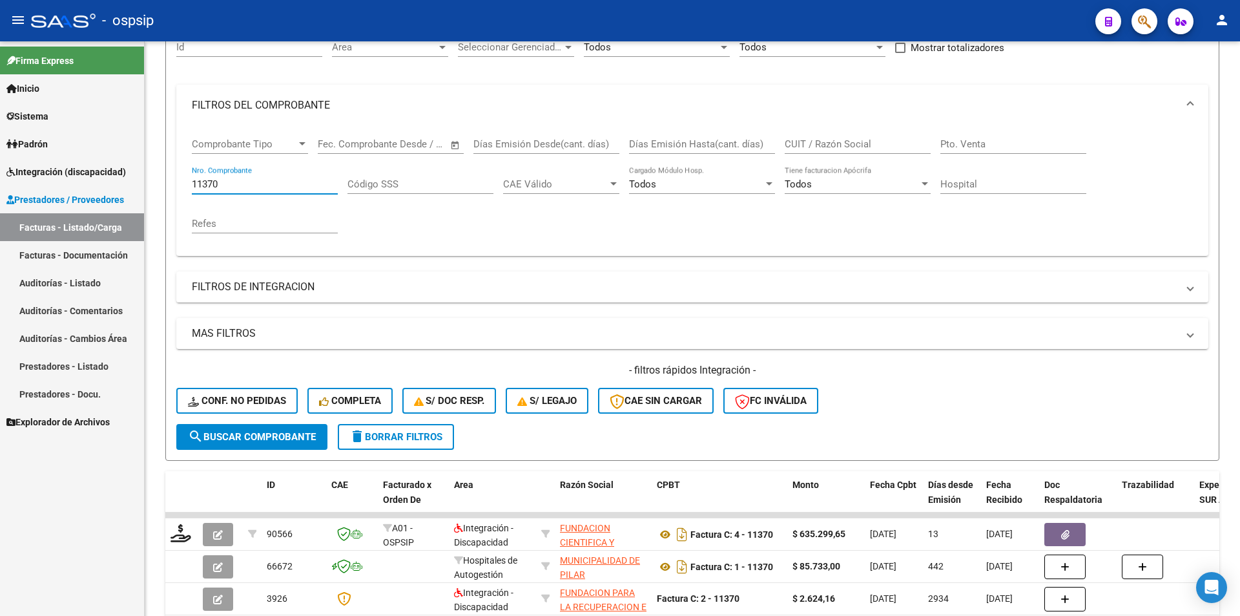
drag, startPoint x: 225, startPoint y: 182, endPoint x: 144, endPoint y: 172, distance: 81.4
click at [144, 172] on mat-sidenav-container "Firma Express Inicio Calendario SSS Instructivos Contacto OS Sistema Usuarios T…" at bounding box center [620, 328] width 1240 height 574
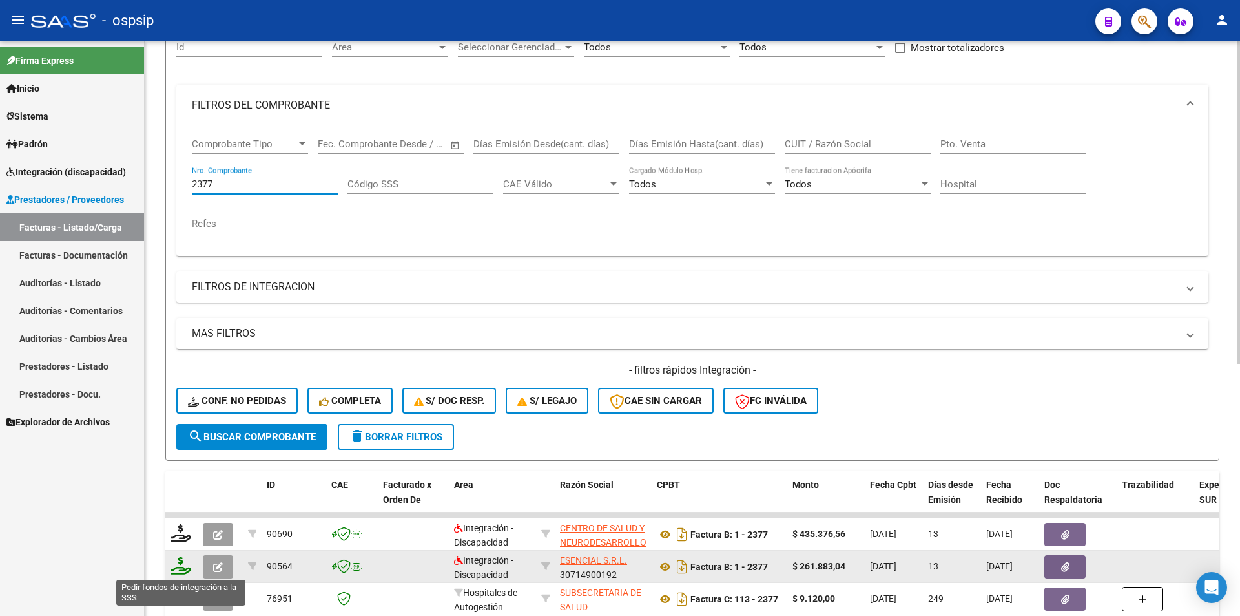
click at [183, 573] on icon at bounding box center [181, 565] width 21 height 18
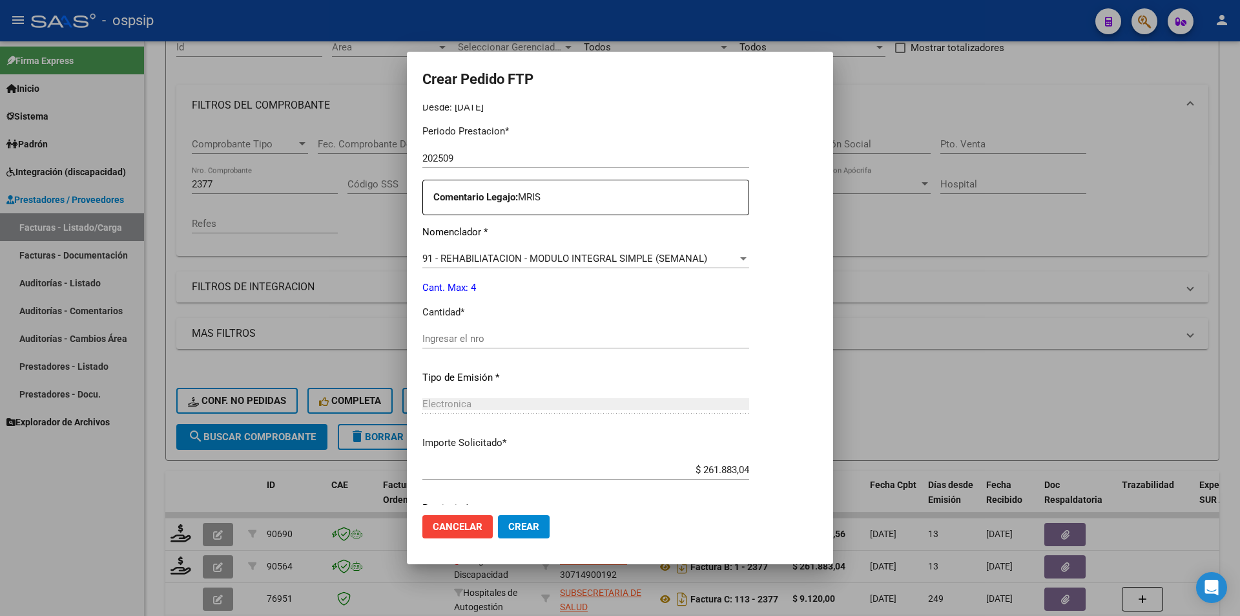
scroll to position [422, 0]
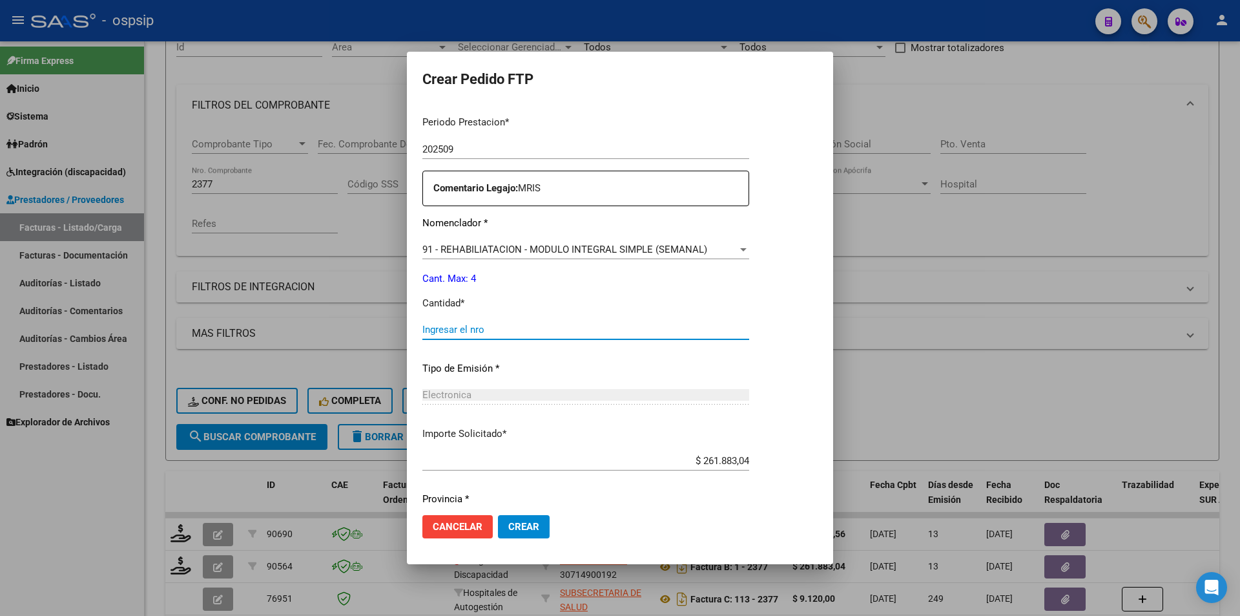
click at [461, 328] on input "Ingresar el nro" at bounding box center [585, 330] width 327 height 12
click at [523, 521] on span "Crear" at bounding box center [523, 527] width 31 height 12
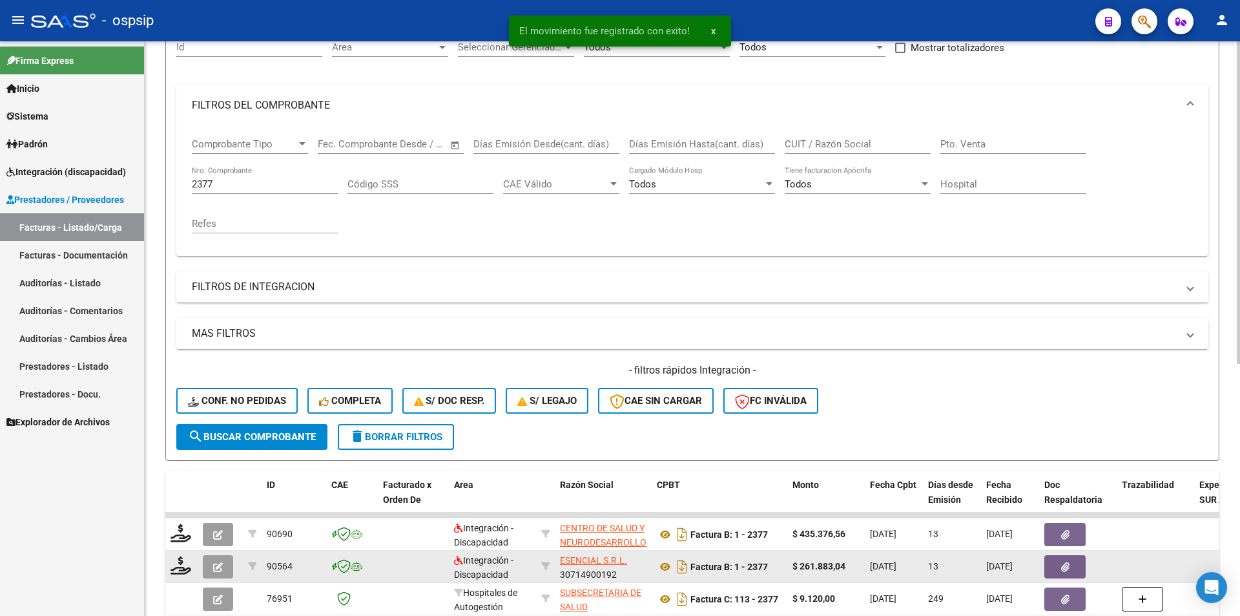
click at [222, 576] on button "button" at bounding box center [218, 566] width 30 height 23
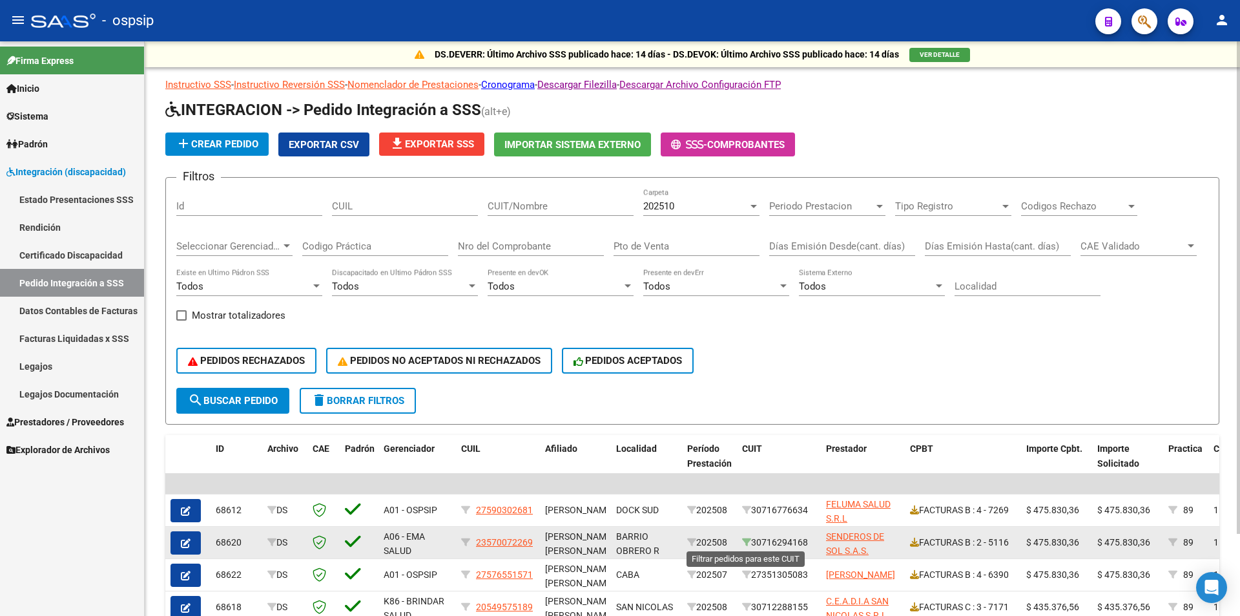
scroll to position [65, 0]
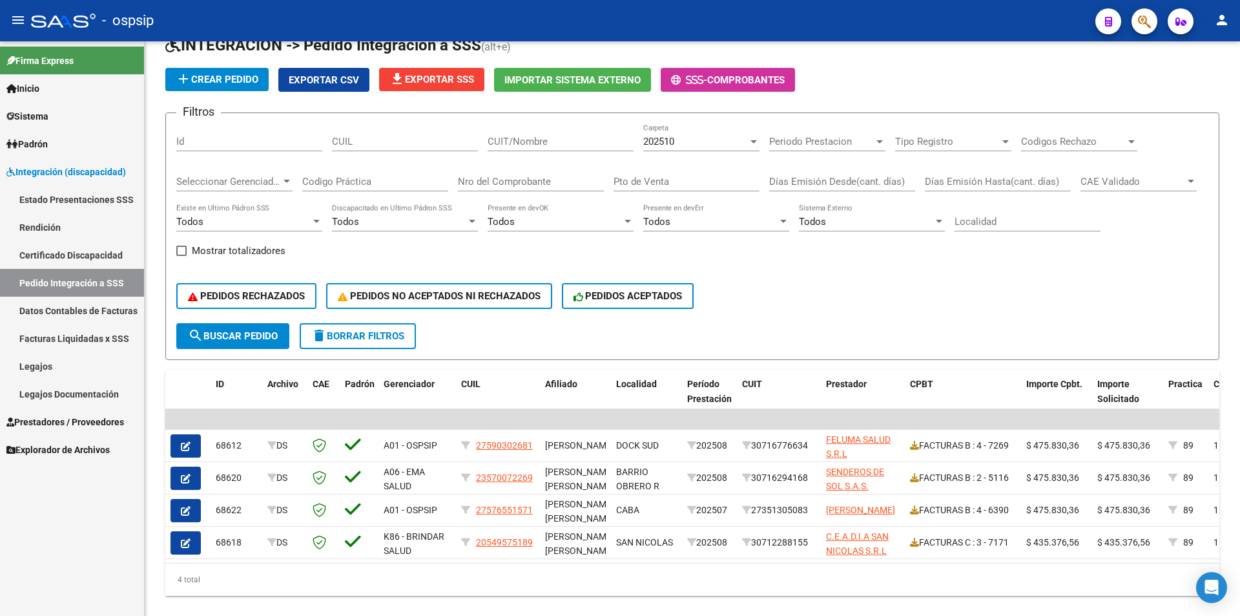
click at [98, 419] on span "Prestadores / Proveedores" at bounding box center [65, 422] width 118 height 14
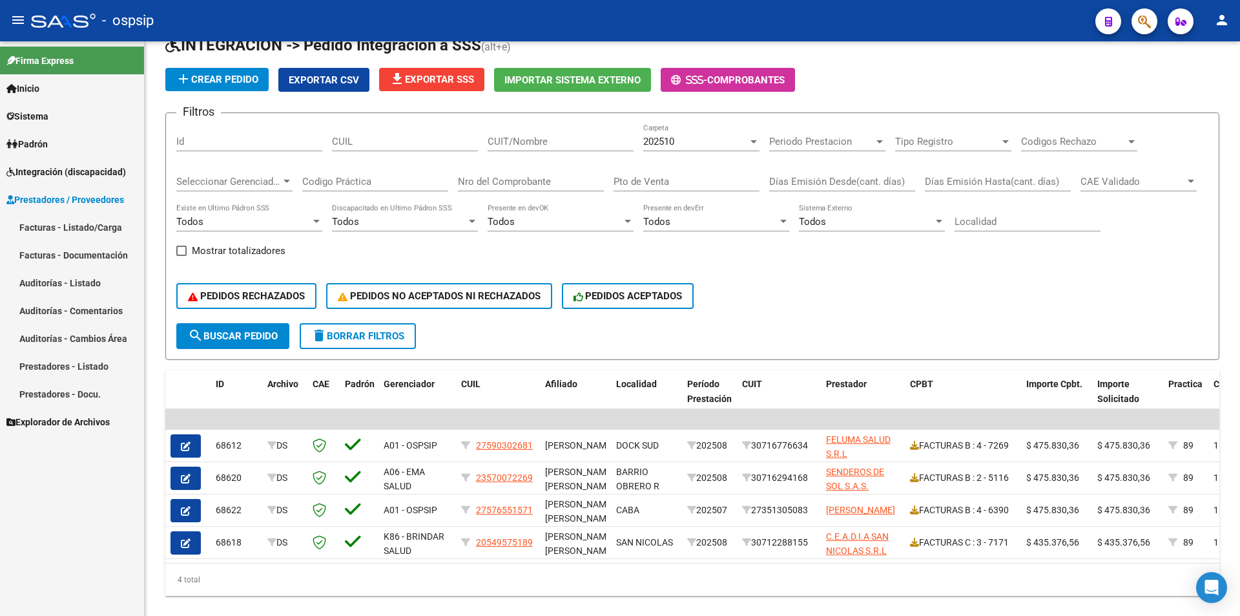
click at [114, 229] on link "Facturas - Listado/Carga" at bounding box center [72, 227] width 144 height 28
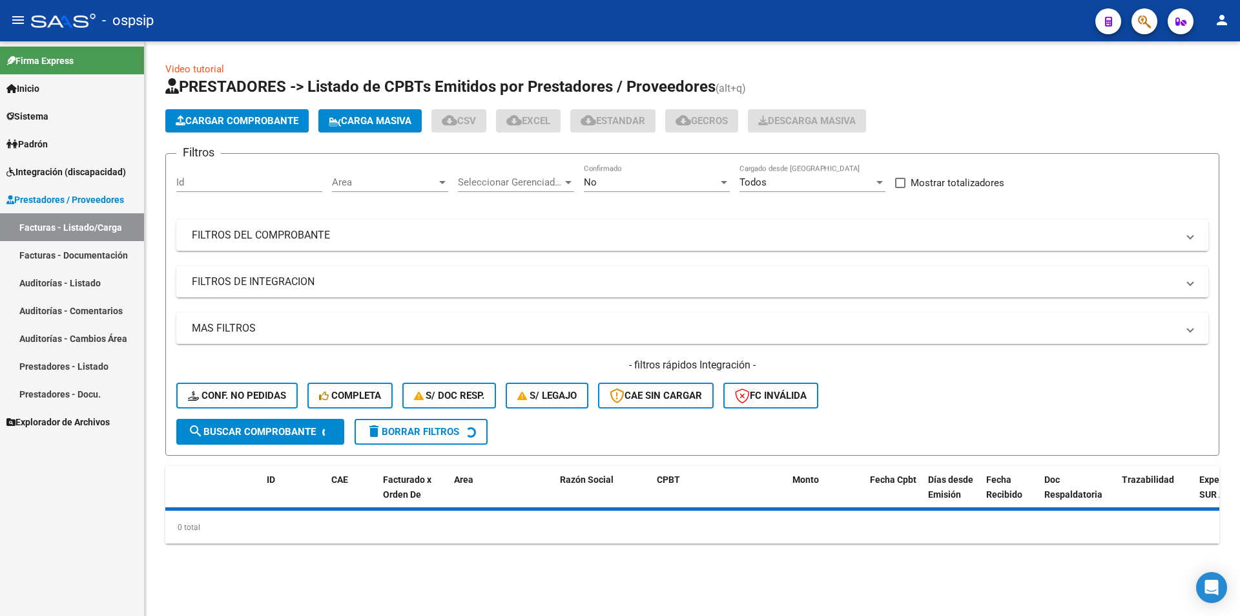
click at [672, 183] on div "No" at bounding box center [651, 182] width 134 height 12
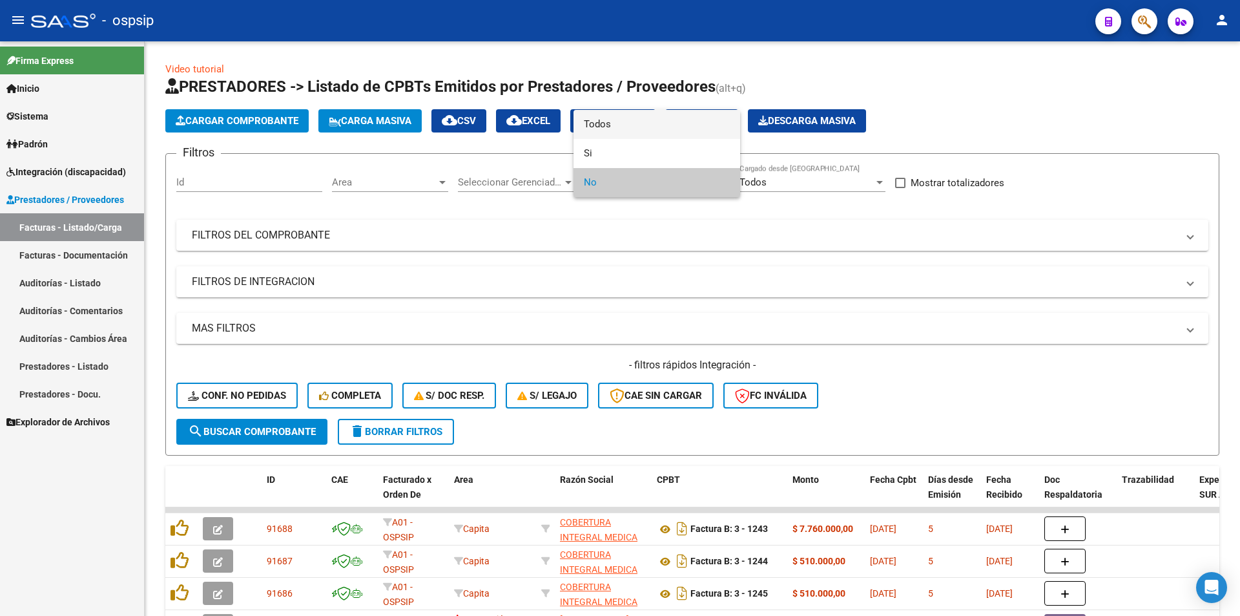
click at [589, 127] on span "Todos" at bounding box center [657, 124] width 146 height 29
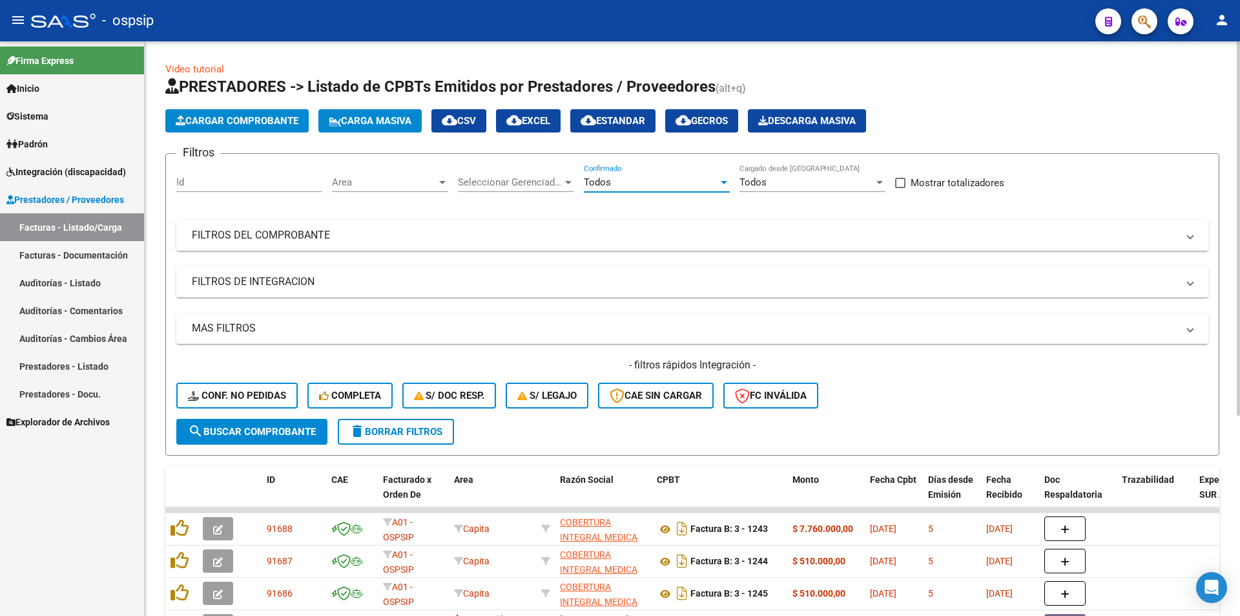
click at [302, 238] on mat-panel-title "FILTROS DEL COMPROBANTE" at bounding box center [685, 235] width 986 height 14
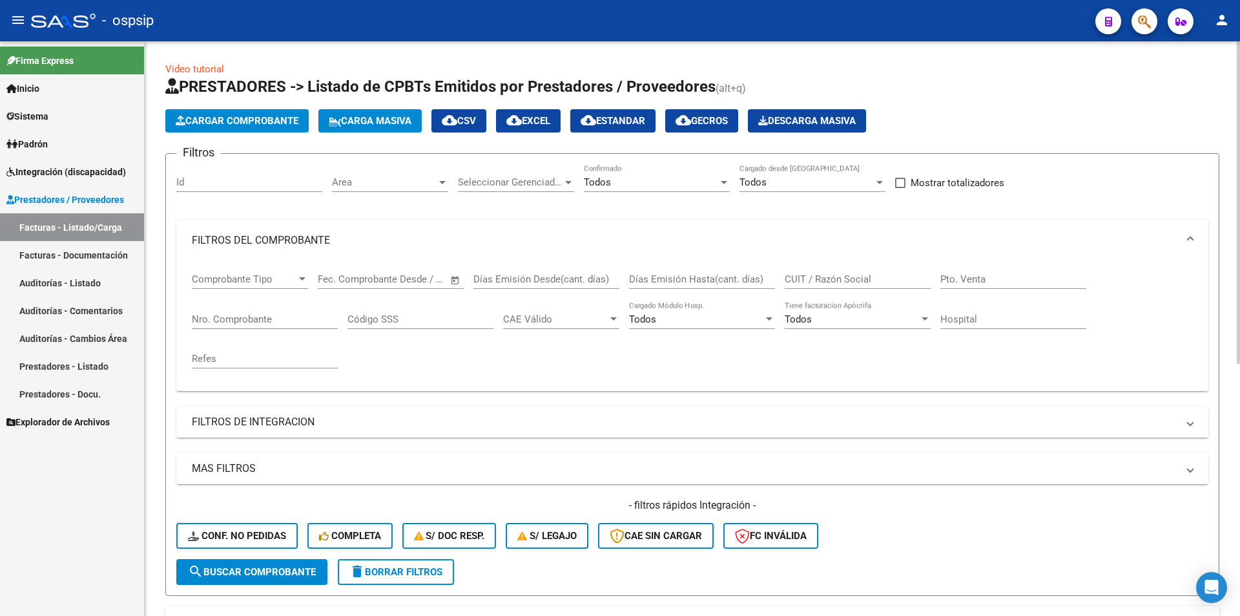
click at [257, 323] on input "Nro. Comprobante" at bounding box center [265, 319] width 146 height 12
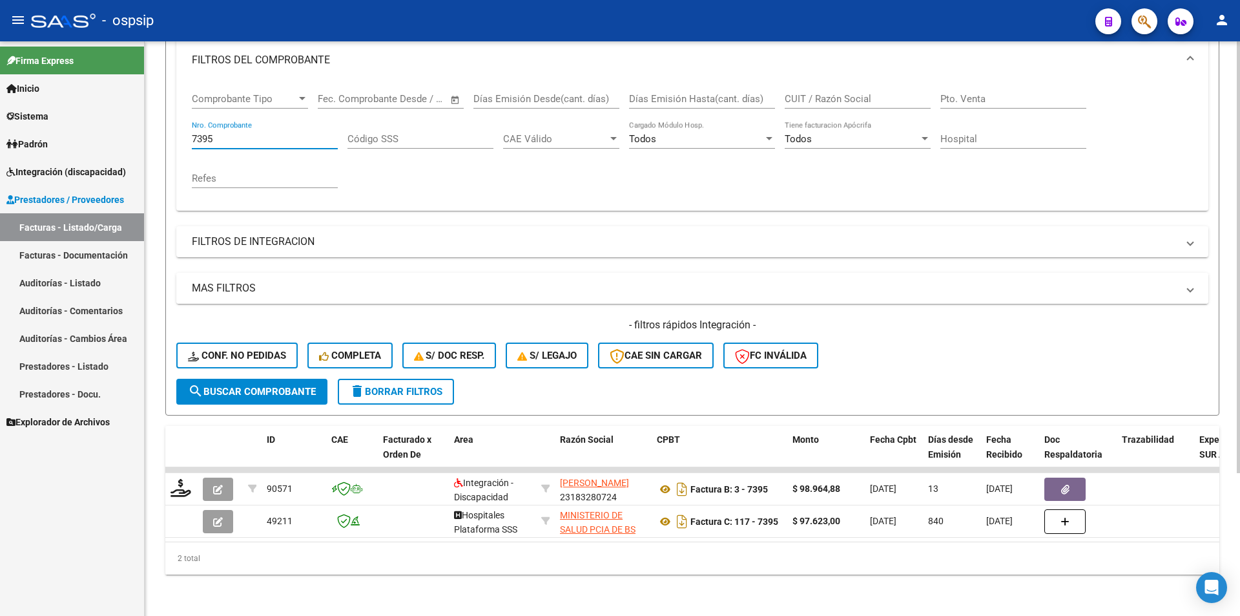
scroll to position [190, 0]
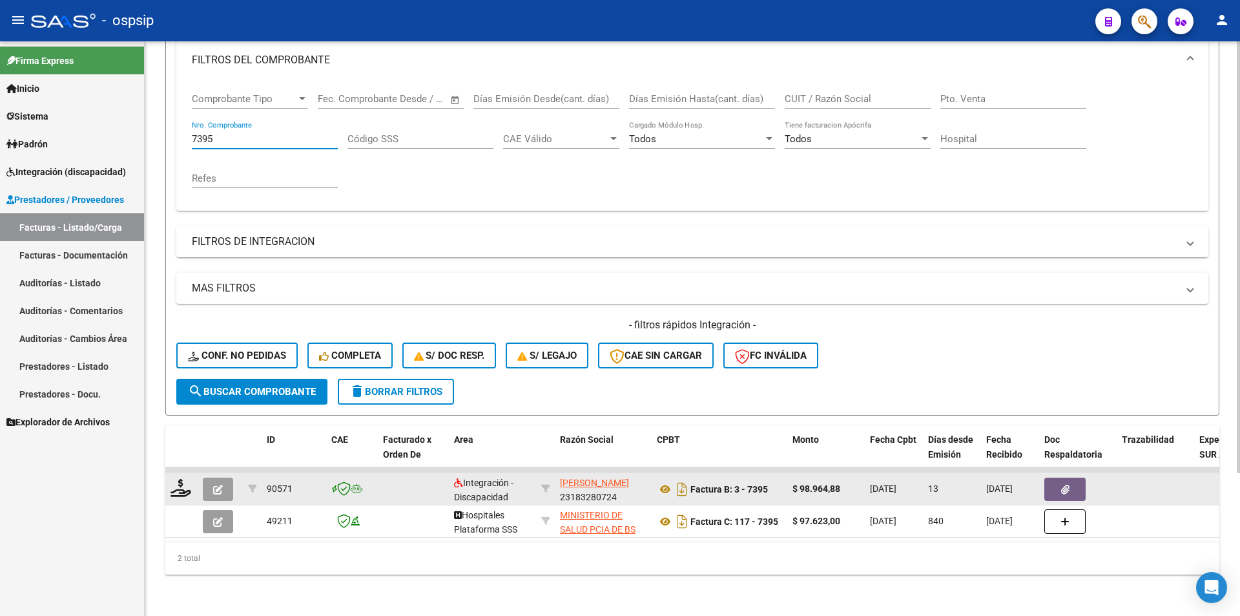
type input "7395"
click at [222, 484] on icon "button" at bounding box center [218, 489] width 10 height 10
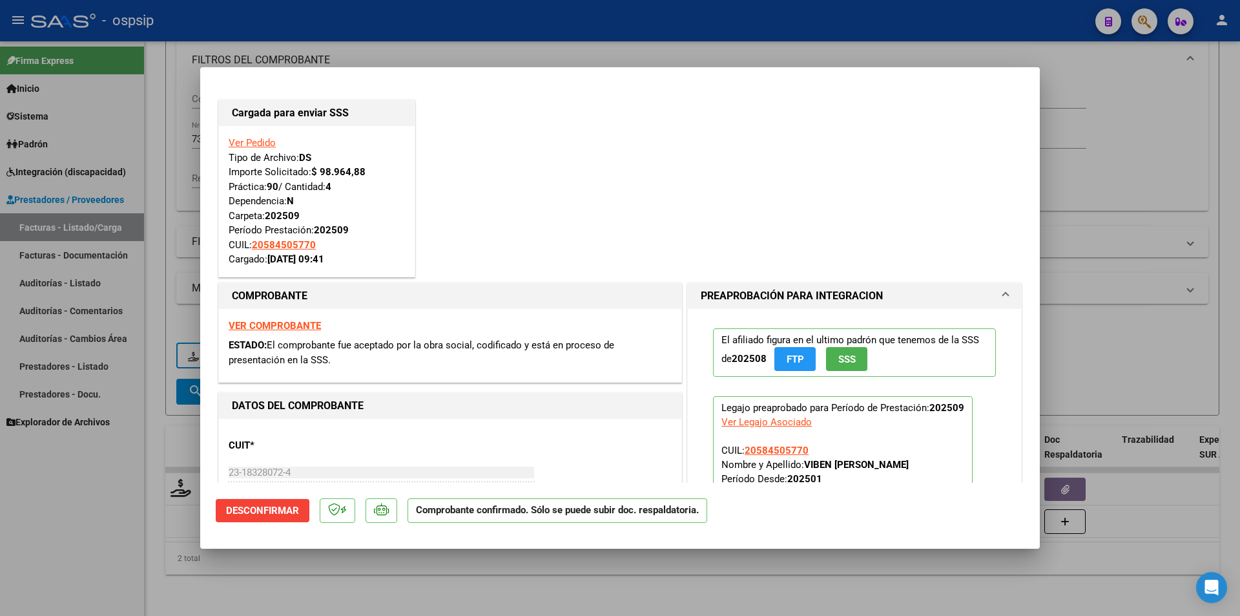
click at [114, 506] on div at bounding box center [620, 308] width 1240 height 616
type input "$ 0,00"
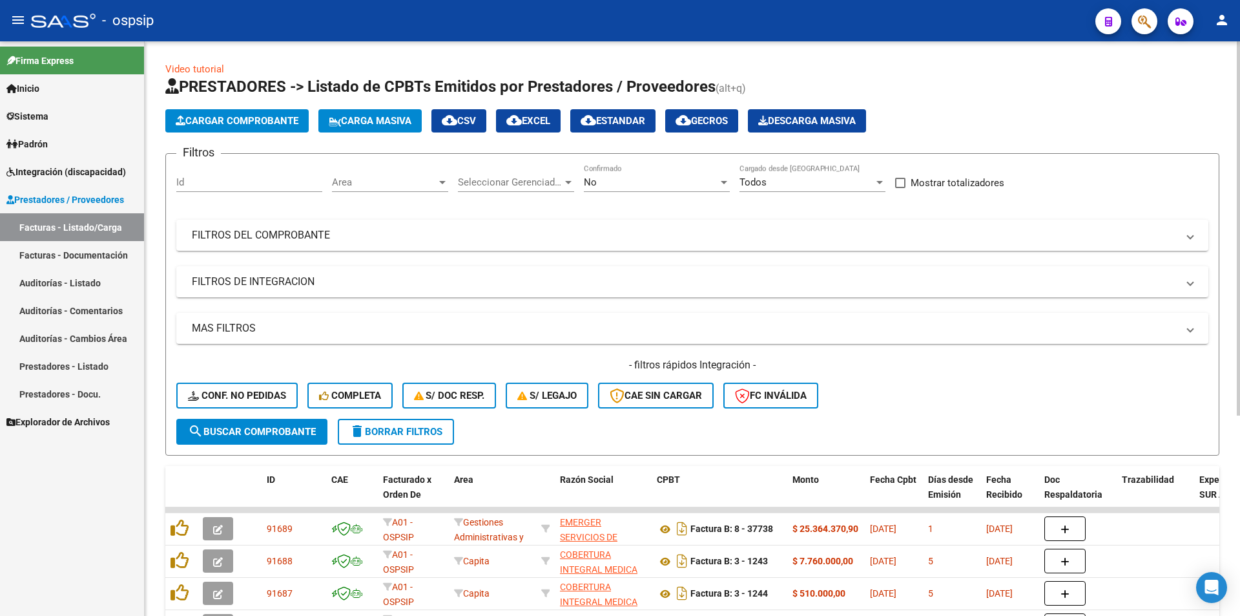
click at [602, 182] on div "No" at bounding box center [651, 182] width 134 height 12
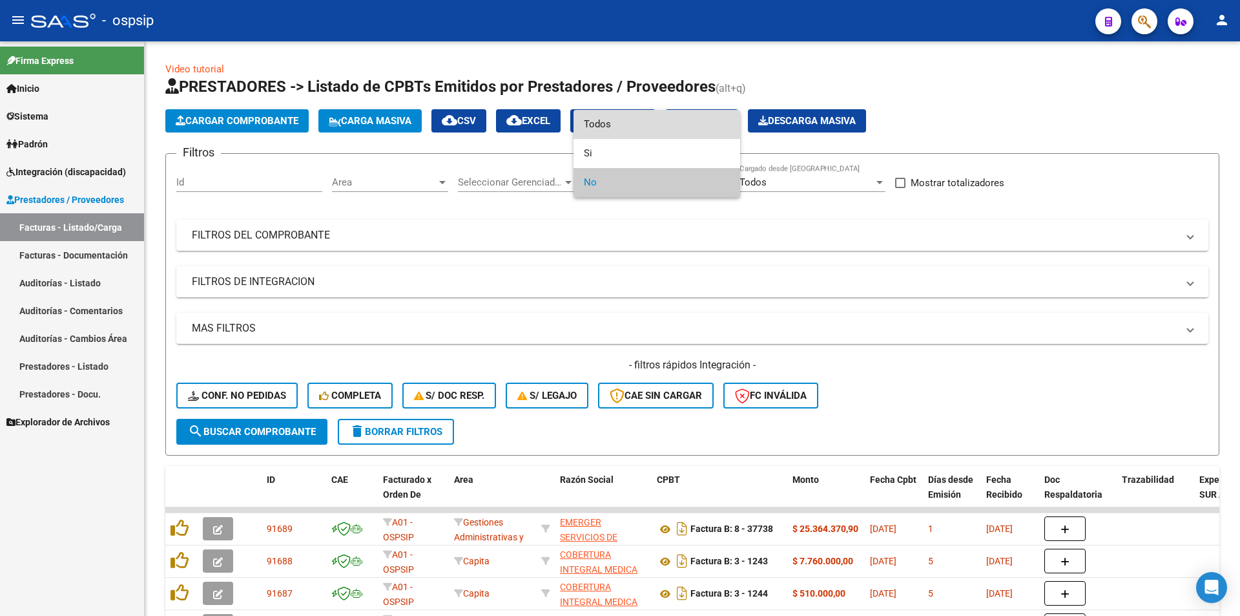
click at [607, 125] on span "Todos" at bounding box center [657, 124] width 146 height 29
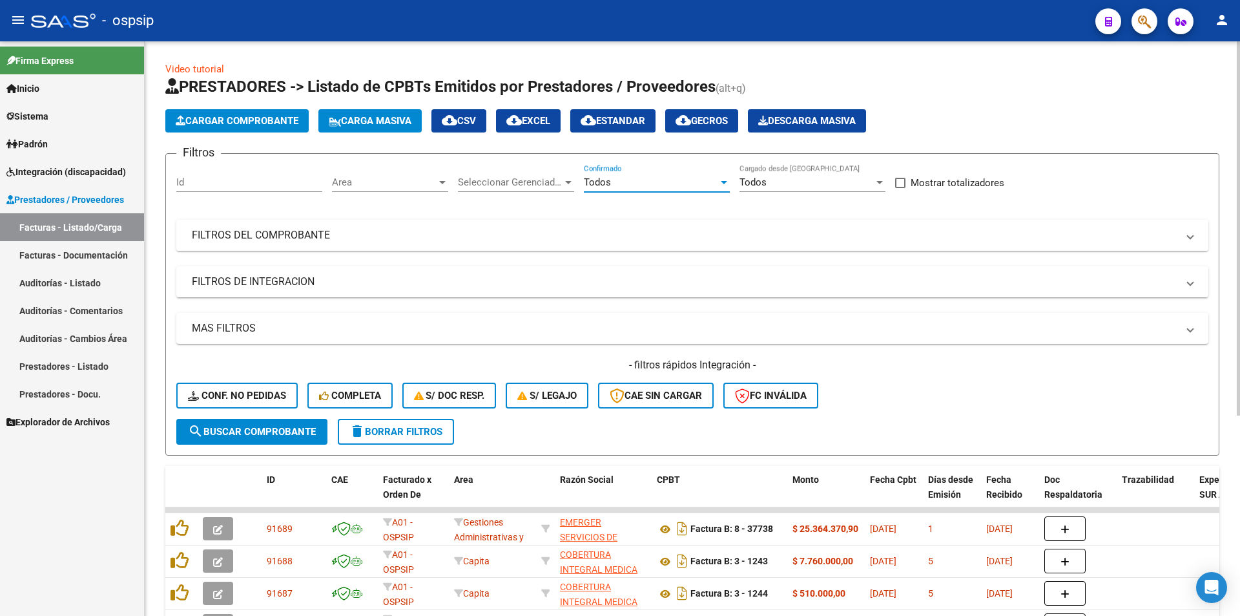
click at [276, 238] on mat-panel-title "FILTROS DEL COMPROBANTE" at bounding box center [685, 235] width 986 height 14
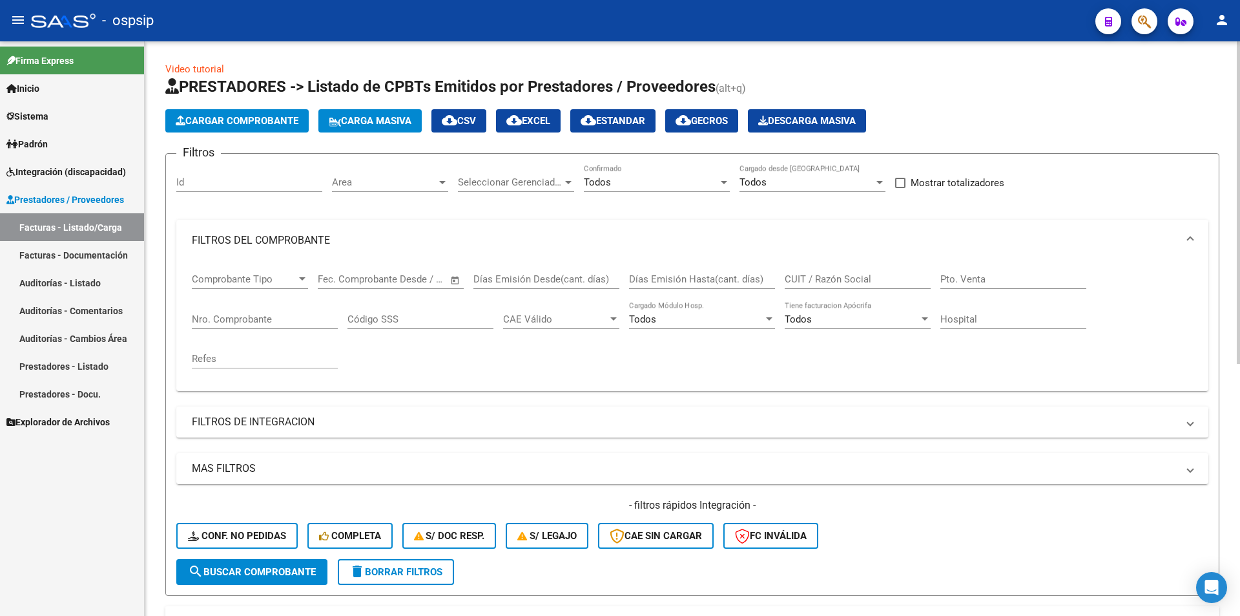
click at [239, 324] on input "Nro. Comprobante" at bounding box center [265, 319] width 146 height 12
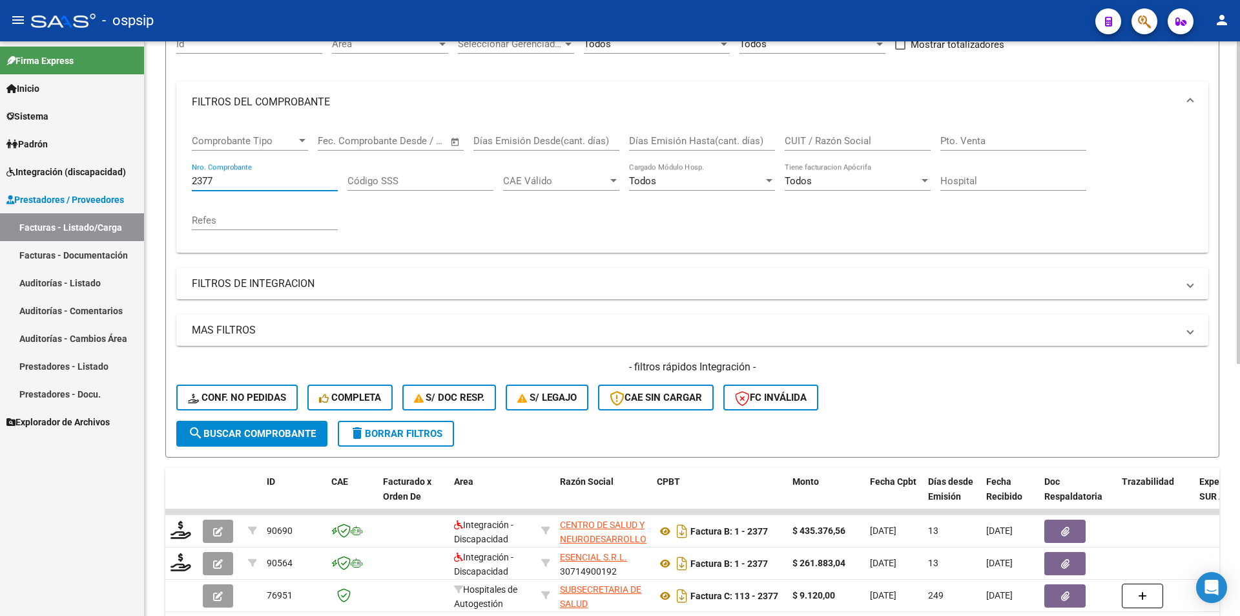
scroll to position [323, 0]
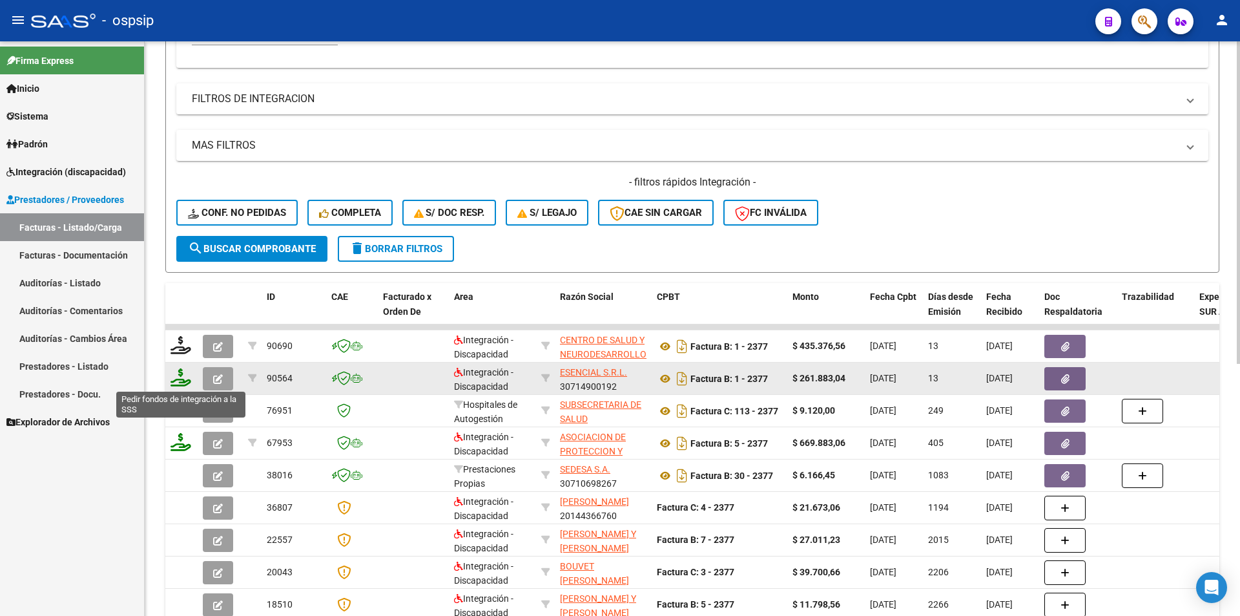
type input "2377"
click at [183, 373] on icon at bounding box center [181, 377] width 21 height 18
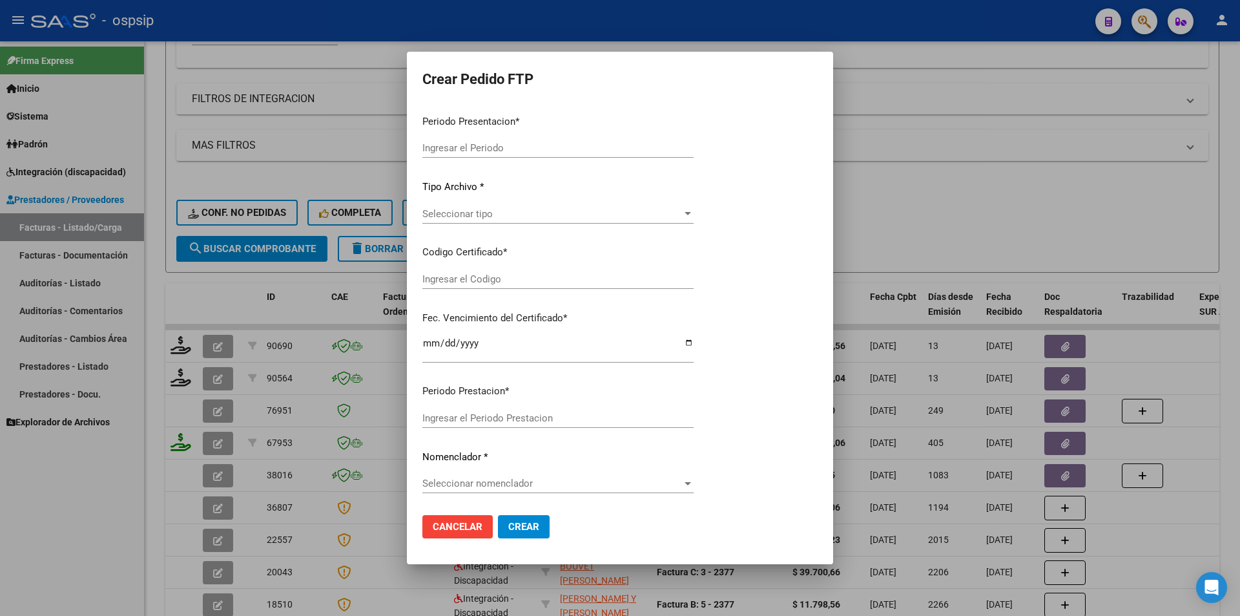
type input "202509"
type input "$ 261.883,04"
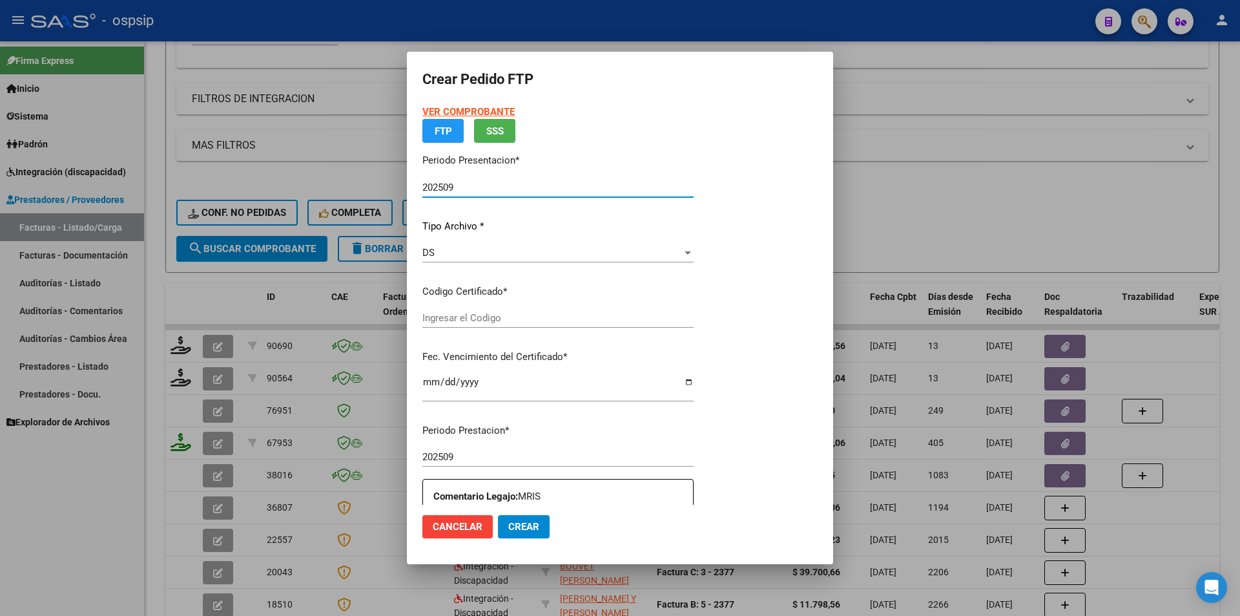
type input "ARG0200056828635-20240412-20260412"
type input "[DATE]"
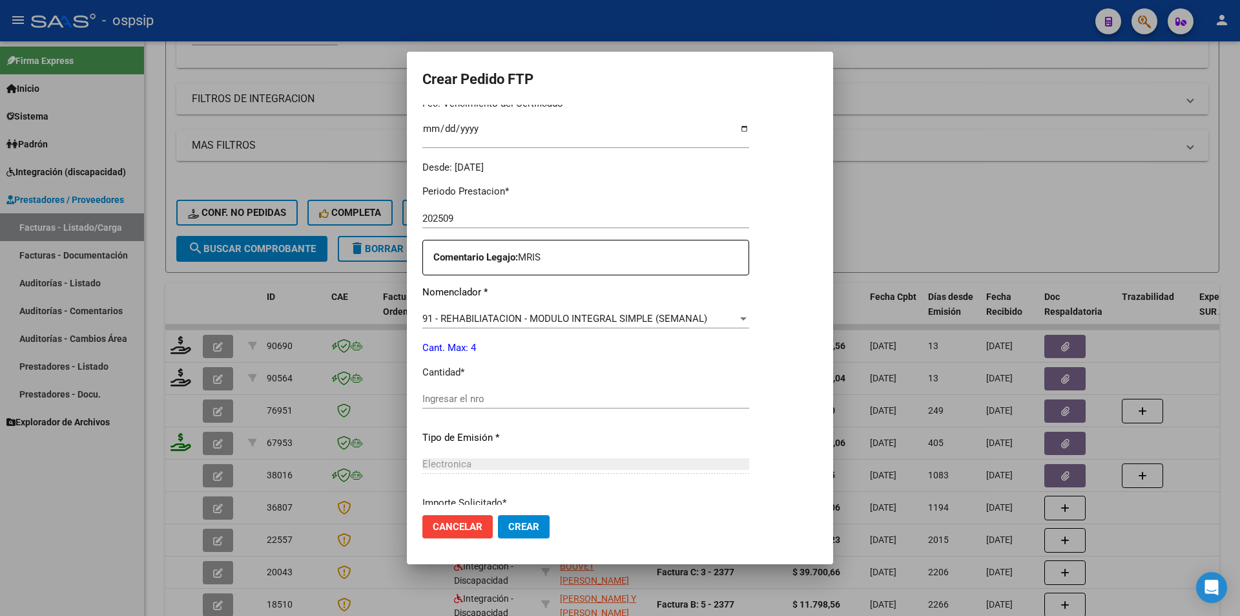
scroll to position [465, 0]
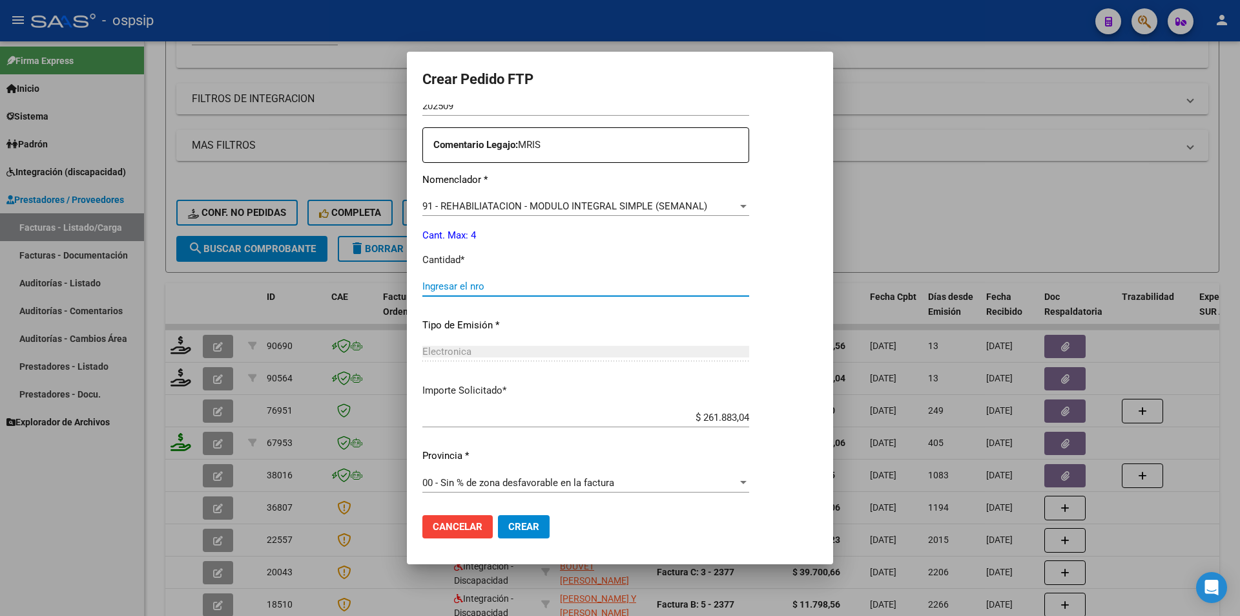
click at [453, 284] on input "Ingresar el nro" at bounding box center [585, 286] width 327 height 12
type input "4"
click at [518, 532] on span "Crear" at bounding box center [523, 527] width 31 height 12
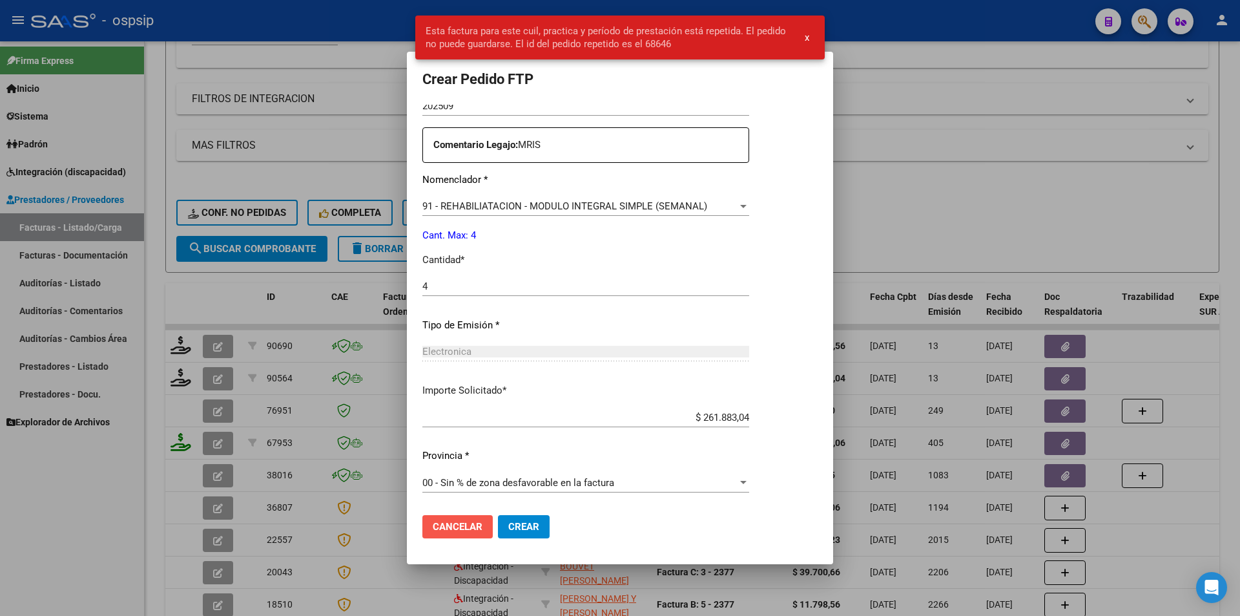
click at [471, 523] on span "Cancelar" at bounding box center [458, 527] width 50 height 12
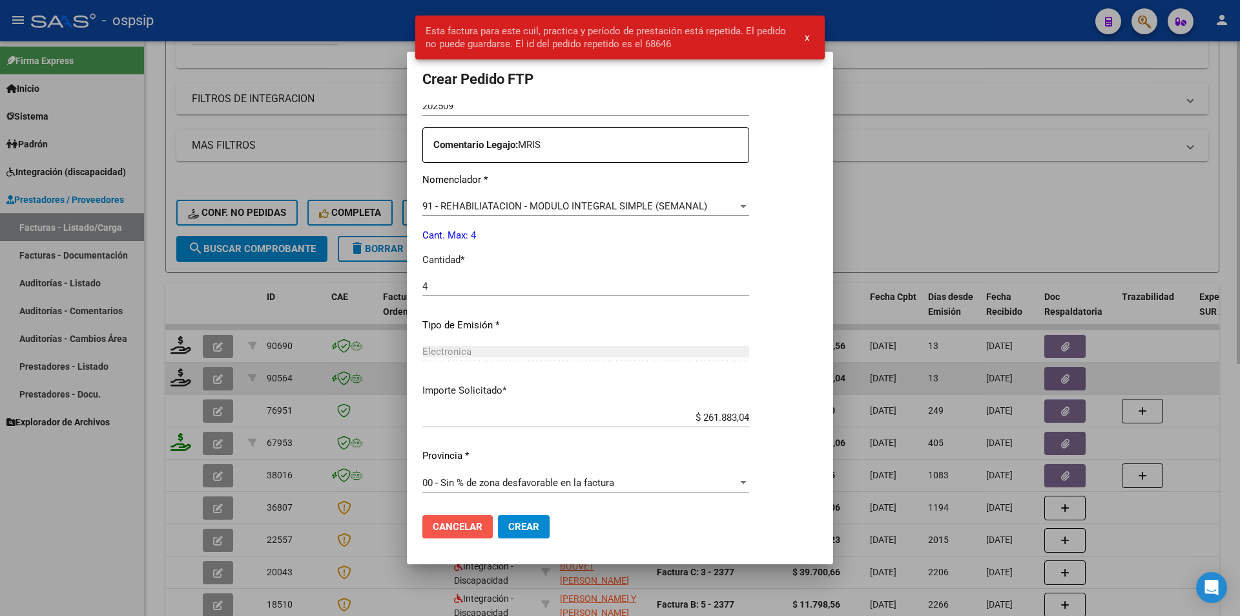
scroll to position [0, 0]
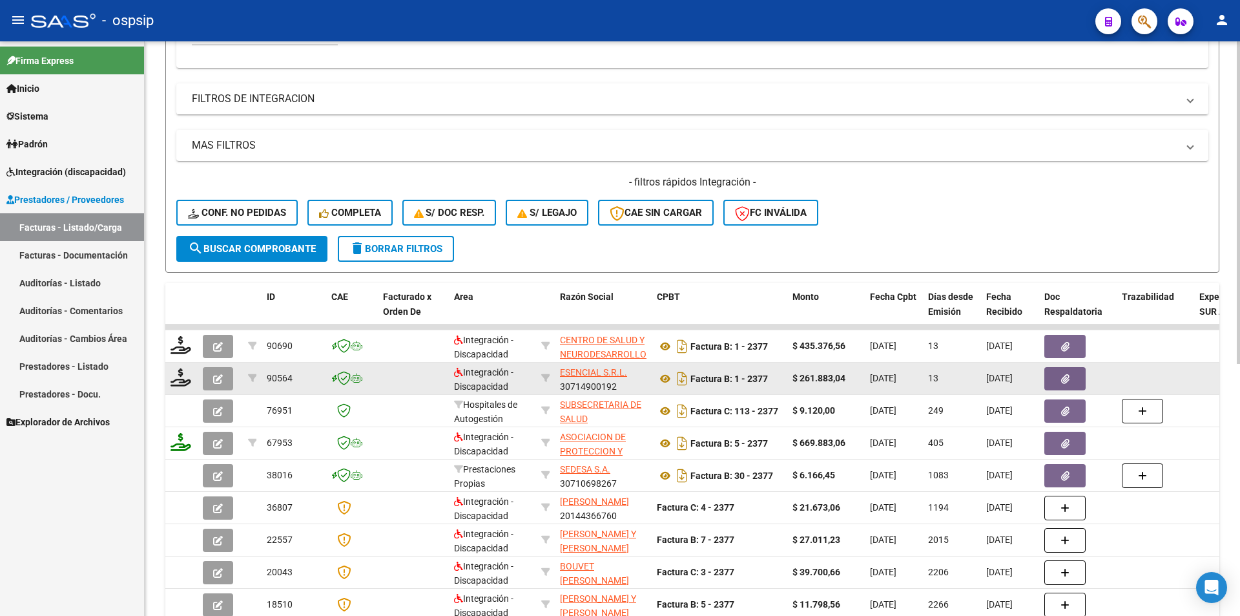
click at [223, 372] on button "button" at bounding box center [218, 378] width 30 height 23
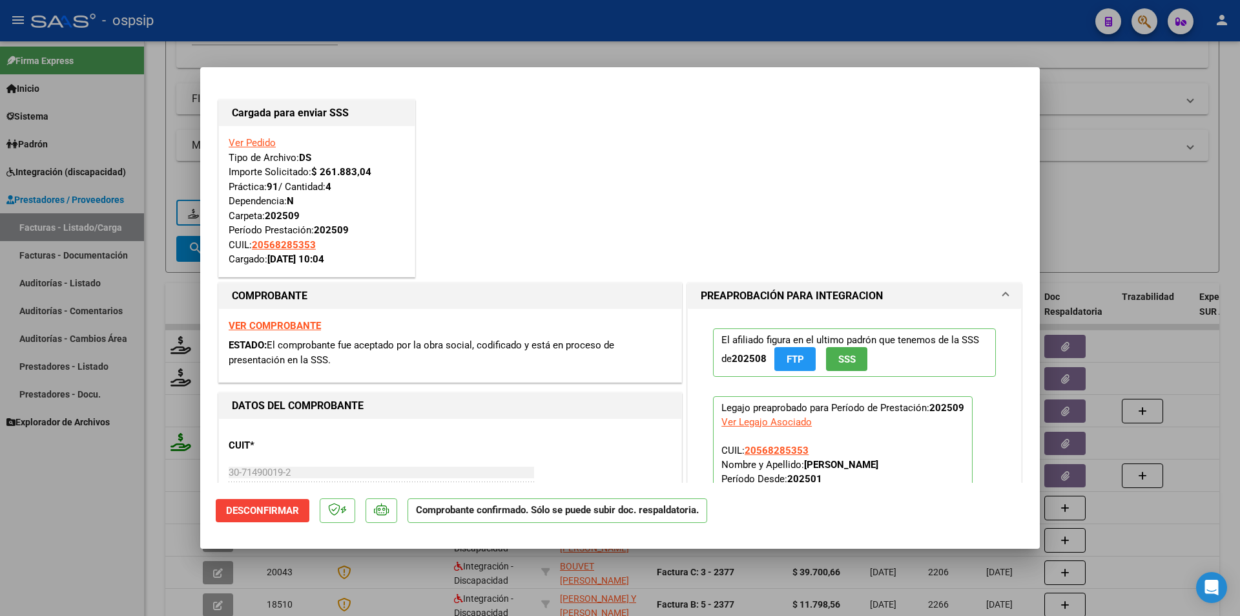
click at [152, 490] on div at bounding box center [620, 308] width 1240 height 616
type input "$ 0,00"
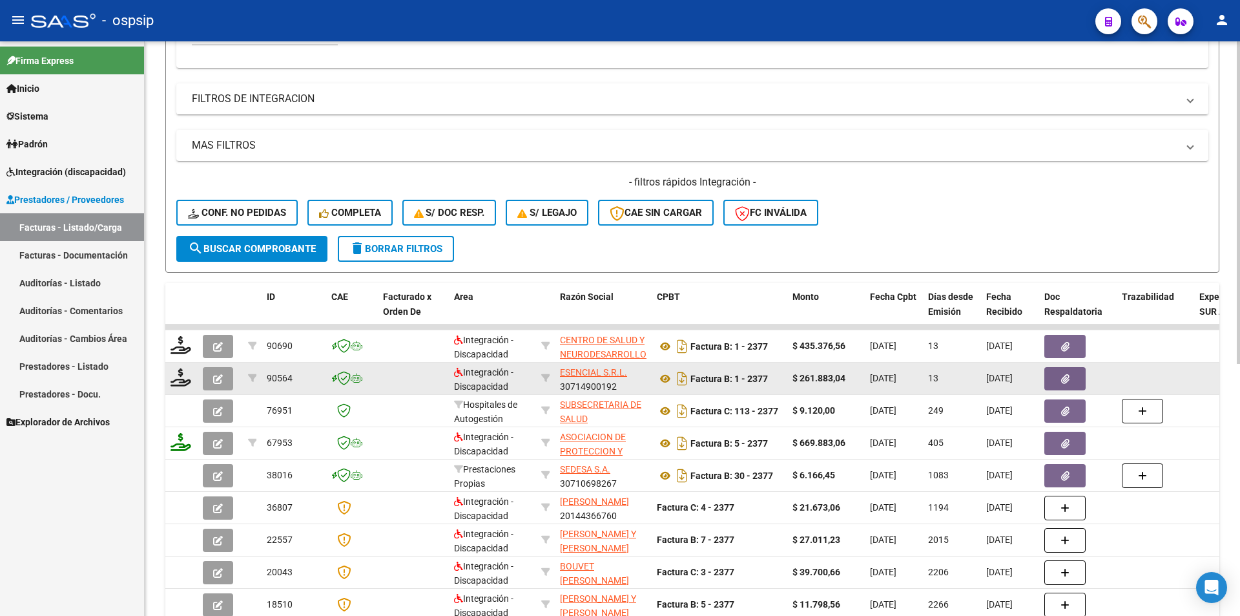
click at [220, 370] on button "button" at bounding box center [218, 378] width 30 height 23
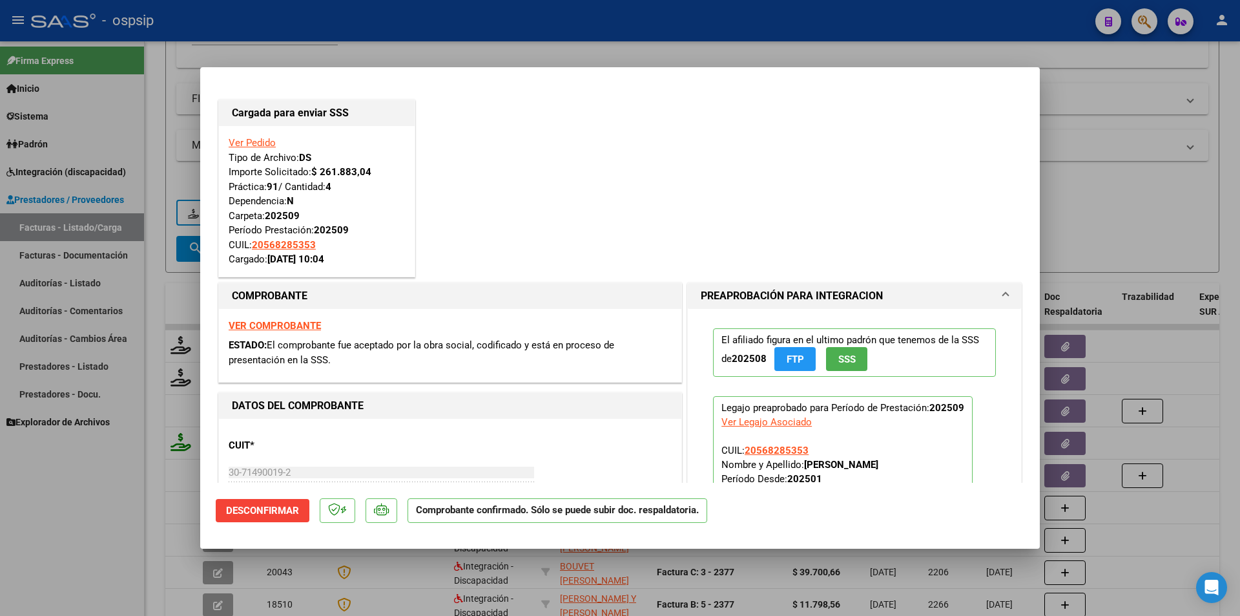
click at [121, 453] on div at bounding box center [620, 308] width 1240 height 616
type input "$ 0,00"
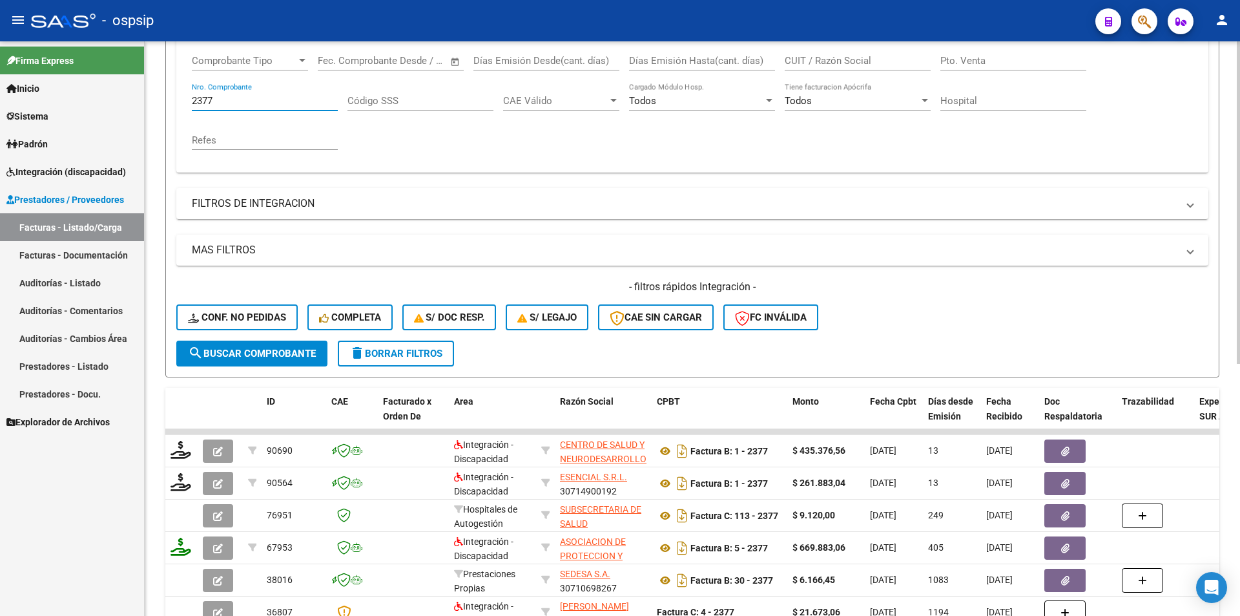
drag, startPoint x: 220, startPoint y: 59, endPoint x: 145, endPoint y: 48, distance: 75.7
click at [147, 46] on div "Video tutorial PRESTADORES -> Listado de CPBTs Emitidos por Prestadores / Prove…" at bounding box center [693, 329] width 1096 height 1013
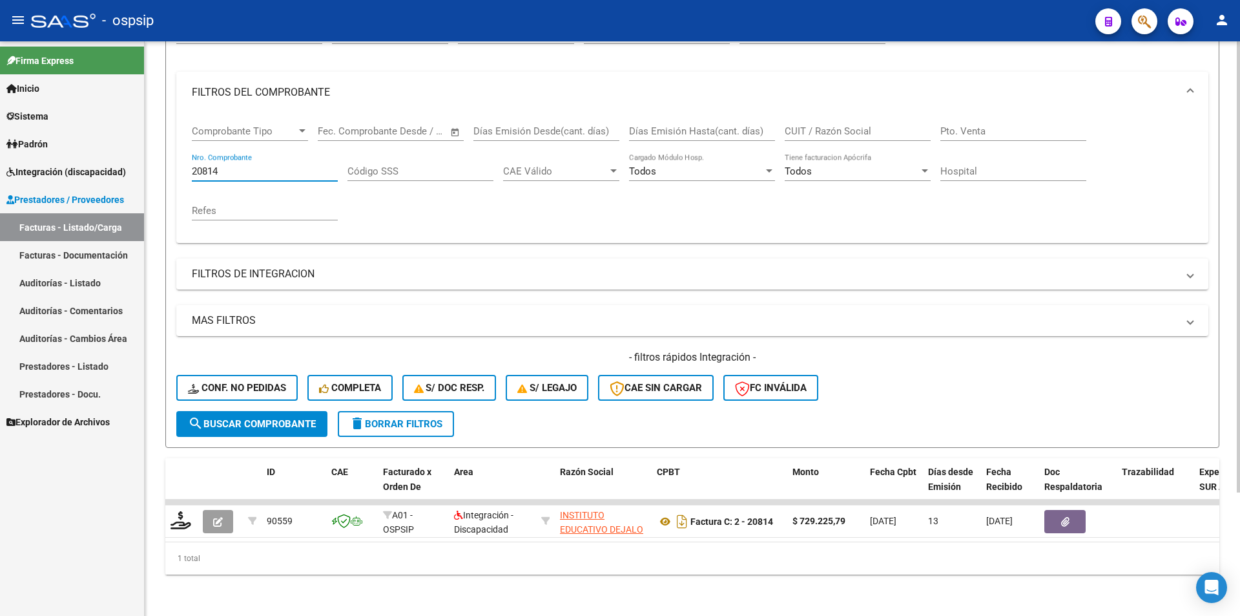
scroll to position [158, 0]
type input "20814"
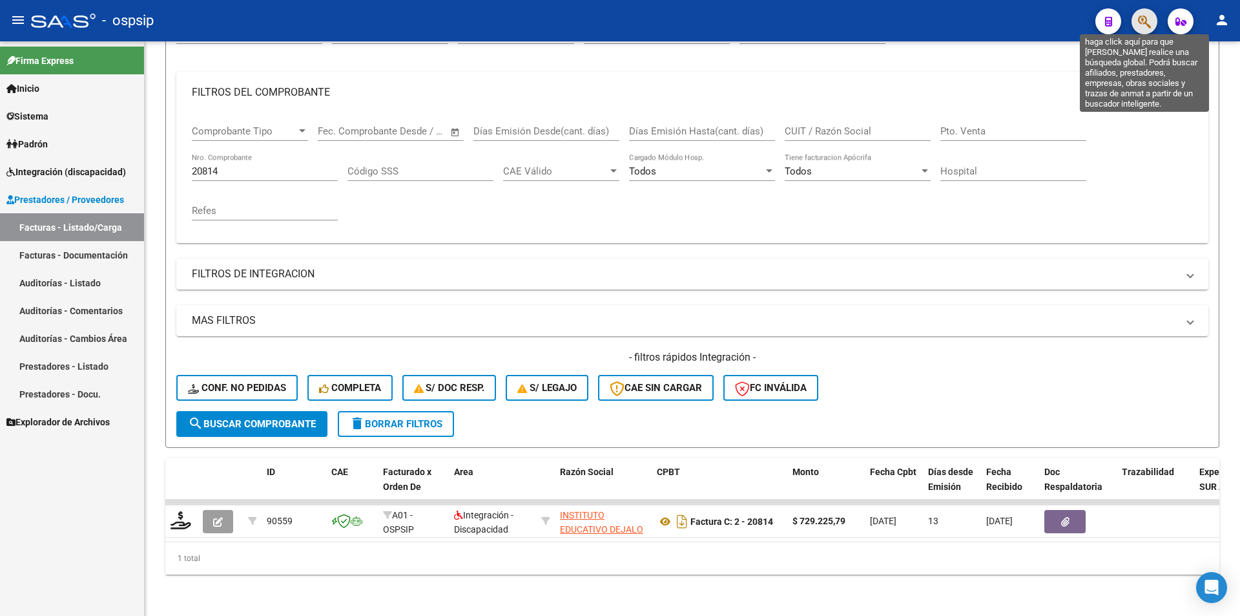
click at [1141, 23] on icon "button" at bounding box center [1144, 21] width 13 height 15
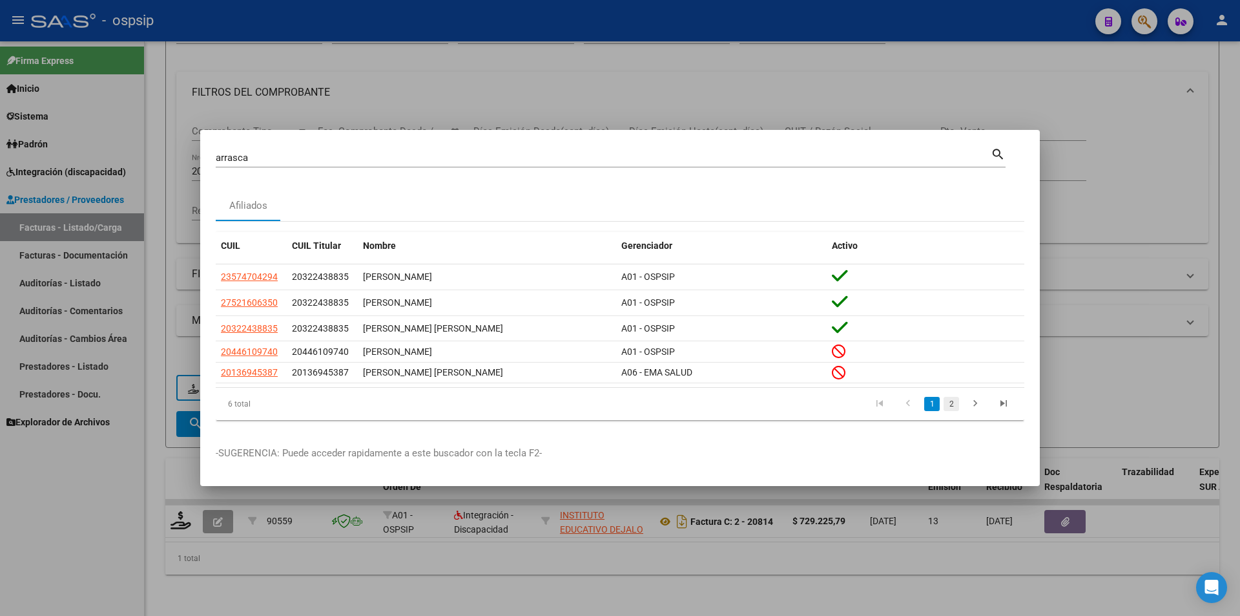
click at [950, 408] on link "2" at bounding box center [952, 404] width 16 height 14
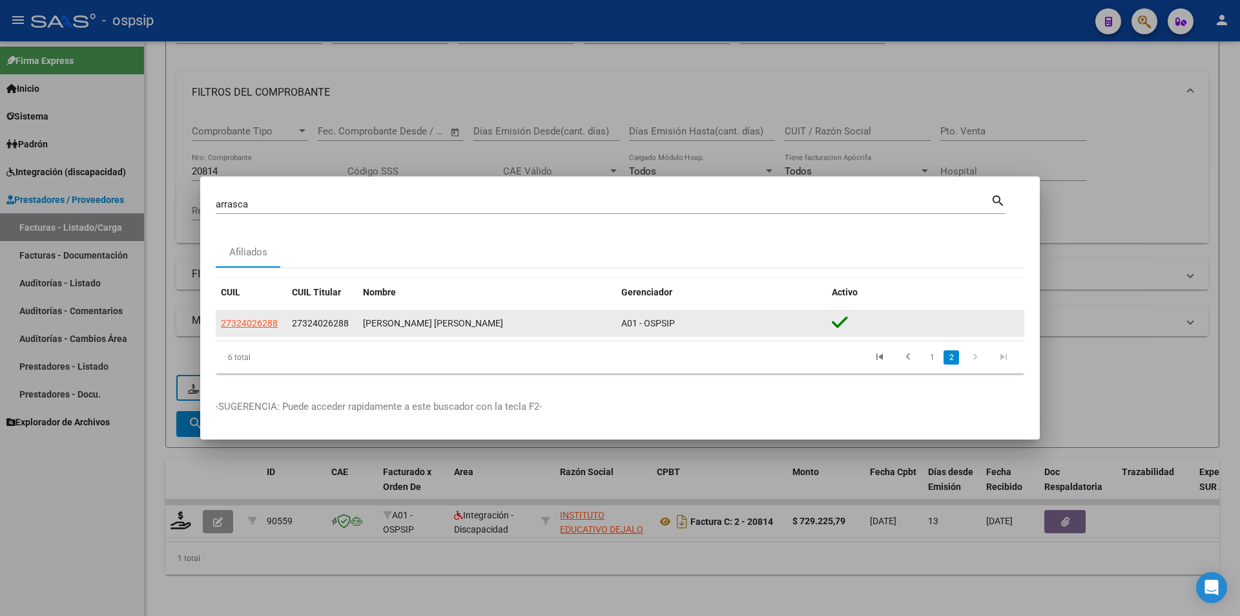
drag, startPoint x: 282, startPoint y: 321, endPoint x: 220, endPoint y: 324, distance: 62.1
click at [220, 324] on datatable-body-cell "27324026288" at bounding box center [251, 323] width 71 height 25
copy span "27324026288"
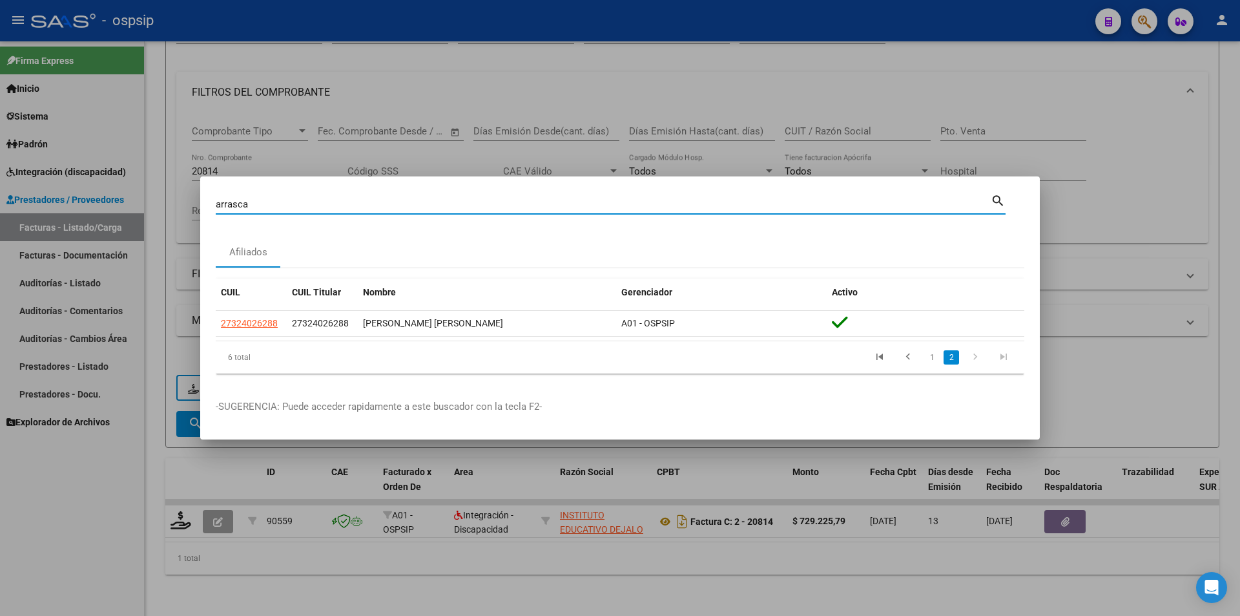
drag, startPoint x: 273, startPoint y: 204, endPoint x: 110, endPoint y: 194, distance: 162.4
click at [110, 194] on div "arrasca Buscar (apellido, dni, cuil, nro traspaso, cuit, obra social) search Af…" at bounding box center [620, 308] width 1240 height 616
type input "haser"
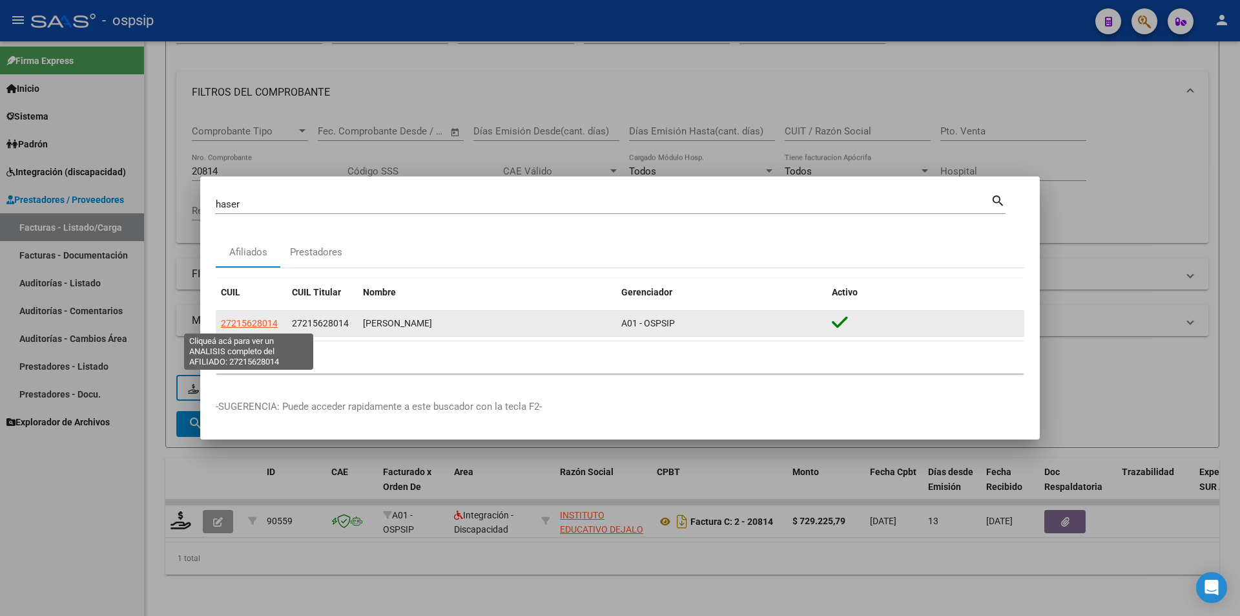
drag, startPoint x: 281, startPoint y: 326, endPoint x: 222, endPoint y: 326, distance: 59.4
click at [222, 326] on div "27215628014" at bounding box center [251, 323] width 61 height 15
copy span "27215628014"
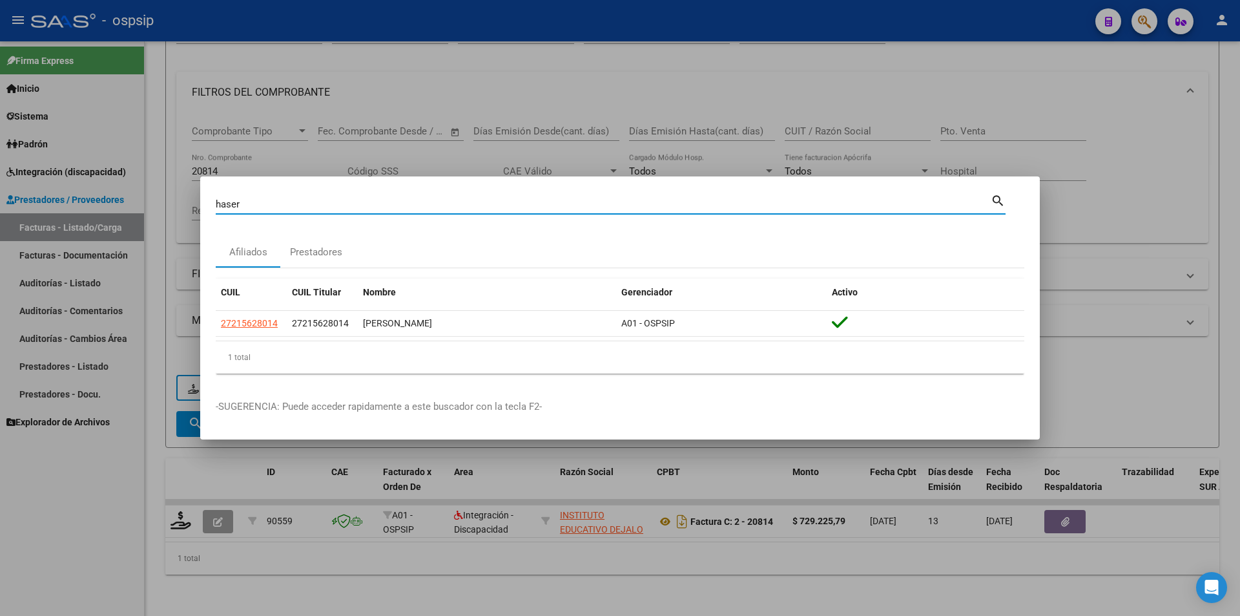
drag, startPoint x: 291, startPoint y: 205, endPoint x: 199, endPoint y: 195, distance: 93.0
click at [199, 195] on div "haser Buscar (apellido, dni, cuil, nro traspaso, cuit, obra social) search Afil…" at bounding box center [620, 308] width 1240 height 616
click at [792, 78] on div at bounding box center [620, 308] width 1240 height 616
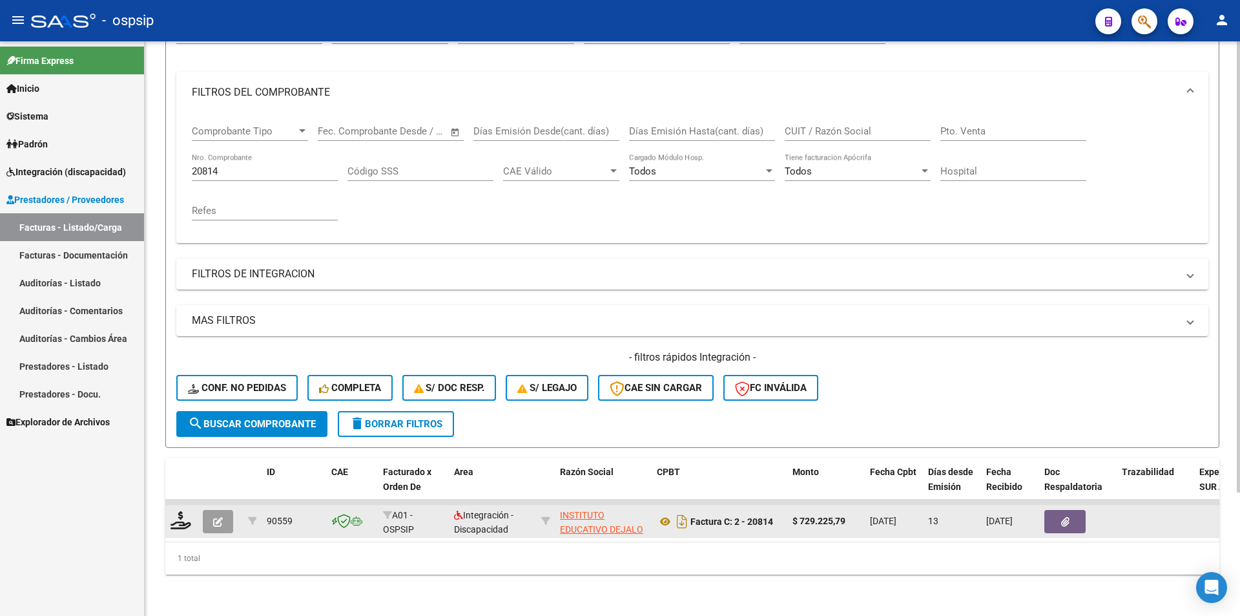
click at [218, 515] on span "button" at bounding box center [218, 521] width 10 height 12
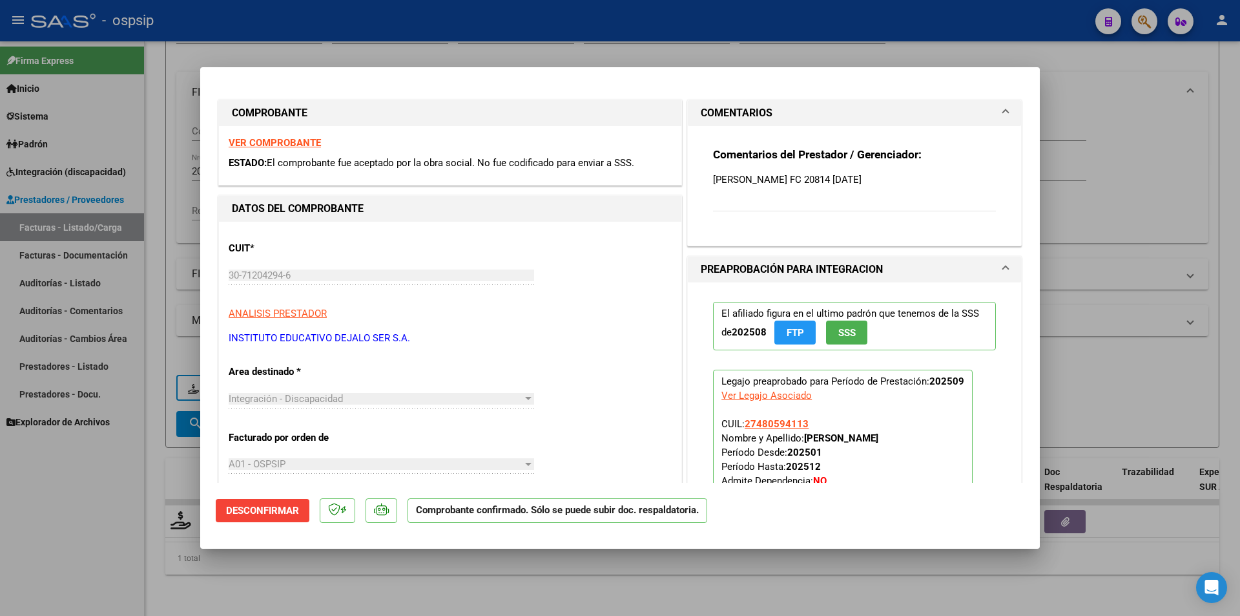
click at [67, 514] on div at bounding box center [620, 308] width 1240 height 616
type input "$ 0,00"
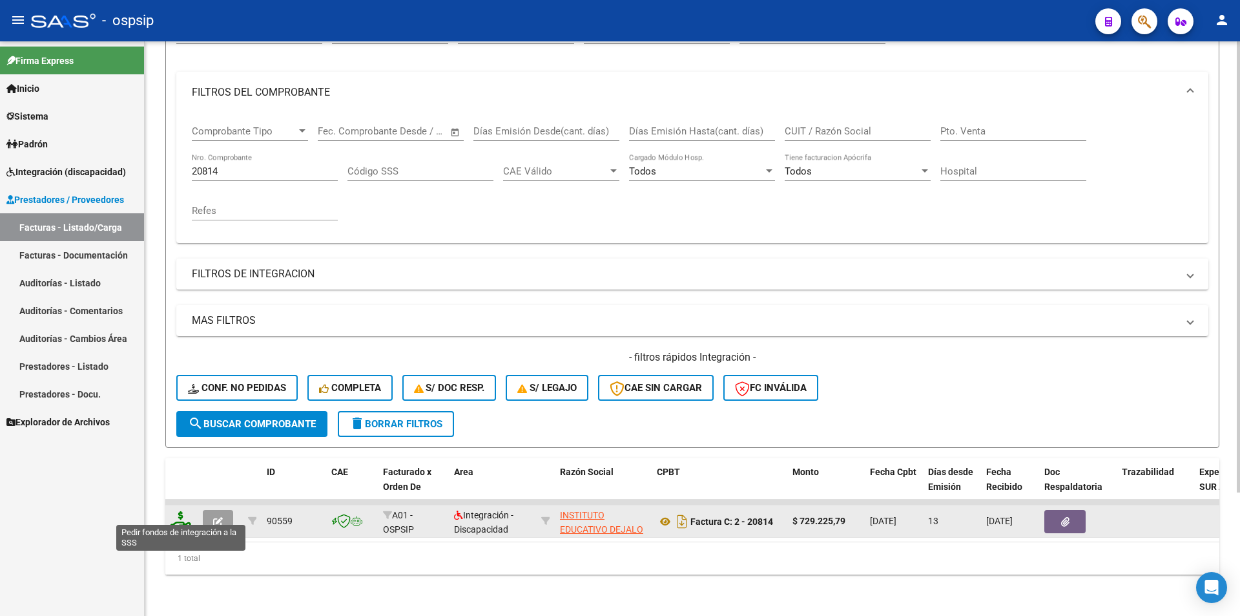
click at [181, 511] on icon at bounding box center [181, 520] width 21 height 18
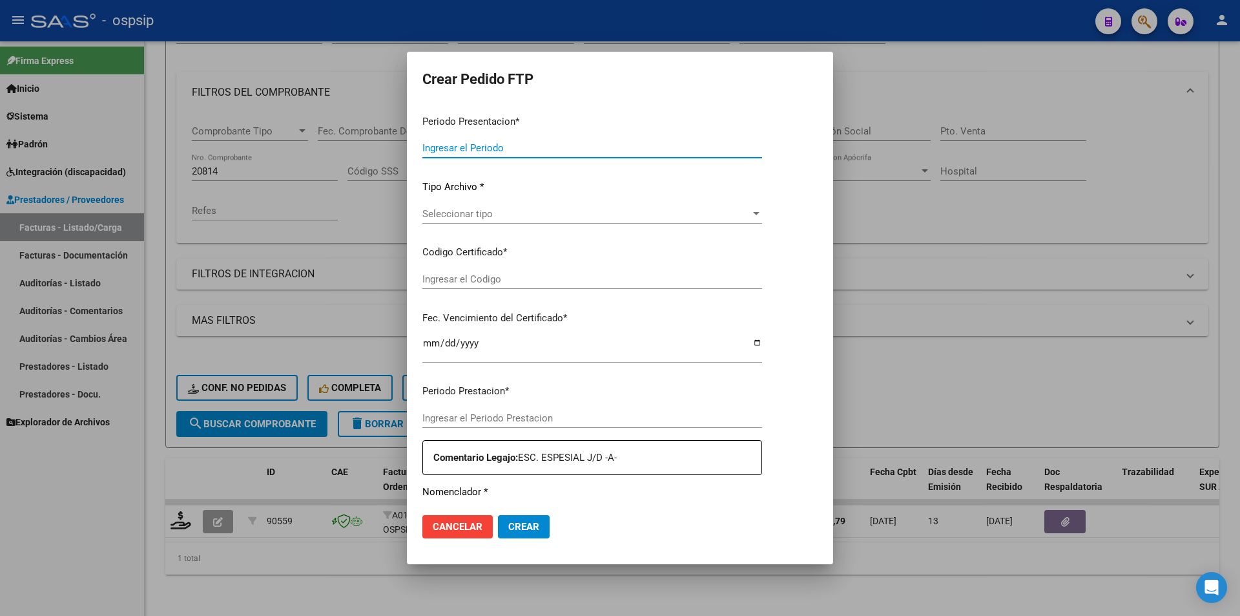
type input "202509"
type input "$ 729.225,79"
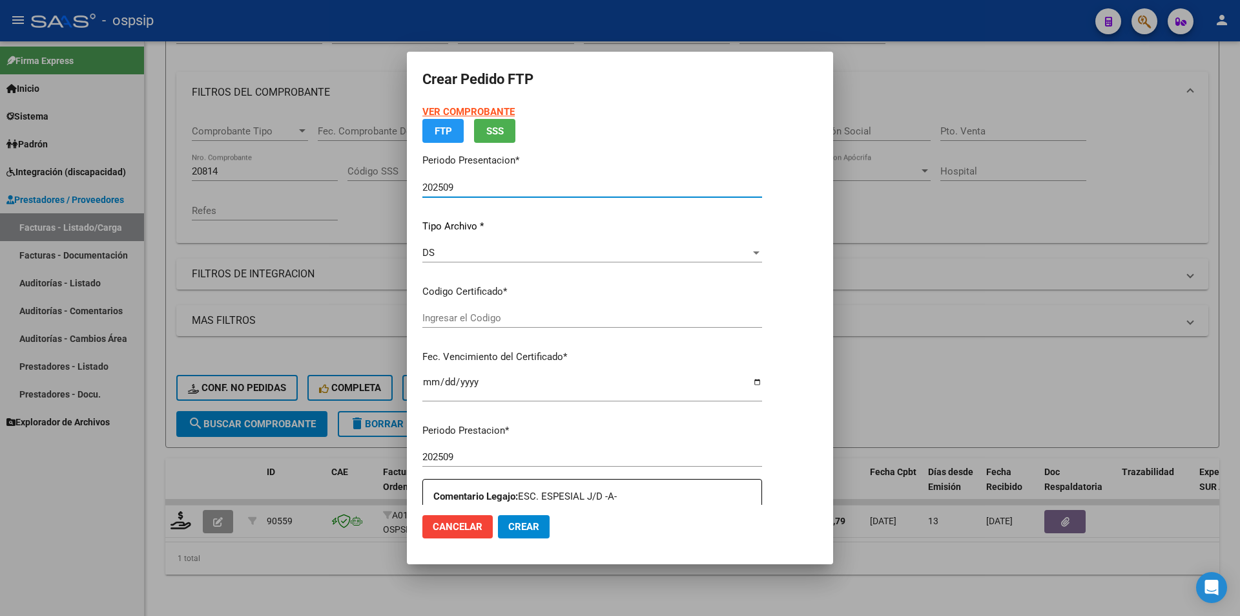
type input "5361062863"
type input "[DATE]"
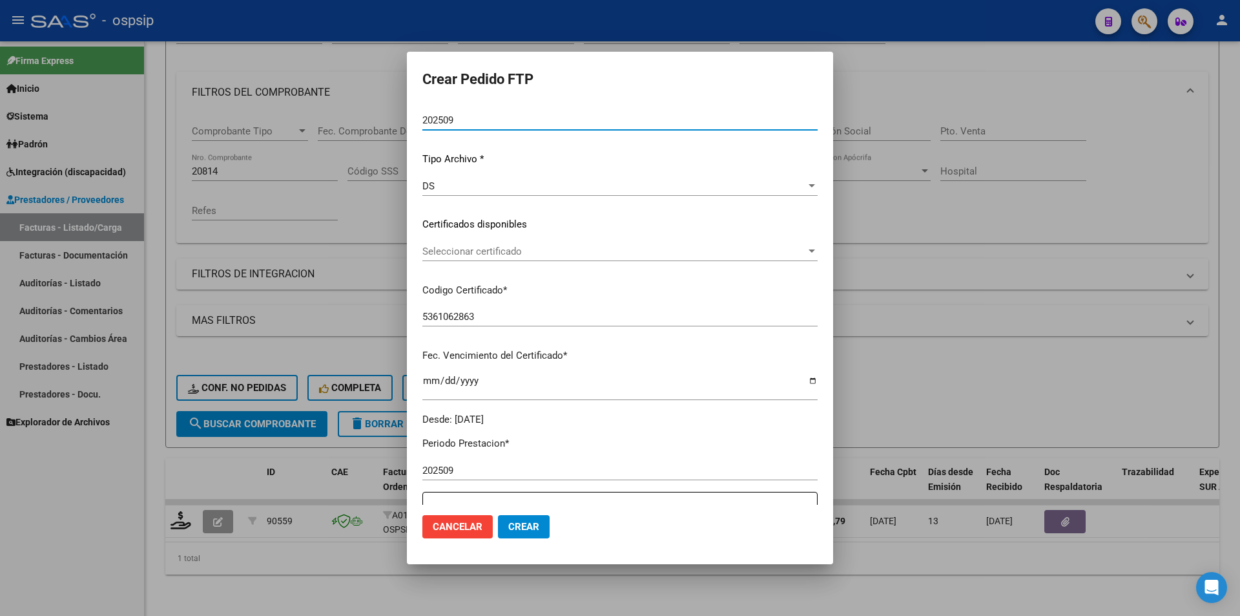
scroll to position [323, 0]
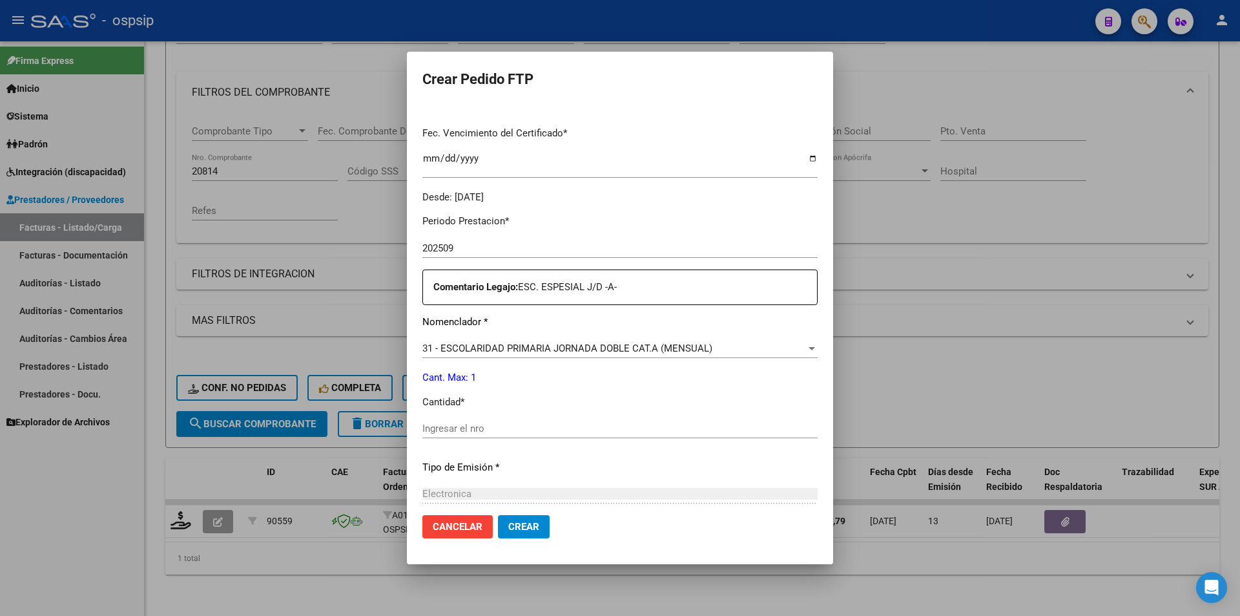
click at [441, 425] on input "Ingresar el nro" at bounding box center [619, 428] width 395 height 12
type input "1"
click at [508, 522] on span "Crear" at bounding box center [523, 527] width 31 height 12
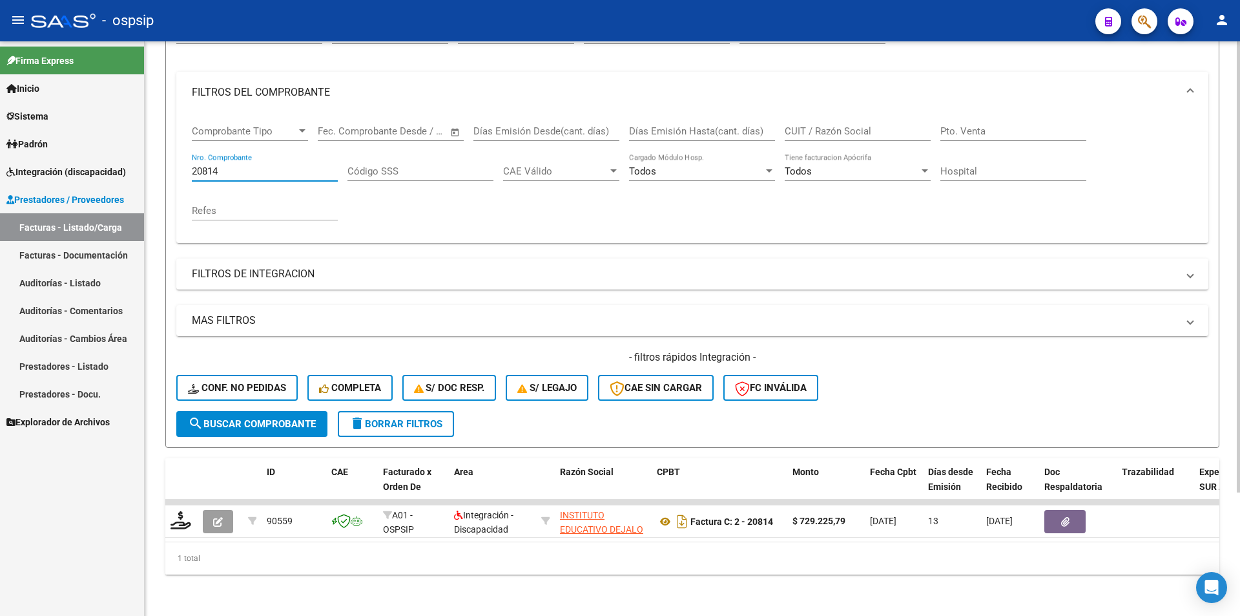
drag, startPoint x: 240, startPoint y: 158, endPoint x: 167, endPoint y: 167, distance: 74.2
click at [171, 164] on form "Filtros Id Area Area Seleccionar Gerenciador Seleccionar Gerenciador Todos Conf…" at bounding box center [692, 226] width 1054 height 442
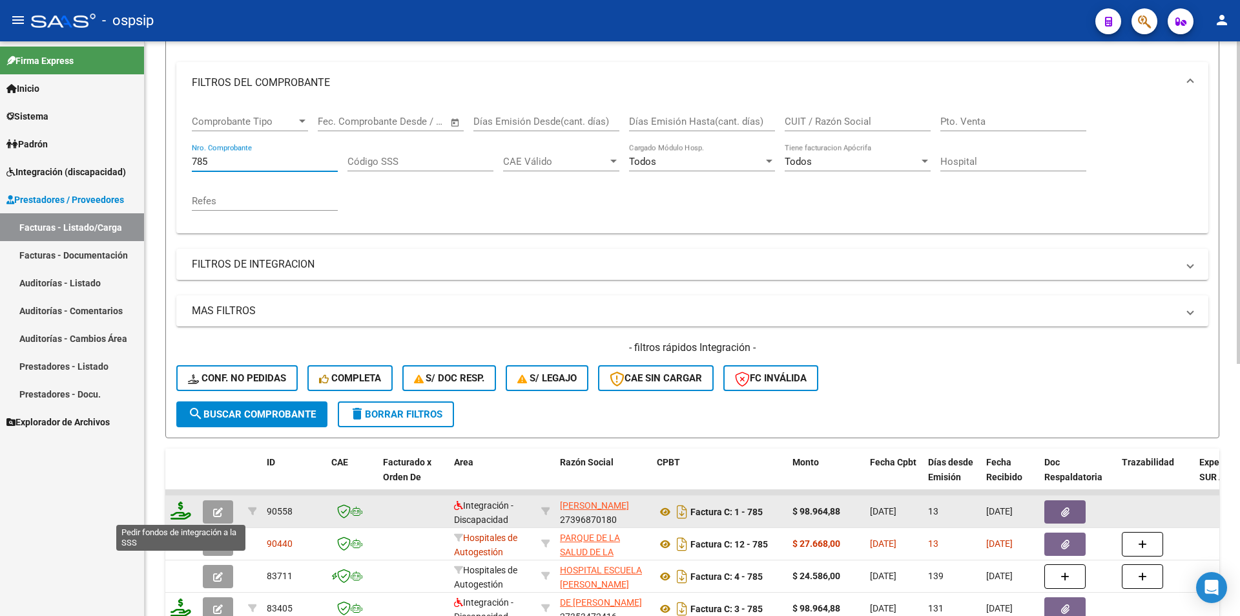
type input "785"
click at [177, 508] on icon at bounding box center [181, 510] width 21 height 18
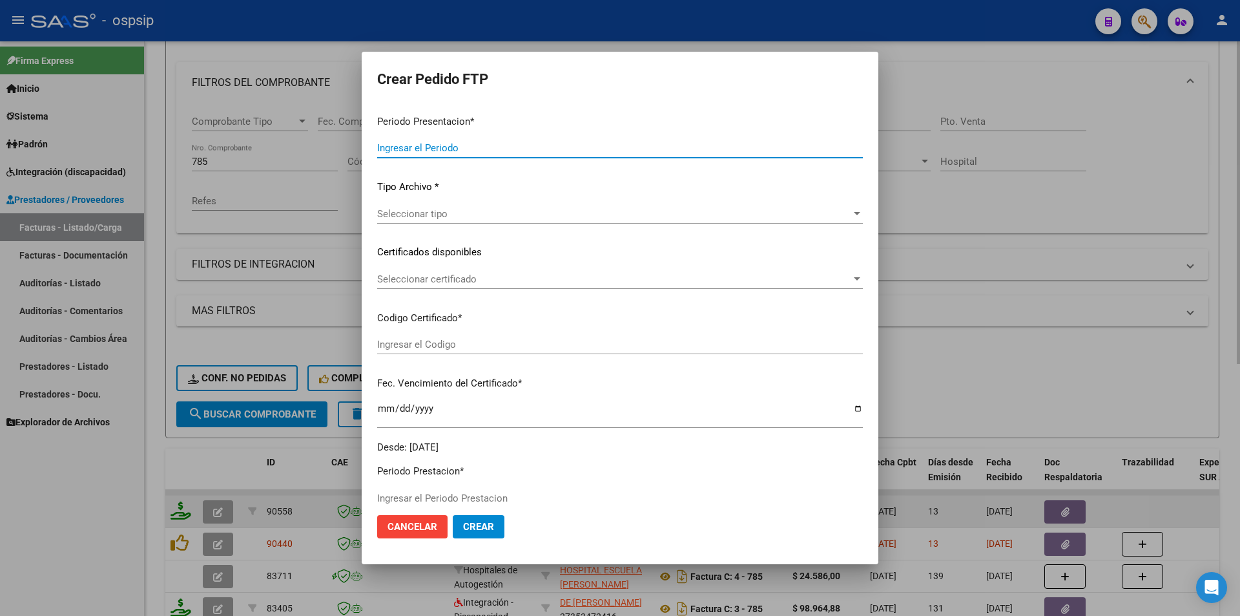
type input "202509"
type input "$ 98.964,88"
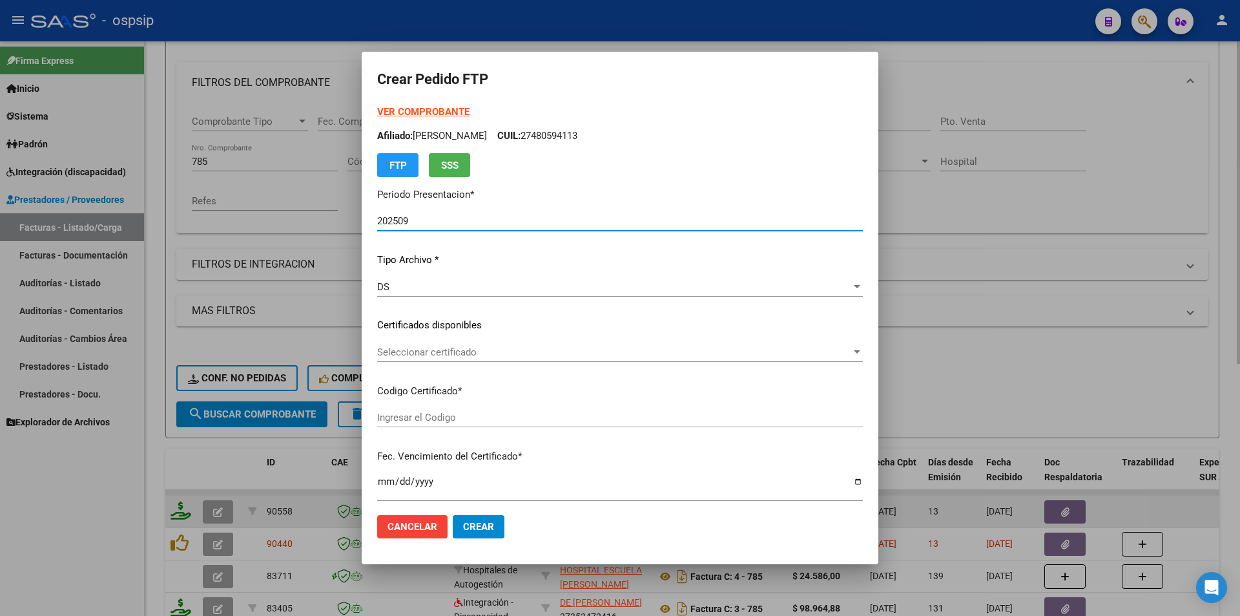
type input "ARG02000539156812025030720300307SAN163"
type input "[DATE]"
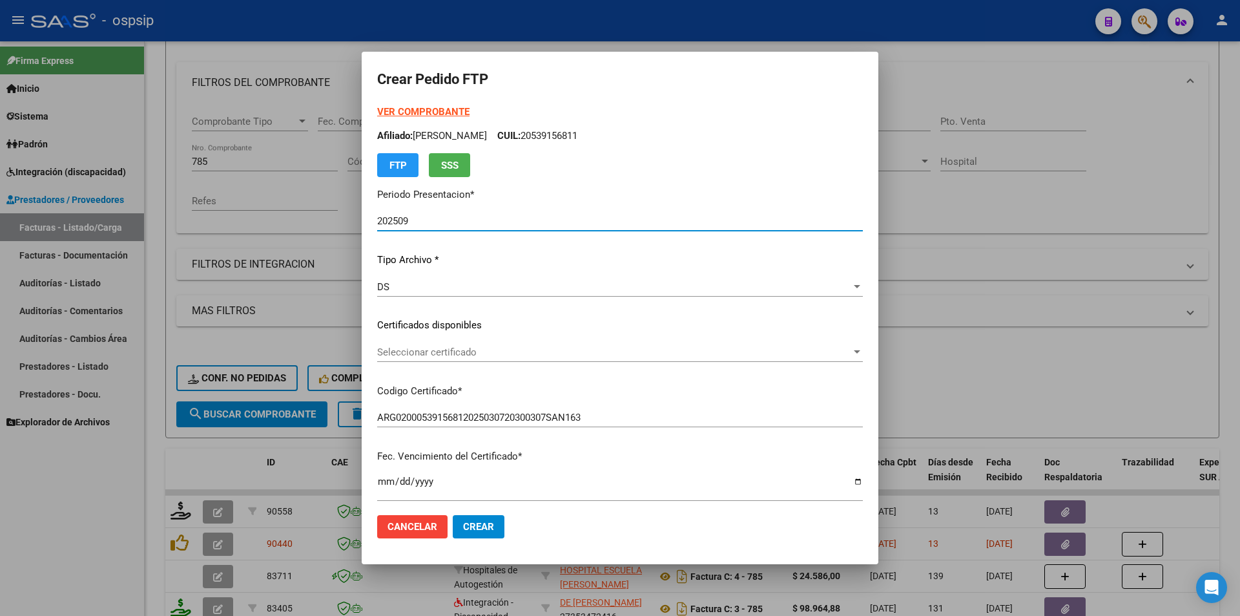
scroll to position [388, 0]
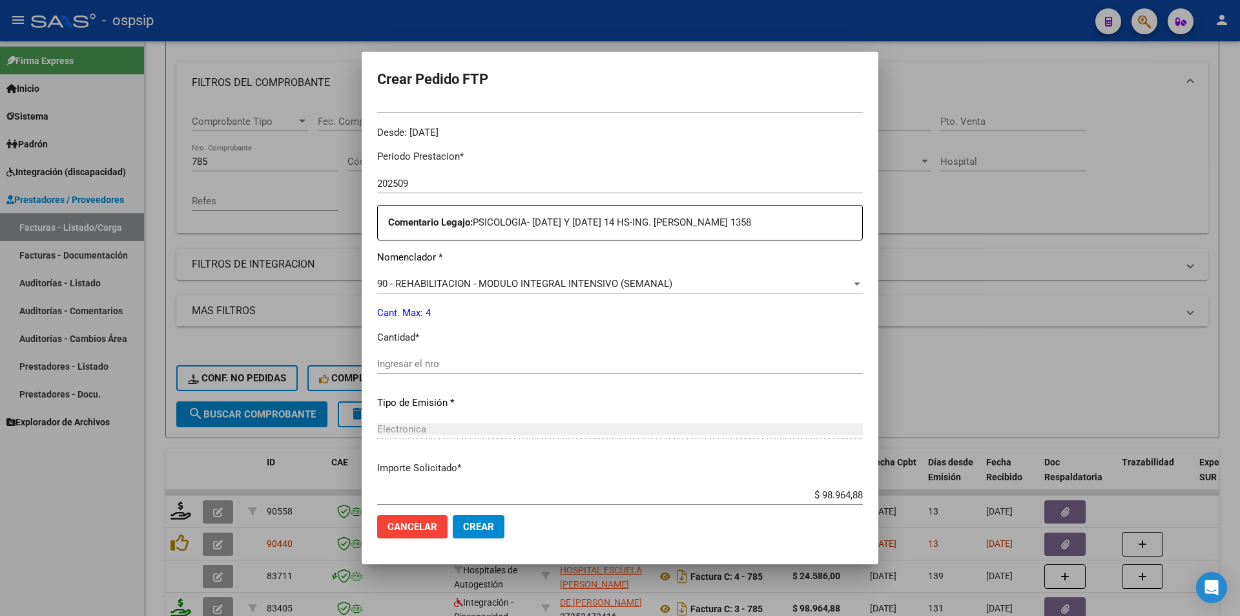
click at [405, 369] on input "Ingresar el nro" at bounding box center [620, 364] width 486 height 12
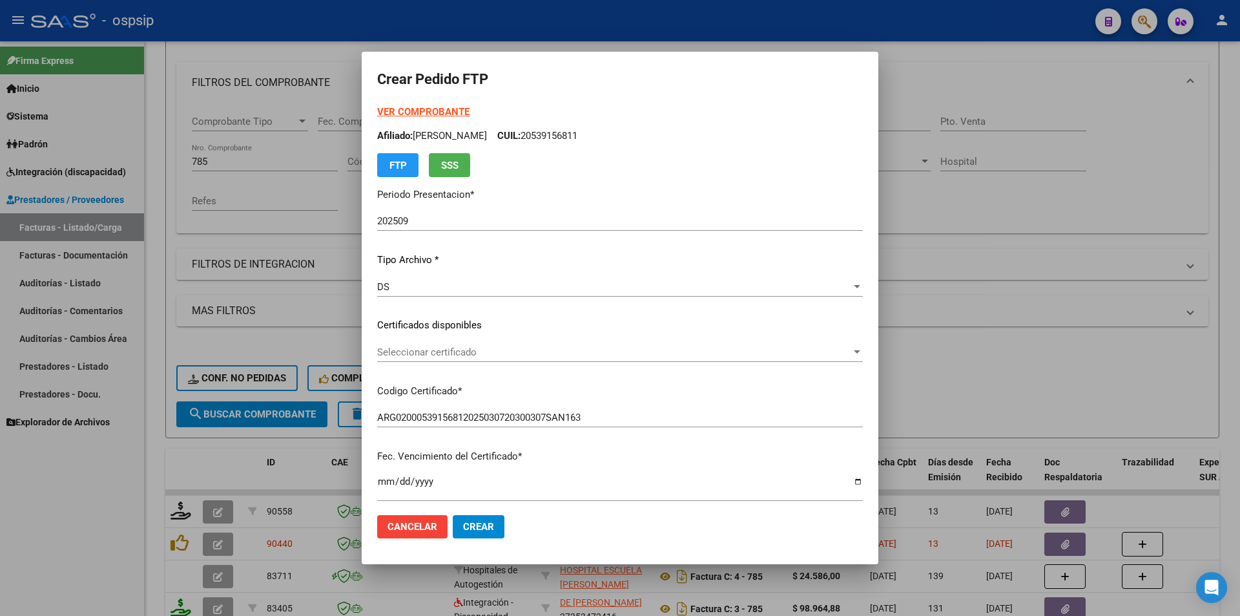
type input "4"
click at [490, 529] on span "Crear" at bounding box center [478, 527] width 31 height 12
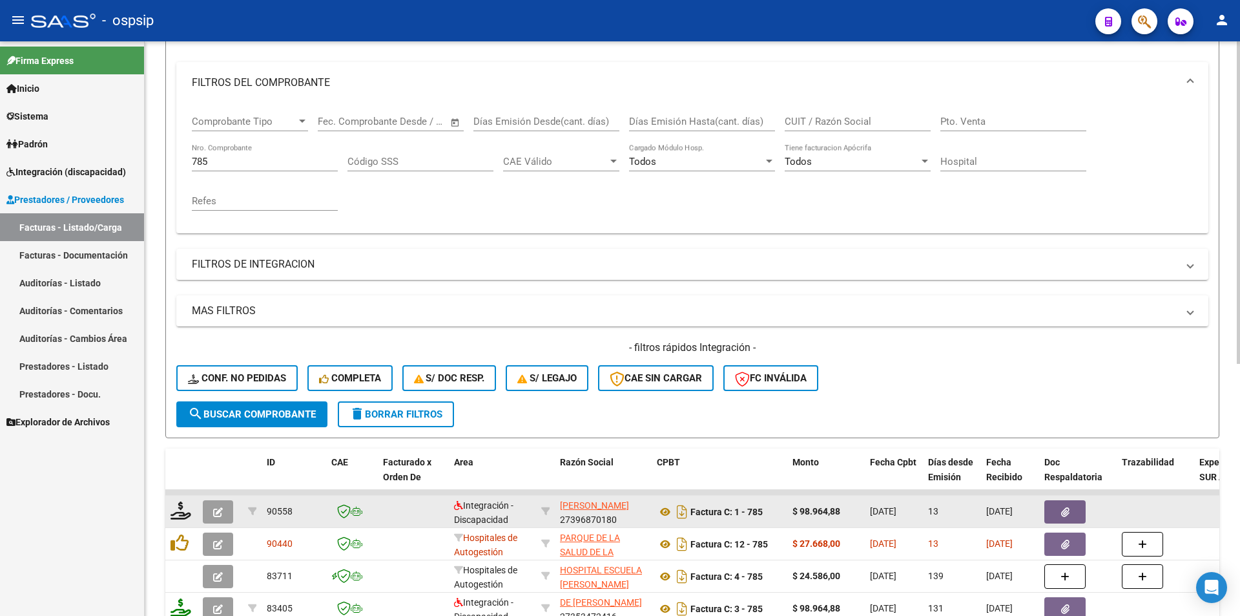
click at [218, 507] on icon "button" at bounding box center [218, 512] width 10 height 10
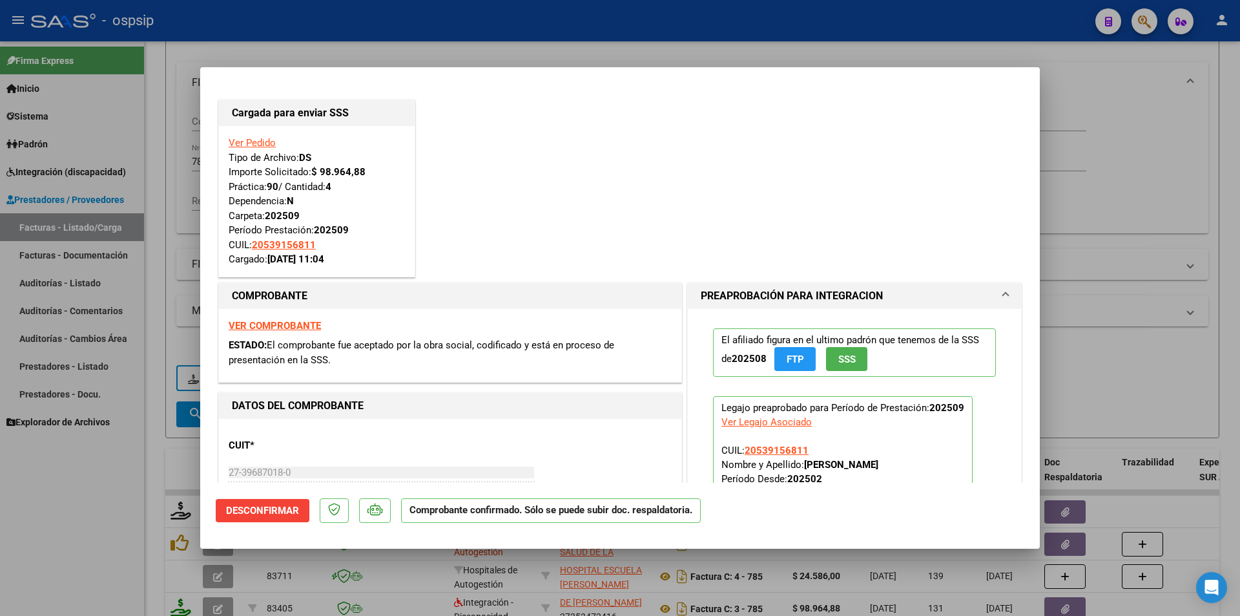
click at [73, 535] on div at bounding box center [620, 308] width 1240 height 616
type input "$ 0,00"
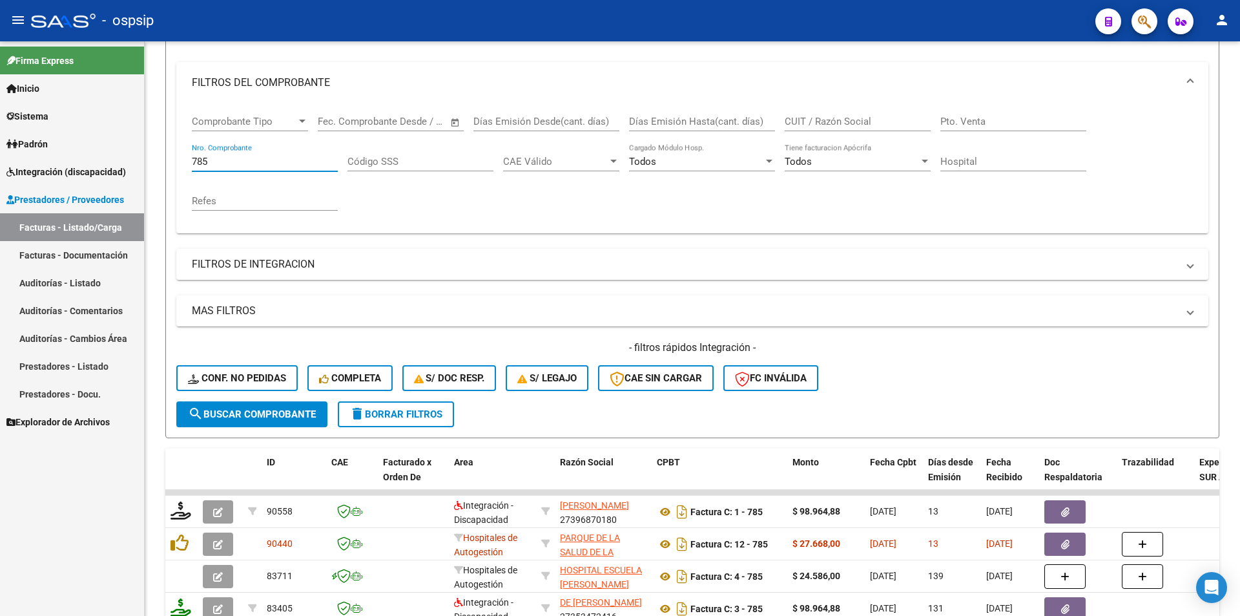
drag, startPoint x: 225, startPoint y: 164, endPoint x: 132, endPoint y: 154, distance: 93.6
click at [132, 154] on mat-sidenav-container "Firma Express Inicio Calendario SSS Instructivos Contacto OS Sistema Usuarios T…" at bounding box center [620, 328] width 1240 height 574
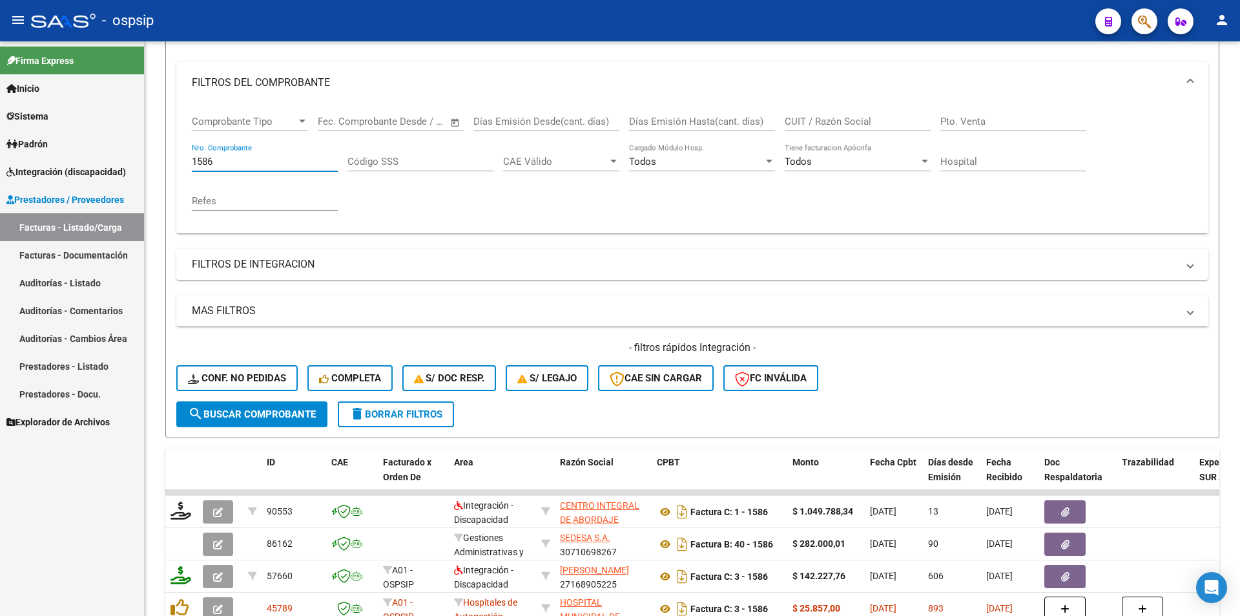
type input "1586"
